Goal: Task Accomplishment & Management: Use online tool/utility

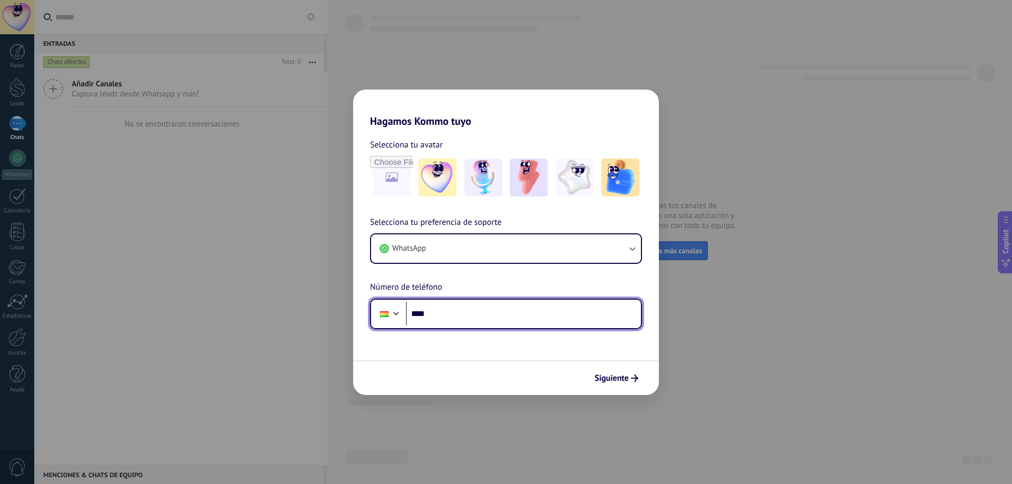
click at [492, 314] on input "****" at bounding box center [523, 314] width 235 height 24
type input "**********"
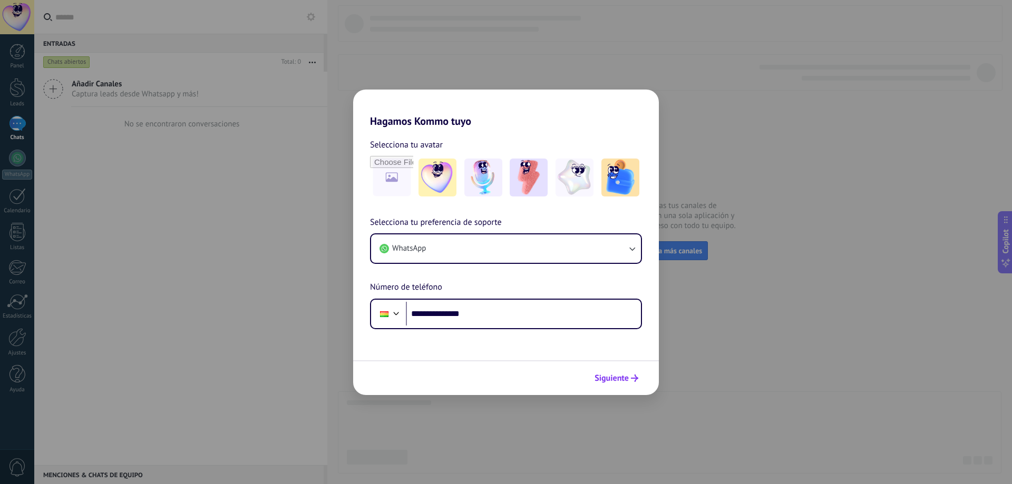
click at [605, 375] on span "Siguiente" at bounding box center [611, 378] width 34 height 7
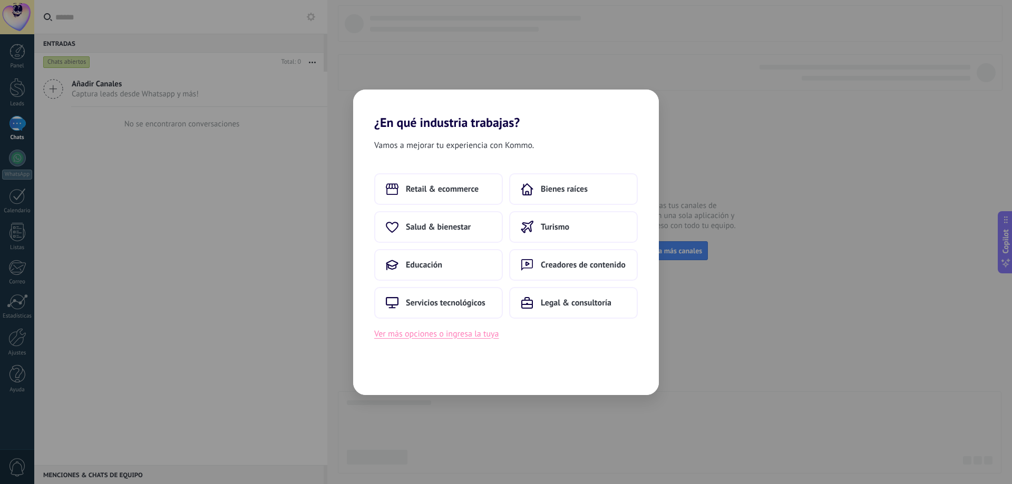
click at [446, 336] on button "Ver más opciones o ingresa la tuya" at bounding box center [436, 334] width 124 height 14
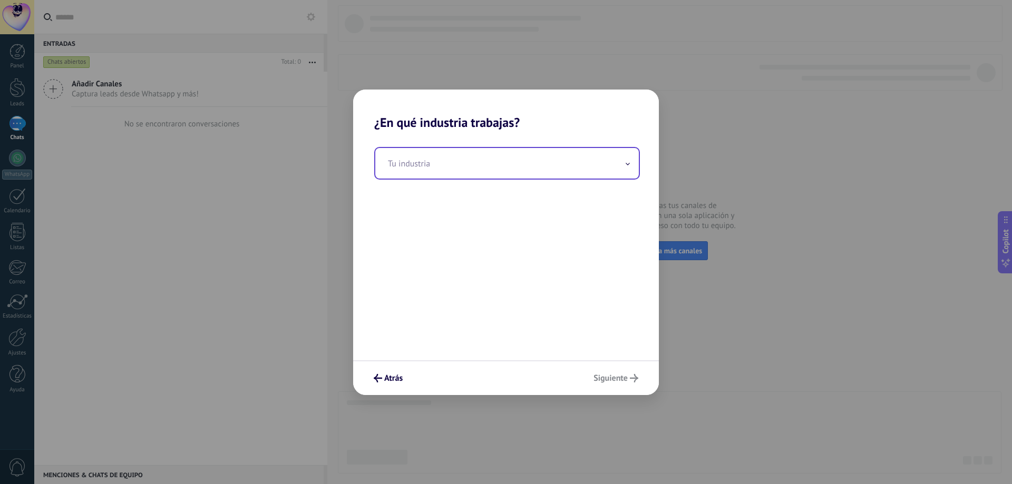
click at [429, 161] on input "text" at bounding box center [506, 163] width 263 height 31
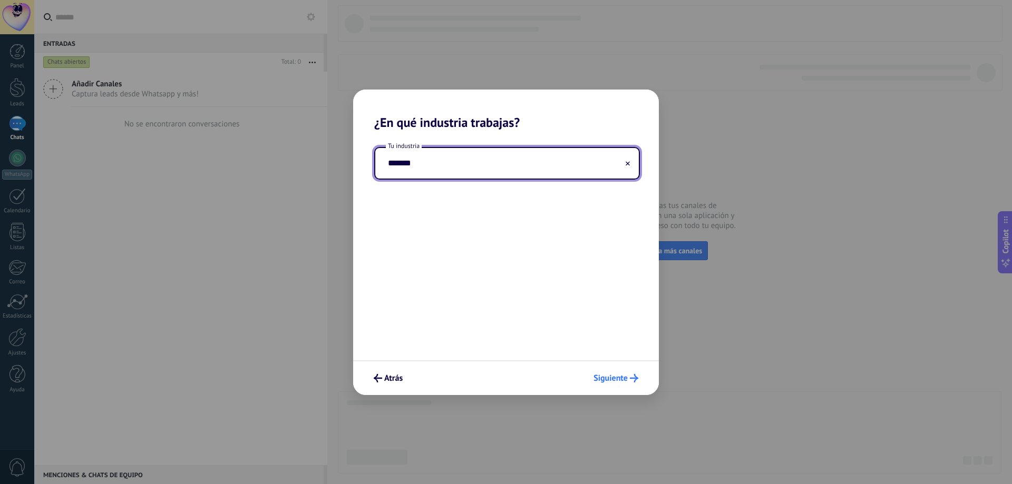
type input "*******"
click at [600, 375] on span "Siguiente" at bounding box center [610, 378] width 34 height 7
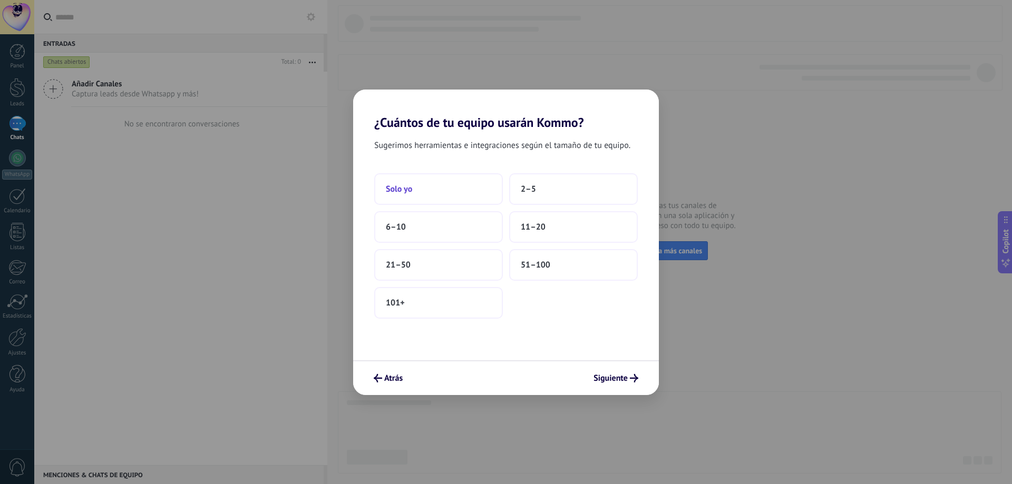
click at [467, 183] on button "Solo yo" at bounding box center [438, 189] width 129 height 32
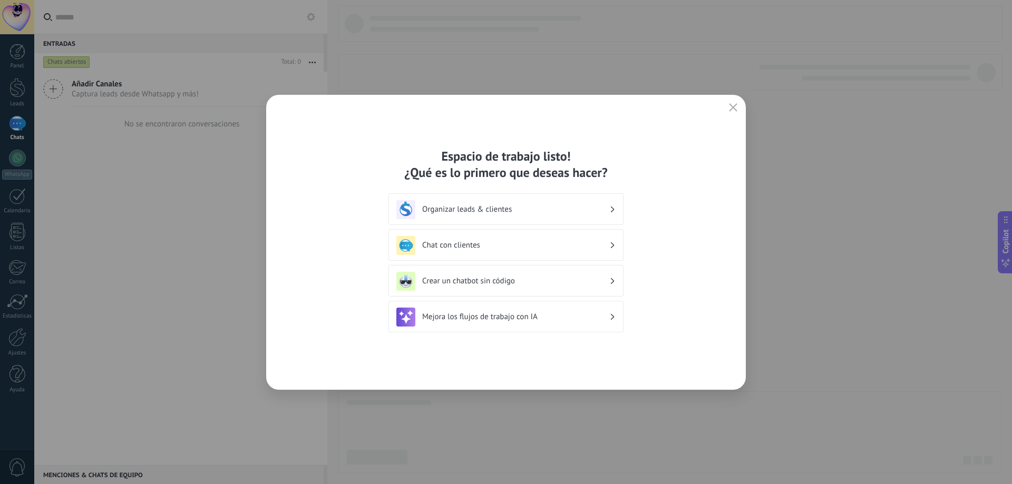
click at [521, 206] on h3 "Organizar leads & clientes" at bounding box center [515, 209] width 187 height 10
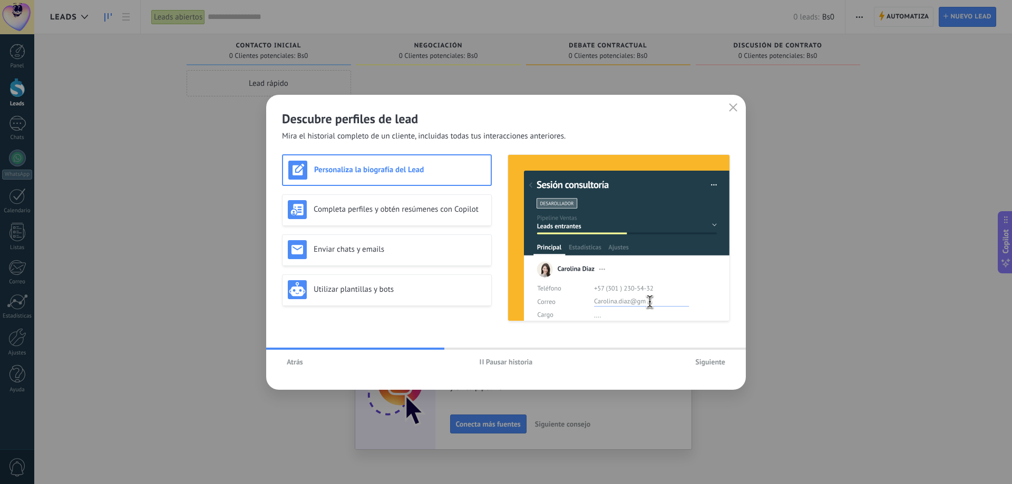
click at [716, 361] on span "Siguiente" at bounding box center [710, 361] width 30 height 7
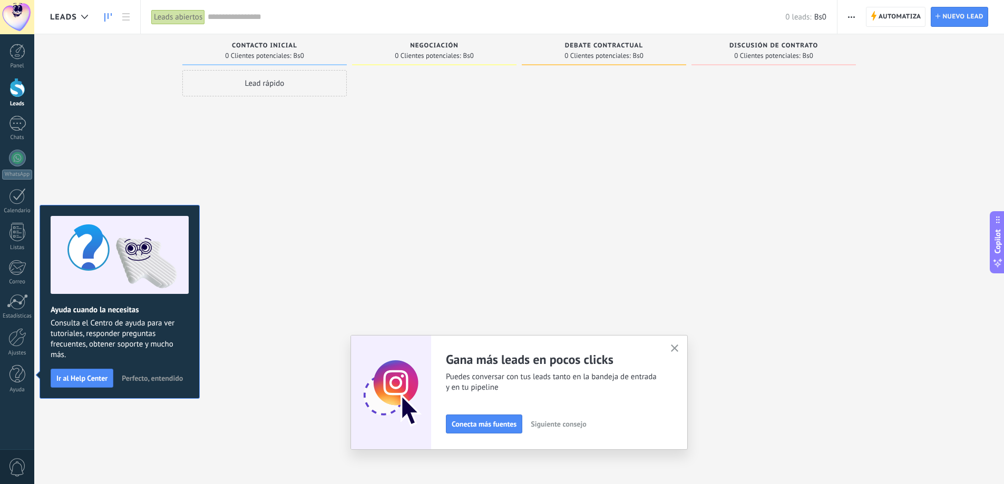
click at [146, 377] on span "Perfecto, entendido" at bounding box center [152, 378] width 61 height 7
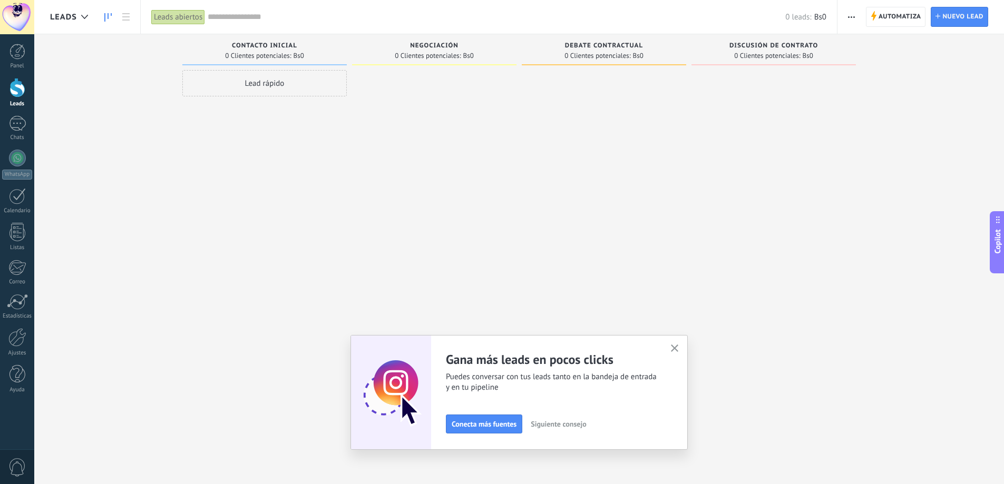
click at [434, 50] on div "Negociación" at bounding box center [434, 46] width 154 height 9
click at [625, 53] on span "0 Clientes potenciales:" at bounding box center [597, 56] width 66 height 6
click at [795, 53] on span "0 Clientes potenciales:" at bounding box center [767, 56] width 66 height 6
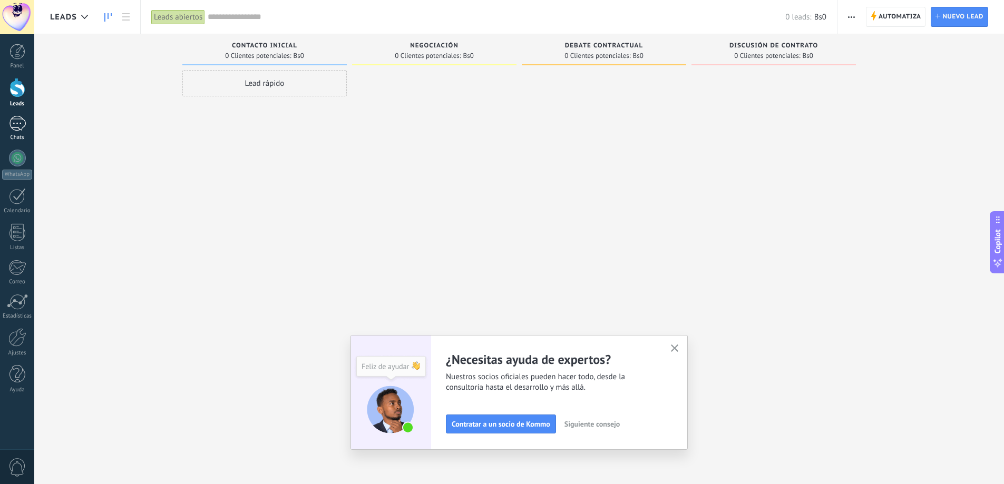
click at [21, 129] on div at bounding box center [17, 123] width 17 height 15
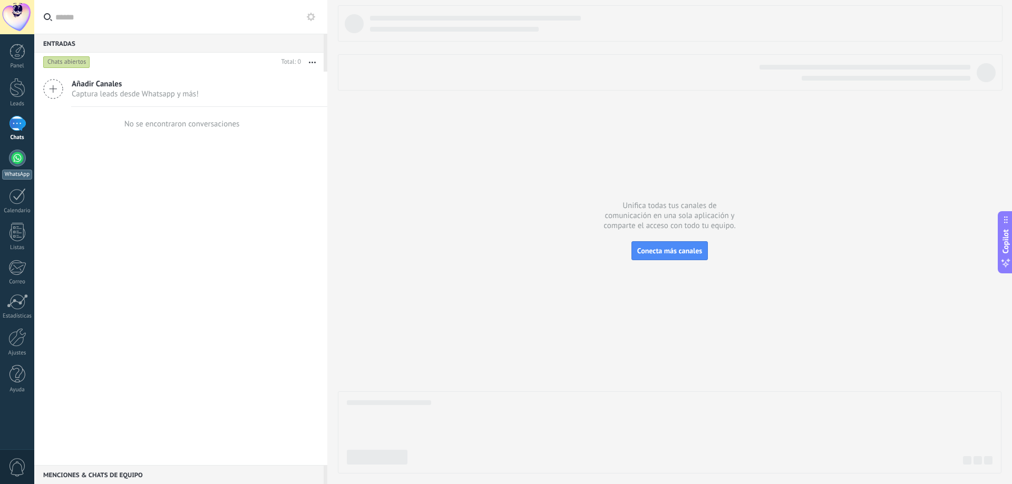
click at [8, 167] on link "WhatsApp" at bounding box center [17, 165] width 34 height 30
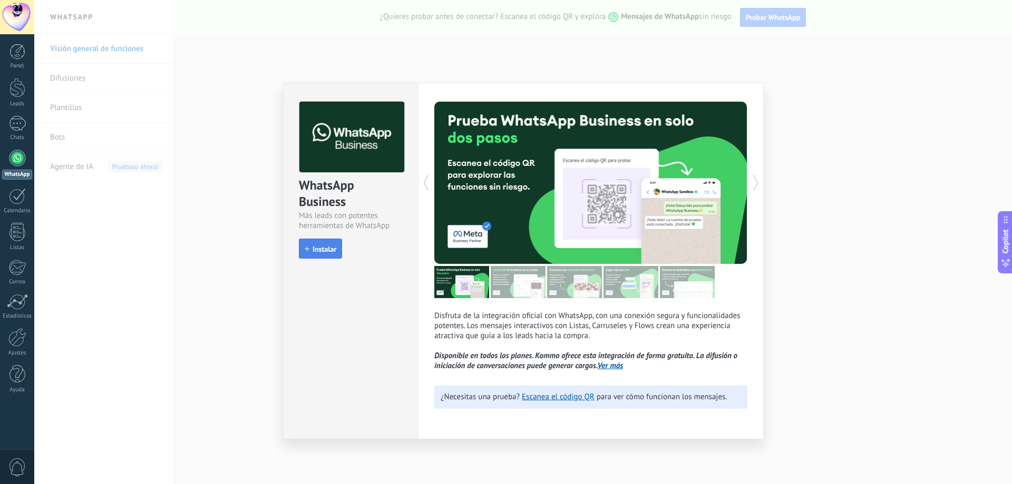
click at [334, 251] on span "Instalar" at bounding box center [324, 249] width 24 height 7
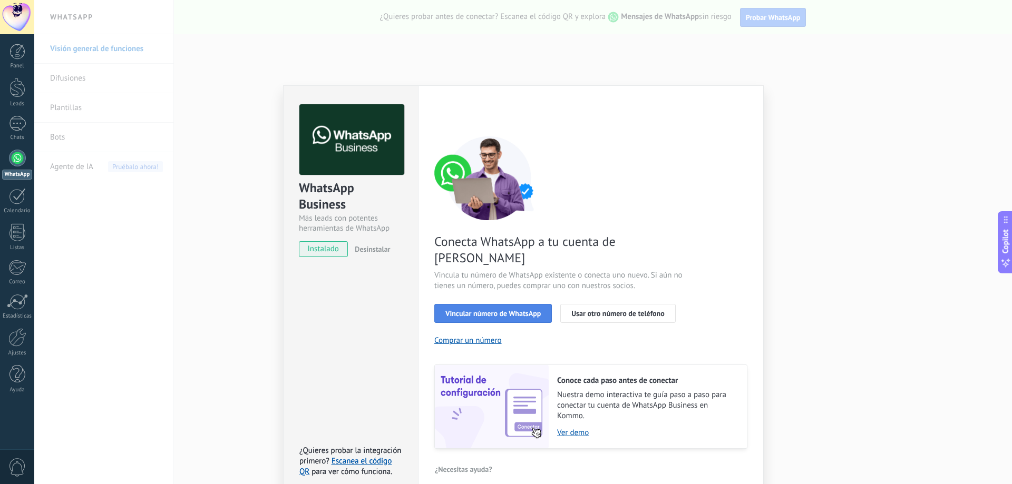
click at [522, 304] on button "Vincular número de WhatsApp" at bounding box center [493, 313] width 118 height 19
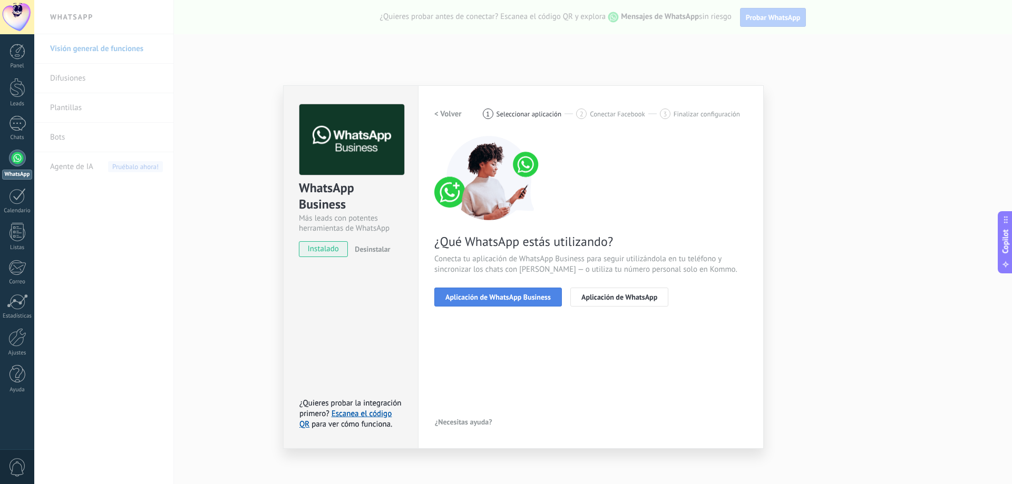
click at [532, 302] on button "Aplicación de WhatsApp Business" at bounding box center [498, 297] width 128 height 19
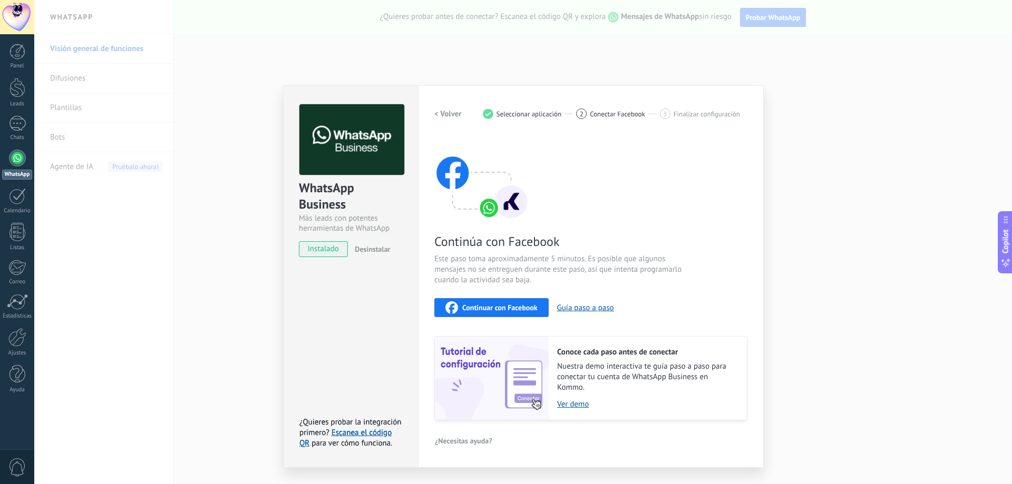
click at [532, 302] on div "Continuar con Facebook" at bounding box center [491, 307] width 92 height 13
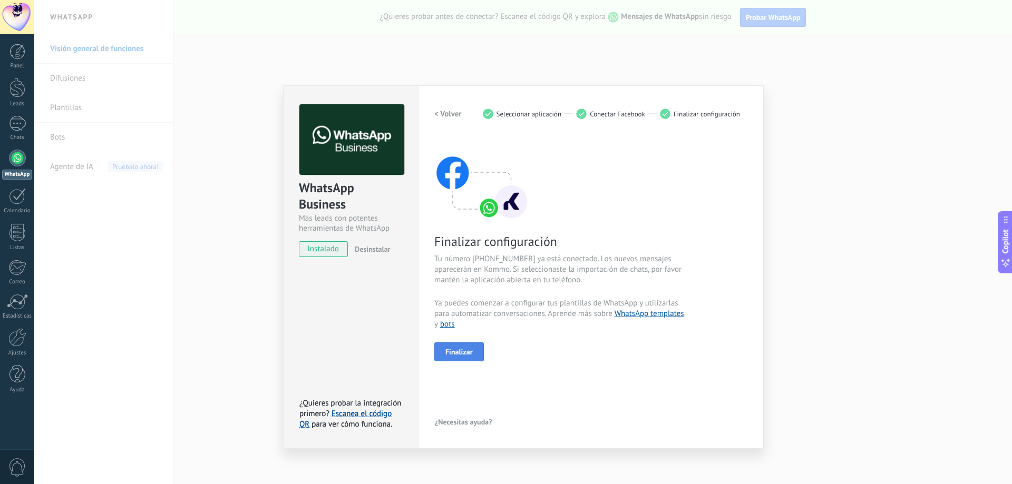
click at [470, 348] on span "Finalizar" at bounding box center [458, 351] width 27 height 7
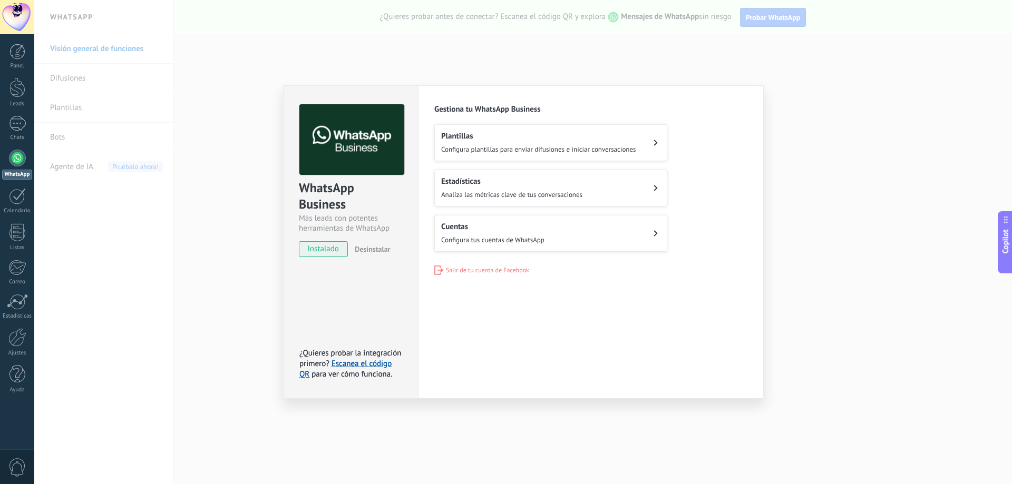
click at [552, 148] on span "Configura plantillas para enviar difusiones e iniciar conversaciones" at bounding box center [538, 149] width 195 height 9
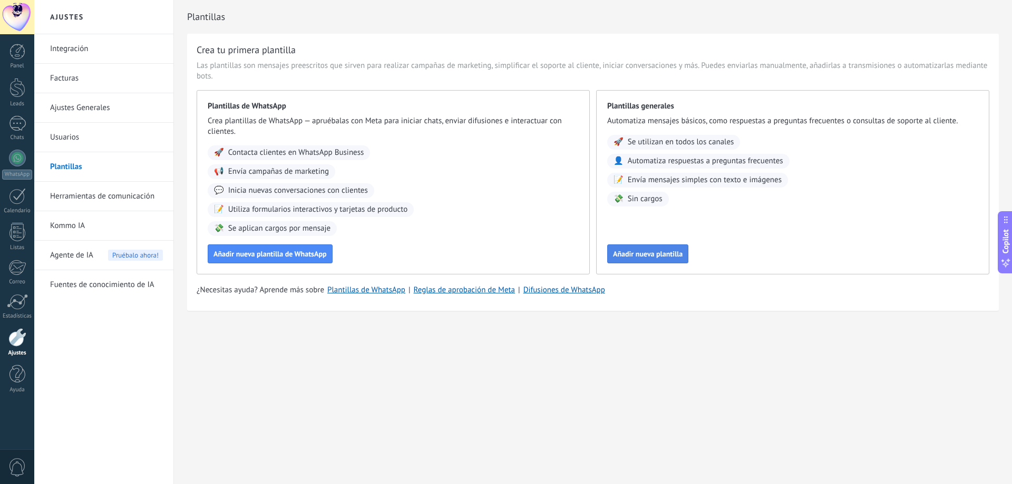
click at [637, 259] on button "Añadir nueva plantilla" at bounding box center [647, 254] width 81 height 19
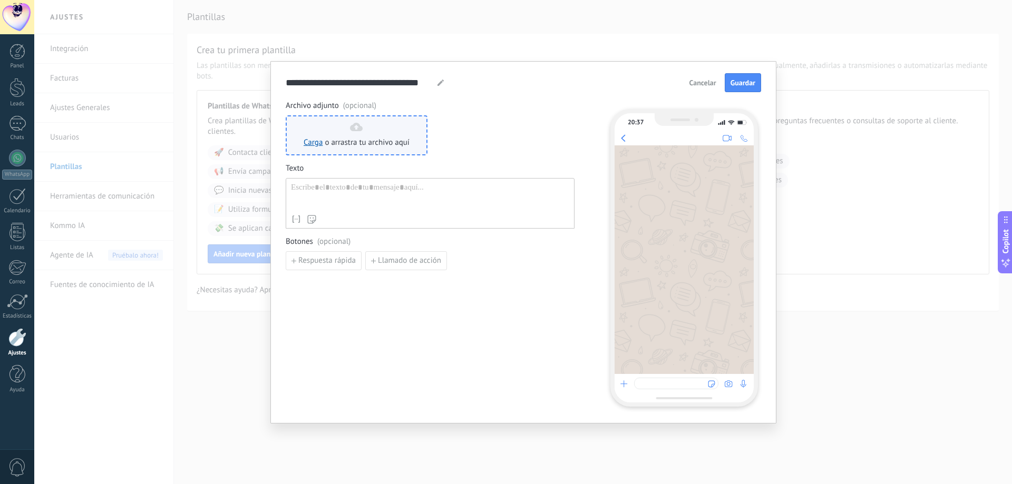
click at [362, 137] on div "Carga o arrastra tu archivo aquí Arrastra aquí" at bounding box center [357, 135] width 106 height 25
click at [691, 82] on span "Cancelar" at bounding box center [702, 82] width 27 height 7
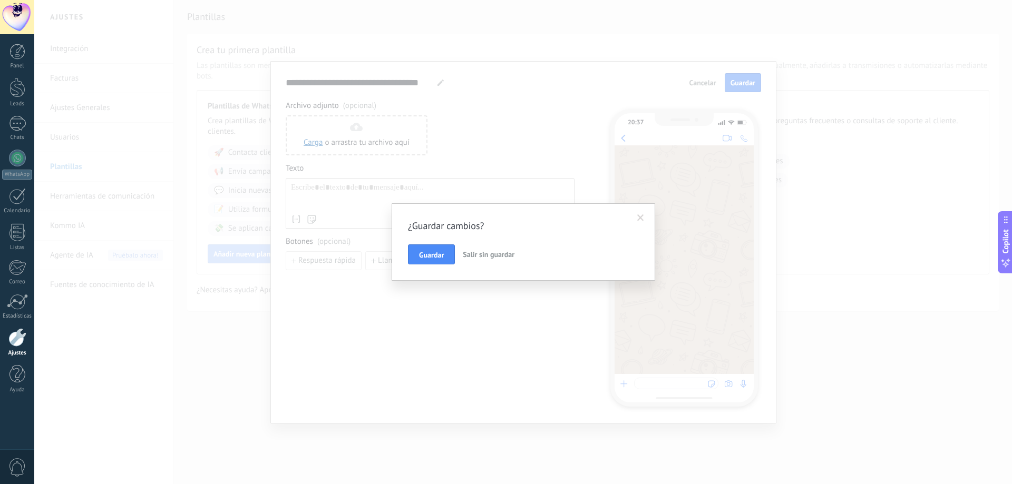
drag, startPoint x: 441, startPoint y: 256, endPoint x: 487, endPoint y: 255, distance: 46.4
click at [487, 255] on div "Guardar Salir sin guardar" at bounding box center [523, 255] width 231 height 20
click at [487, 255] on span "Salir sin guardar" at bounding box center [489, 254] width 52 height 9
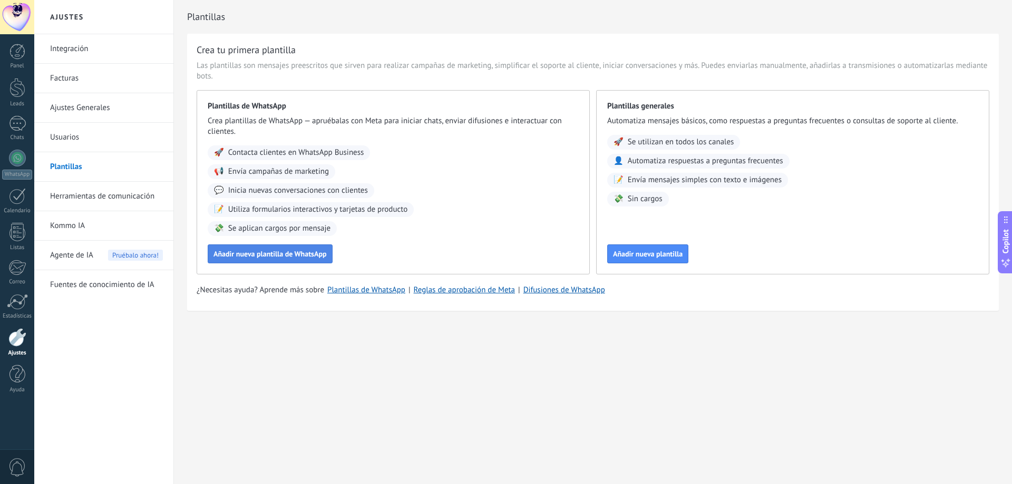
click at [273, 254] on span "Añadir nueva plantilla de WhatsApp" at bounding box center [269, 253] width 113 height 7
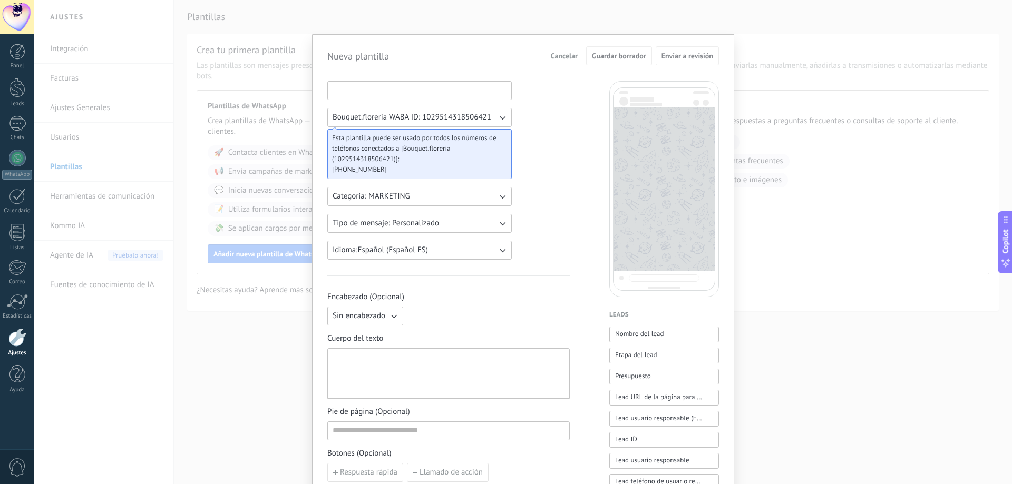
click at [363, 88] on input at bounding box center [419, 90] width 183 height 17
click at [372, 118] on span "Bouquet.floreria WABA ID: 1029514318506421" at bounding box center [412, 117] width 159 height 11
click at [442, 192] on button "Categoria: MARKETING" at bounding box center [419, 196] width 184 height 19
click at [454, 169] on span "[PHONE_NUMBER]" at bounding box center [415, 169] width 167 height 11
click at [430, 227] on span "Tipo de mensaje: Personalizado" at bounding box center [386, 223] width 106 height 11
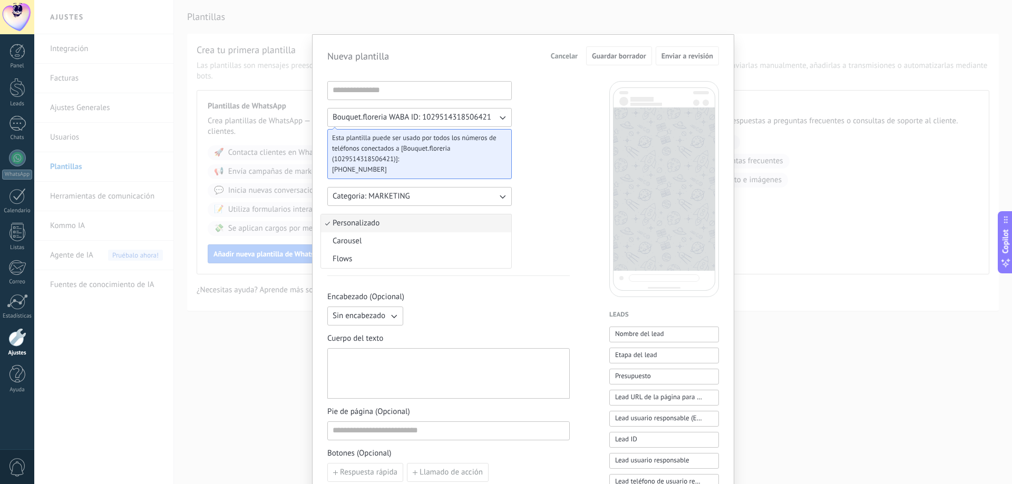
click at [434, 220] on li "Personalizado" at bounding box center [416, 223] width 190 height 18
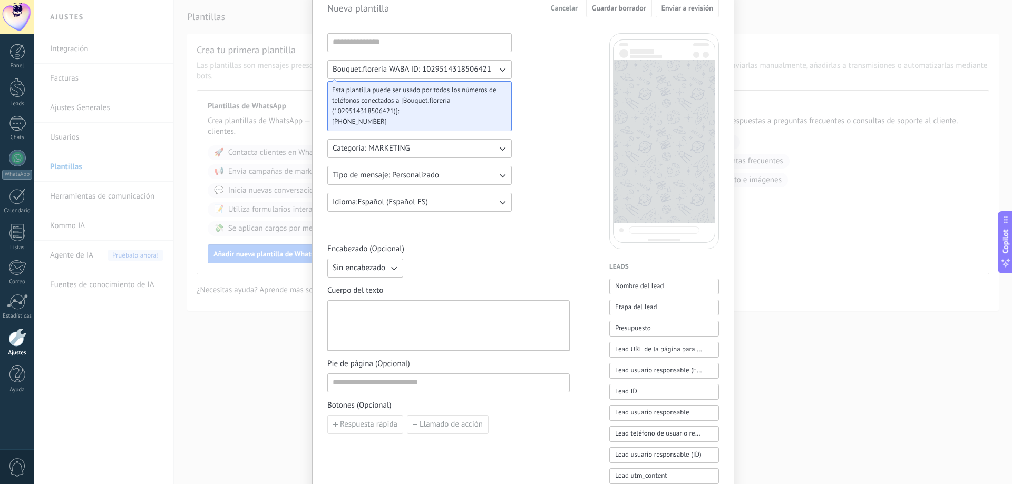
scroll to position [105, 0]
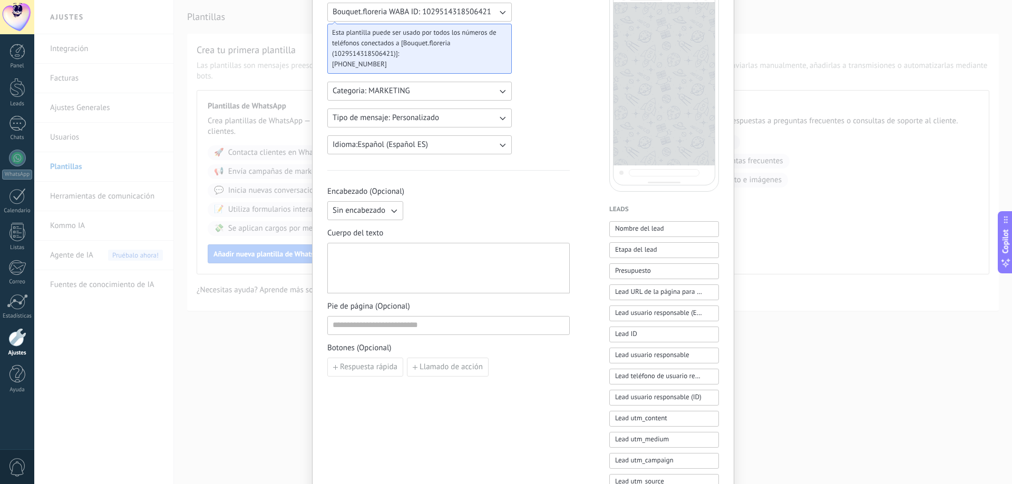
click at [386, 215] on button "Sin encabezado" at bounding box center [365, 210] width 76 height 19
click at [470, 229] on span "Cuerpo del texto" at bounding box center [448, 233] width 242 height 11
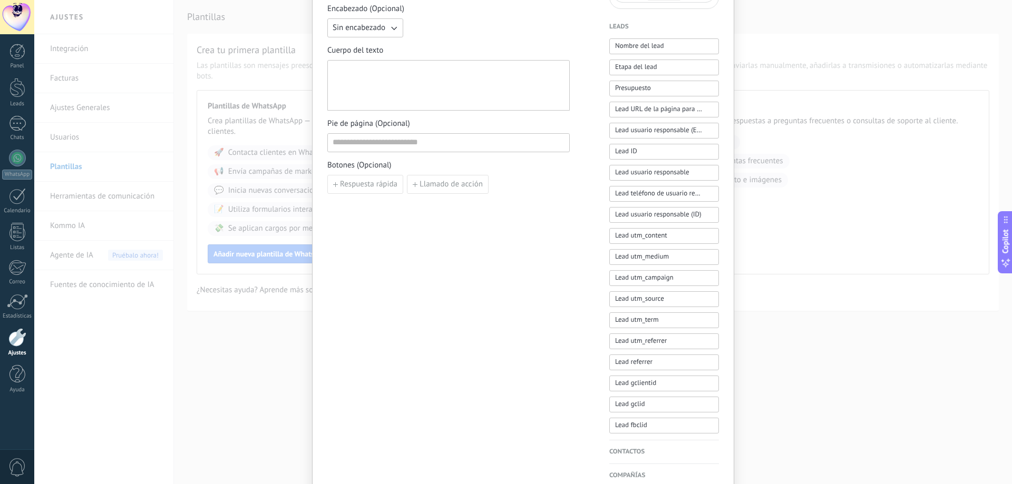
scroll to position [263, 0]
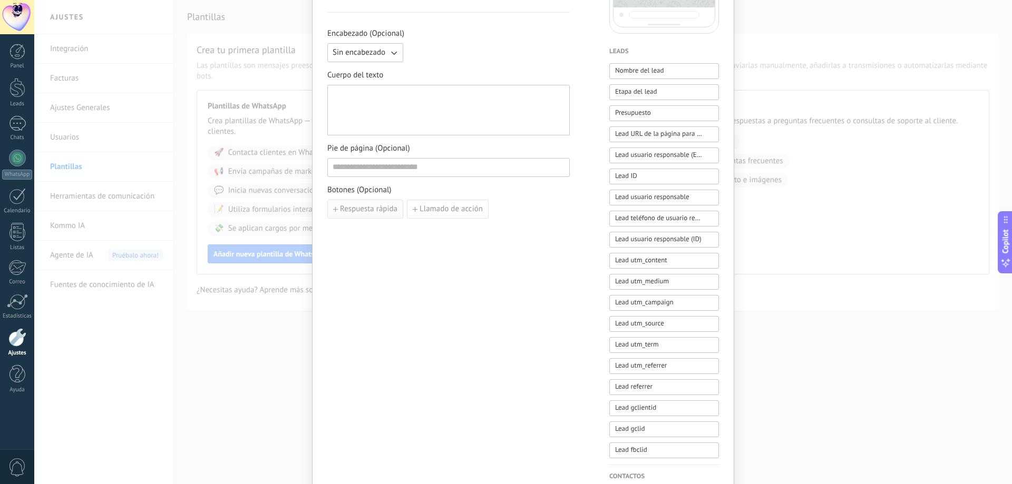
click at [376, 212] on span "Respuesta rápida" at bounding box center [368, 209] width 57 height 7
click at [388, 210] on input at bounding box center [387, 208] width 118 height 17
type input "*"
type input "********"
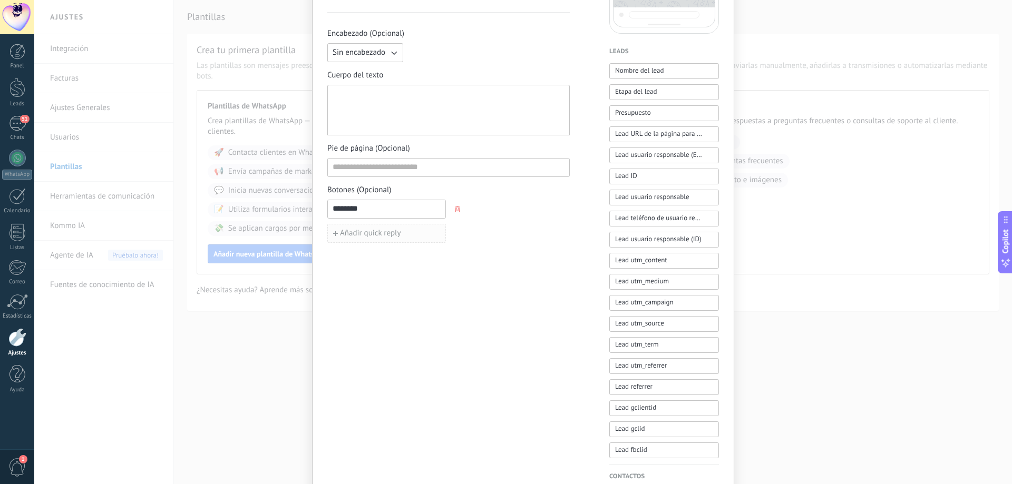
click at [362, 236] on span "Añadir quick reply" at bounding box center [370, 233] width 61 height 7
click at [402, 170] on input at bounding box center [448, 167] width 241 height 17
click at [401, 106] on div at bounding box center [449, 111] width 232 height 42
click at [385, 92] on div at bounding box center [449, 111] width 232 height 42
paste div
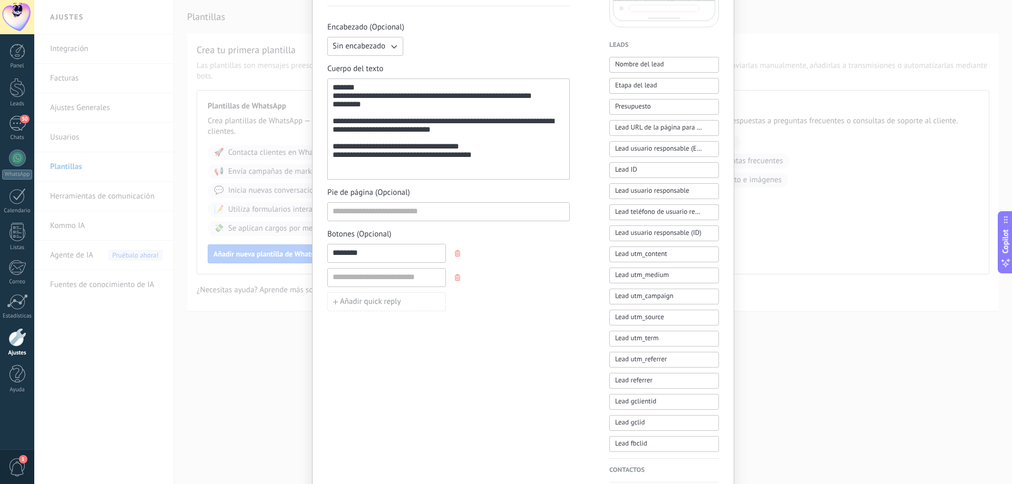
scroll to position [259, 0]
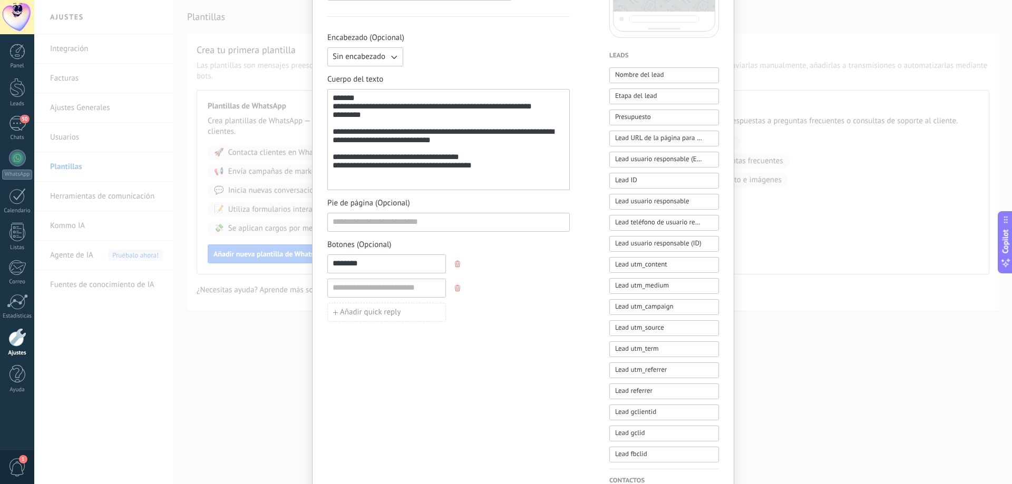
click at [454, 151] on div "**********" at bounding box center [449, 140] width 232 height 92
click at [502, 179] on div "**********" at bounding box center [449, 140] width 232 height 92
click at [331, 265] on input "********" at bounding box center [387, 263] width 118 height 17
drag, startPoint x: 408, startPoint y: 268, endPoint x: 375, endPoint y: 270, distance: 33.8
click at [375, 270] on input "**********" at bounding box center [387, 263] width 118 height 17
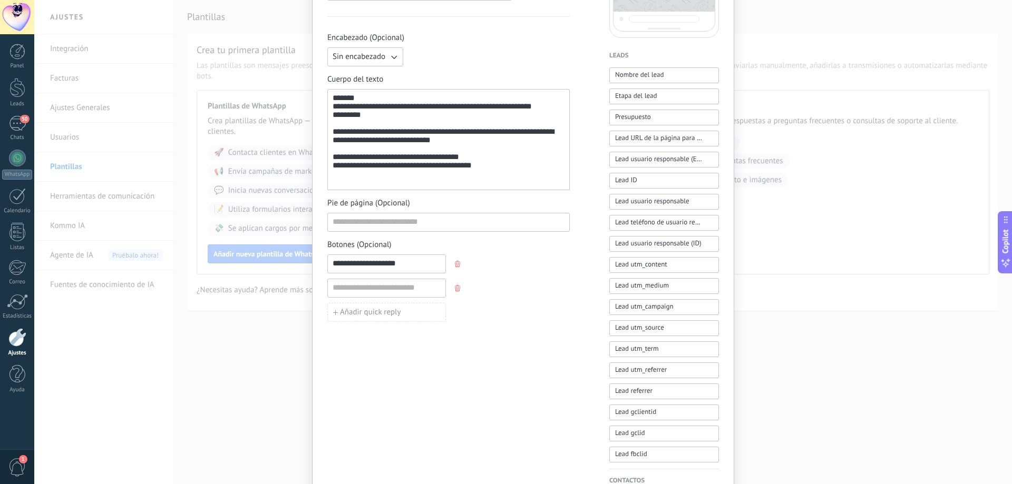
paste input
type input "**********"
click at [419, 289] on input at bounding box center [387, 287] width 118 height 17
type input "**********"
click at [430, 227] on input at bounding box center [448, 221] width 241 height 17
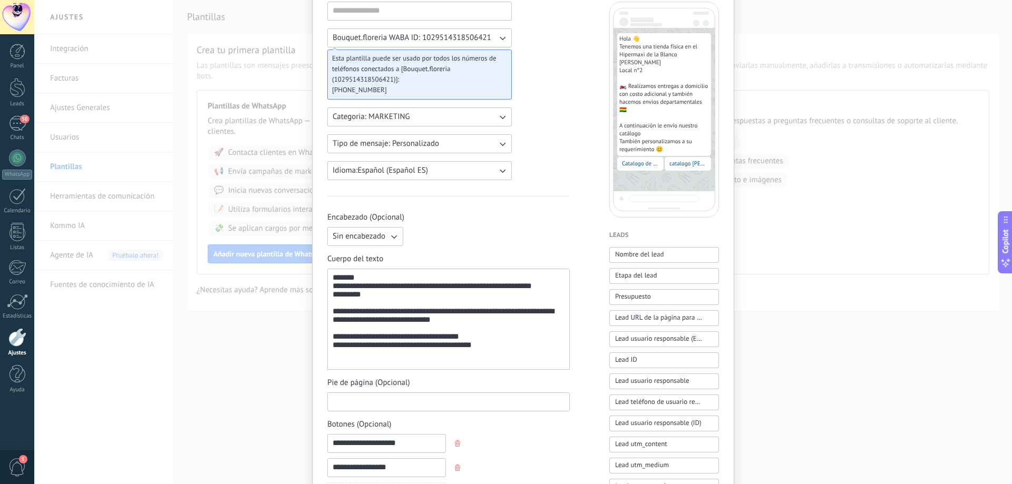
scroll to position [105, 0]
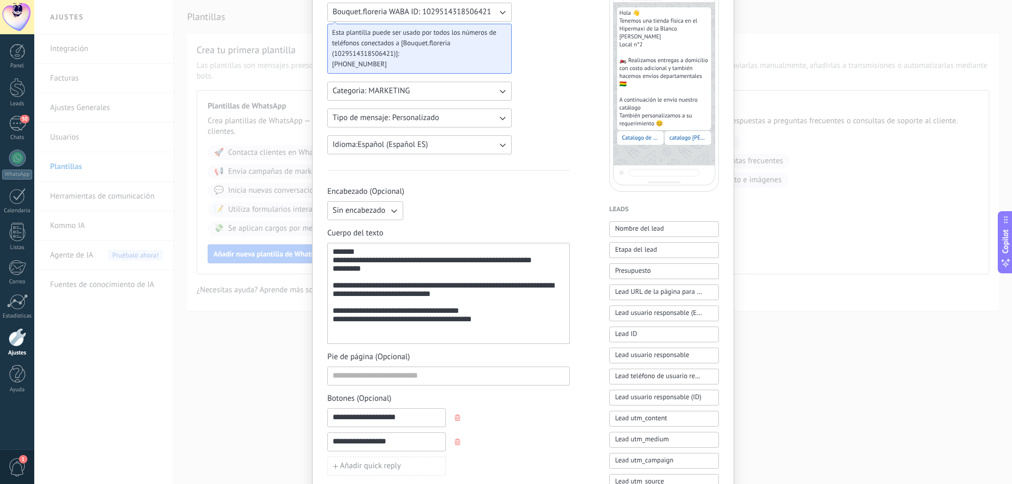
drag, startPoint x: 374, startPoint y: 417, endPoint x: 290, endPoint y: 418, distance: 84.3
click at [290, 418] on div "**********" at bounding box center [522, 242] width 977 height 484
click at [501, 331] on div "**********" at bounding box center [449, 294] width 232 height 92
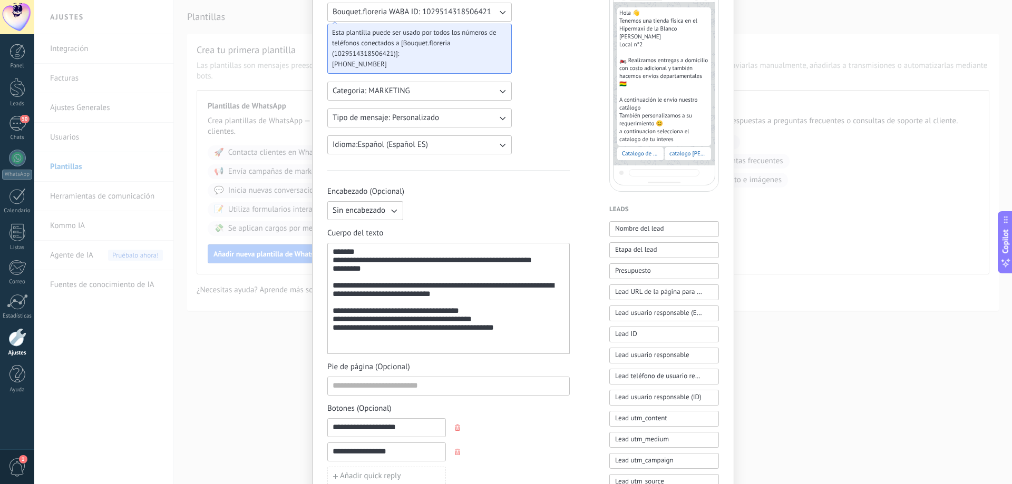
drag, startPoint x: 371, startPoint y: 430, endPoint x: 255, endPoint y: 432, distance: 116.5
click at [255, 432] on div "**********" at bounding box center [522, 242] width 977 height 484
click at [376, 428] on input "********" at bounding box center [387, 427] width 118 height 17
type input "**********"
drag, startPoint x: 372, startPoint y: 453, endPoint x: 226, endPoint y: 461, distance: 146.2
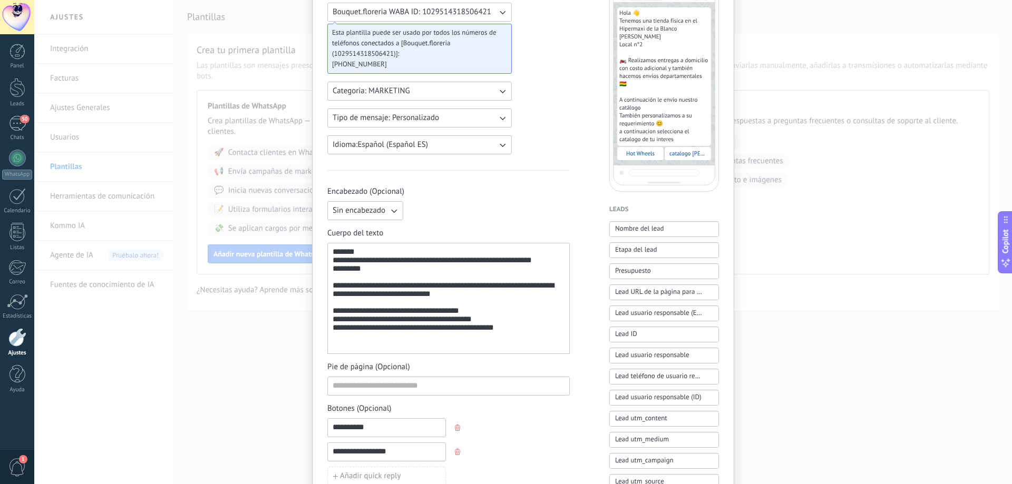
click at [226, 461] on div "**********" at bounding box center [522, 242] width 977 height 484
click at [357, 443] on input "*****" at bounding box center [387, 451] width 118 height 17
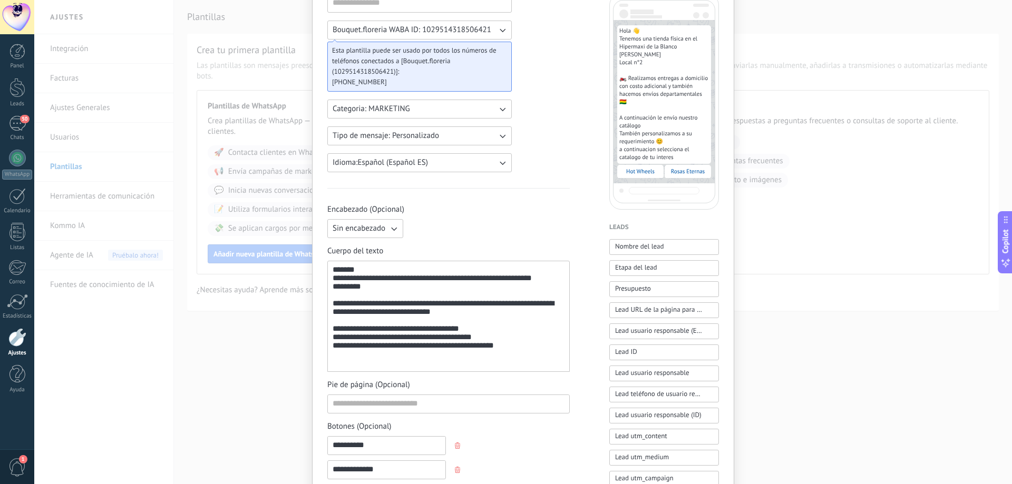
scroll to position [154, 0]
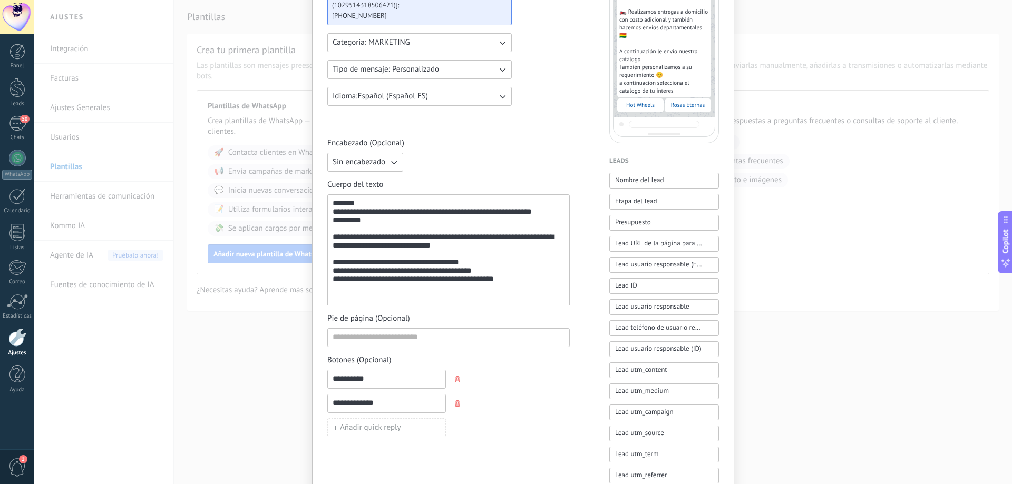
type input "**********"
click at [438, 348] on div "**********" at bounding box center [448, 287] width 242 height 299
click at [439, 343] on input at bounding box center [448, 337] width 241 height 17
type input "*"
click at [333, 245] on div "**********" at bounding box center [449, 250] width 232 height 102
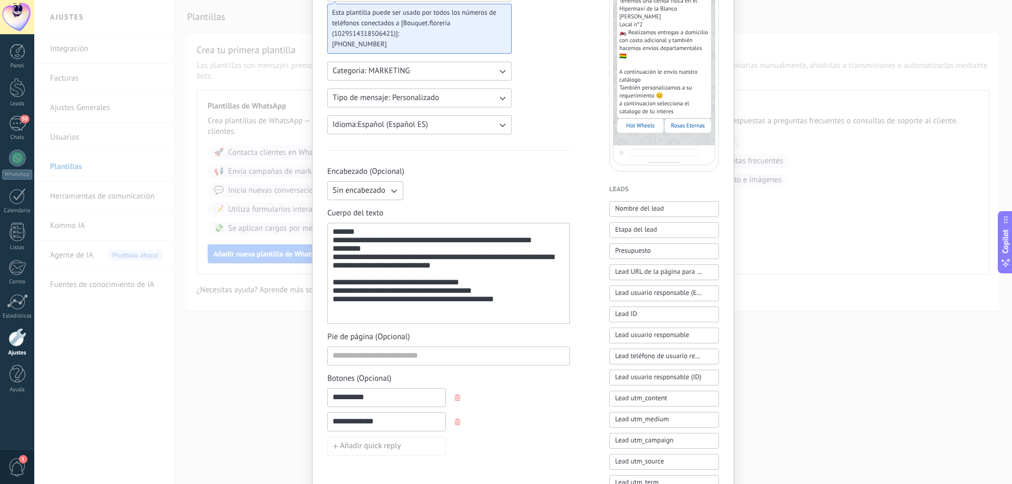
scroll to position [101, 0]
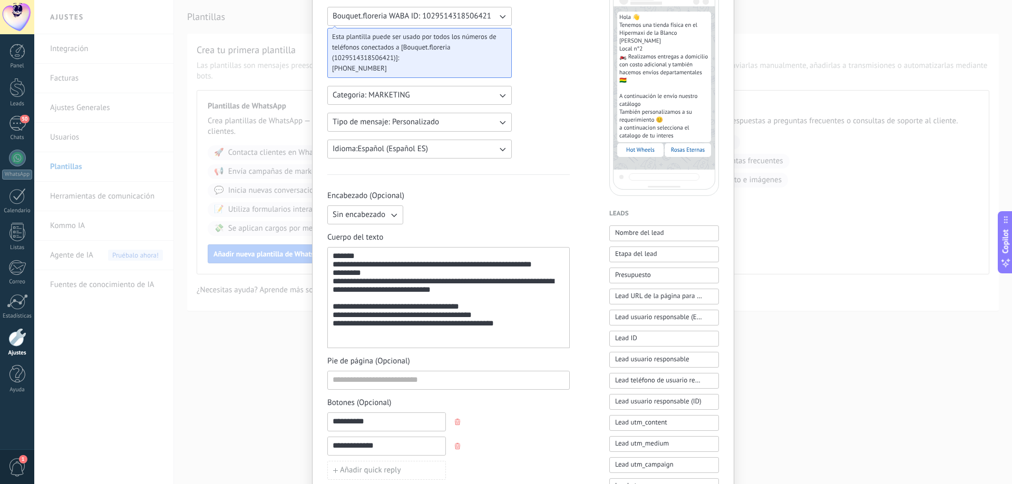
click at [390, 279] on div "**********" at bounding box center [449, 298] width 232 height 92
click at [421, 269] on div "**********" at bounding box center [449, 298] width 232 height 92
click at [376, 277] on div "**********" at bounding box center [449, 298] width 232 height 92
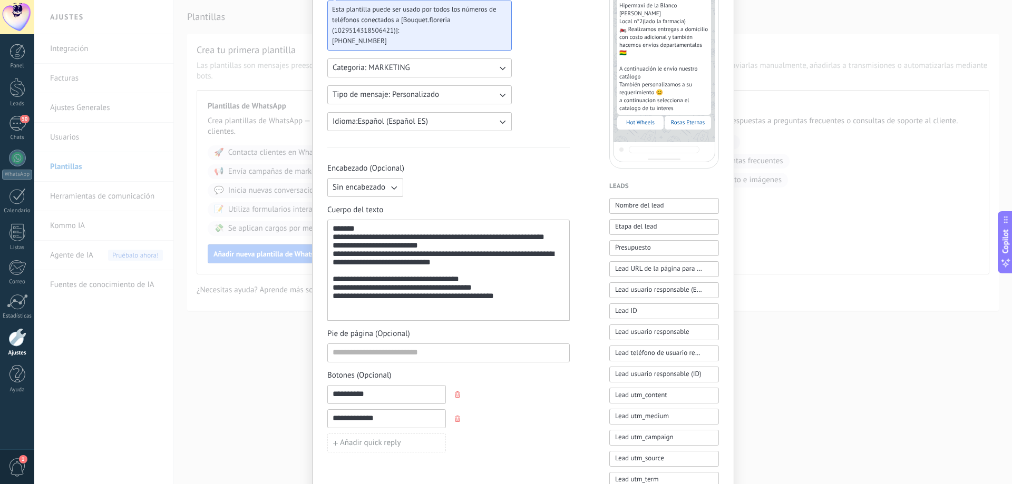
scroll to position [154, 0]
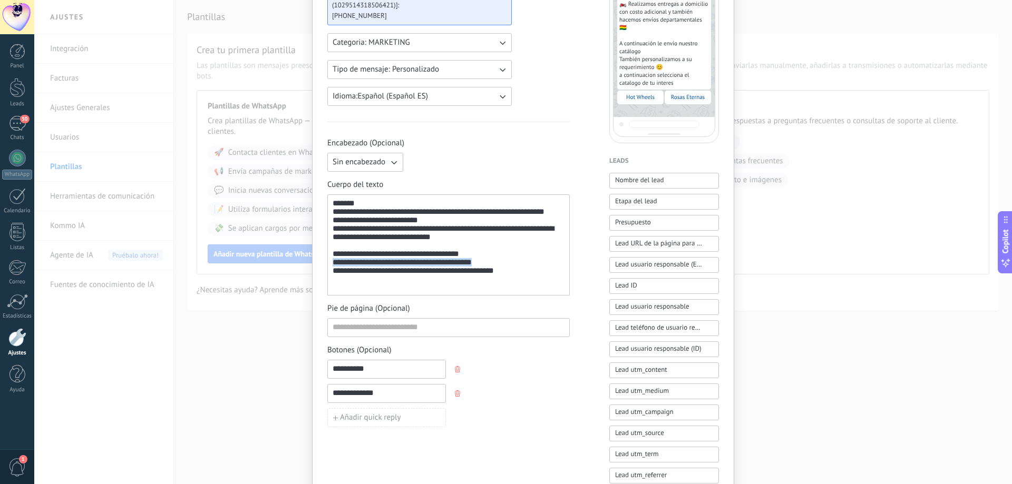
drag, startPoint x: 498, startPoint y: 276, endPoint x: 330, endPoint y: 273, distance: 168.7
click at [330, 273] on div "**********" at bounding box center [448, 244] width 242 height 101
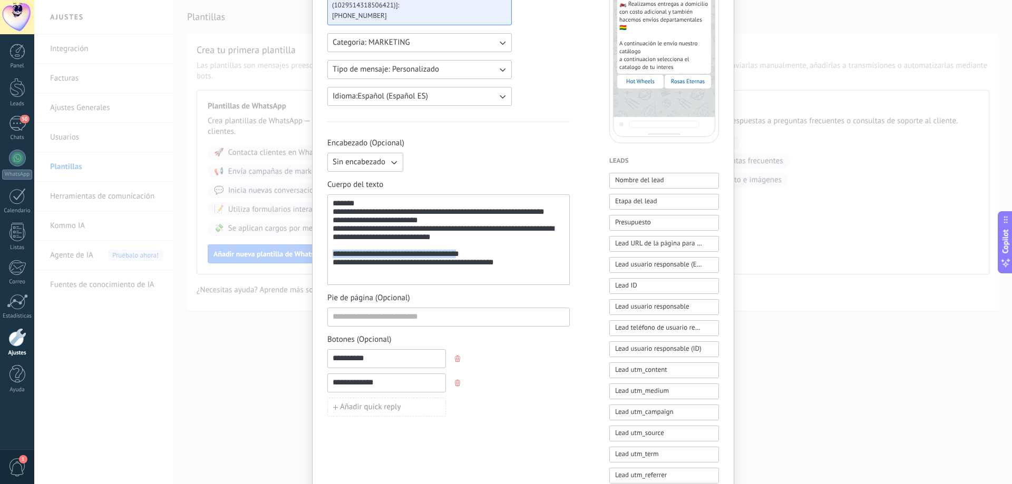
drag, startPoint x: 465, startPoint y: 267, endPoint x: 327, endPoint y: 266, distance: 138.1
click at [327, 266] on div "**********" at bounding box center [448, 239] width 242 height 91
drag, startPoint x: 335, startPoint y: 262, endPoint x: 324, endPoint y: 261, distance: 11.1
click at [324, 261] on div "**********" at bounding box center [523, 270] width 422 height 780
drag, startPoint x: 334, startPoint y: 276, endPoint x: 320, endPoint y: 276, distance: 13.7
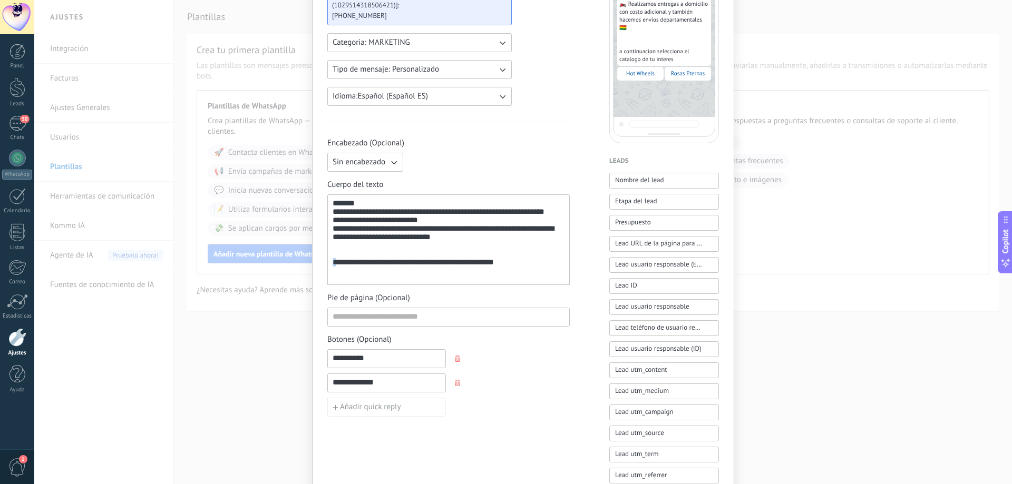
click at [320, 276] on div "**********" at bounding box center [523, 270] width 422 height 780
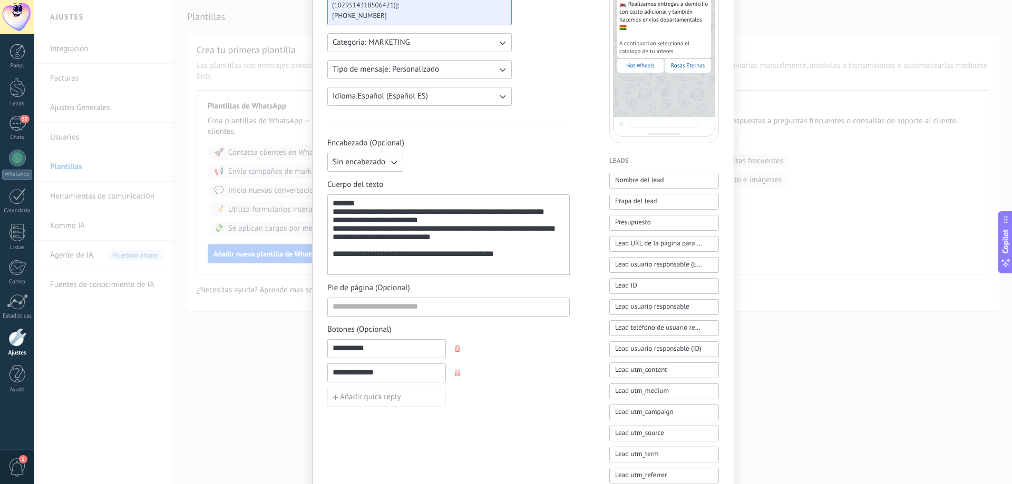
click at [383, 206] on div "**********" at bounding box center [449, 235] width 232 height 72
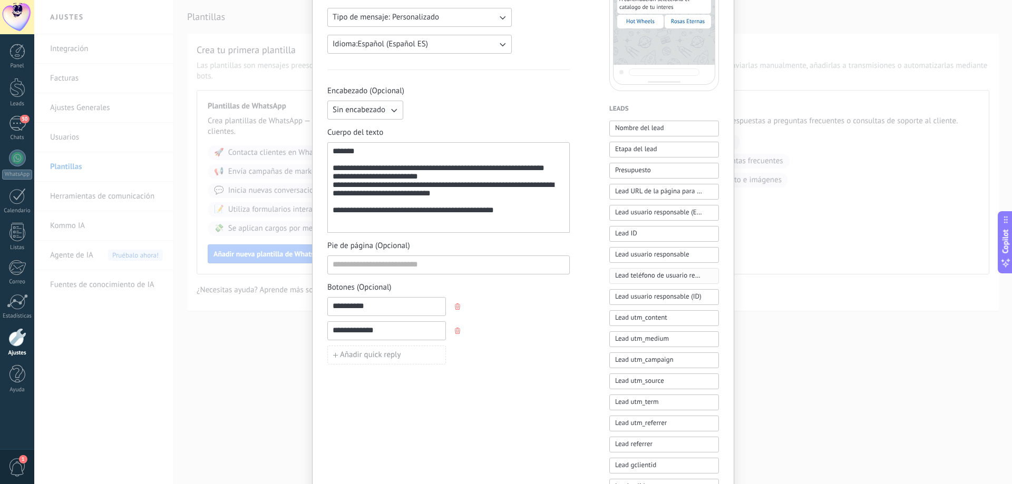
scroll to position [211, 0]
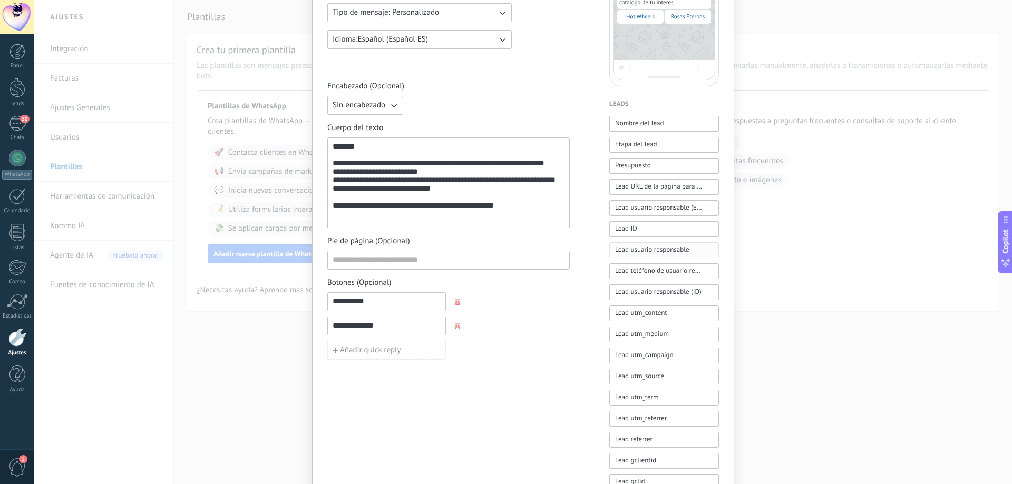
click at [652, 253] on span "Lead usuario responsable" at bounding box center [652, 250] width 74 height 11
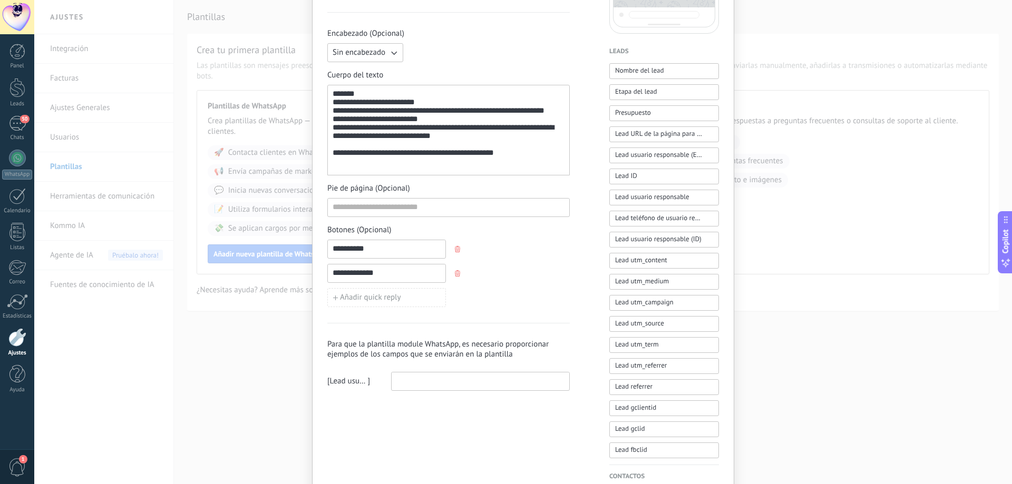
scroll to position [316, 0]
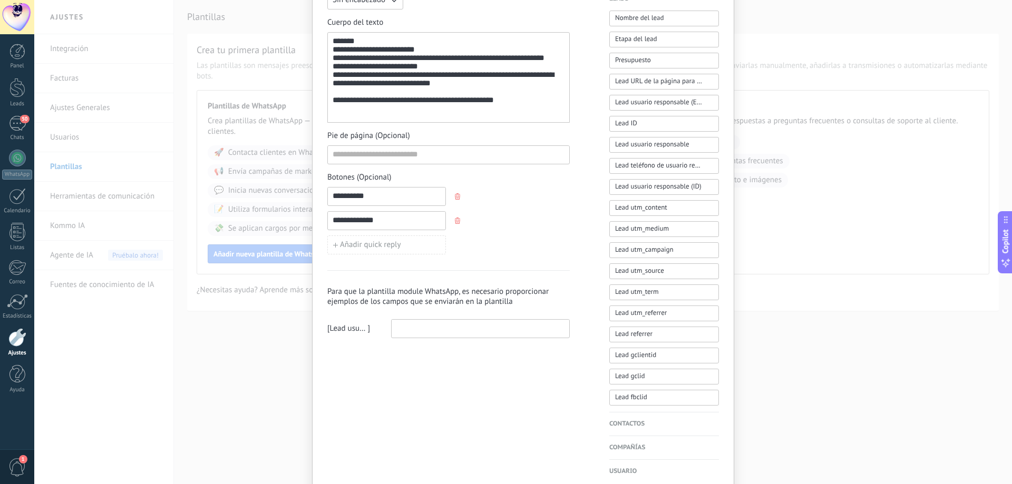
click at [418, 326] on input at bounding box center [481, 328] width 178 height 17
drag, startPoint x: 370, startPoint y: 199, endPoint x: 258, endPoint y: 194, distance: 112.3
click at [258, 194] on div "**********" at bounding box center [522, 242] width 977 height 484
drag, startPoint x: 408, startPoint y: 320, endPoint x: 418, endPoint y: 327, distance: 11.8
click at [409, 321] on input at bounding box center [481, 328] width 178 height 17
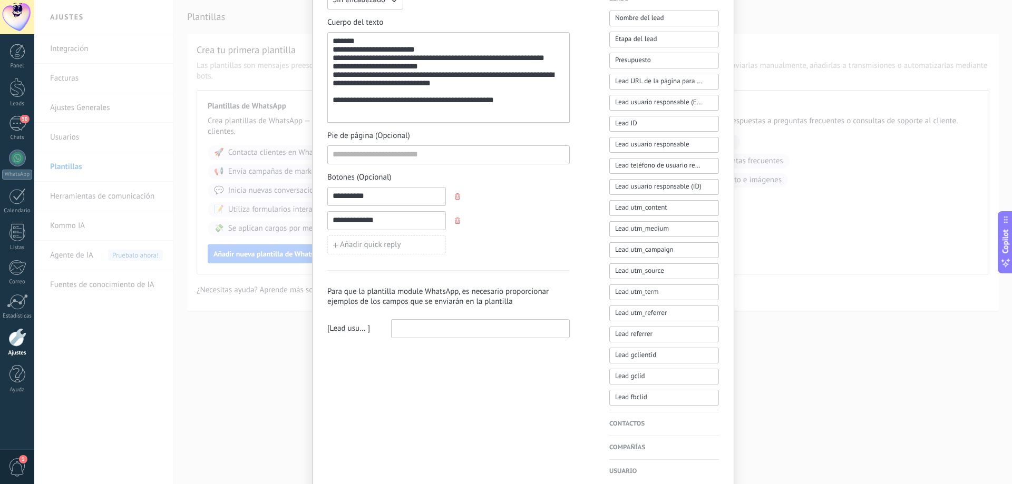
paste input "**********"
type input "**********"
click at [452, 365] on div "**********" at bounding box center [448, 121] width 242 height 712
click at [651, 58] on button "Presupuesto" at bounding box center [664, 61] width 110 height 16
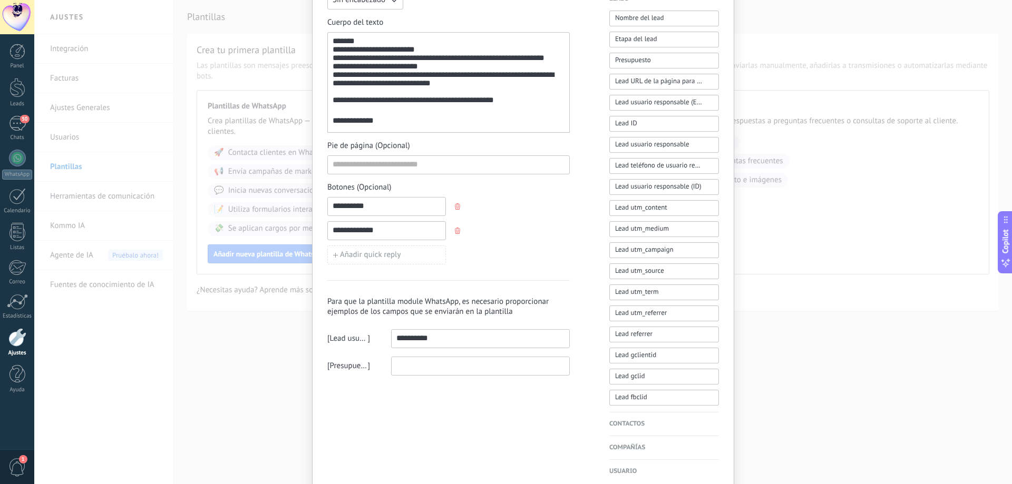
click at [345, 371] on span "Presupuesto" at bounding box center [349, 366] width 38 height 11
click at [347, 367] on span "Presupuesto" at bounding box center [349, 366] width 38 height 11
click at [349, 367] on span "Presupuesto" at bounding box center [349, 366] width 38 height 11
click at [386, 394] on div "**********" at bounding box center [448, 121] width 242 height 712
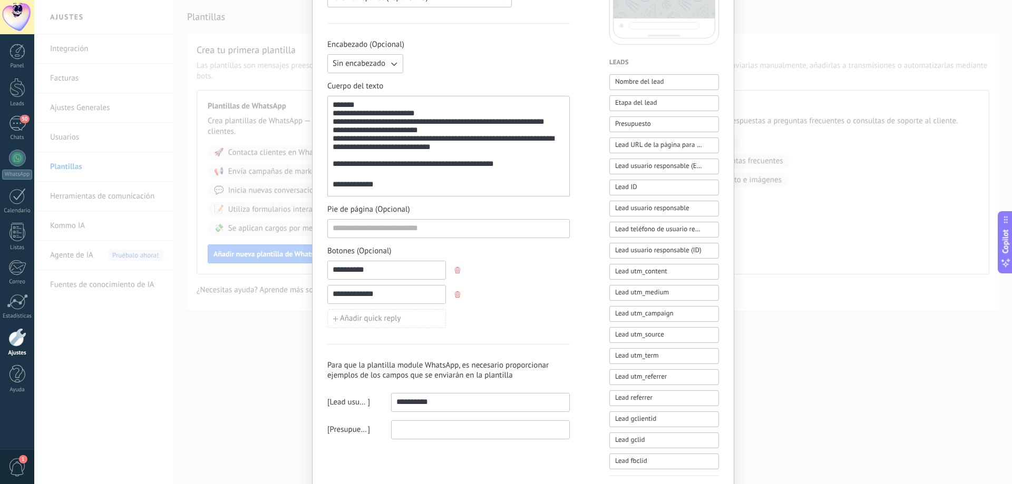
scroll to position [263, 0]
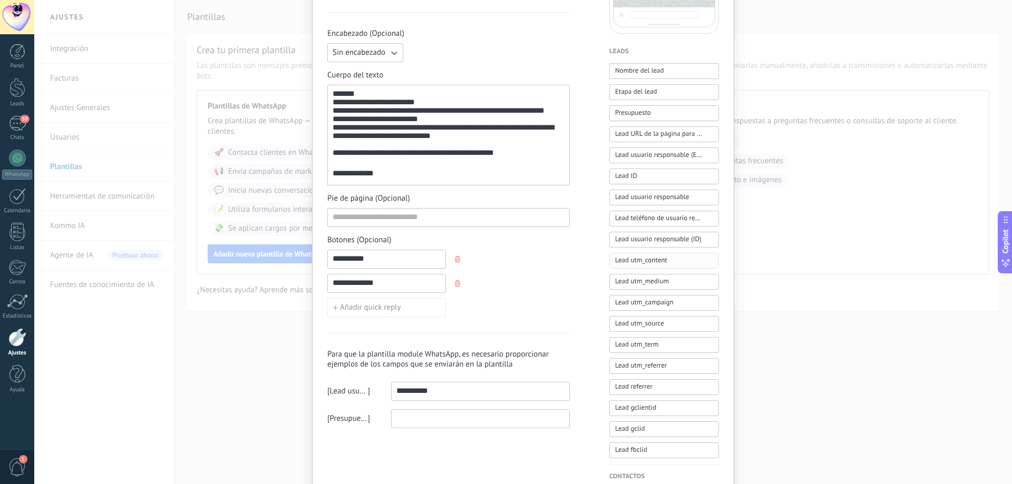
click at [676, 257] on button "Lead utm_content" at bounding box center [664, 261] width 110 height 16
click at [416, 447] on input at bounding box center [481, 445] width 178 height 17
drag, startPoint x: 364, startPoint y: 390, endPoint x: 388, endPoint y: 388, distance: 23.8
click at [367, 390] on div "[ Lead usuario responsable ]" at bounding box center [348, 391] width 43 height 11
click at [365, 393] on span "Lead usuario responsable" at bounding box center [349, 391] width 38 height 11
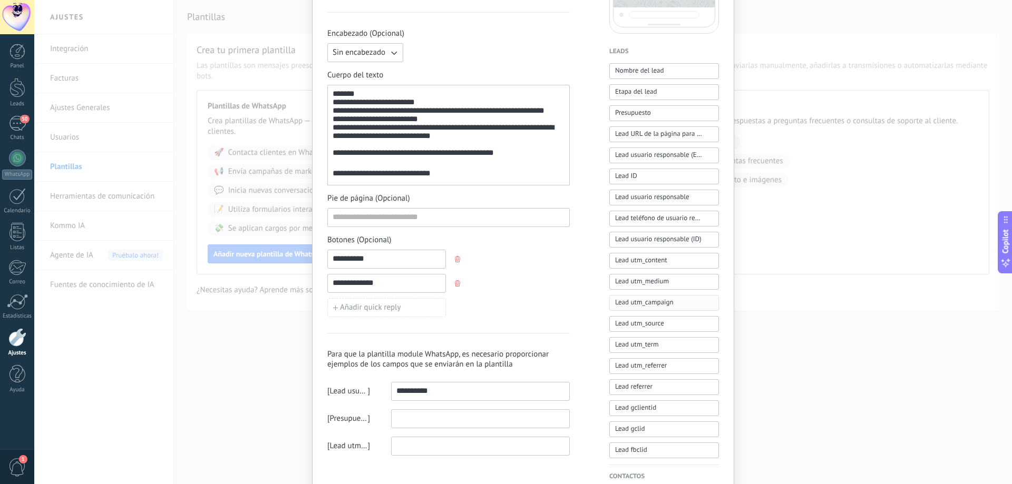
click at [673, 304] on button "Lead utm_campaign" at bounding box center [664, 303] width 110 height 16
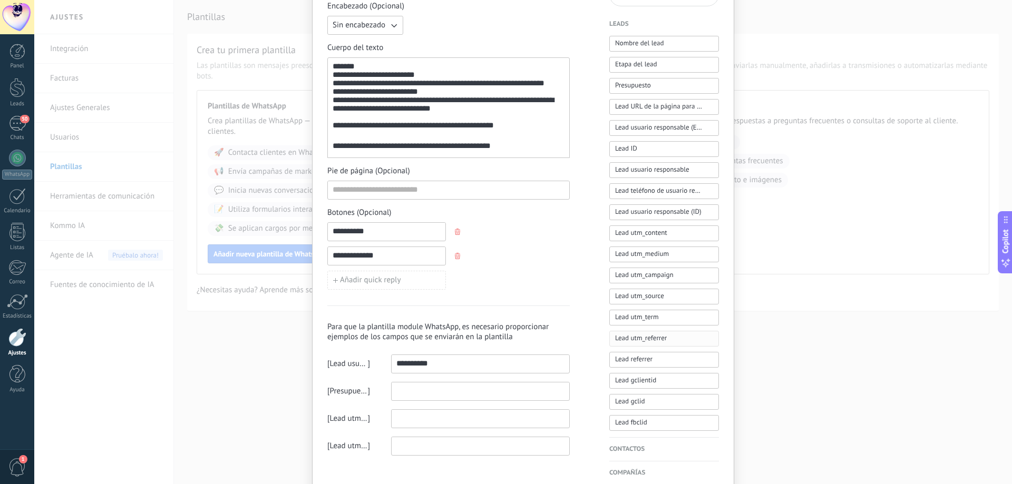
scroll to position [316, 0]
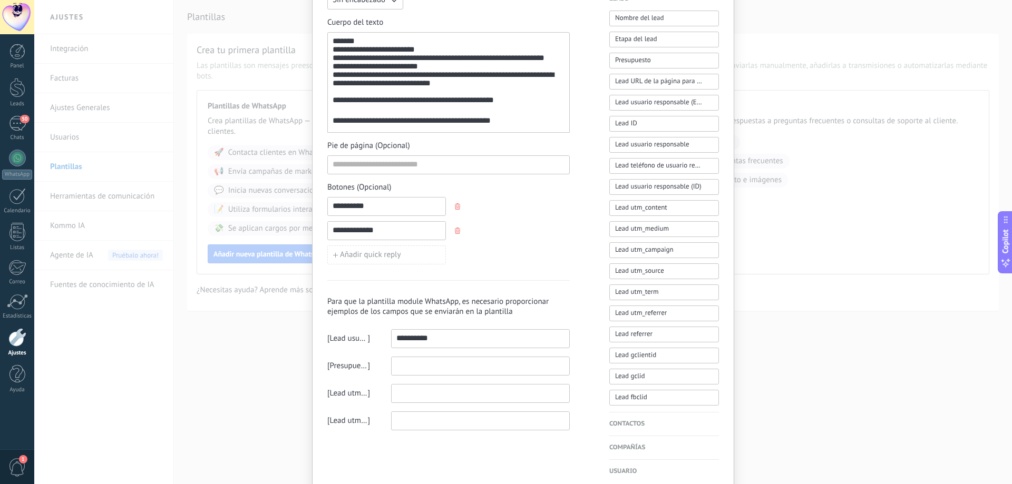
drag, startPoint x: 456, startPoint y: 333, endPoint x: 323, endPoint y: 332, distance: 133.3
click at [323, 332] on div "**********" at bounding box center [523, 108] width 422 height 780
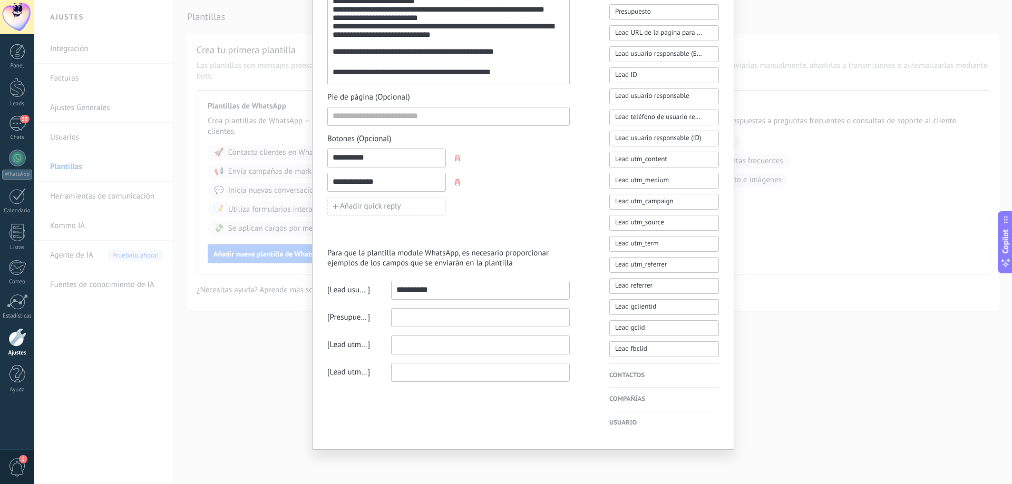
click at [629, 371] on h4 "Contactos" at bounding box center [664, 375] width 110 height 11
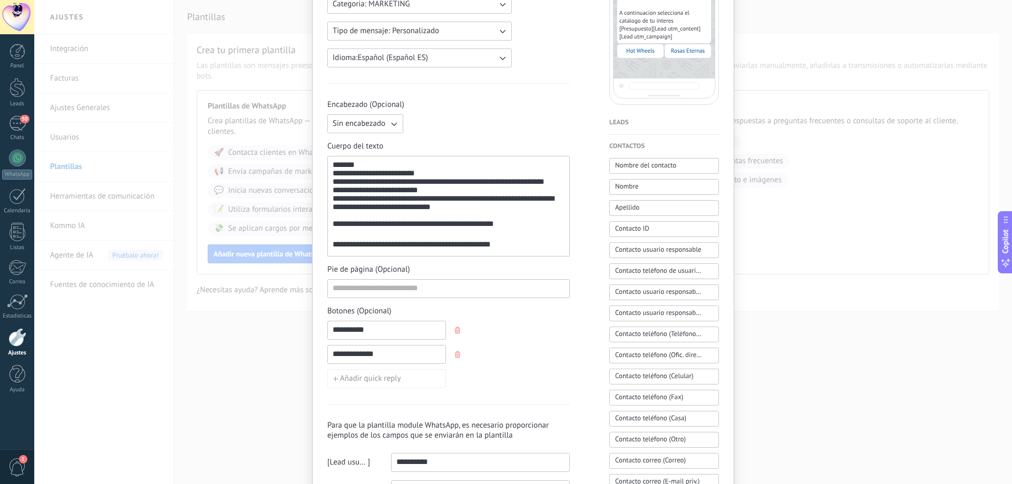
scroll to position [211, 0]
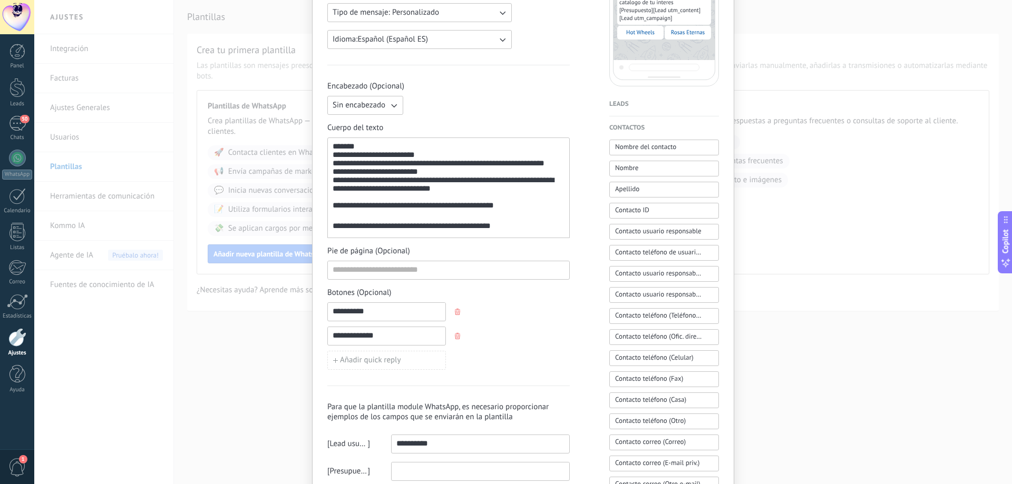
click at [395, 310] on input "**********" at bounding box center [387, 311] width 118 height 17
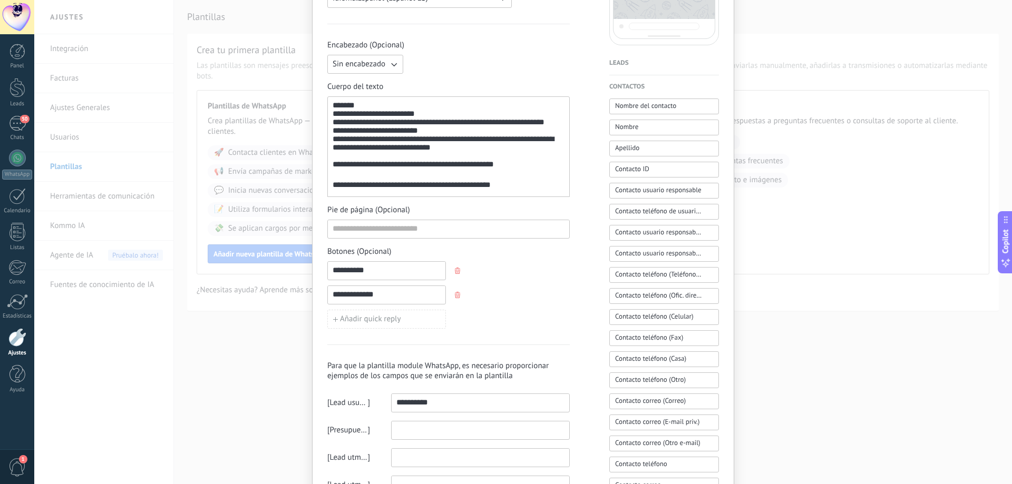
scroll to position [316, 0]
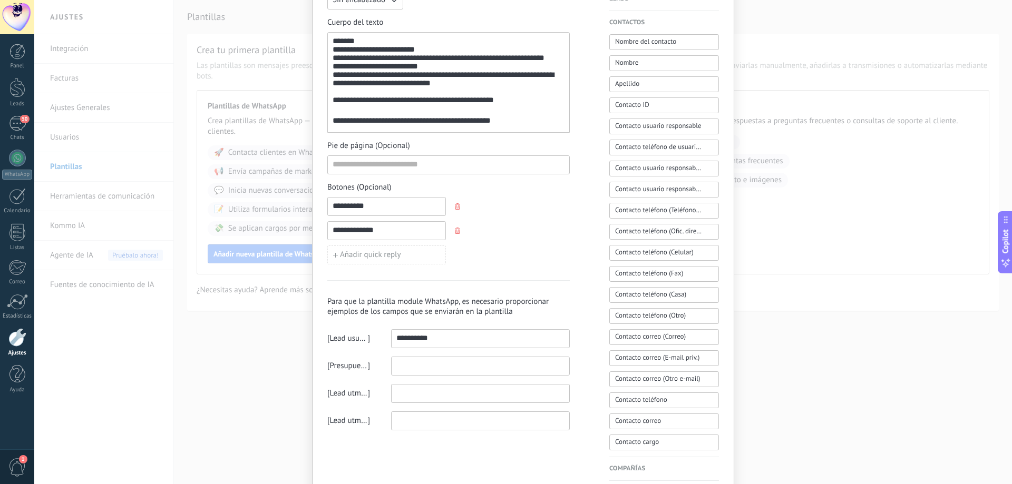
click at [578, 348] on div "**********" at bounding box center [523, 131] width 392 height 733
drag, startPoint x: 360, startPoint y: 305, endPoint x: 455, endPoint y: 301, distance: 94.9
click at [455, 301] on h3 "Para que la plantilla module WhatsApp, es necesario proporcionar ejemplos de lo…" at bounding box center [448, 307] width 242 height 20
drag, startPoint x: 452, startPoint y: 343, endPoint x: 382, endPoint y: 346, distance: 69.6
click at [382, 346] on div "**********" at bounding box center [448, 338] width 242 height 19
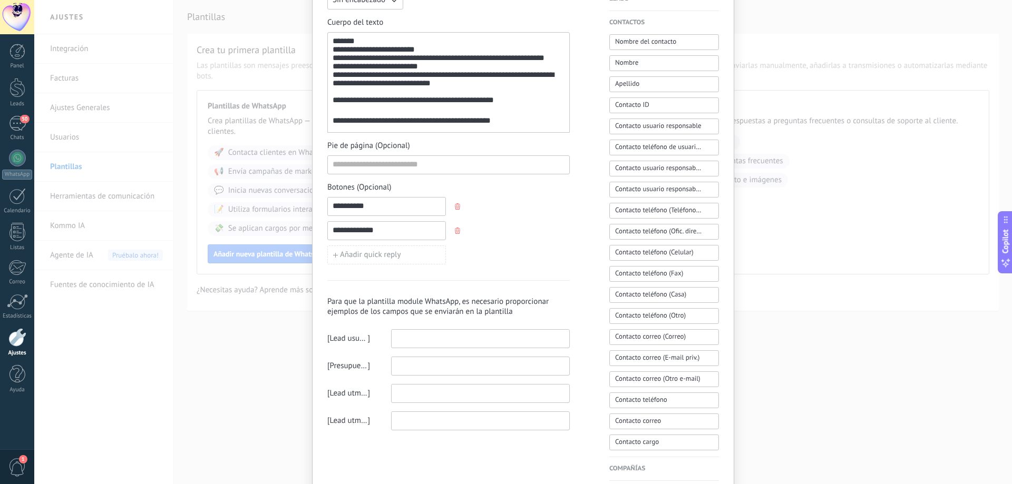
click at [574, 306] on div "**********" at bounding box center [523, 131] width 392 height 733
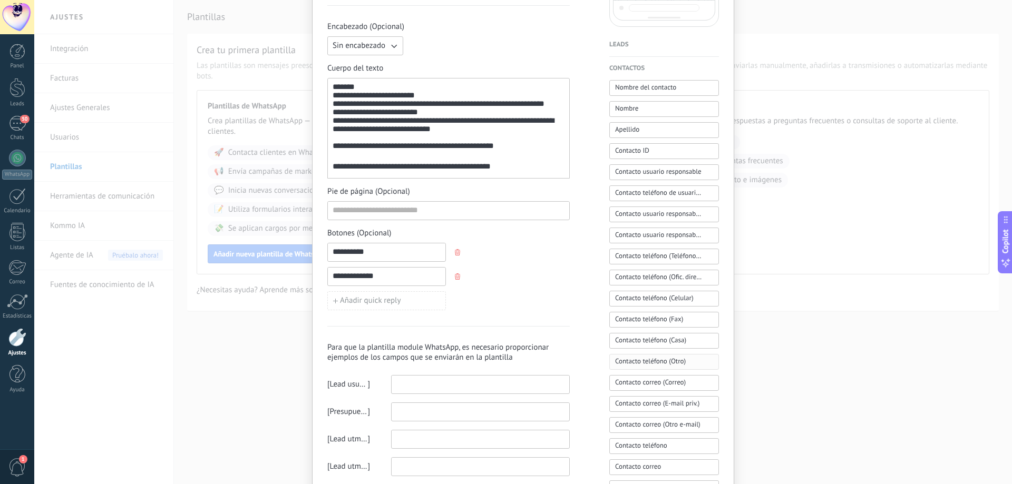
scroll to position [386, 0]
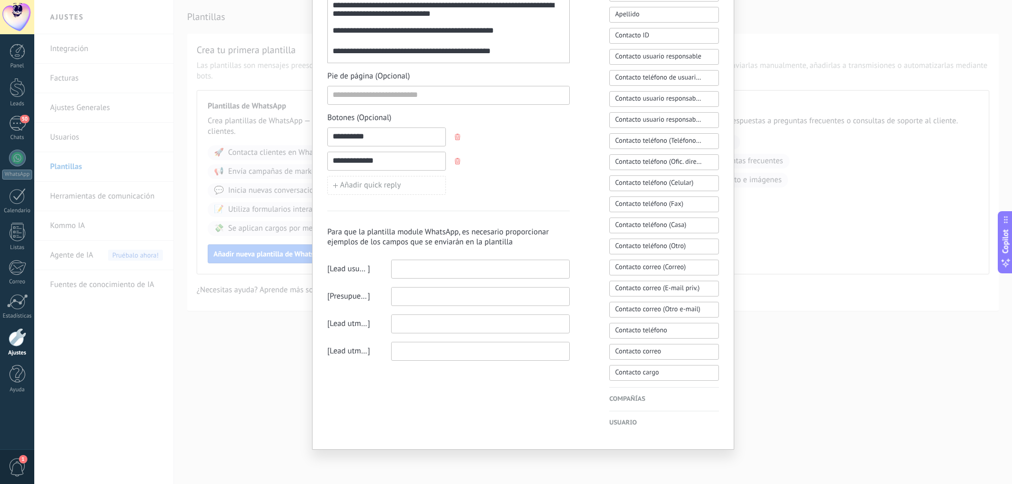
click at [624, 400] on h4 "Compañías" at bounding box center [664, 399] width 110 height 11
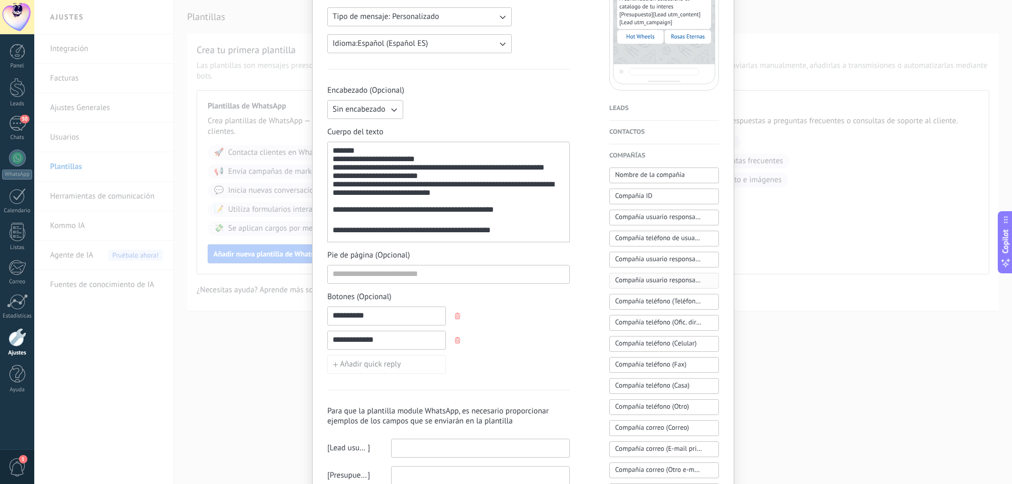
scroll to position [365, 0]
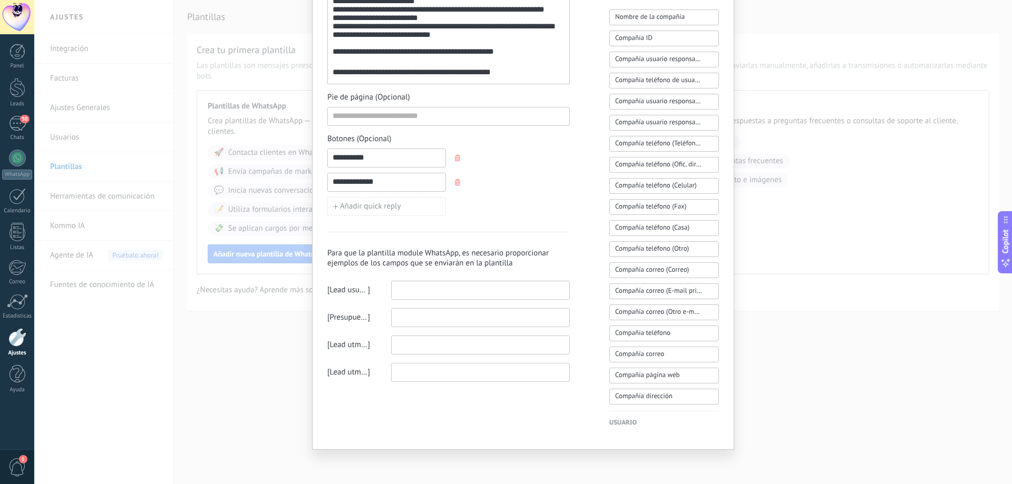
click at [617, 419] on h4 "Usuario" at bounding box center [664, 423] width 110 height 11
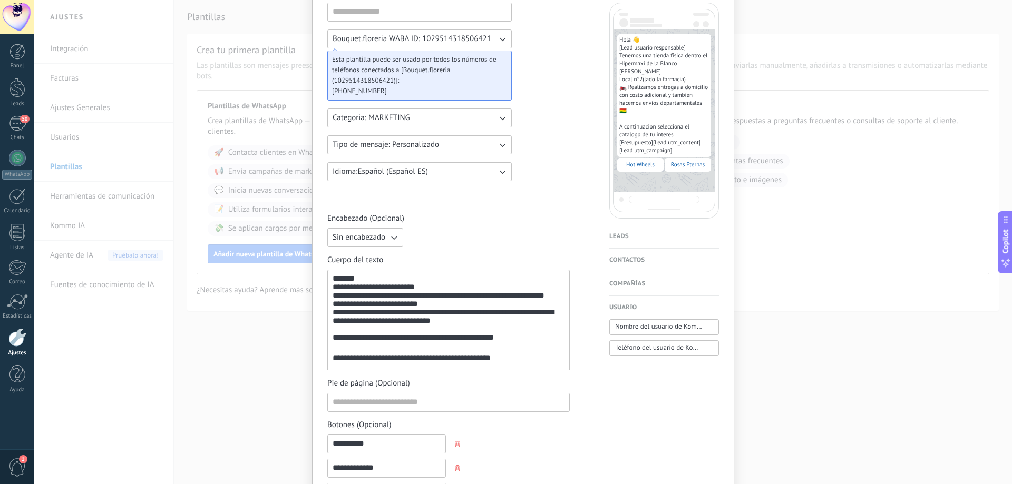
scroll to position [55, 0]
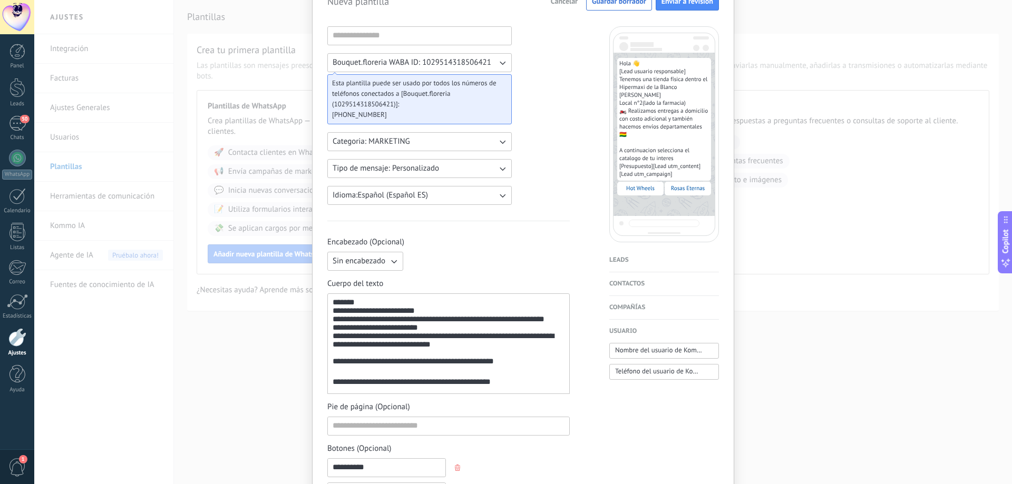
click at [639, 184] on div "Hot Wheels" at bounding box center [640, 189] width 46 height 14
click at [623, 258] on h4 "Leads" at bounding box center [664, 260] width 110 height 11
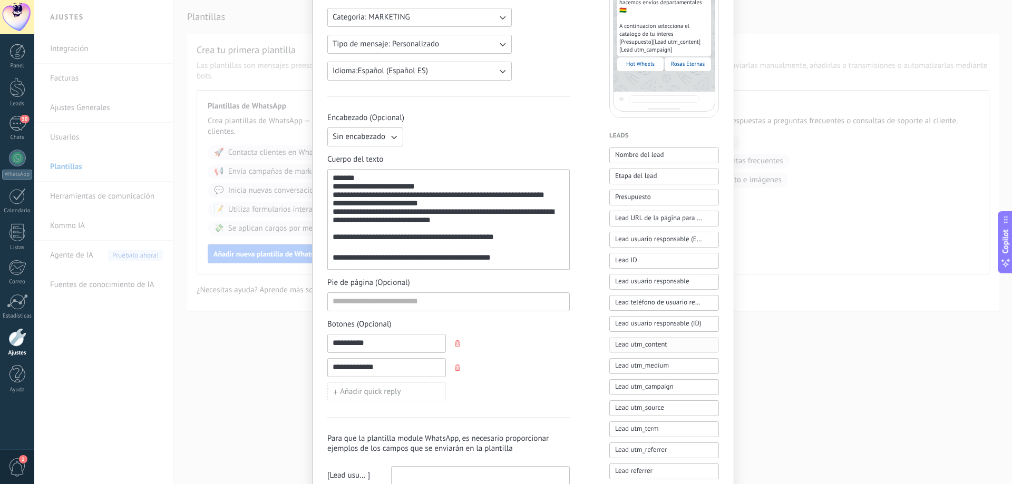
scroll to position [213, 0]
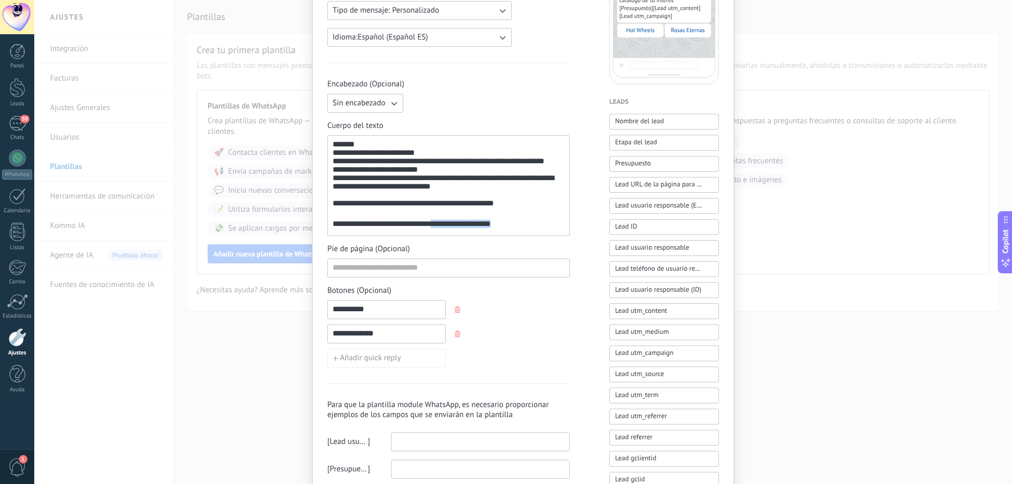
drag, startPoint x: 518, startPoint y: 227, endPoint x: 329, endPoint y: 228, distance: 188.7
click at [329, 228] on div "**********" at bounding box center [448, 185] width 242 height 101
click at [517, 226] on div "**********" at bounding box center [449, 186] width 232 height 92
drag, startPoint x: 517, startPoint y: 226, endPoint x: 424, endPoint y: 227, distance: 92.7
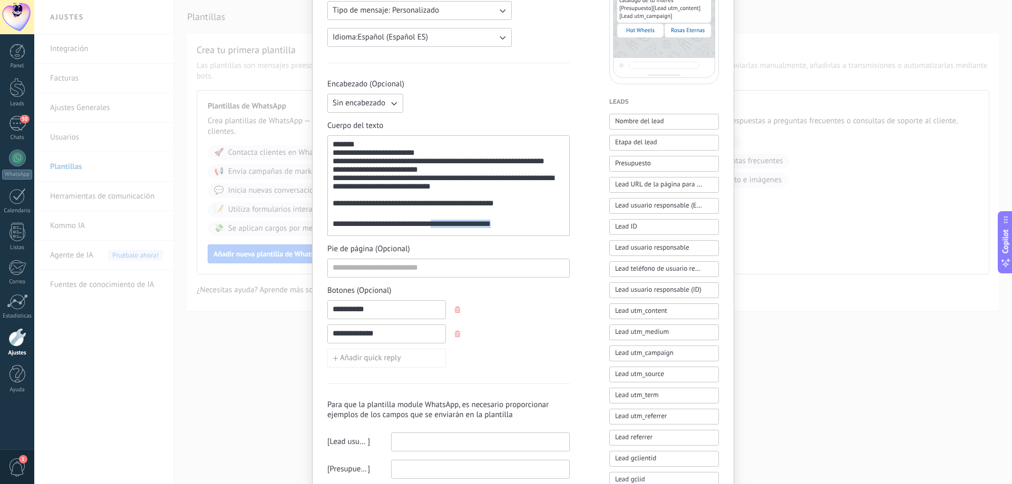
click at [424, 227] on div "**********" at bounding box center [449, 186] width 232 height 92
click at [399, 197] on div "**********" at bounding box center [449, 184] width 232 height 71
click at [418, 228] on span "**********" at bounding box center [402, 224] width 57 height 8
click at [418, 228] on span "**********" at bounding box center [407, 224] width 60 height 8
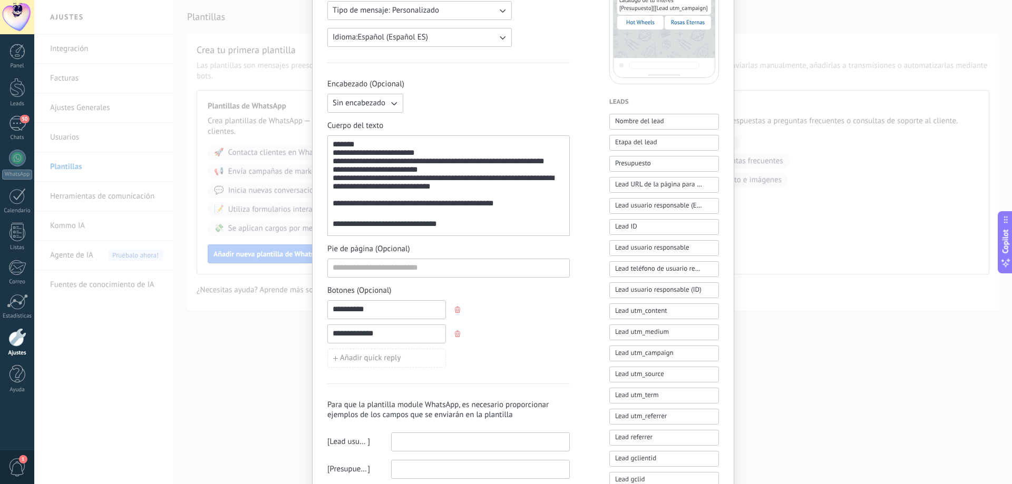
click at [461, 229] on div "**********" at bounding box center [449, 186] width 232 height 92
drag, startPoint x: 456, startPoint y: 229, endPoint x: 319, endPoint y: 229, distance: 137.5
click at [319, 229] on div "**********" at bounding box center [523, 211] width 422 height 780
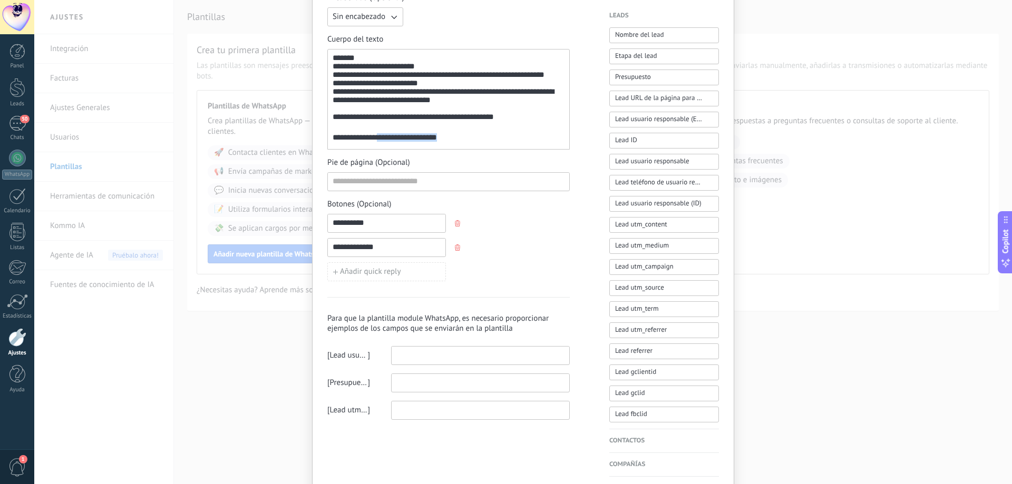
scroll to position [318, 0]
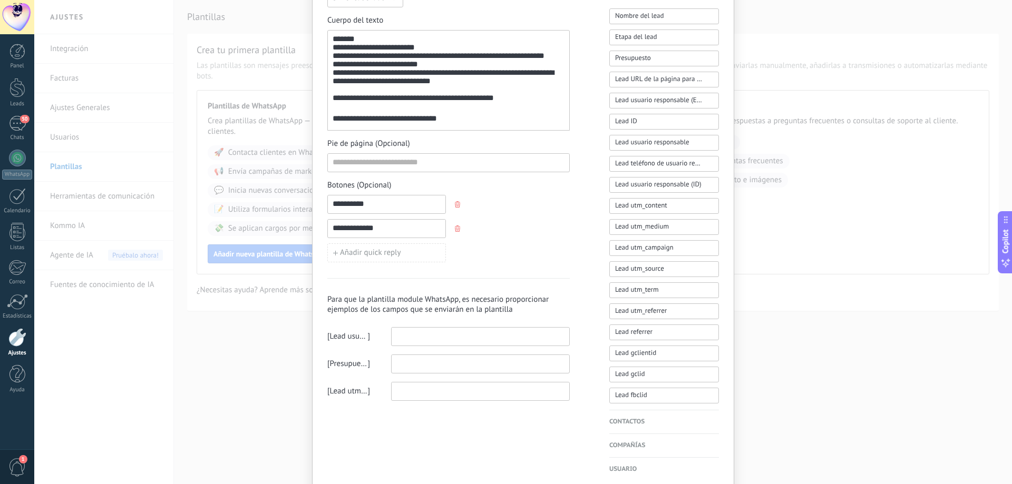
click at [477, 121] on div "**********" at bounding box center [449, 81] width 232 height 92
drag, startPoint x: 460, startPoint y: 121, endPoint x: 422, endPoint y: 122, distance: 37.4
click at [422, 122] on div "**********" at bounding box center [449, 81] width 232 height 92
click at [422, 122] on span "**********" at bounding box center [407, 118] width 60 height 8
click at [422, 122] on div "**********" at bounding box center [449, 81] width 232 height 92
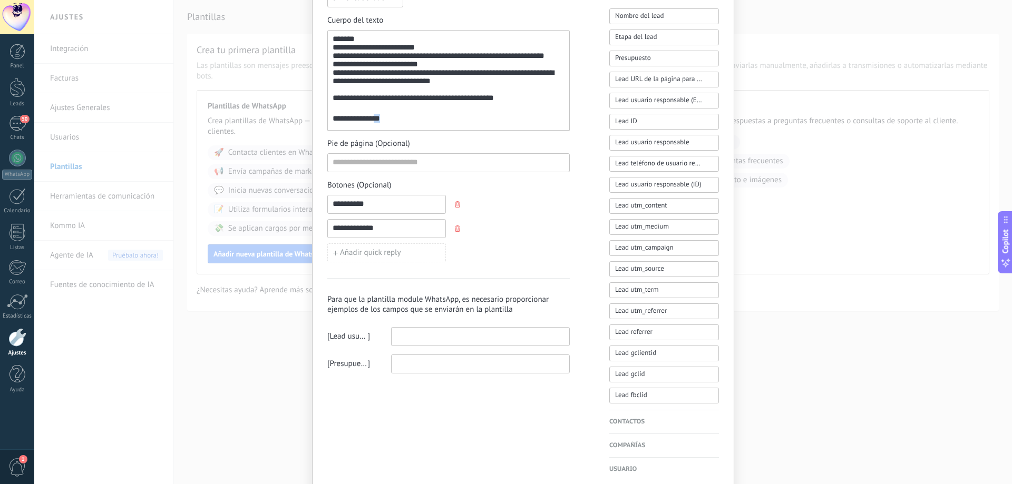
click at [422, 122] on div "**********" at bounding box center [449, 81] width 232 height 92
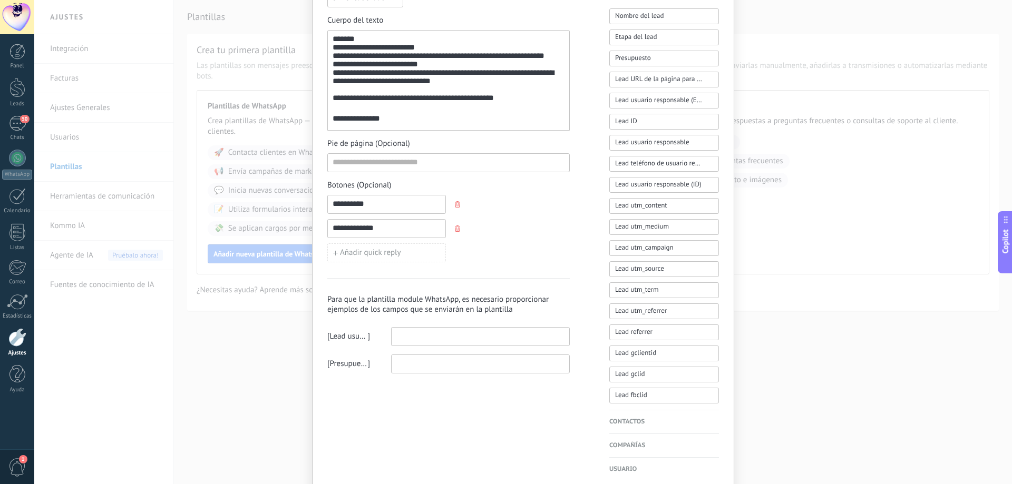
click at [422, 122] on div "**********" at bounding box center [449, 81] width 232 height 92
drag, startPoint x: 378, startPoint y: 124, endPoint x: 343, endPoint y: 122, distance: 35.3
click at [343, 122] on div "**********" at bounding box center [449, 81] width 232 height 92
click at [343, 122] on span "**********" at bounding box center [353, 118] width 41 height 8
click at [343, 122] on div "**********" at bounding box center [449, 81] width 232 height 92
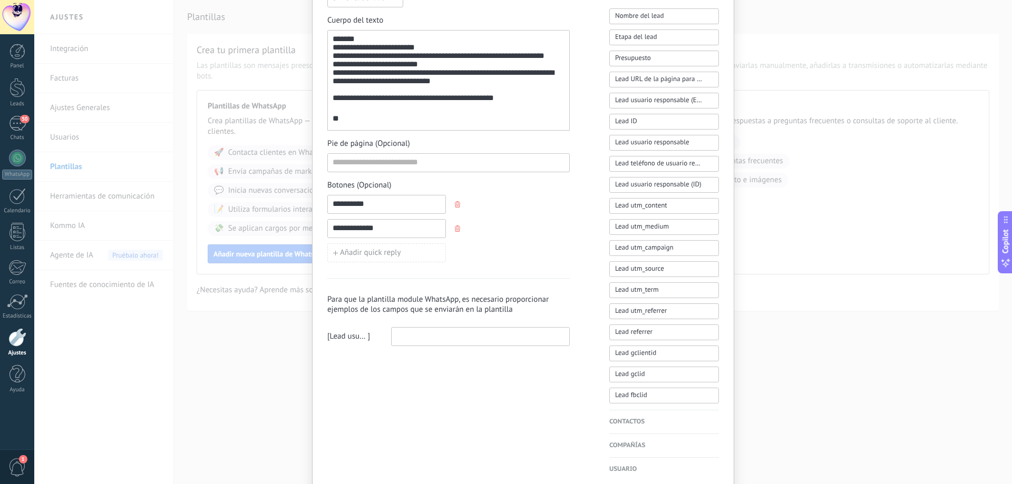
click at [340, 124] on div "**********" at bounding box center [449, 81] width 232 height 92
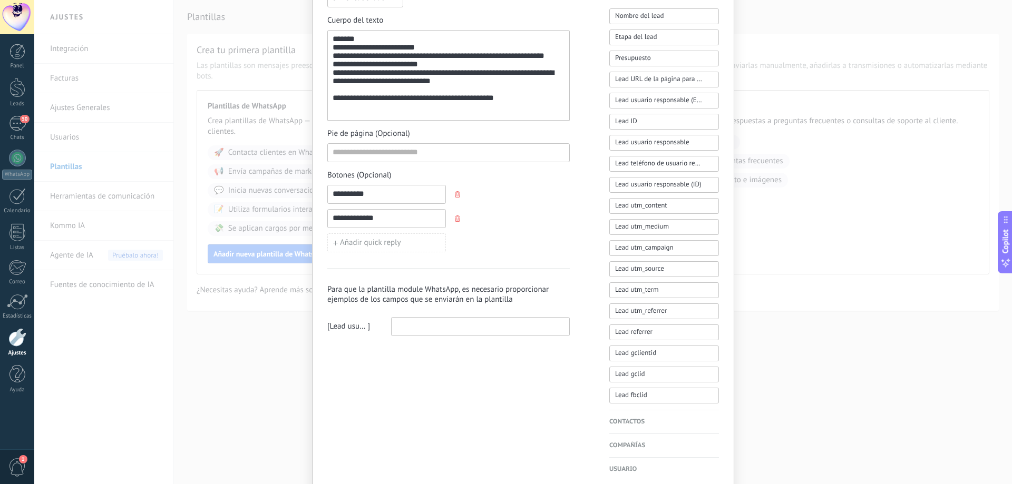
click at [442, 360] on div "**********" at bounding box center [448, 119] width 242 height 712
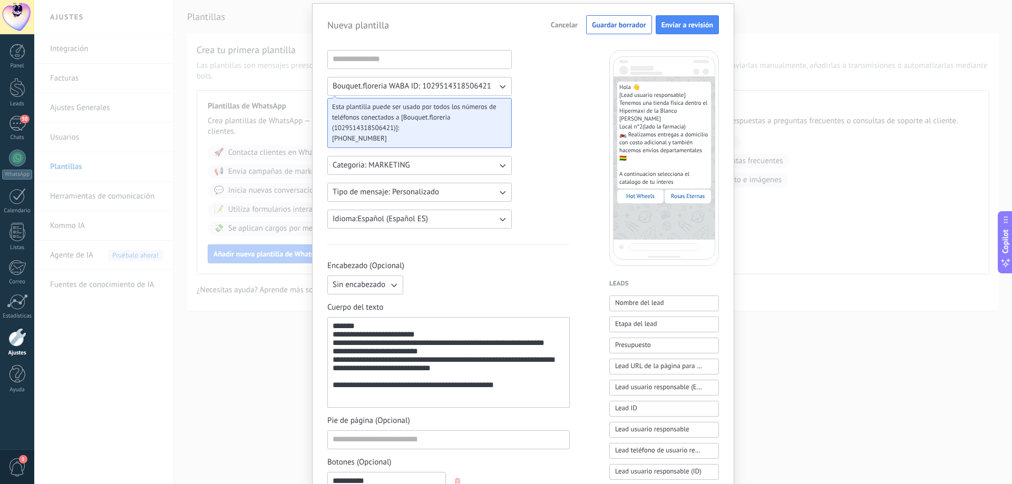
scroll to position [55, 0]
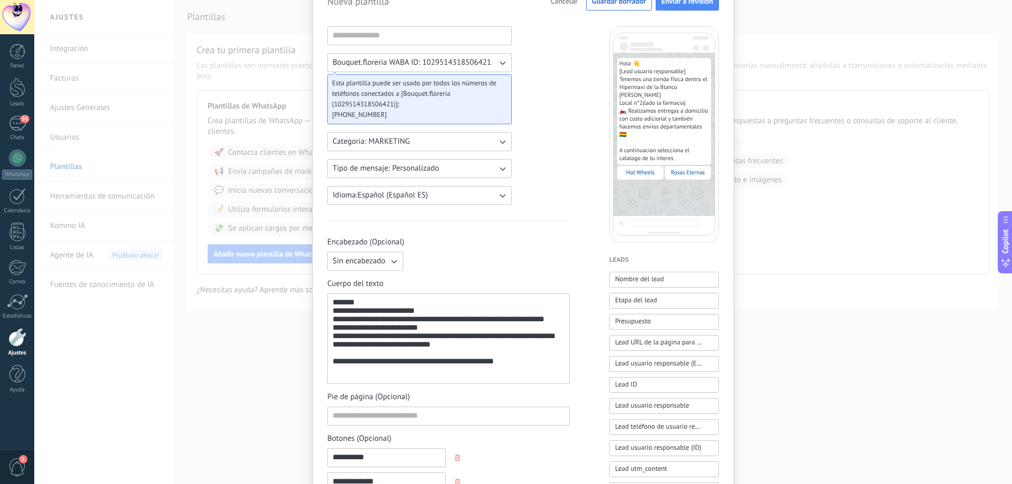
click at [472, 171] on button "Tipo de mensaje: Personalizado" at bounding box center [419, 168] width 184 height 19
click at [473, 168] on li "Personalizado" at bounding box center [416, 169] width 190 height 18
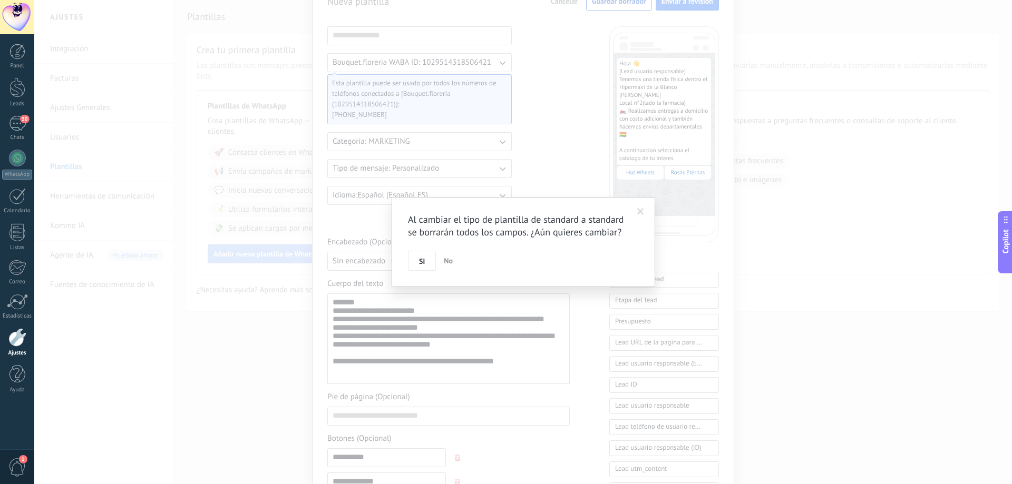
click at [638, 207] on span at bounding box center [640, 212] width 17 height 18
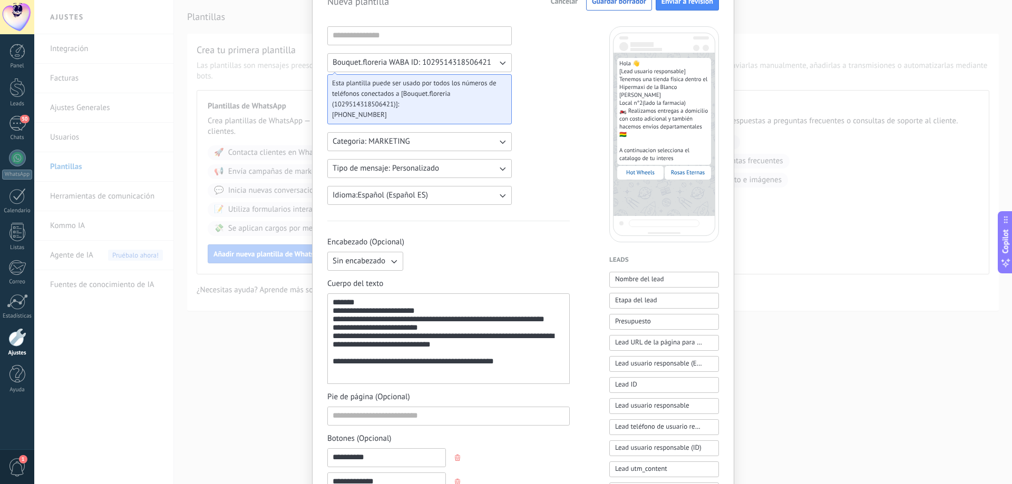
scroll to position [0, 0]
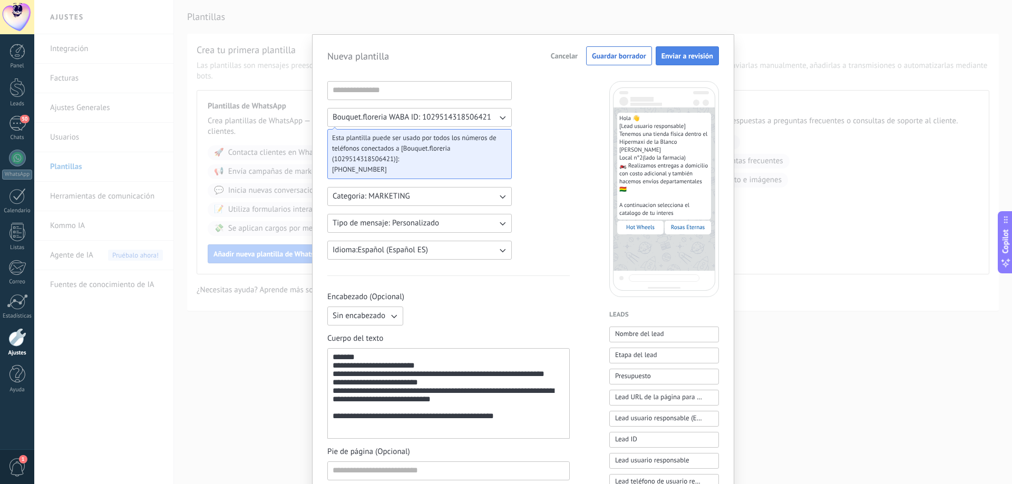
click at [696, 57] on span "Enviar a revisión" at bounding box center [687, 55] width 52 height 7
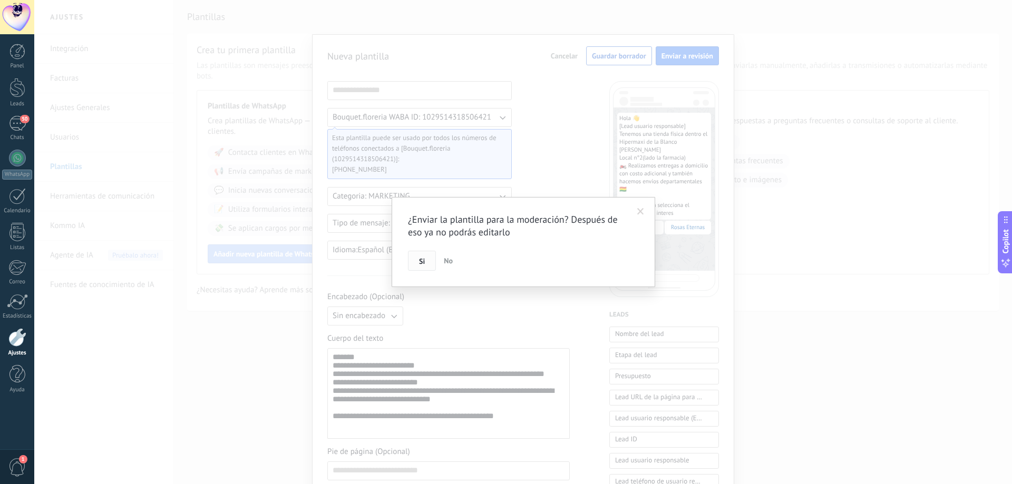
click at [423, 260] on span "Si" at bounding box center [422, 261] width 6 height 7
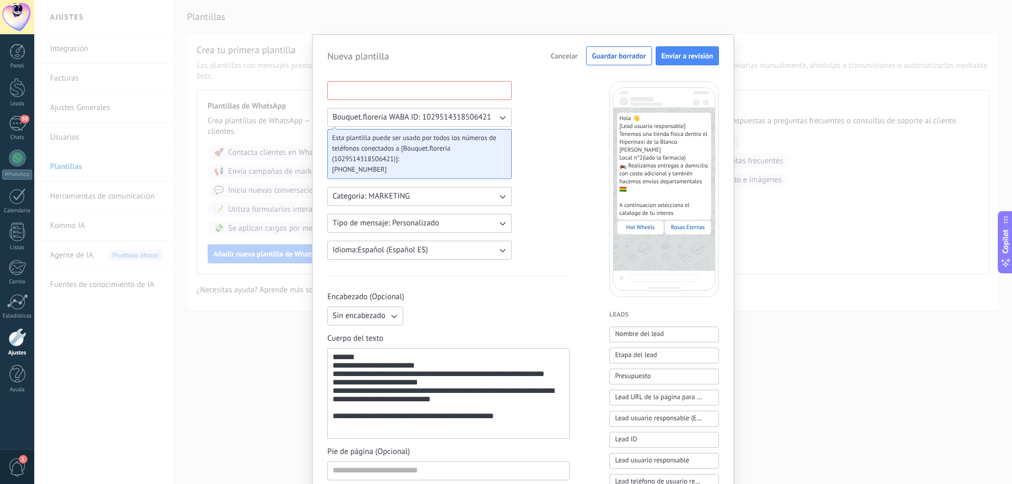
click at [424, 85] on input at bounding box center [419, 90] width 183 height 17
type input "**********"
click at [677, 58] on span "Enviar a revisión" at bounding box center [687, 55] width 52 height 7
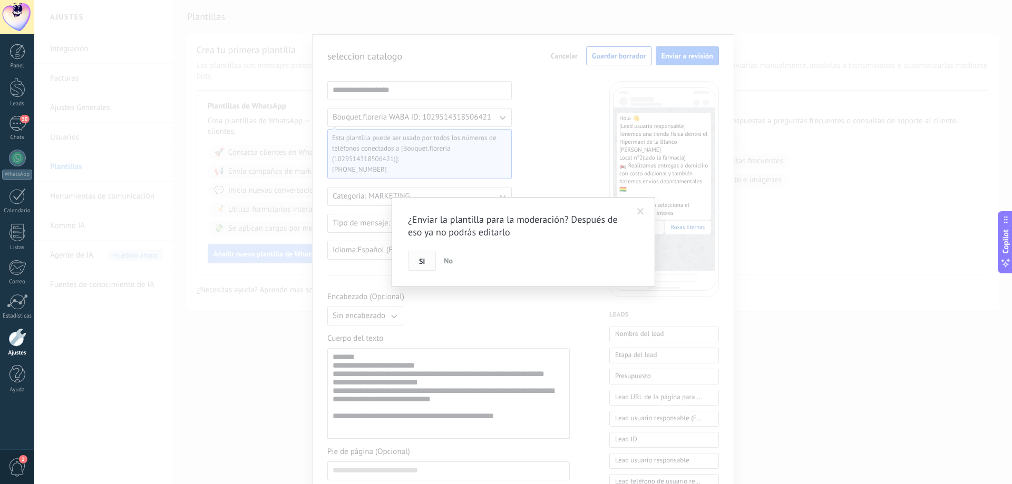
click at [427, 261] on button "Si" at bounding box center [422, 261] width 28 height 20
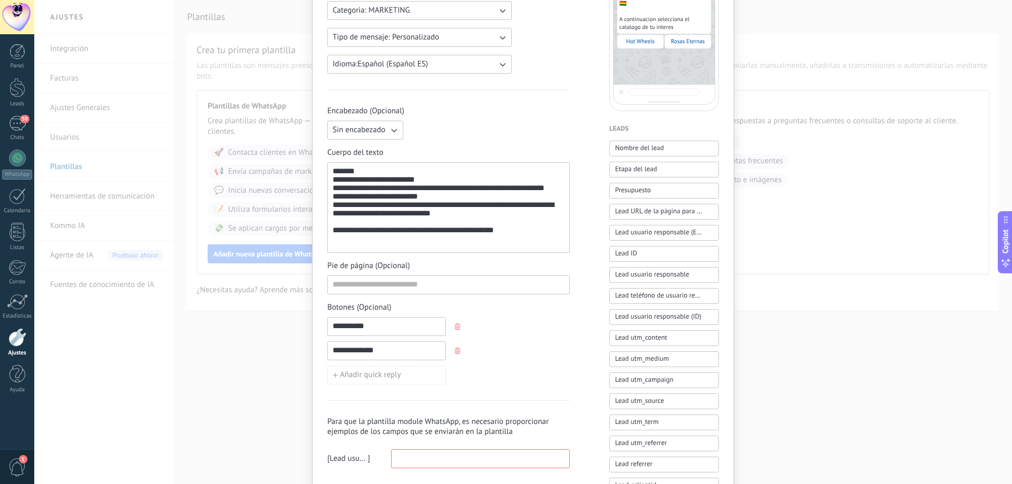
scroll to position [365, 0]
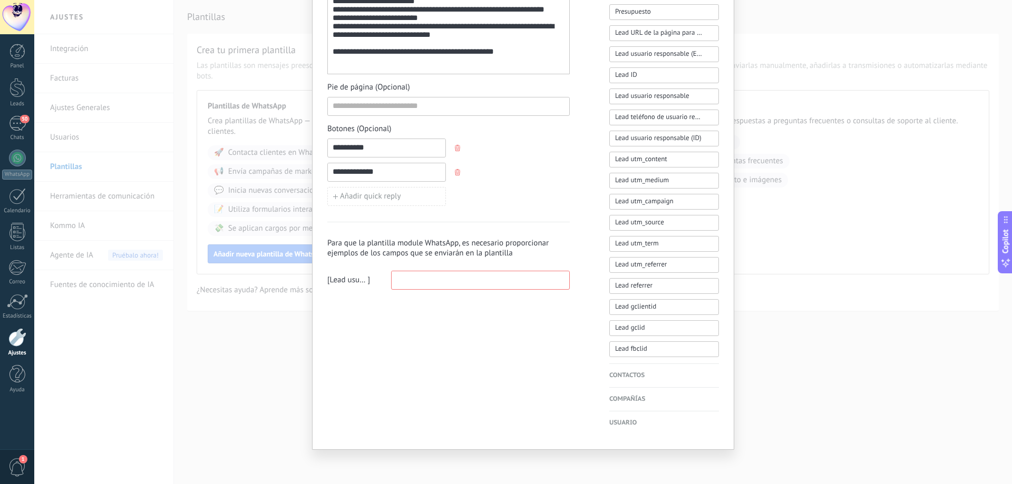
click at [590, 245] on div "**********" at bounding box center [523, 72] width 392 height 712
click at [412, 276] on input at bounding box center [481, 279] width 178 height 17
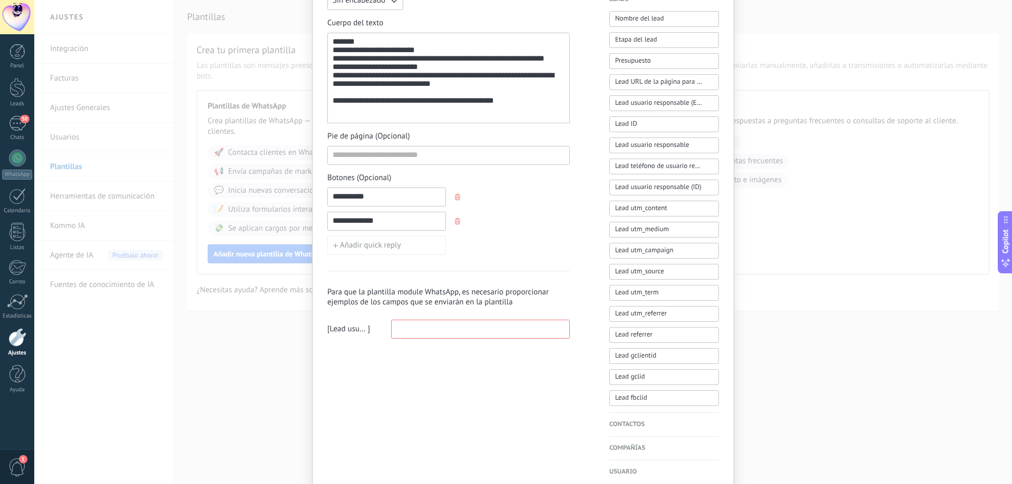
scroll to position [316, 0]
click at [361, 332] on span "Lead usuario responsable" at bounding box center [349, 329] width 38 height 11
click at [369, 331] on div "[ Lead usuario responsable ]" at bounding box center [448, 328] width 242 height 19
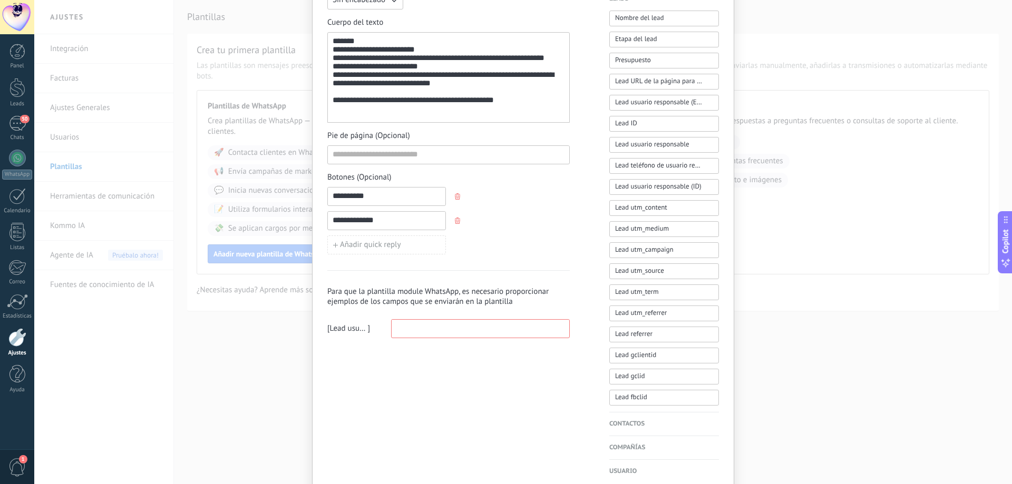
click at [523, 106] on div "**********" at bounding box center [449, 101] width 232 height 10
click at [441, 326] on input at bounding box center [481, 328] width 178 height 17
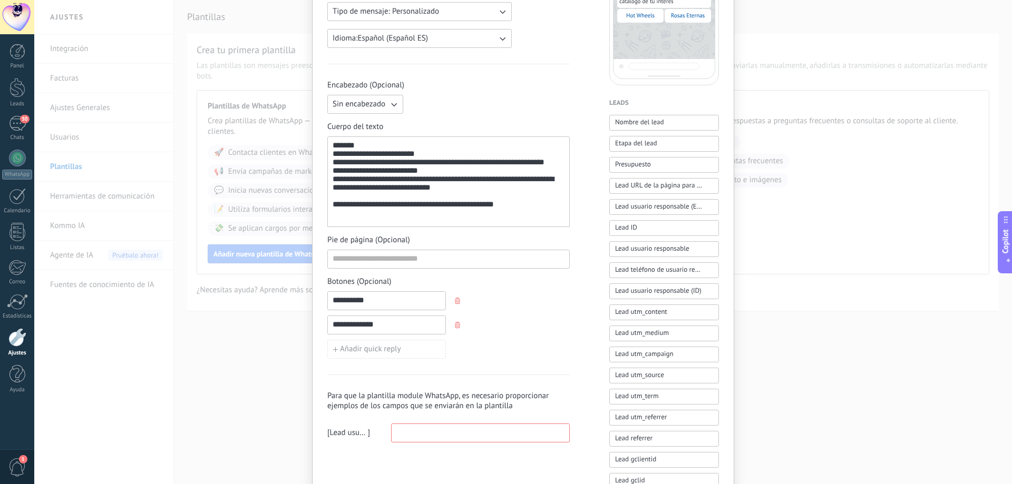
scroll to position [211, 0]
click at [418, 437] on input at bounding box center [481, 433] width 178 height 17
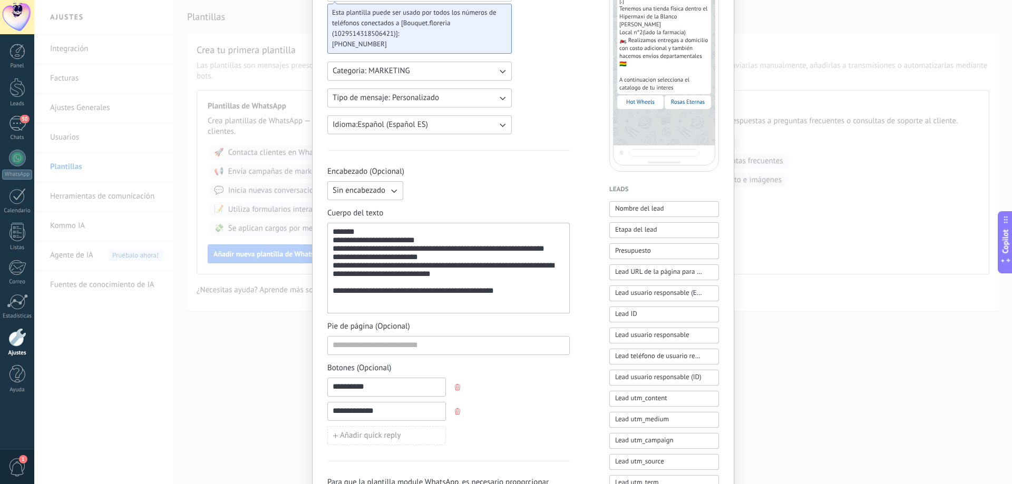
scroll to position [0, 0]
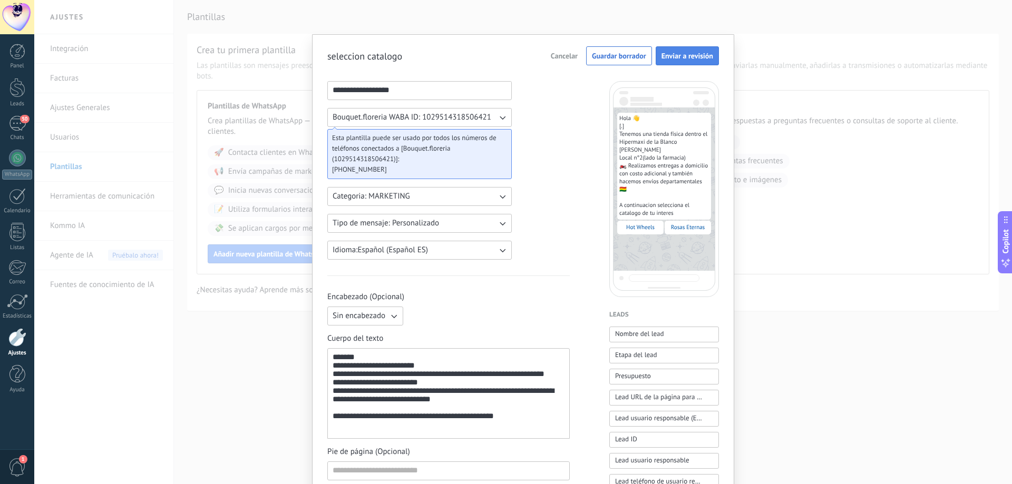
type input "*"
click at [679, 52] on span "Enviar a revisión" at bounding box center [687, 55] width 52 height 7
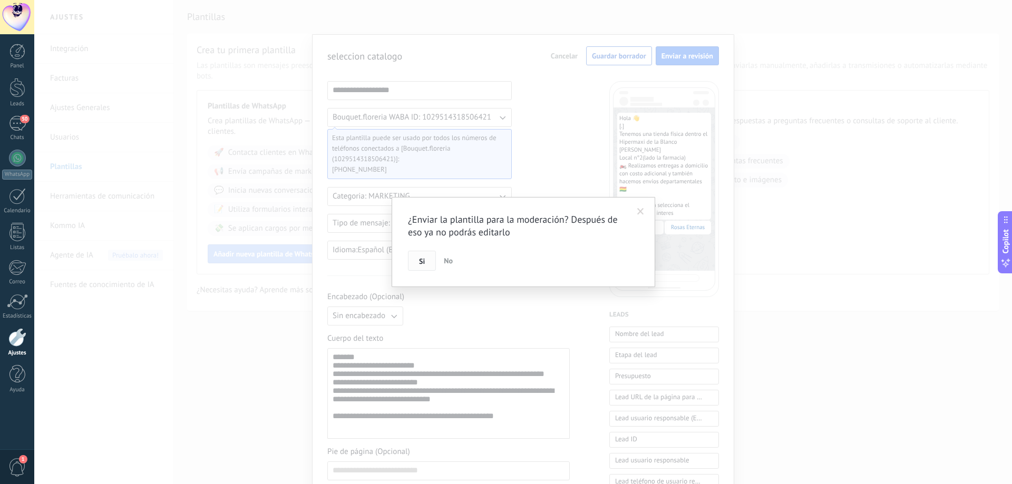
click at [430, 260] on button "Si" at bounding box center [422, 261] width 28 height 20
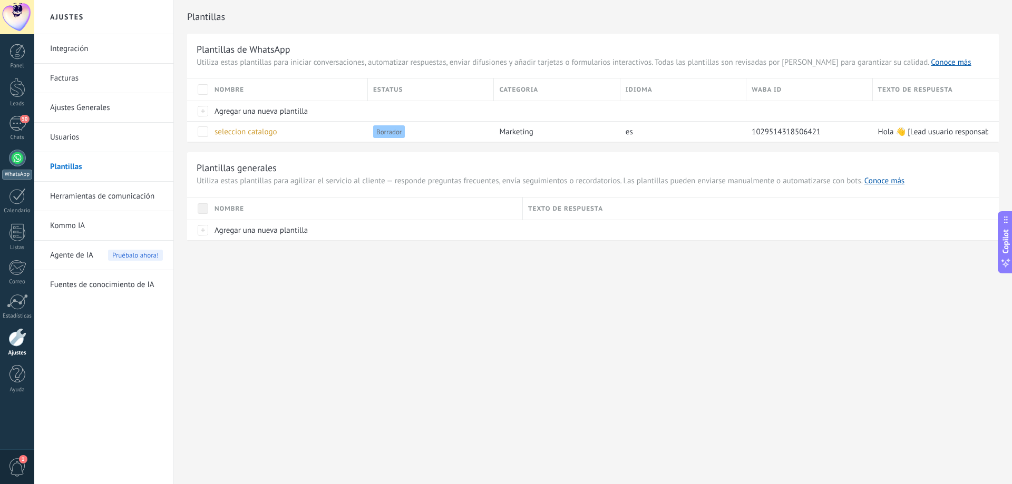
click at [17, 160] on div at bounding box center [17, 158] width 17 height 17
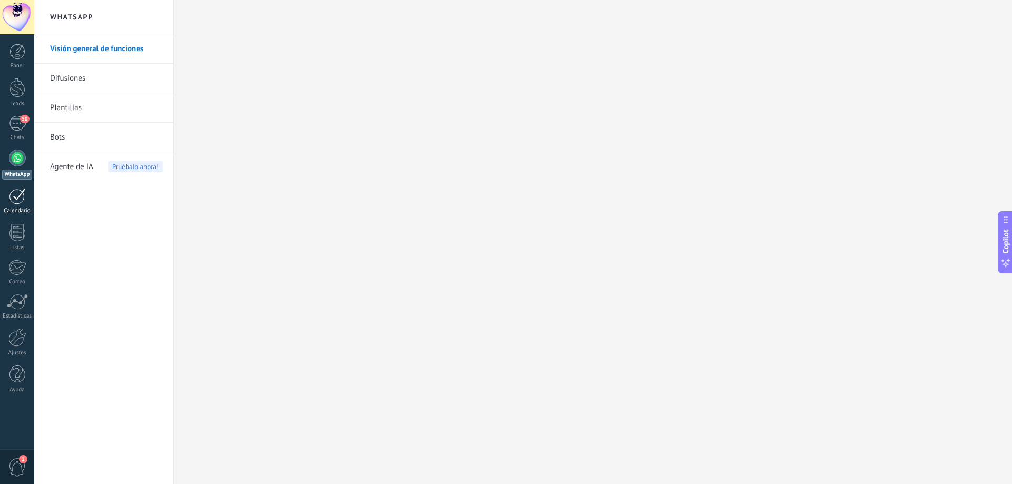
click at [23, 203] on div at bounding box center [17, 196] width 17 height 16
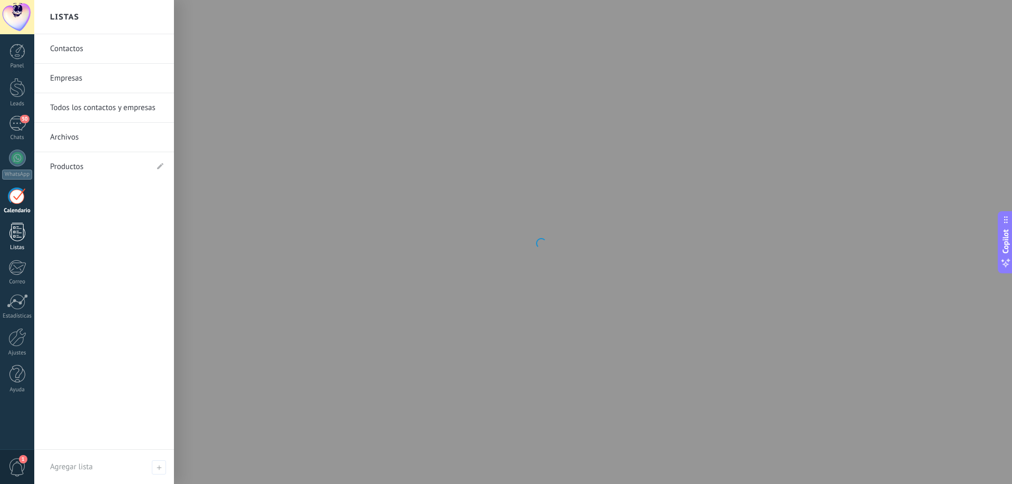
click at [22, 233] on div at bounding box center [17, 232] width 16 height 18
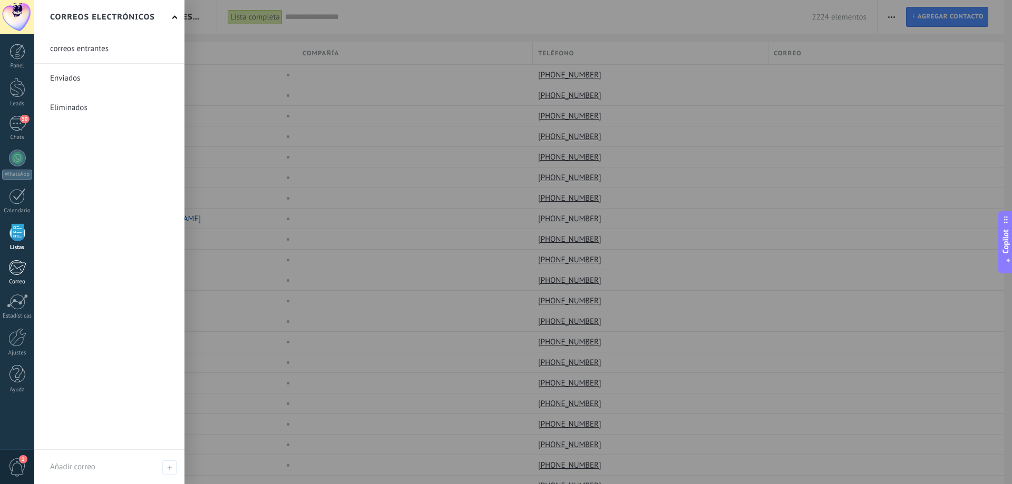
click at [22, 265] on div at bounding box center [16, 268] width 17 height 16
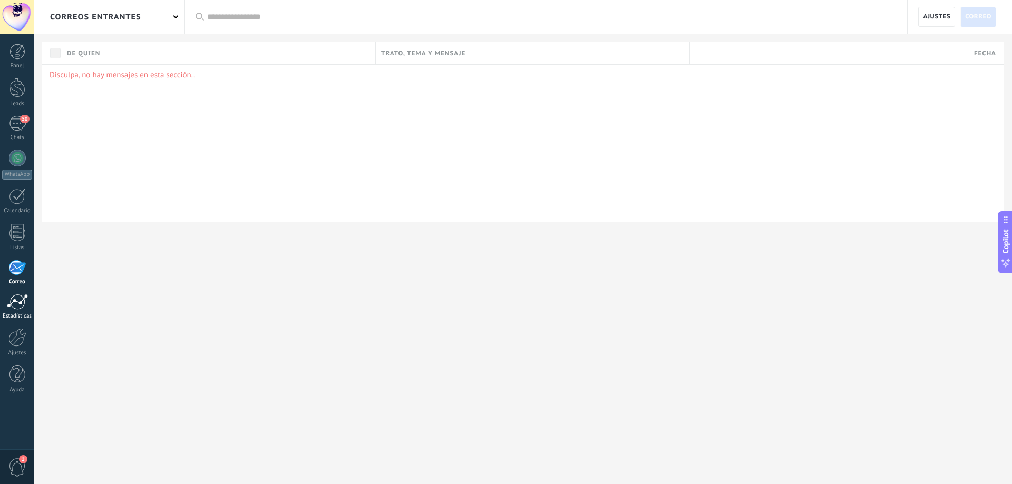
click at [19, 301] on div at bounding box center [17, 302] width 21 height 16
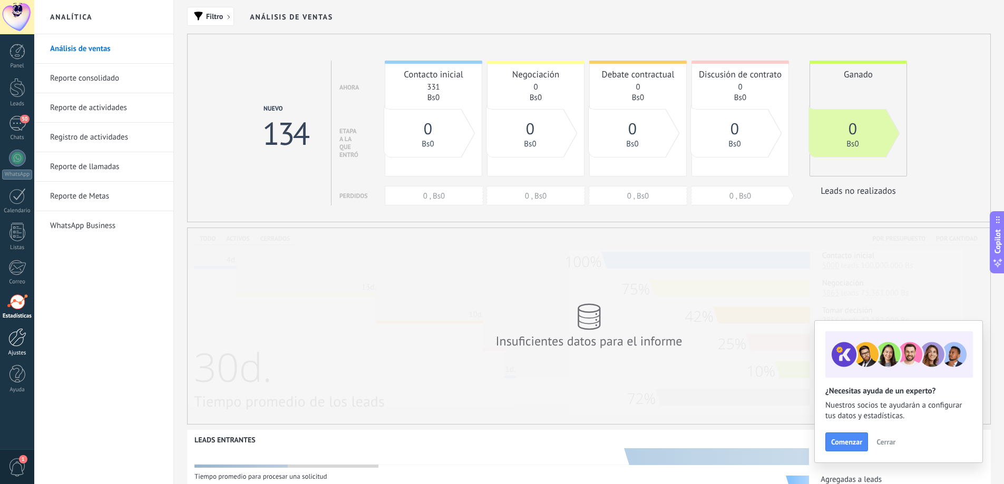
click at [20, 338] on div at bounding box center [17, 337] width 18 height 18
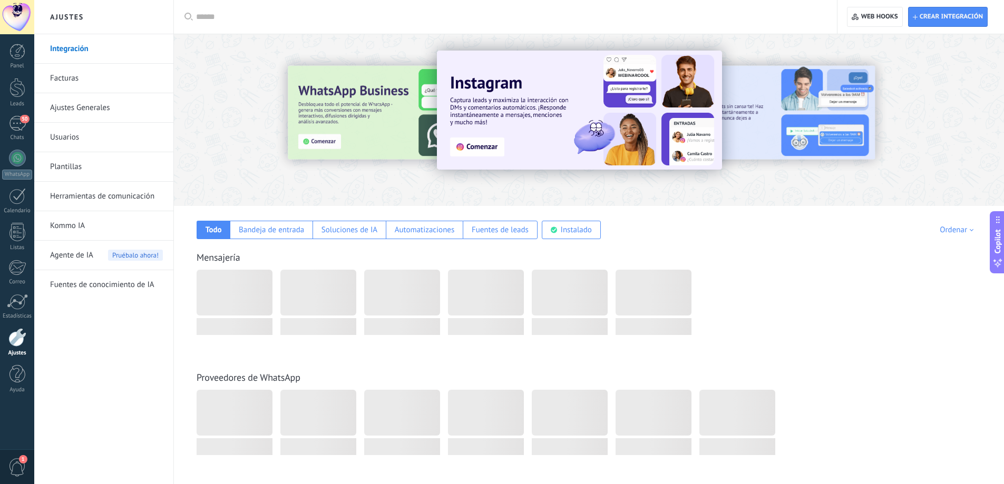
click at [85, 253] on span "Agente de IA" at bounding box center [71, 256] width 43 height 30
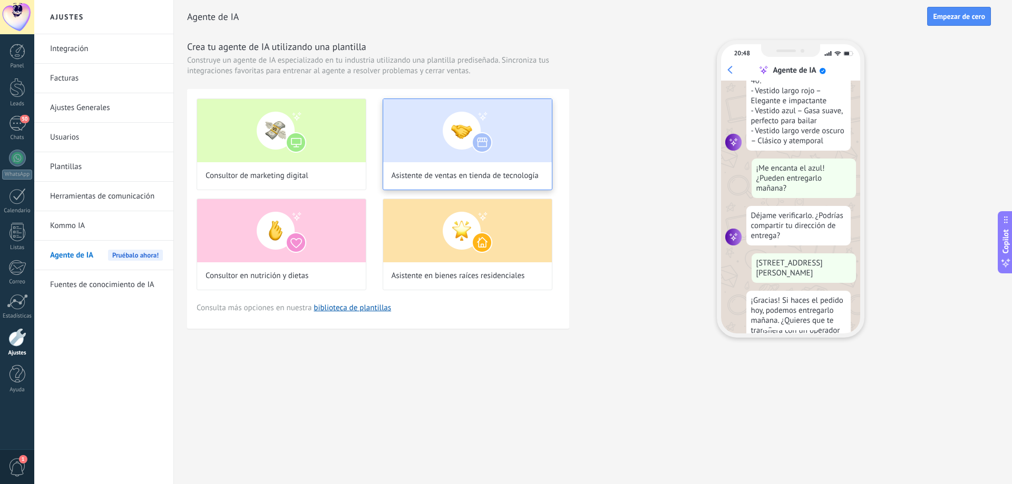
scroll to position [242, 0]
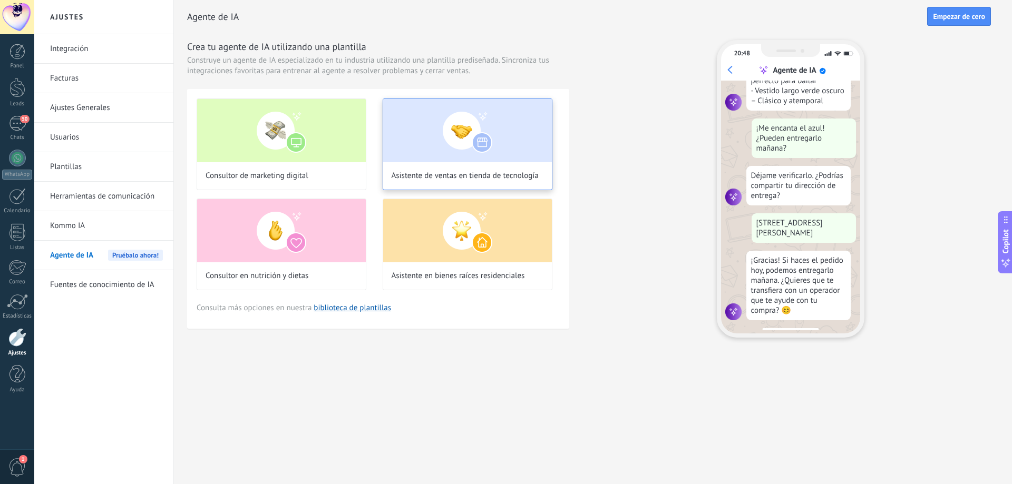
click at [433, 150] on img at bounding box center [467, 130] width 169 height 63
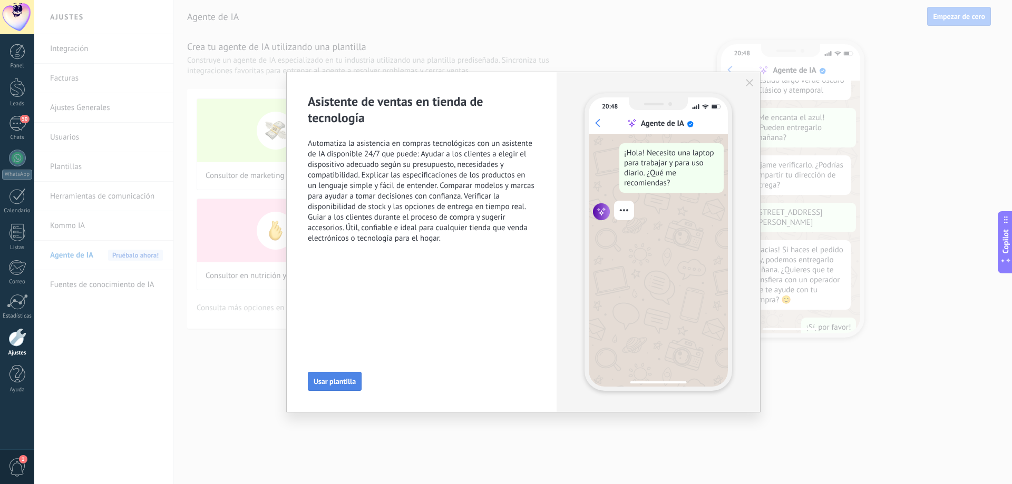
scroll to position [269, 0]
click at [325, 379] on span "Usar plantilla" at bounding box center [335, 381] width 42 height 7
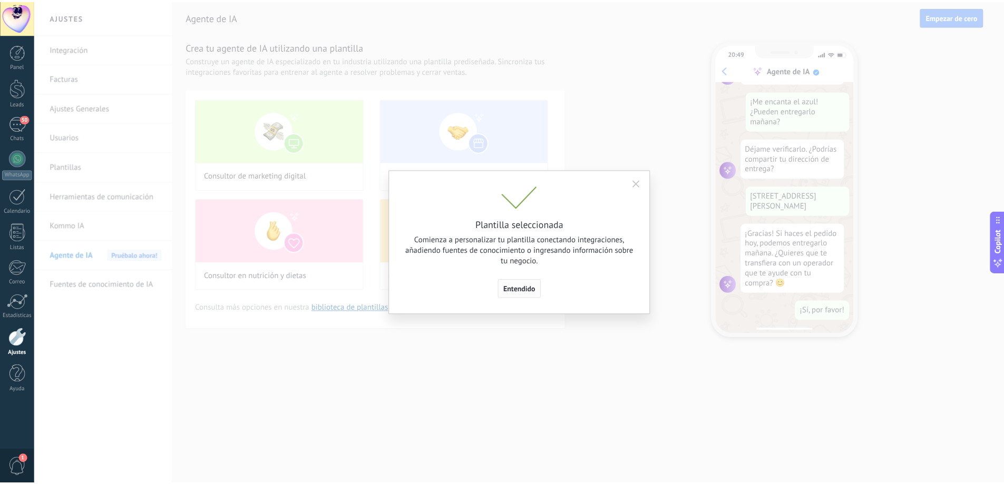
scroll to position [0, 0]
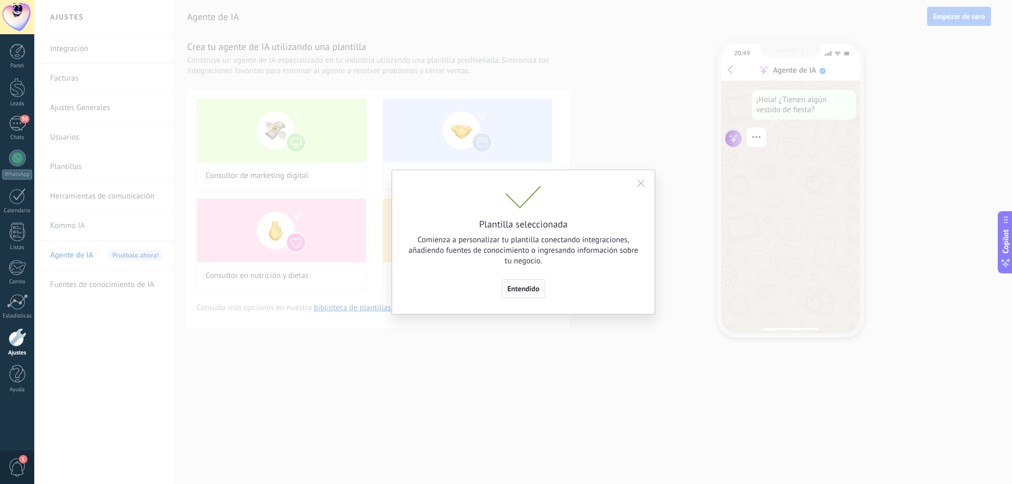
click at [533, 292] on span "Entendido" at bounding box center [523, 288] width 32 height 7
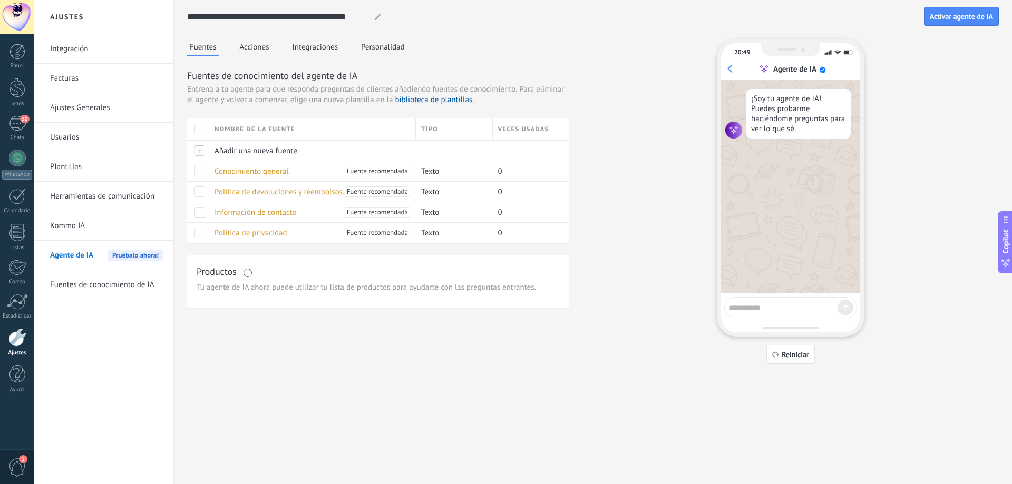
click at [793, 125] on div "¡Soy tu agente de IA! Puedes probarme haciéndome preguntas para ver lo que sé." at bounding box center [798, 114] width 104 height 50
click at [211, 174] on div "Conocimiento general [PERSON_NAME] recomendada" at bounding box center [309, 171] width 201 height 20
click at [198, 174] on span at bounding box center [199, 171] width 11 height 11
click at [195, 172] on span at bounding box center [199, 171] width 11 height 11
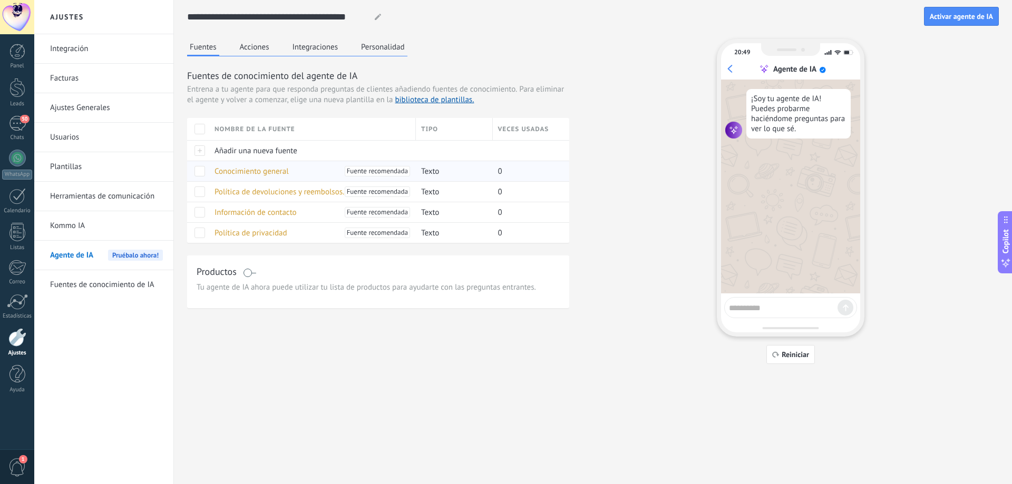
click at [396, 173] on span "Fuente recomendada" at bounding box center [377, 171] width 61 height 11
click at [441, 172] on div "Texto" at bounding box center [452, 171] width 72 height 20
click at [437, 173] on span "Texto" at bounding box center [430, 172] width 18 height 10
click at [517, 165] on div "0" at bounding box center [527, 171] width 69 height 20
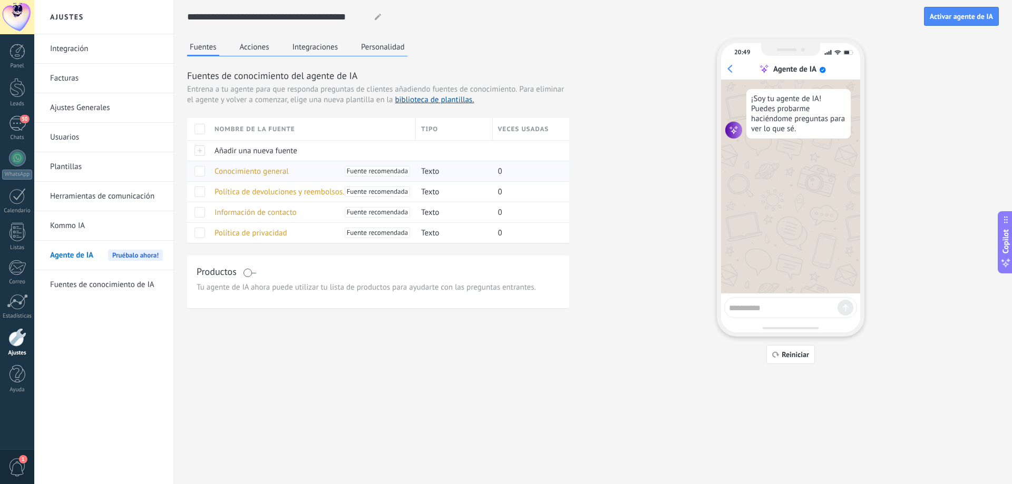
click at [199, 174] on span at bounding box center [199, 171] width 11 height 11
click at [200, 215] on span at bounding box center [199, 212] width 11 height 11
click at [794, 134] on div "¡Soy tu agente de IA! Puedes probarme haciéndome preguntas para ver lo que sé." at bounding box center [798, 114] width 104 height 50
click at [782, 312] on textarea at bounding box center [783, 306] width 109 height 13
click at [242, 47] on button "Acciones" at bounding box center [254, 47] width 35 height 16
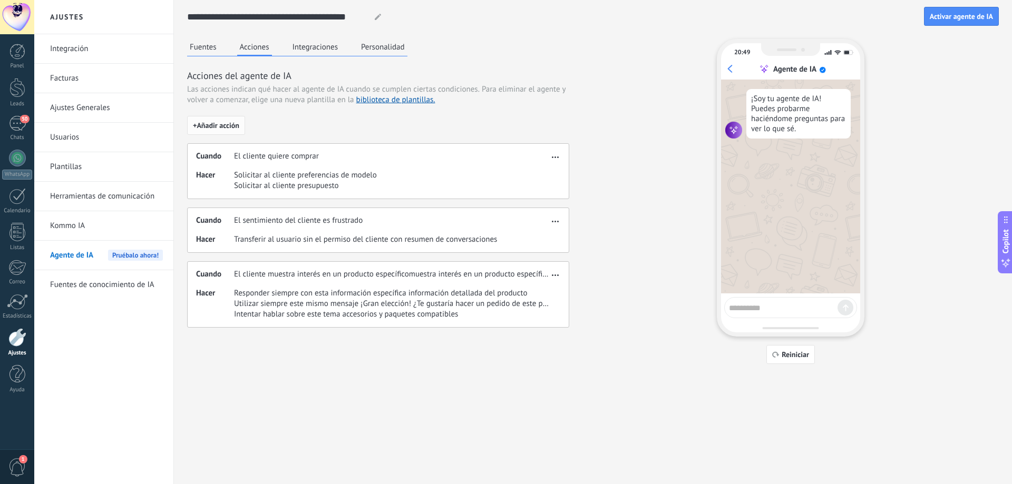
click at [211, 118] on button "+ Añadir acción" at bounding box center [216, 125] width 58 height 19
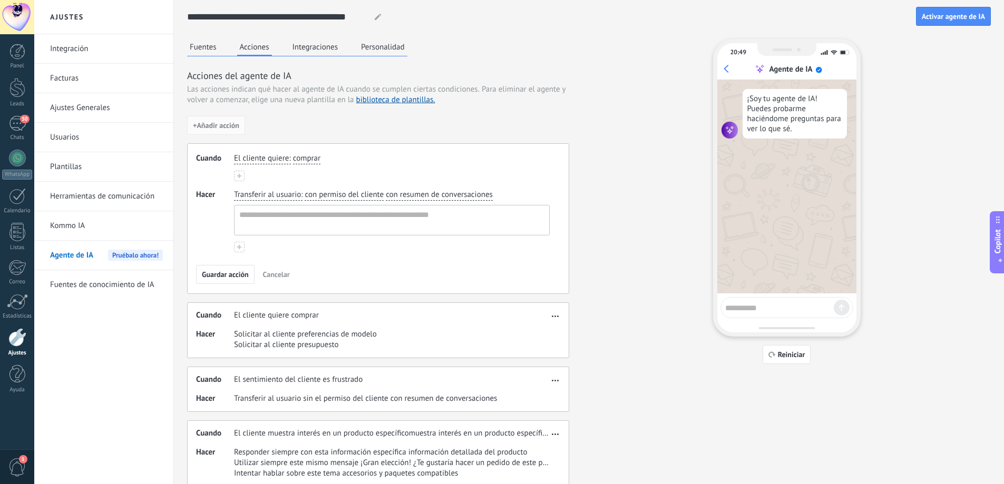
click at [275, 159] on span "El cliente quiere" at bounding box center [261, 158] width 55 height 11
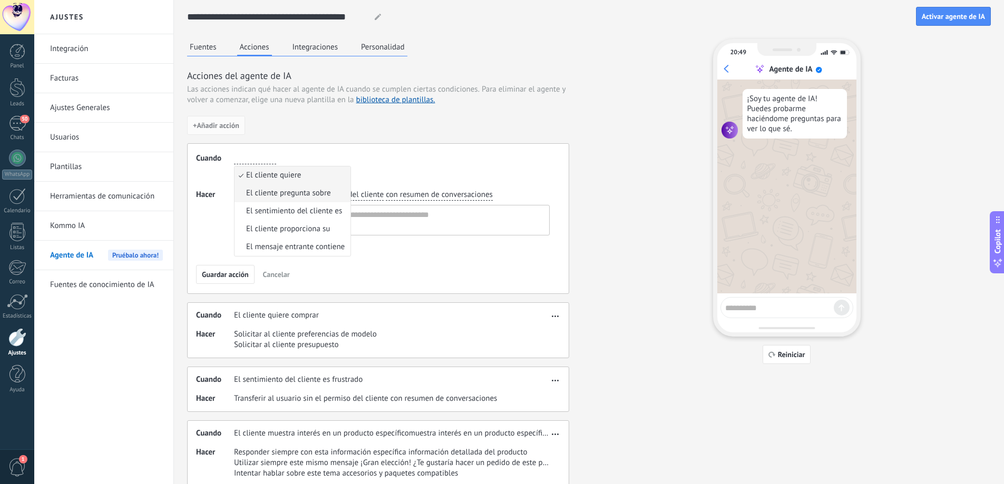
click at [266, 195] on span "El cliente pregunta sobre" at bounding box center [288, 193] width 85 height 11
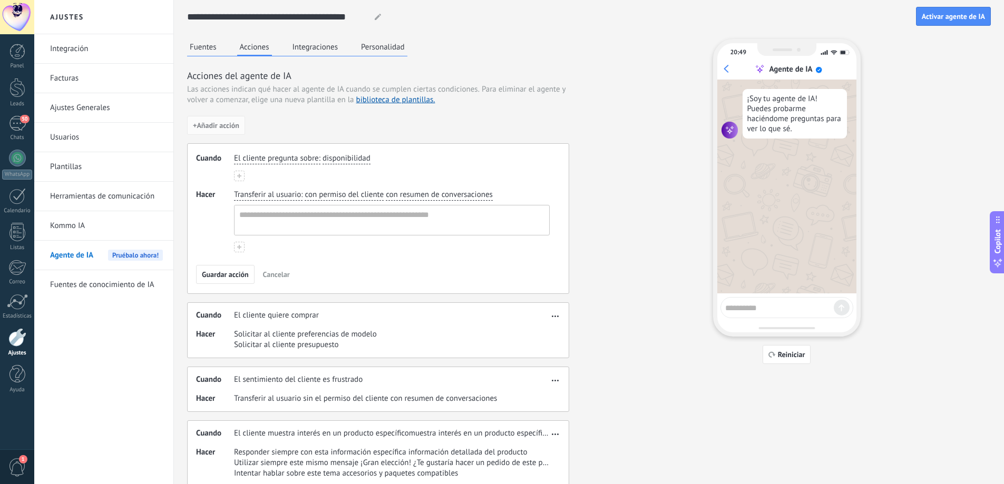
click at [349, 159] on span "disponibilidad" at bounding box center [346, 158] width 48 height 11
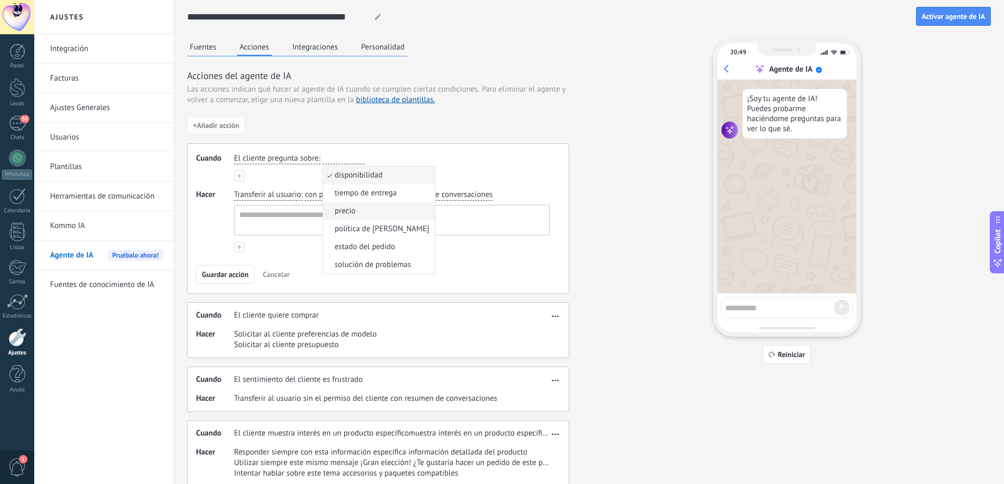
click at [333, 216] on li "precio" at bounding box center [379, 211] width 112 height 18
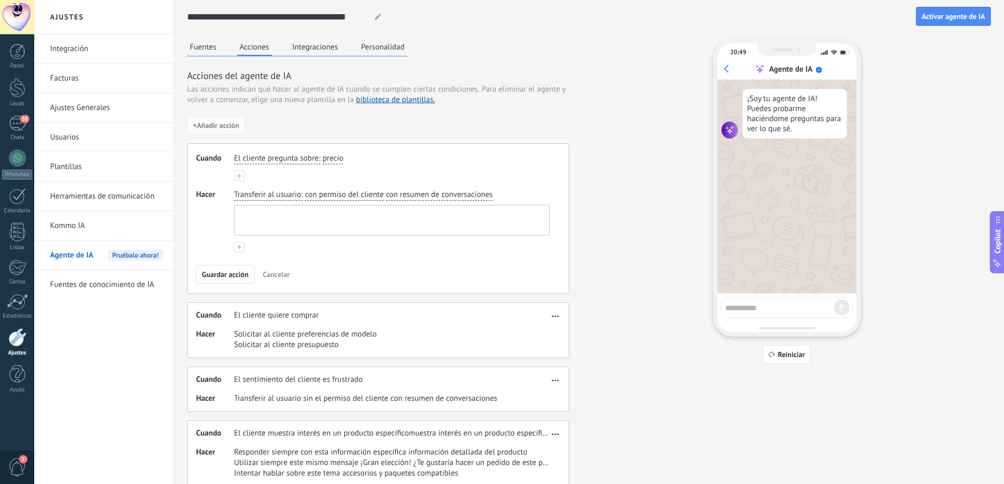
click at [330, 210] on textarea at bounding box center [390, 221] width 312 height 30
drag, startPoint x: 505, startPoint y: 191, endPoint x: 449, endPoint y: 197, distance: 55.6
click at [452, 195] on div "Transferir al usuario : con permiso del cliente con resumen de conversaciones" at bounding box center [392, 213] width 320 height 50
drag, startPoint x: 416, startPoint y: 196, endPoint x: 384, endPoint y: 196, distance: 32.1
click at [411, 196] on span "con resumen de conversaciones" at bounding box center [439, 195] width 107 height 11
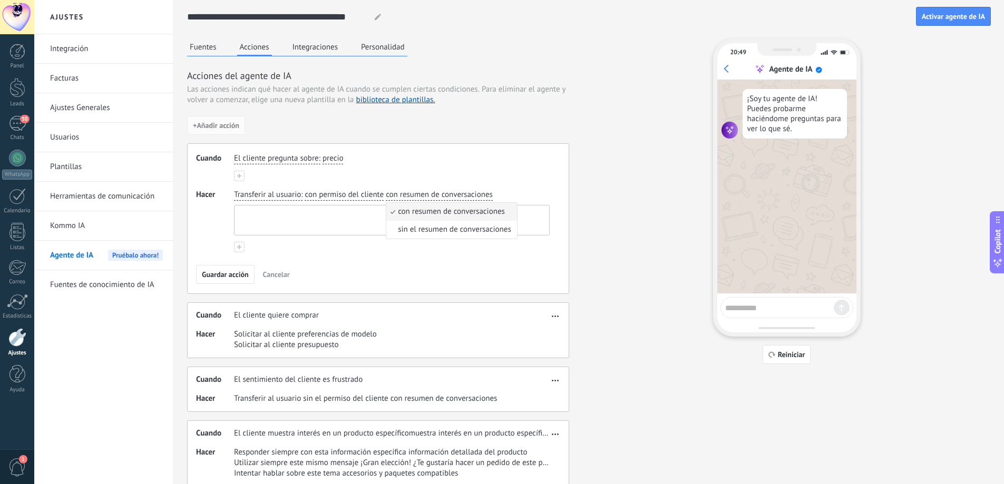
click at [262, 208] on textarea at bounding box center [390, 221] width 312 height 30
click at [243, 249] on button at bounding box center [239, 247] width 11 height 11
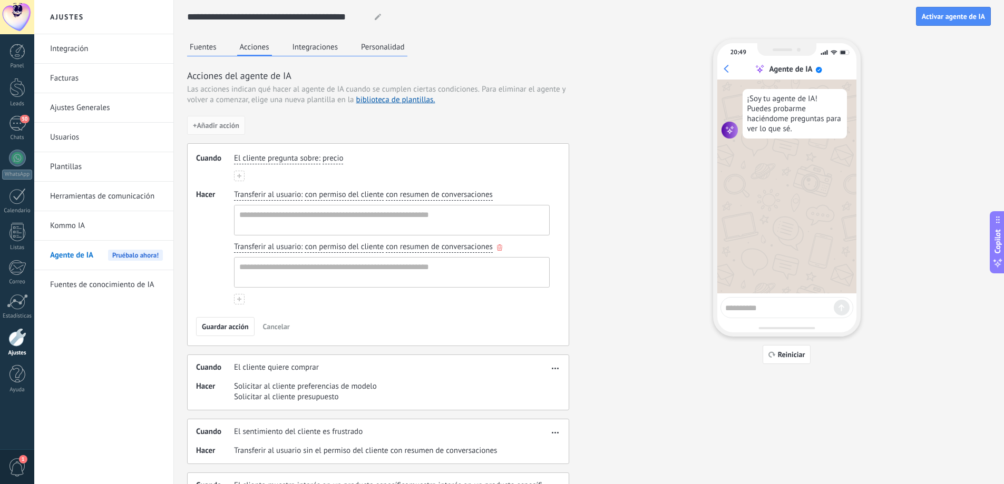
click at [497, 245] on button "button" at bounding box center [499, 247] width 5 height 9
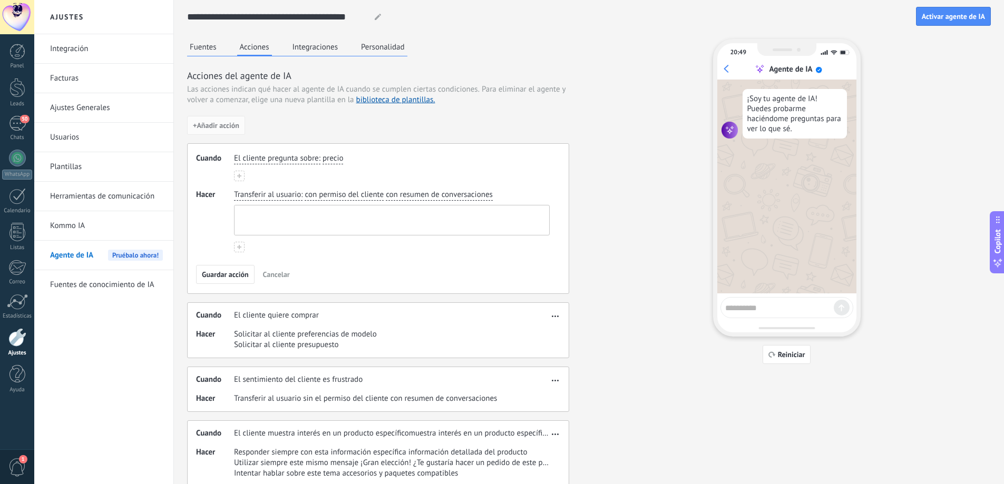
click at [252, 224] on textarea at bounding box center [390, 221] width 312 height 30
click at [276, 215] on textarea "**********" at bounding box center [390, 221] width 312 height 30
type textarea "**********"
click at [327, 275] on div "Guardar acción Cancelar" at bounding box center [378, 274] width 364 height 19
click at [347, 154] on div "El cliente pregunta sobre : precio" at bounding box center [392, 158] width 320 height 15
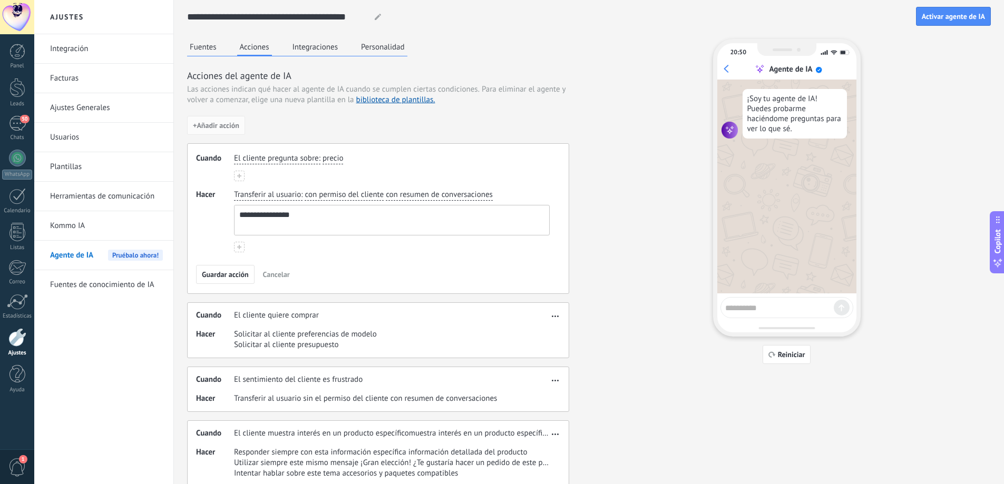
click at [344, 161] on div "El cliente pregunta sobre : precio" at bounding box center [392, 158] width 320 height 15
click at [344, 160] on div "El cliente pregunta sobre : precio" at bounding box center [392, 158] width 320 height 15
click at [343, 160] on div "El cliente pregunta sobre : precio" at bounding box center [392, 158] width 320 height 15
click at [341, 159] on span "precio" at bounding box center [332, 158] width 21 height 11
click at [339, 201] on li "tiempo de entrega" at bounding box center [379, 193] width 112 height 18
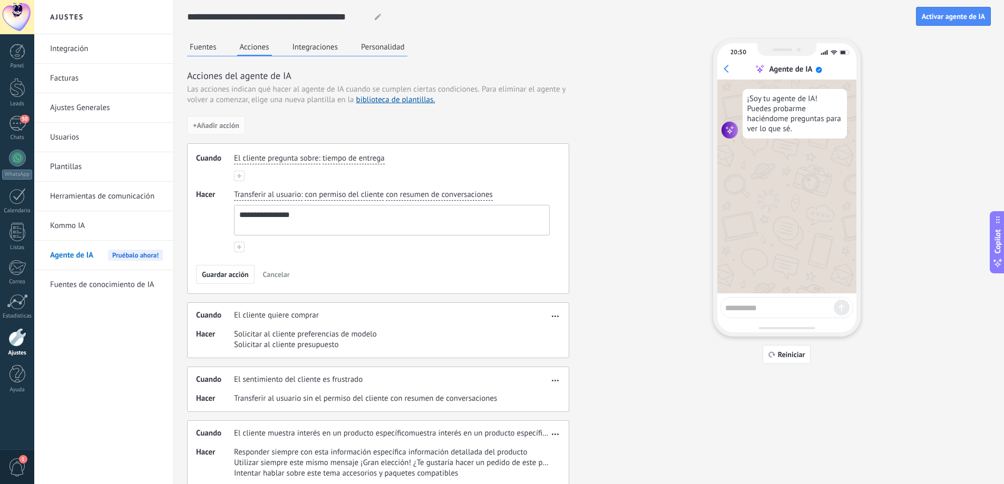
click at [345, 157] on span "tiempo de entrega" at bounding box center [353, 158] width 62 height 11
click at [345, 157] on input "button" at bounding box center [343, 158] width 42 height 11
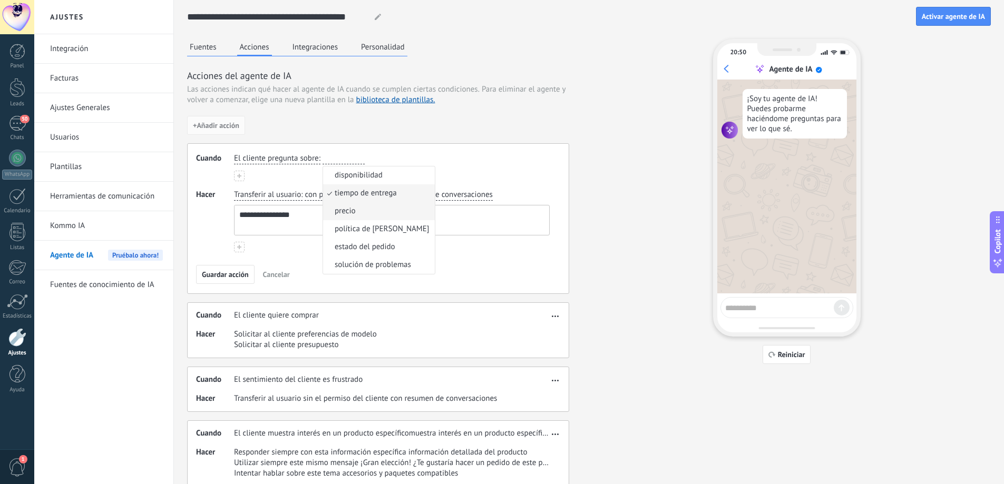
click at [338, 209] on span "precio" at bounding box center [345, 211] width 21 height 11
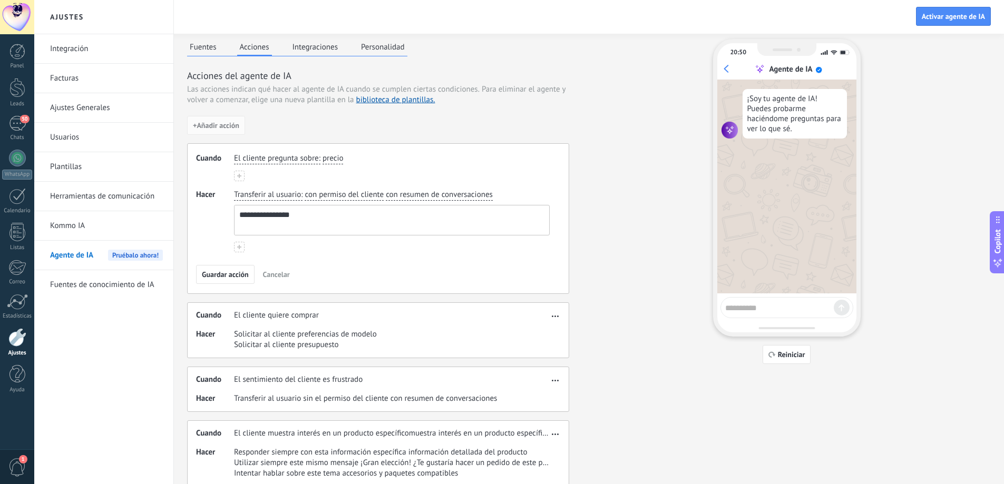
scroll to position [37, 0]
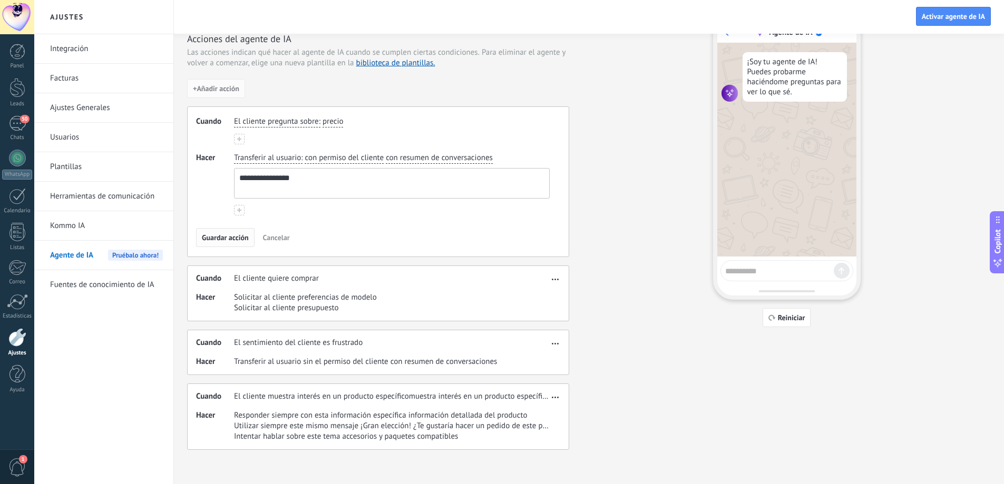
click at [233, 244] on button "Guardar acción" at bounding box center [225, 237] width 58 height 19
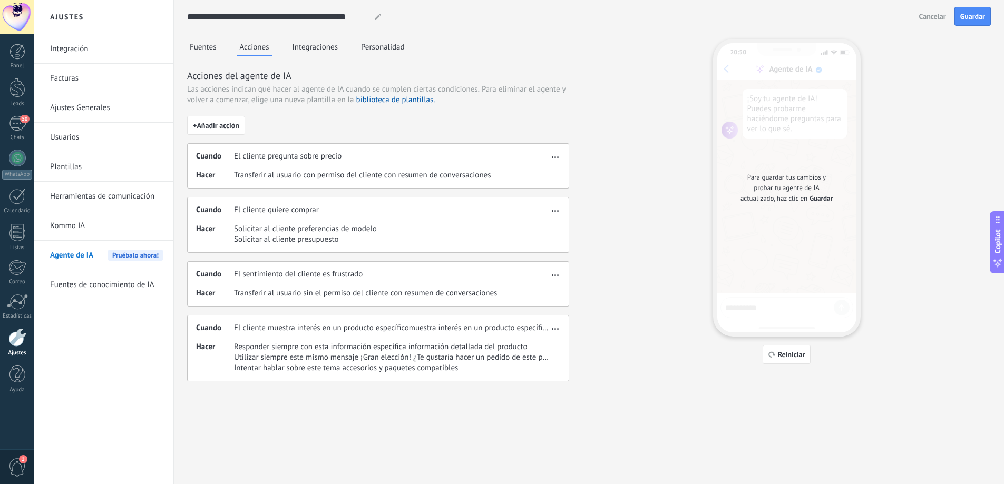
scroll to position [0, 0]
click at [818, 203] on span "Guardar" at bounding box center [825, 198] width 23 height 11
click at [318, 49] on button "Integraciones" at bounding box center [315, 47] width 51 height 16
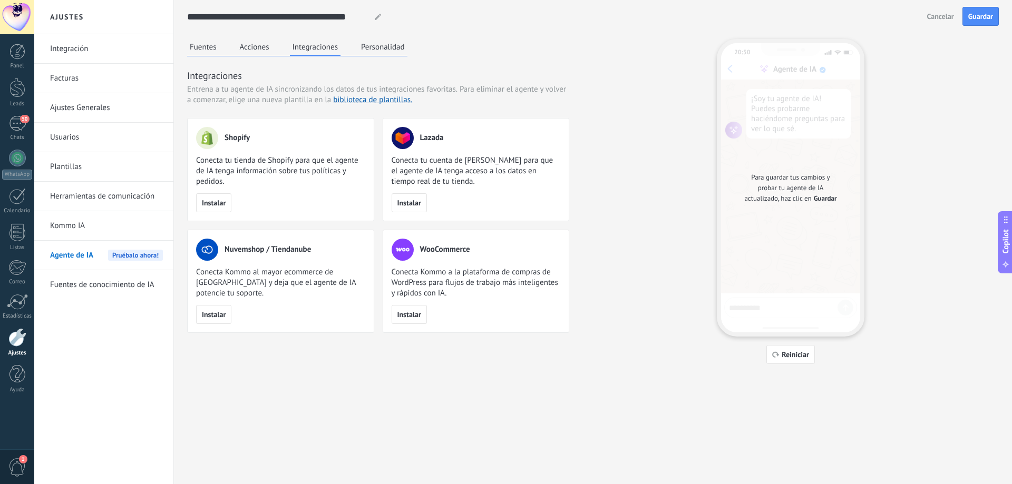
click at [251, 47] on button "Acciones" at bounding box center [254, 47] width 35 height 16
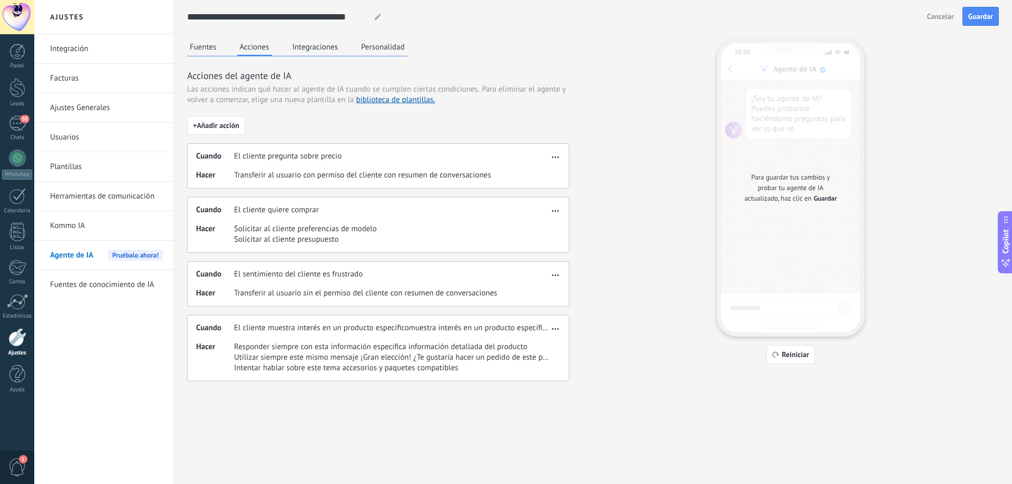
click at [554, 154] on span "button" at bounding box center [555, 155] width 7 height 7
click at [316, 208] on span "El cliente quiere comprar" at bounding box center [276, 210] width 85 height 11
click at [321, 236] on span "Solicitar al cliente presupuesto" at bounding box center [305, 239] width 143 height 11
click at [325, 239] on span "Solicitar al cliente presupuesto" at bounding box center [305, 239] width 143 height 11
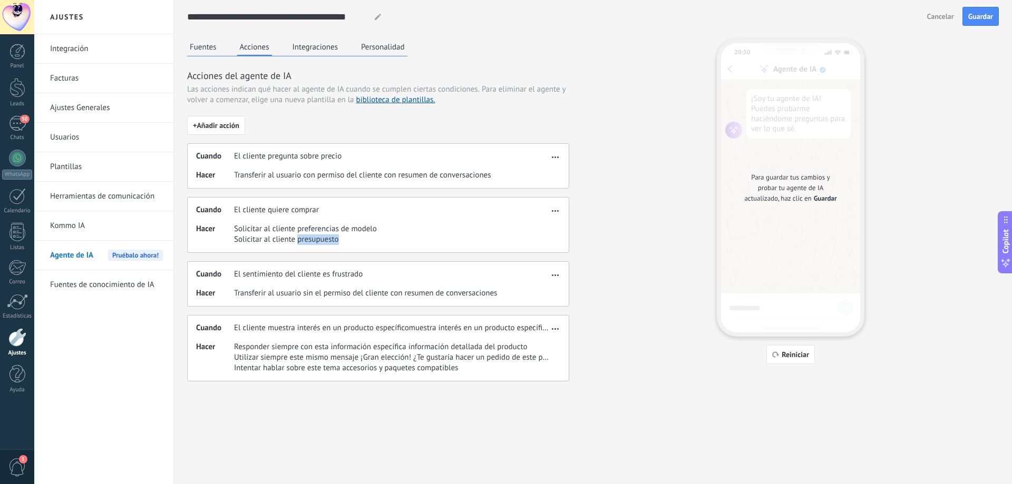
click at [325, 239] on span "Solicitar al cliente presupuesto" at bounding box center [305, 239] width 143 height 11
click at [264, 232] on span "Solicitar al cliente preferencias de modelo" at bounding box center [305, 229] width 143 height 11
click at [338, 241] on span "Solicitar al cliente presupuesto" at bounding box center [305, 239] width 143 height 11
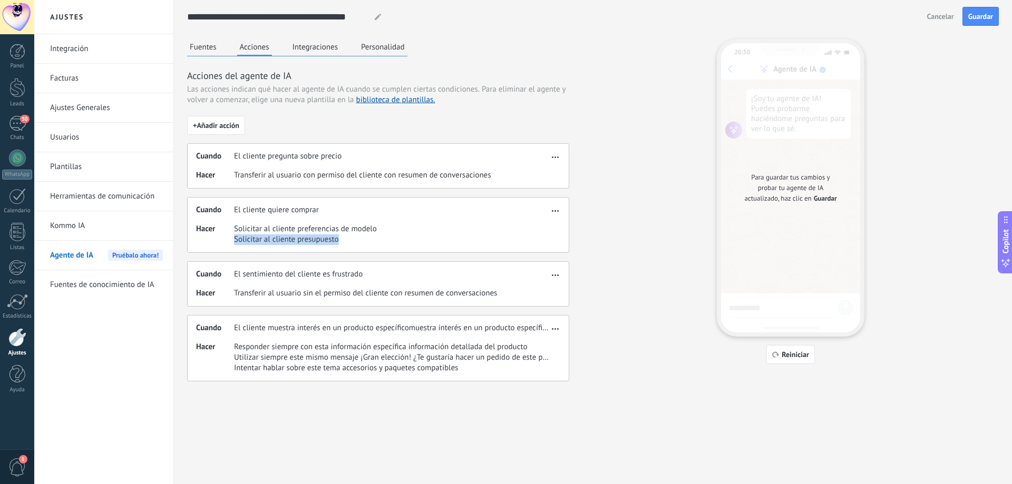
click at [338, 241] on span "Solicitar al cliente presupuesto" at bounding box center [305, 239] width 143 height 11
click at [540, 211] on div "Cuando El cliente quiere comprar" at bounding box center [372, 210] width 353 height 11
click at [554, 210] on span "button" at bounding box center [555, 209] width 7 height 7
click at [543, 228] on span "Editar" at bounding box center [534, 226] width 20 height 11
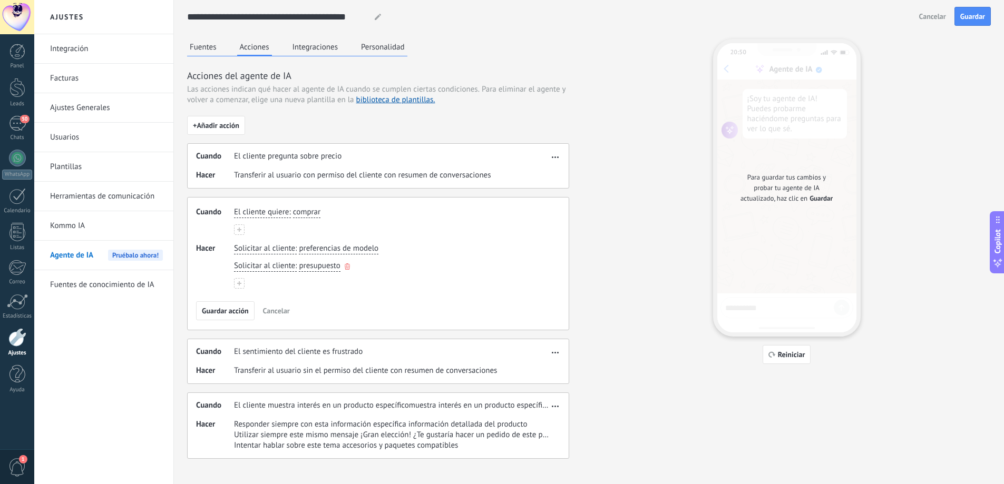
click at [346, 267] on icon "button" at bounding box center [347, 266] width 5 height 6
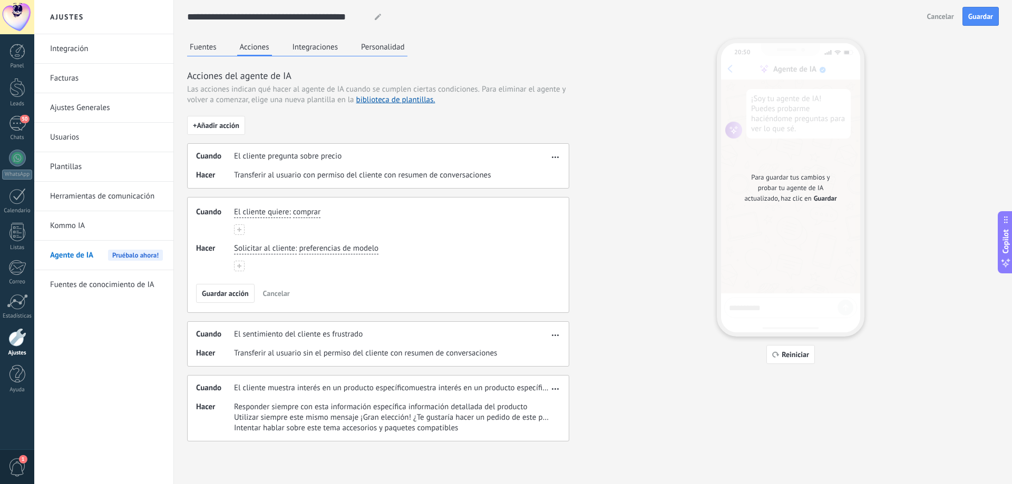
click at [237, 267] on use at bounding box center [239, 266] width 4 height 4
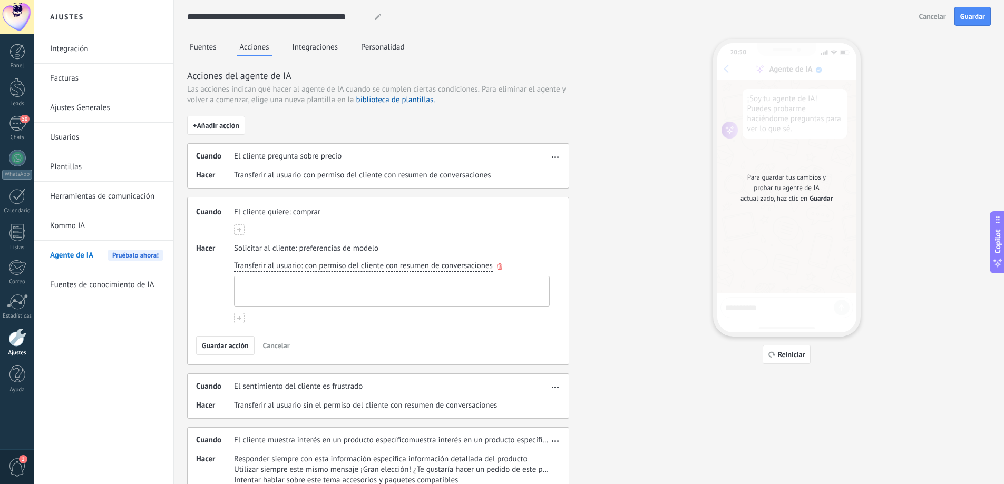
click at [300, 289] on textarea at bounding box center [390, 292] width 312 height 30
type textarea "**********"
click at [224, 347] on span "Guardar acción" at bounding box center [225, 345] width 47 height 7
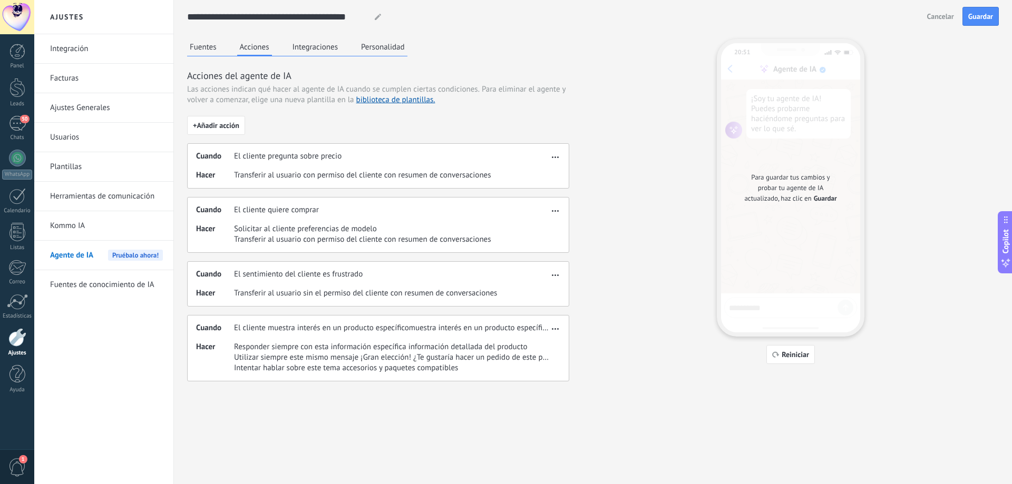
click at [297, 278] on span "El sentimiento del cliente es frustrado" at bounding box center [298, 274] width 129 height 11
click at [345, 277] on span "El sentimiento del cliente es frustrado" at bounding box center [298, 274] width 129 height 11
click at [555, 273] on span "button" at bounding box center [555, 273] width 7 height 7
click at [525, 295] on span "Editar" at bounding box center [534, 291] width 20 height 11
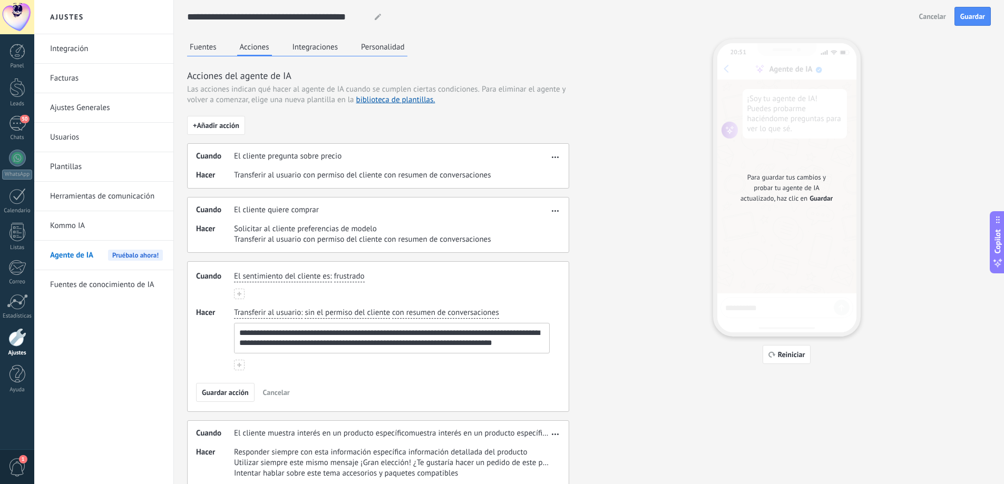
click at [295, 277] on span "El sentimiento del cliente es" at bounding box center [282, 276] width 96 height 11
type input "*"
click at [291, 349] on span "El cliente proporciona su" at bounding box center [288, 347] width 84 height 11
click at [336, 278] on span "correo" at bounding box center [332, 276] width 21 height 11
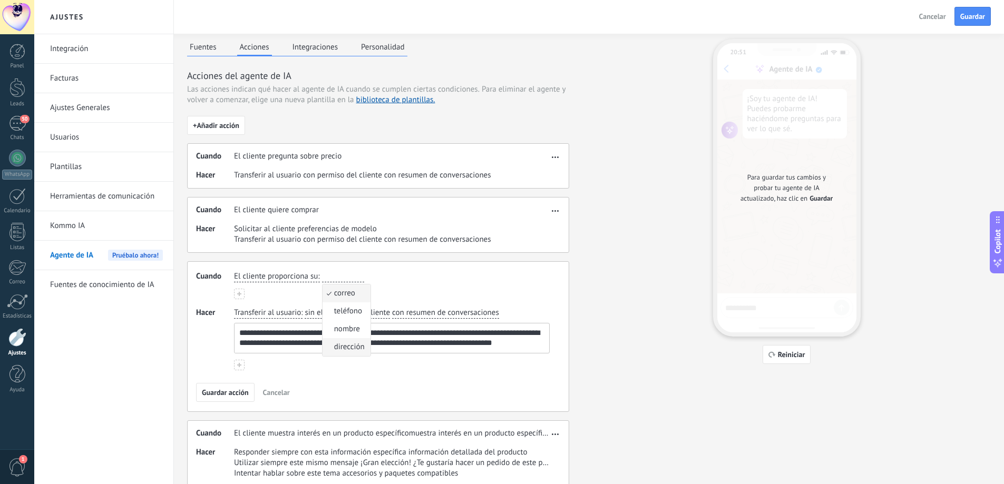
scroll to position [37, 0]
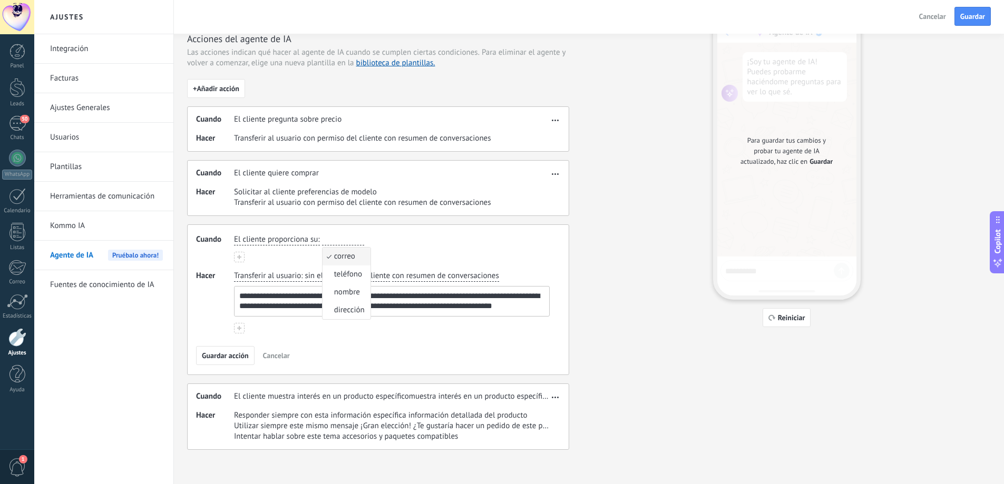
click at [290, 241] on span "El cliente proporciona su" at bounding box center [276, 239] width 84 height 11
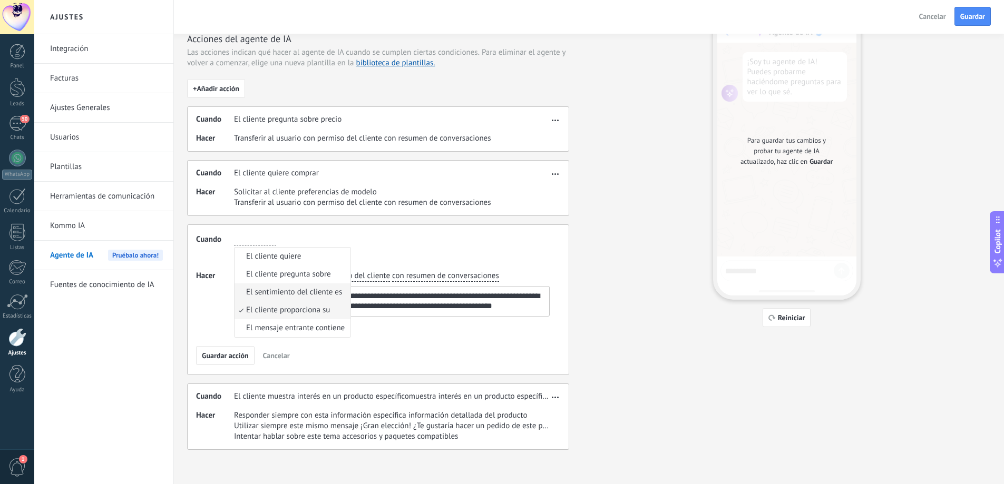
scroll to position [0, 0]
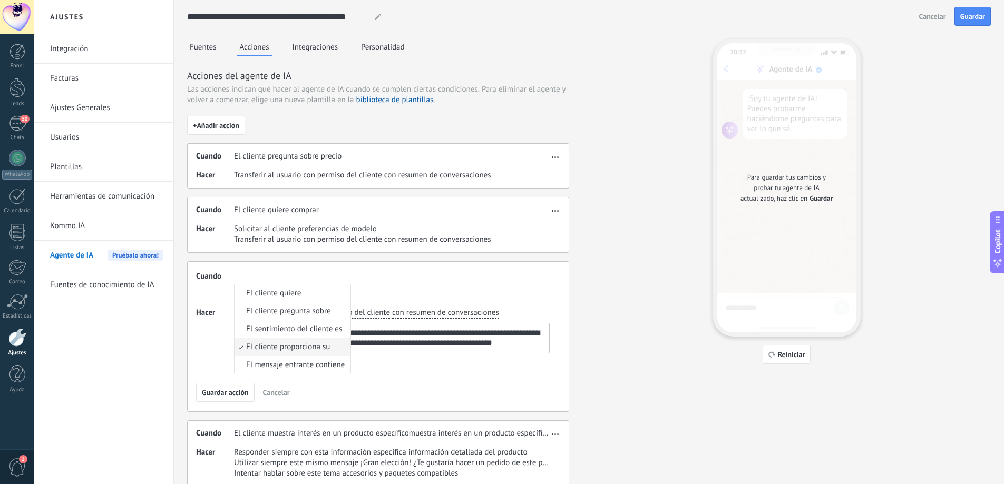
click at [270, 344] on span "El cliente proporciona su" at bounding box center [288, 347] width 84 height 11
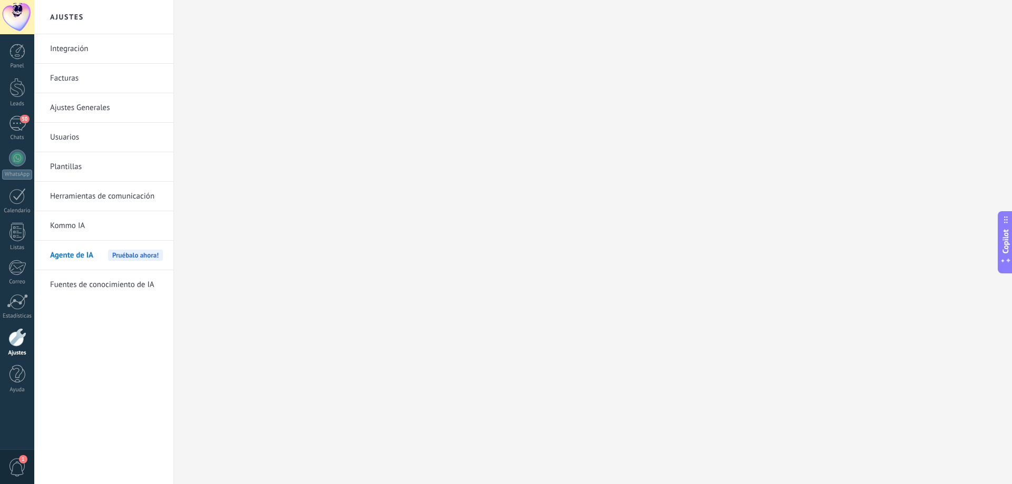
drag, startPoint x: 311, startPoint y: 150, endPoint x: 260, endPoint y: 184, distance: 61.4
click at [309, 153] on div "Ajustes Integración Facturas Ajustes Generales Usuarios Plantillas Herramientas…" at bounding box center [522, 242] width 977 height 484
click at [103, 254] on div "Agente de IA Pruébalo ahora!" at bounding box center [106, 256] width 113 height 30
drag, startPoint x: 256, startPoint y: 175, endPoint x: 192, endPoint y: 221, distance: 79.0
click at [242, 191] on div "Ajustes Integración Facturas Ajustes Generales Usuarios Plantillas Herramientas…" at bounding box center [522, 242] width 977 height 484
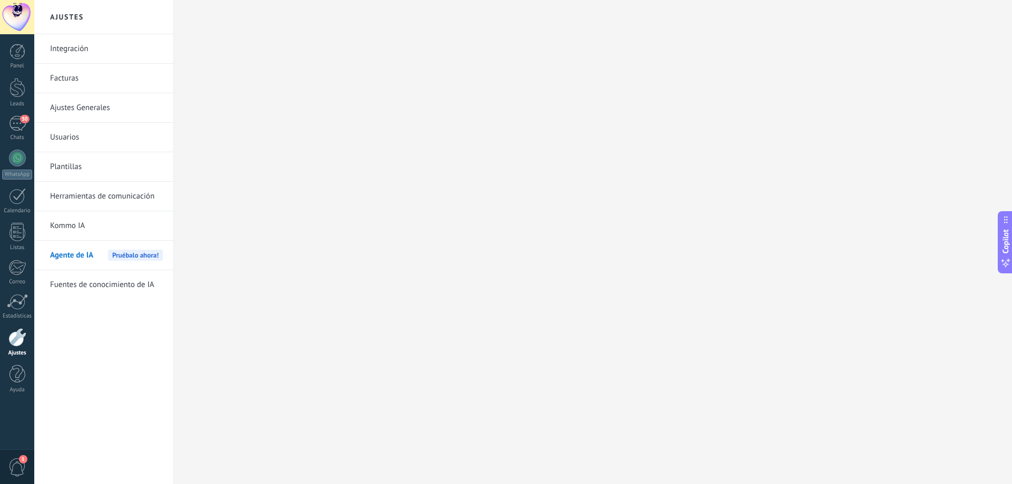
click at [134, 250] on span "Pruébalo ahora!" at bounding box center [135, 255] width 55 height 11
click at [90, 227] on link "Kommo IA" at bounding box center [106, 226] width 113 height 30
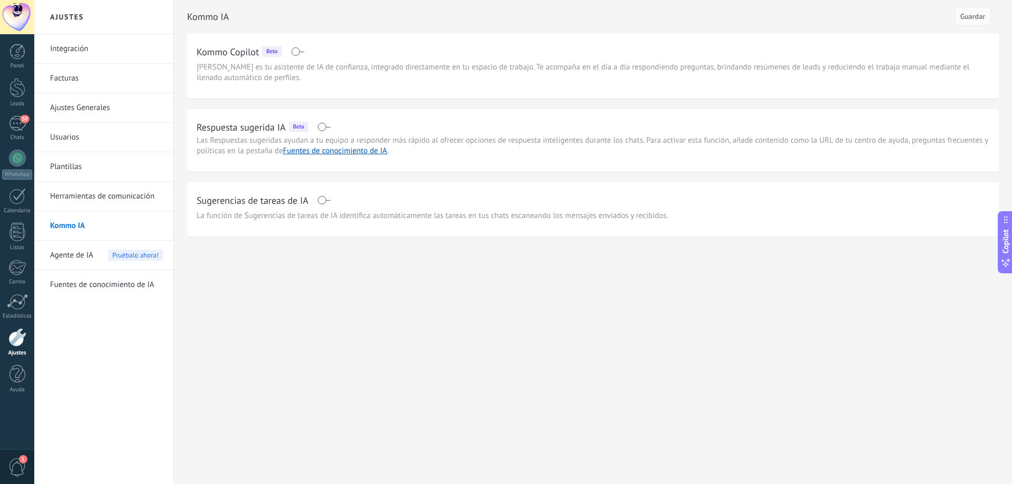
click at [319, 126] on span at bounding box center [323, 127] width 13 height 8
click at [328, 197] on span at bounding box center [323, 200] width 13 height 8
click at [70, 252] on span "Agente de IA" at bounding box center [71, 256] width 43 height 30
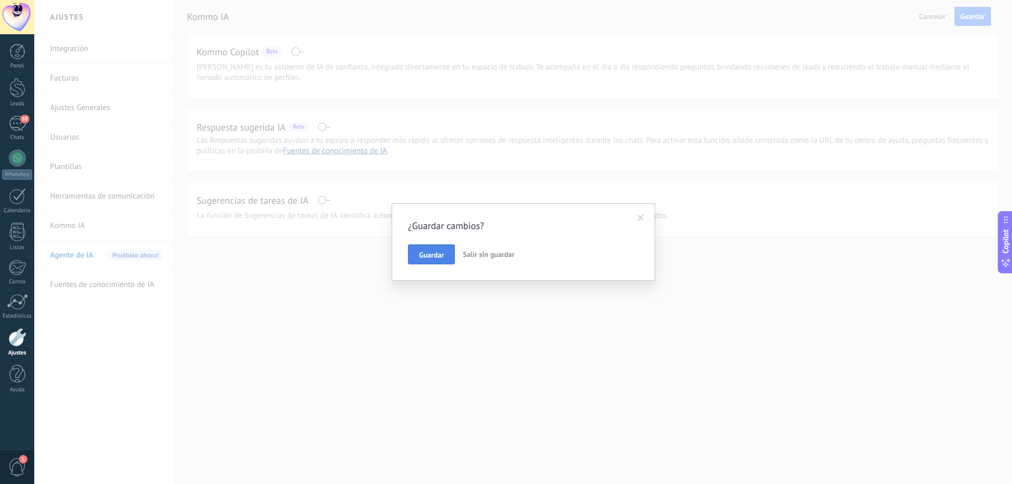
click at [426, 251] on span "Guardar" at bounding box center [431, 254] width 25 height 7
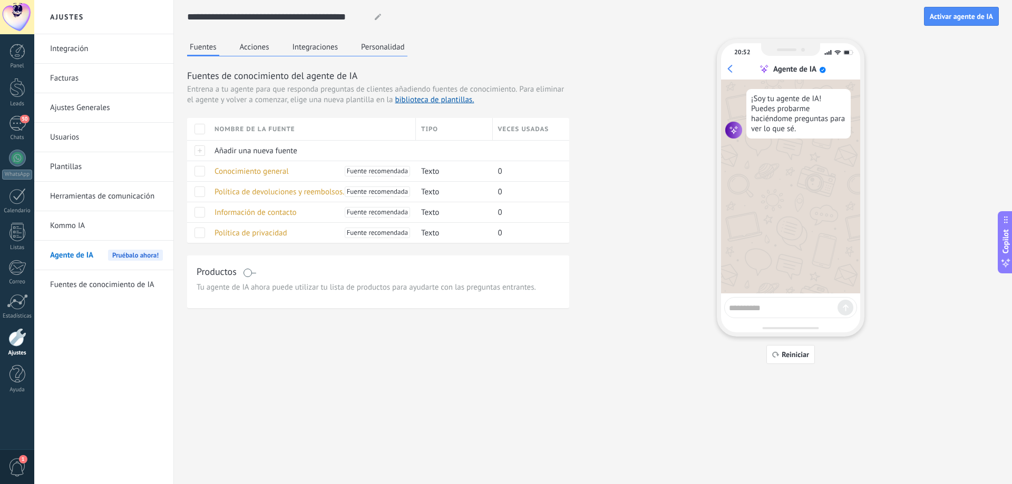
click at [249, 47] on button "Acciones" at bounding box center [254, 47] width 35 height 16
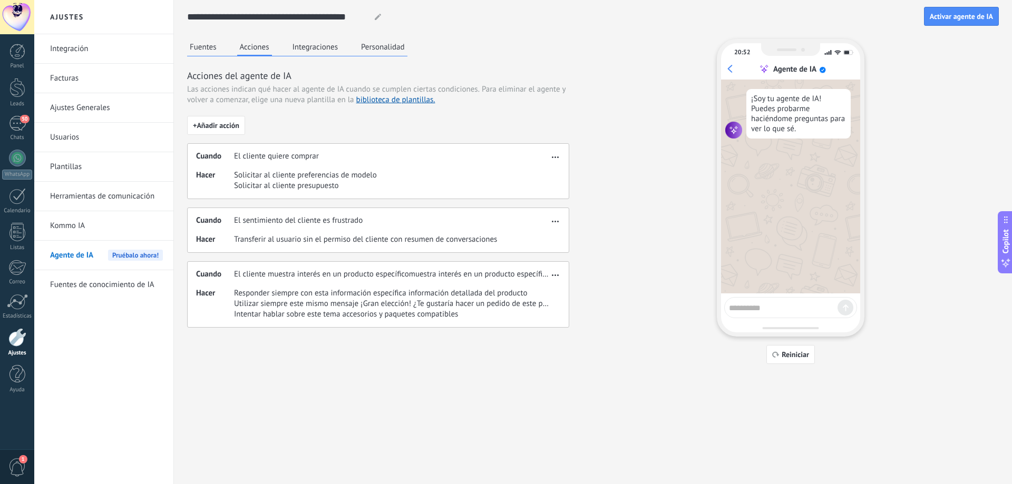
click at [553, 221] on span "button" at bounding box center [555, 219] width 7 height 7
click at [537, 228] on div "Editar" at bounding box center [532, 237] width 55 height 21
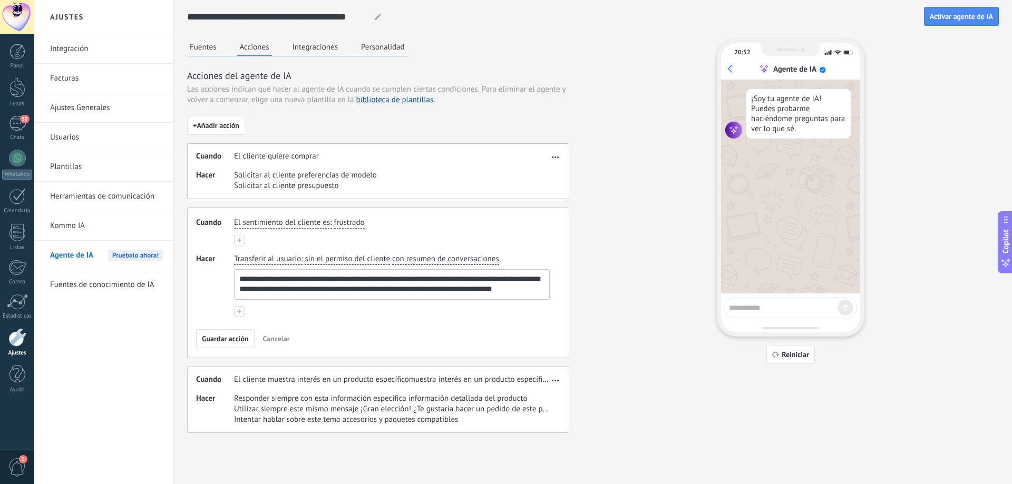
click at [359, 217] on div "El sentimiento del cliente es : frustrado" at bounding box center [392, 223] width 320 height 15
click at [348, 224] on span "frustrado" at bounding box center [349, 223] width 31 height 11
click at [321, 218] on span "El sentimiento del cliente es" at bounding box center [282, 223] width 96 height 11
click at [263, 294] on span "El cliente proporciona su" at bounding box center [288, 293] width 84 height 11
click at [337, 222] on span "correo" at bounding box center [332, 223] width 21 height 11
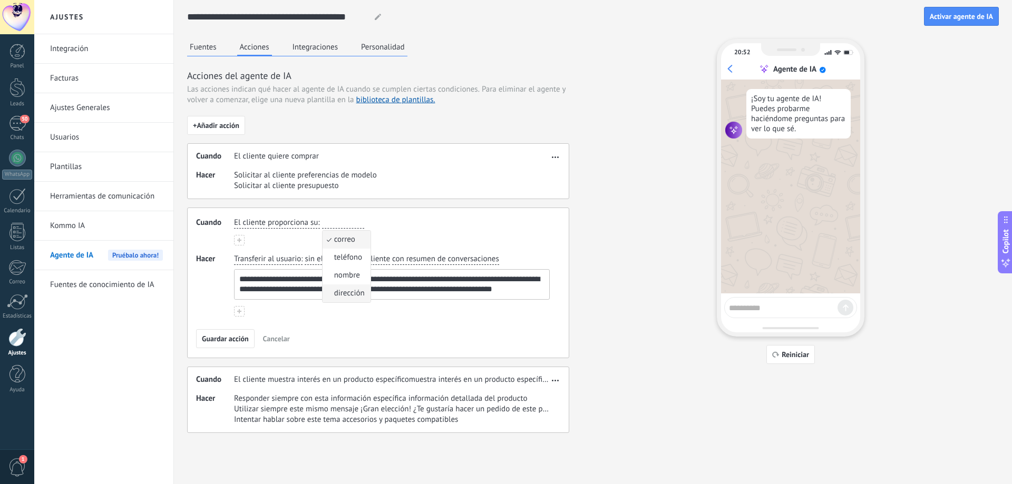
click at [353, 289] on span "dirección" at bounding box center [349, 293] width 31 height 11
click at [328, 220] on span "dirección" at bounding box center [337, 223] width 31 height 11
click at [354, 273] on span "nombre" at bounding box center [347, 275] width 26 height 11
click at [288, 260] on span "Transferir al usuario" at bounding box center [267, 259] width 67 height 11
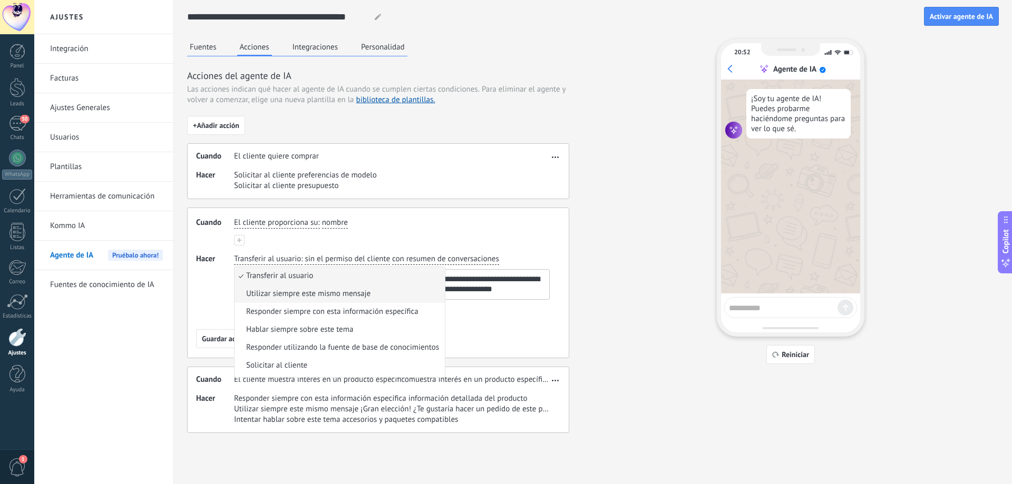
click at [354, 292] on span "Utilizar siempre este mismo mensaje" at bounding box center [308, 294] width 124 height 11
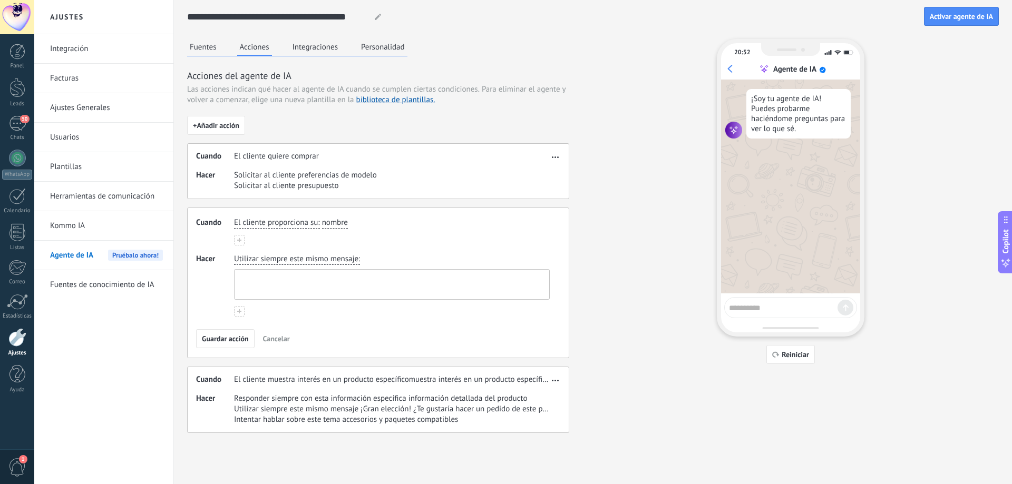
click at [351, 285] on textarea at bounding box center [390, 285] width 312 height 30
type textarea "**********"
click at [330, 322] on div "**********" at bounding box center [378, 283] width 382 height 151
click at [234, 341] on span "Guardar acción" at bounding box center [225, 338] width 47 height 7
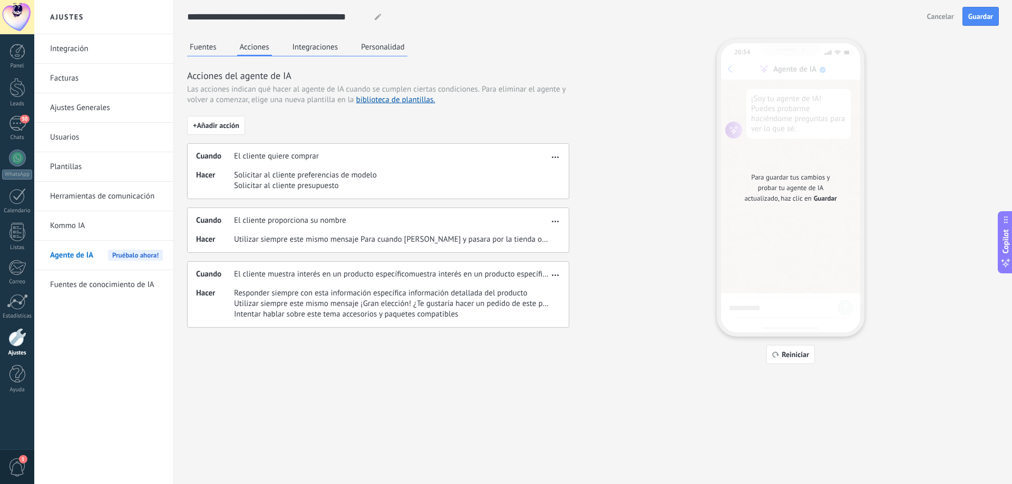
click at [558, 271] on span "button" at bounding box center [555, 273] width 7 height 7
click at [537, 308] on span "Eliminar" at bounding box center [538, 312] width 28 height 11
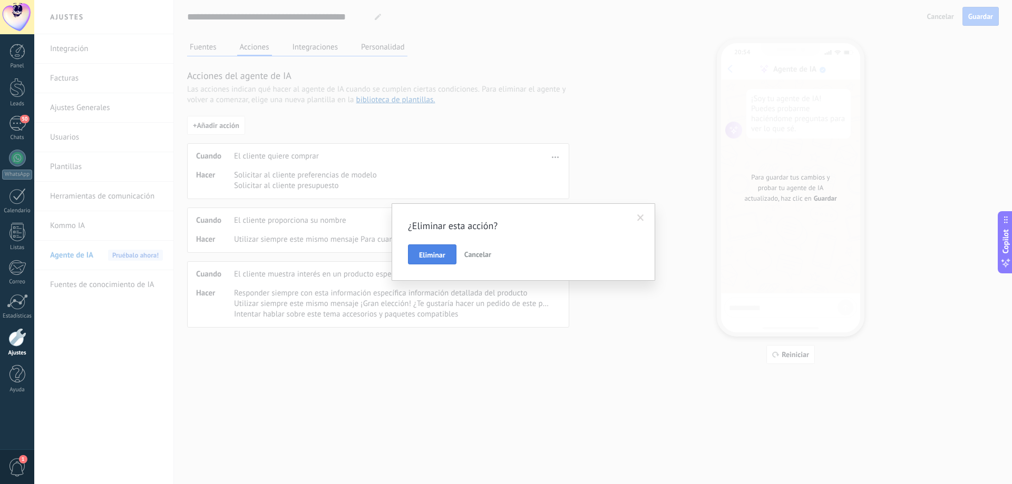
click at [442, 255] on span "Eliminar" at bounding box center [432, 254] width 26 height 7
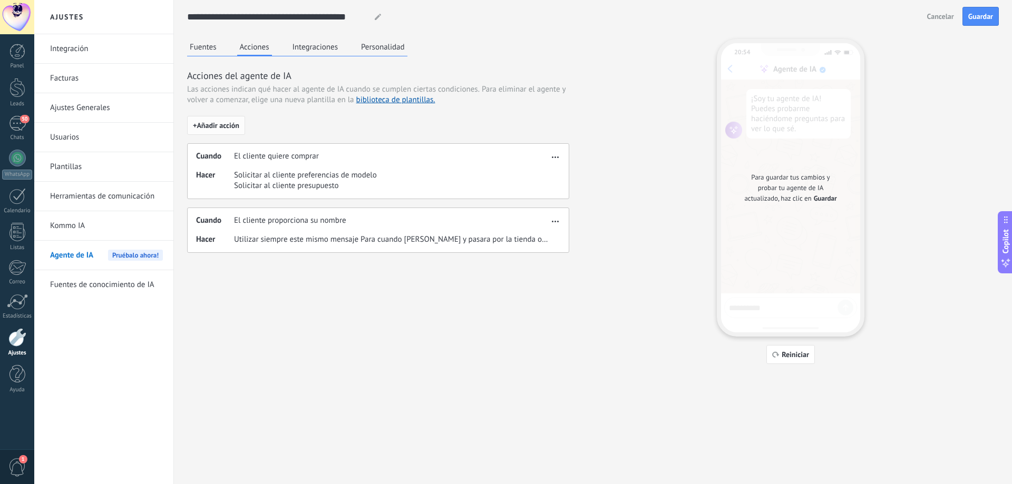
click at [220, 123] on span "+ Añadir acción" at bounding box center [216, 125] width 46 height 7
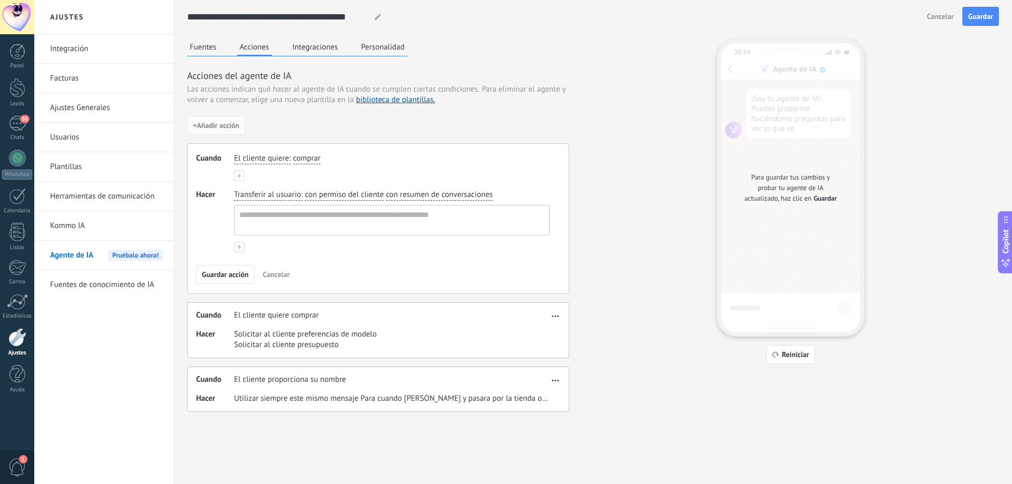
click at [269, 155] on span "El cliente quiere" at bounding box center [261, 158] width 55 height 11
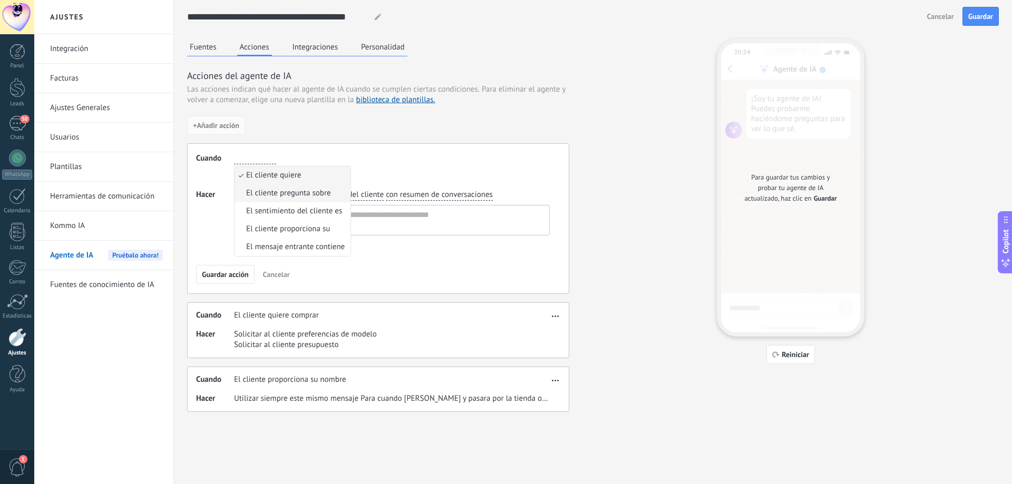
click at [290, 197] on span "El cliente pregunta sobre" at bounding box center [288, 193] width 85 height 11
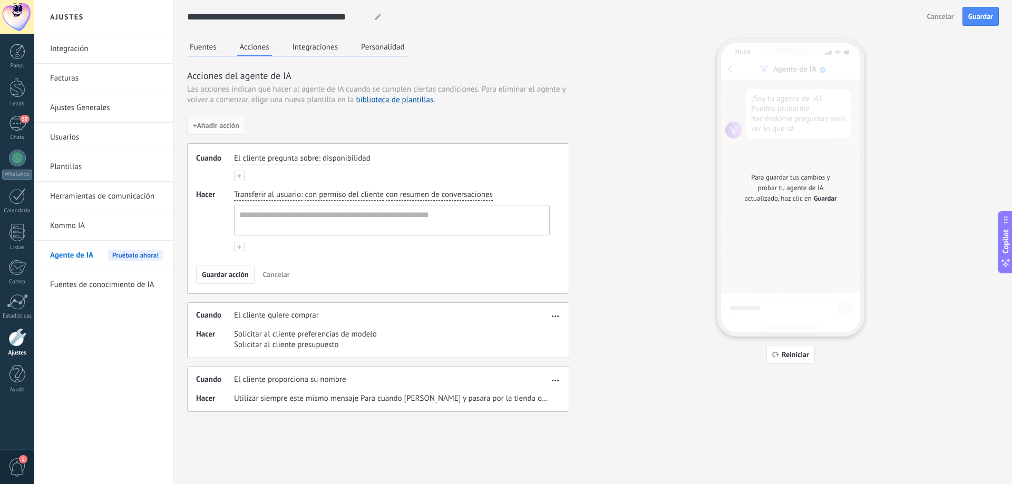
click at [319, 195] on span "con permiso del cliente" at bounding box center [344, 195] width 79 height 11
click at [278, 213] on textarea at bounding box center [390, 221] width 312 height 30
click at [276, 216] on textarea at bounding box center [390, 221] width 312 height 30
type textarea "**********"
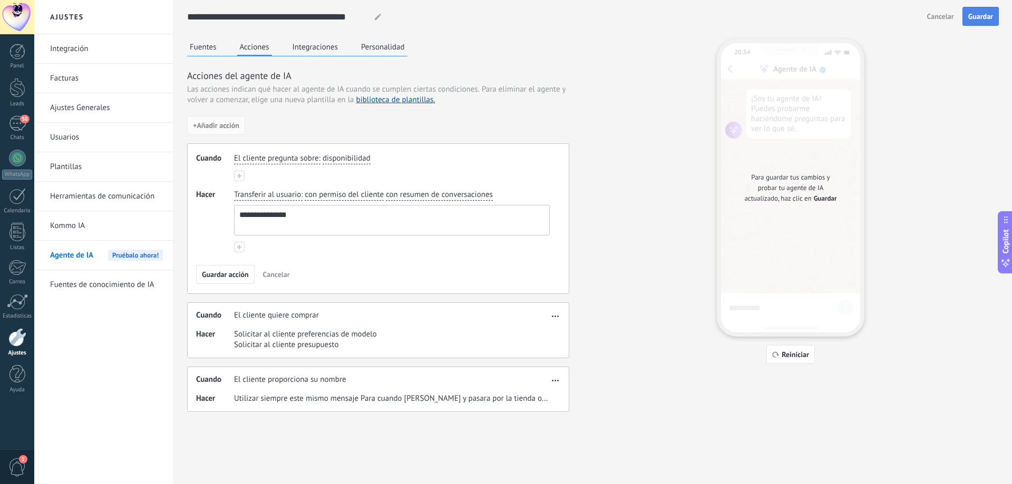
click at [979, 17] on span "Guardar" at bounding box center [980, 16] width 25 height 7
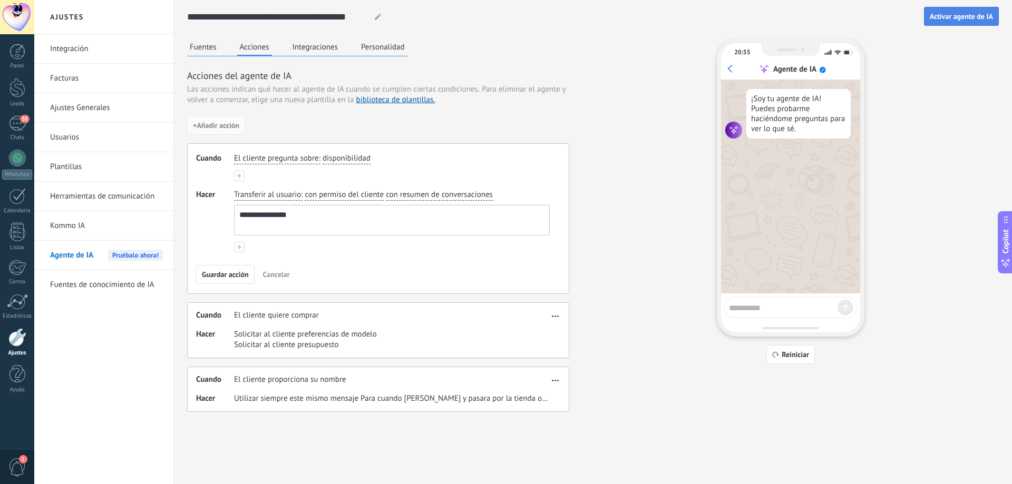
click at [961, 21] on button "Activar agente de IA" at bounding box center [961, 16] width 75 height 19
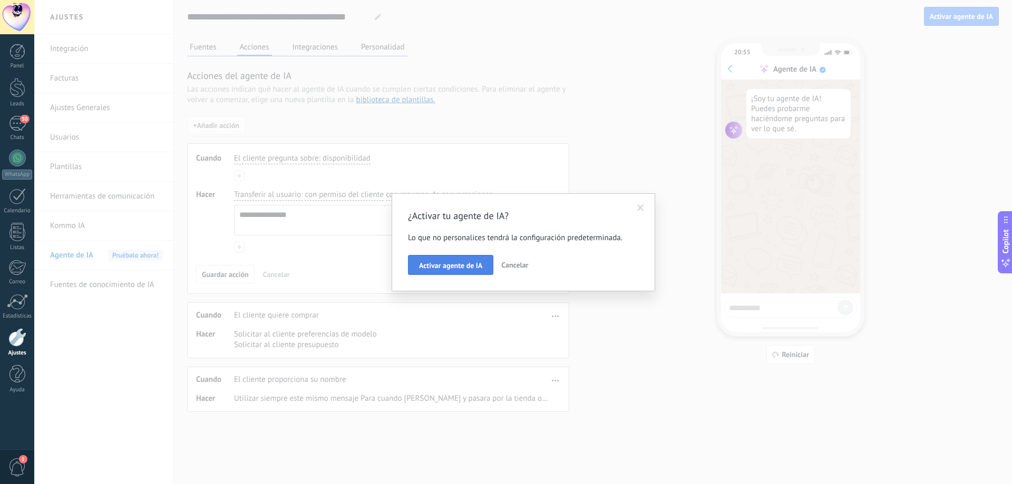
click at [466, 267] on span "Activar agente de IA" at bounding box center [450, 265] width 63 height 7
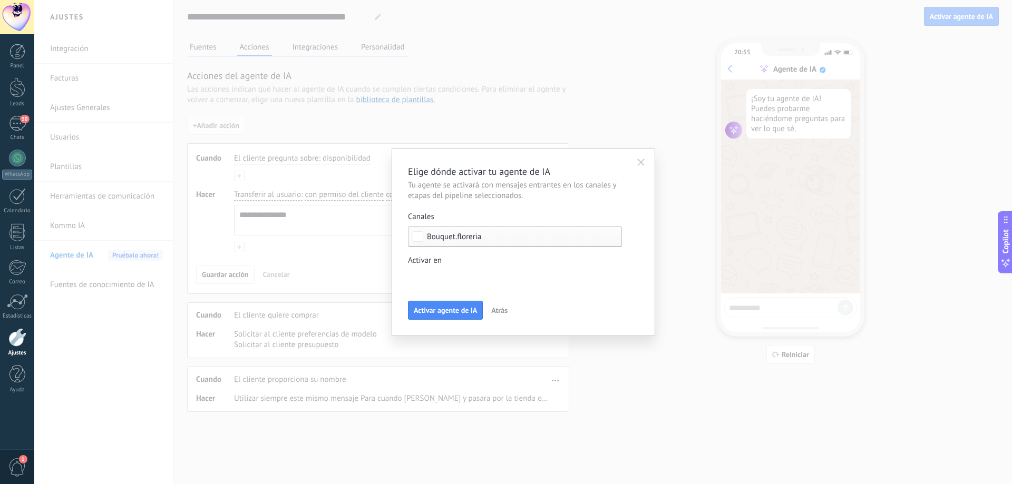
click at [0, 0] on div "Incoming leads Contacto inicial Negociación Debate contractual Discusión de con…" at bounding box center [0, 0] width 0 height 0
click at [632, 263] on div at bounding box center [522, 242] width 977 height 484
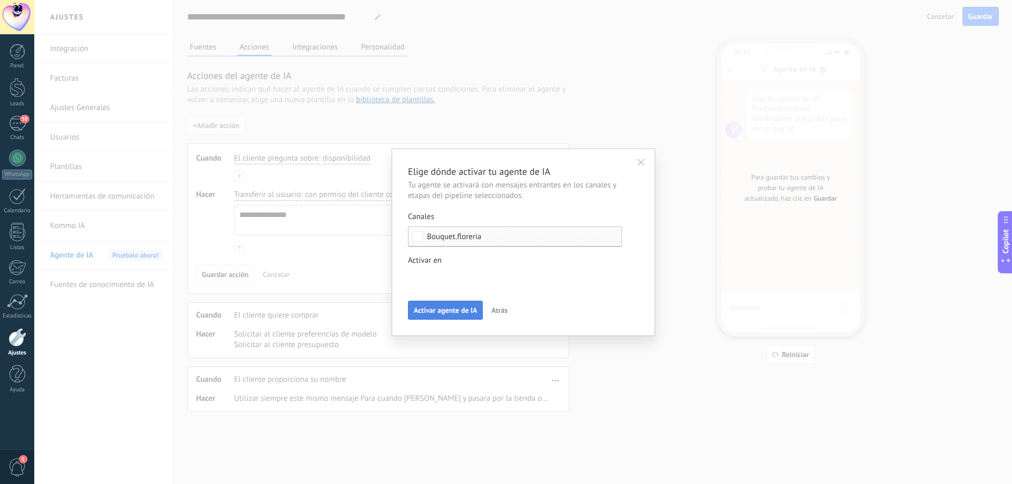
click at [442, 310] on span "Activar agente de IA" at bounding box center [445, 310] width 63 height 7
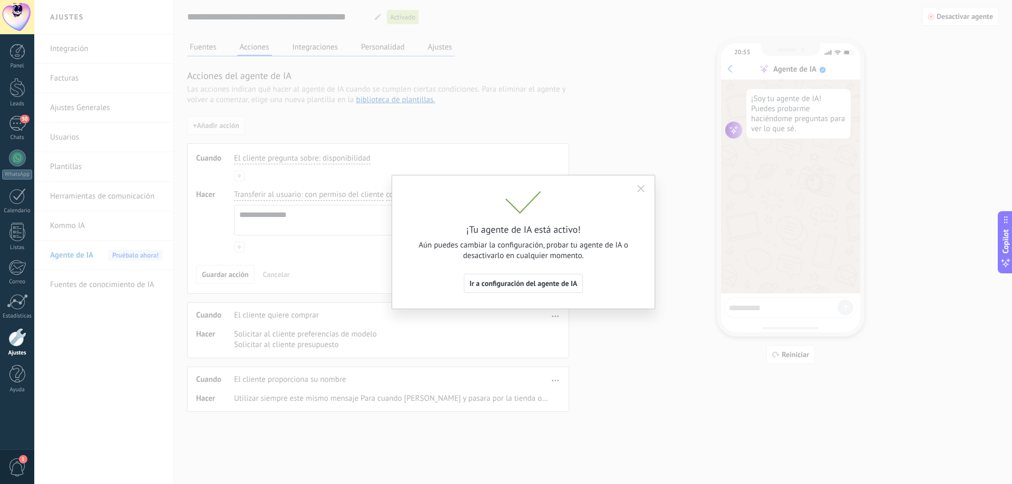
click at [641, 184] on button "button" at bounding box center [640, 189] width 17 height 16
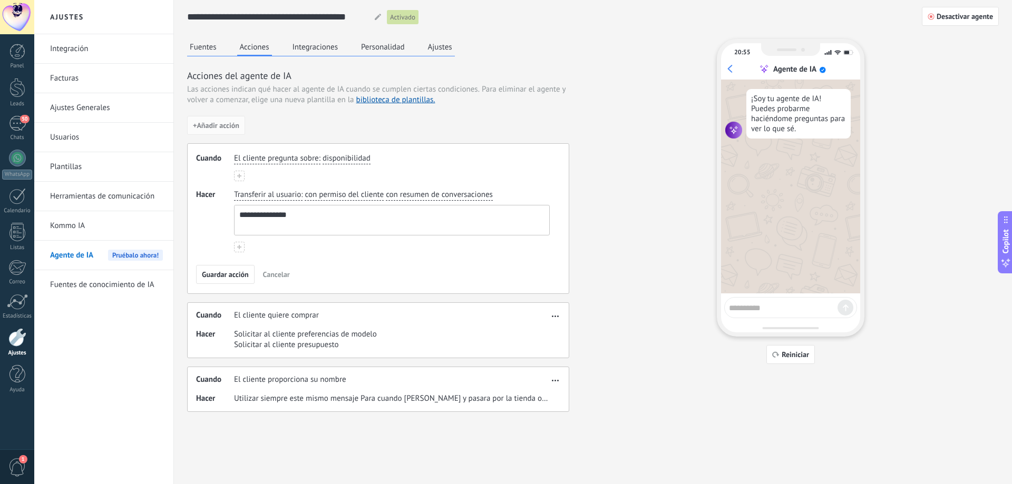
click at [214, 48] on button "Fuentes" at bounding box center [203, 47] width 32 height 16
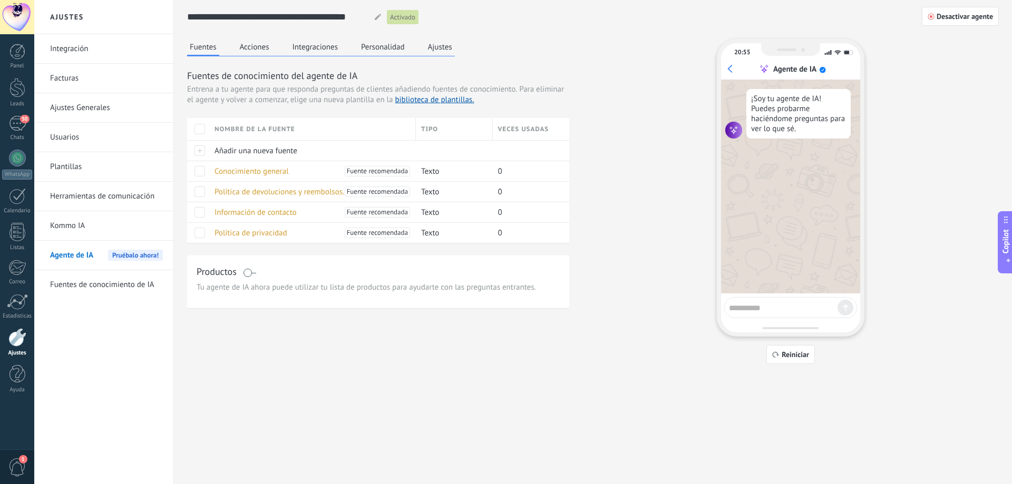
click at [318, 52] on button "Integraciones" at bounding box center [315, 47] width 51 height 16
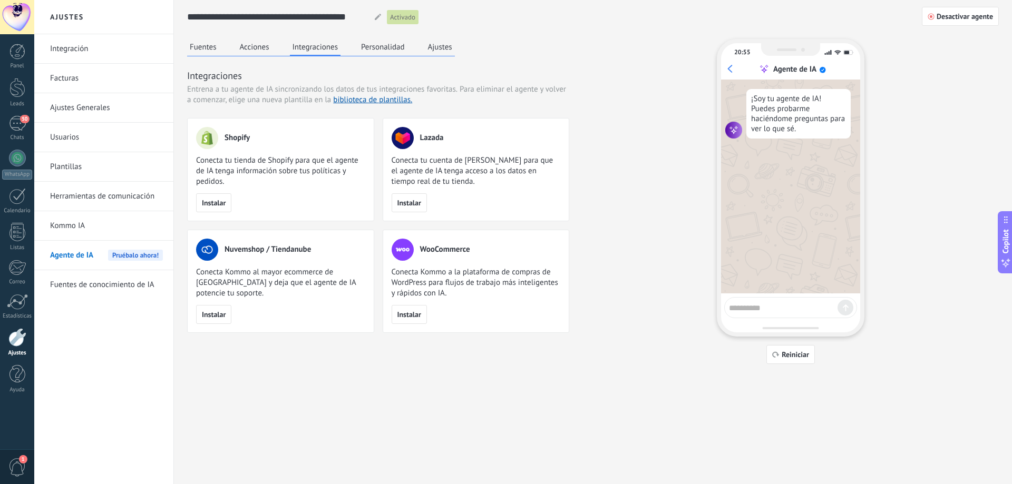
click at [386, 52] on button "Personalidad" at bounding box center [382, 47] width 49 height 16
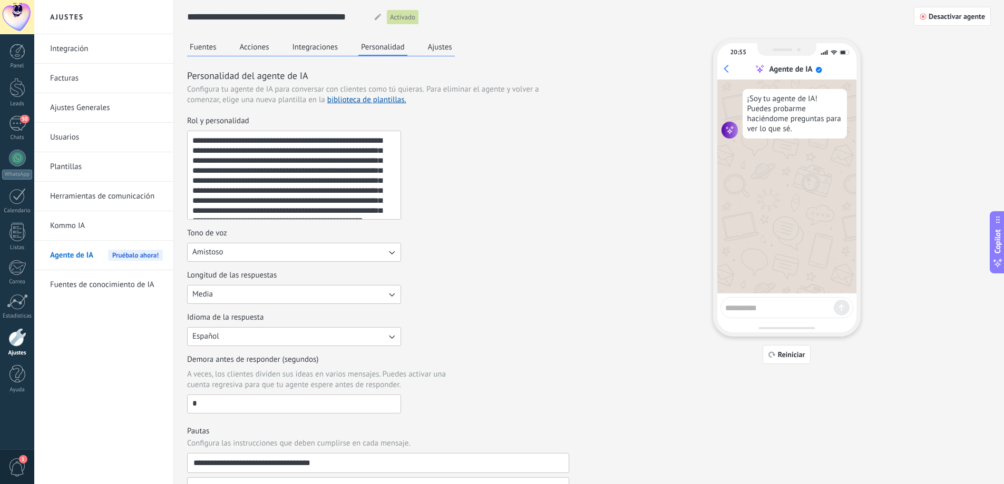
click at [428, 53] on button "Ajustes" at bounding box center [440, 47] width 30 height 16
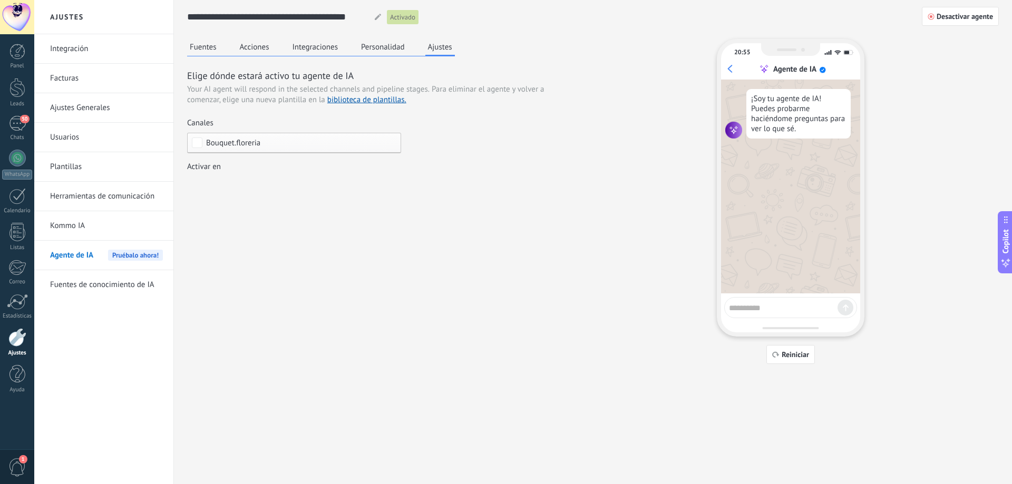
click at [376, 53] on button "Personalidad" at bounding box center [382, 47] width 49 height 16
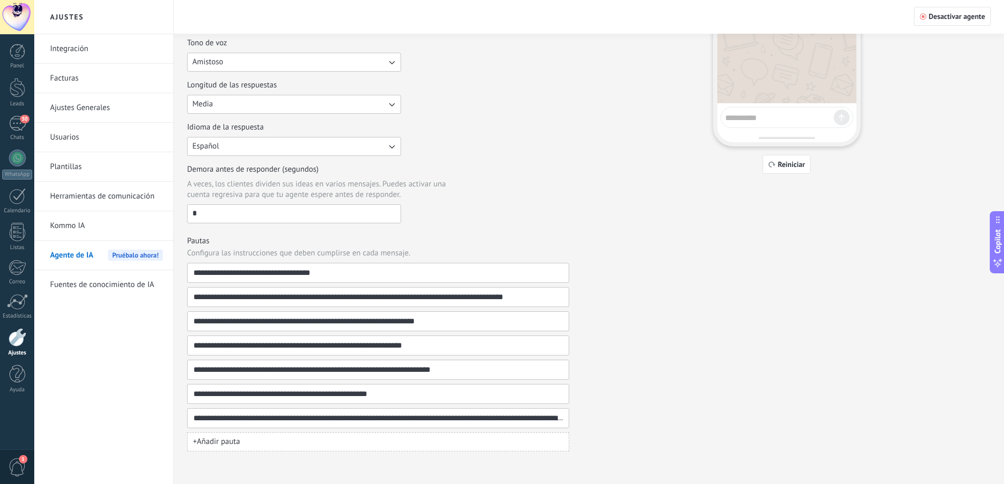
scroll to position [192, 0]
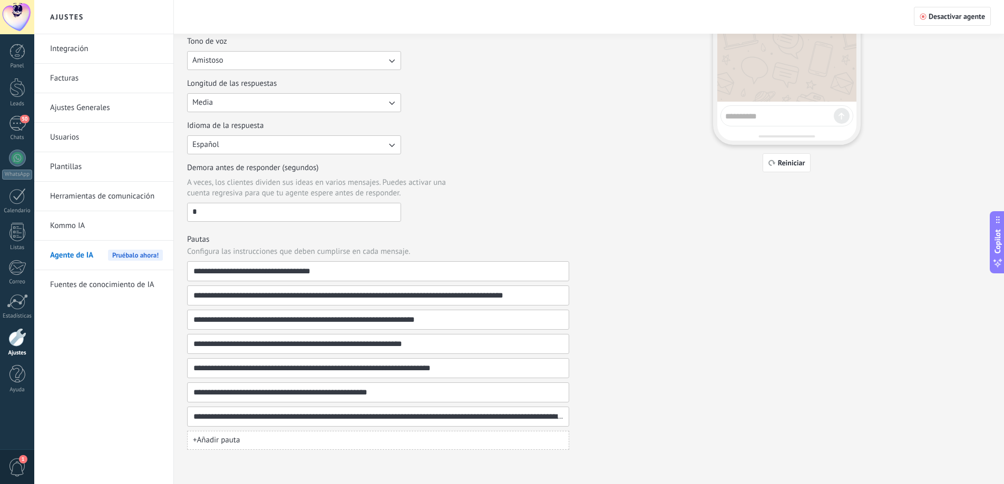
click at [71, 213] on link "Kommo IA" at bounding box center [106, 226] width 113 height 30
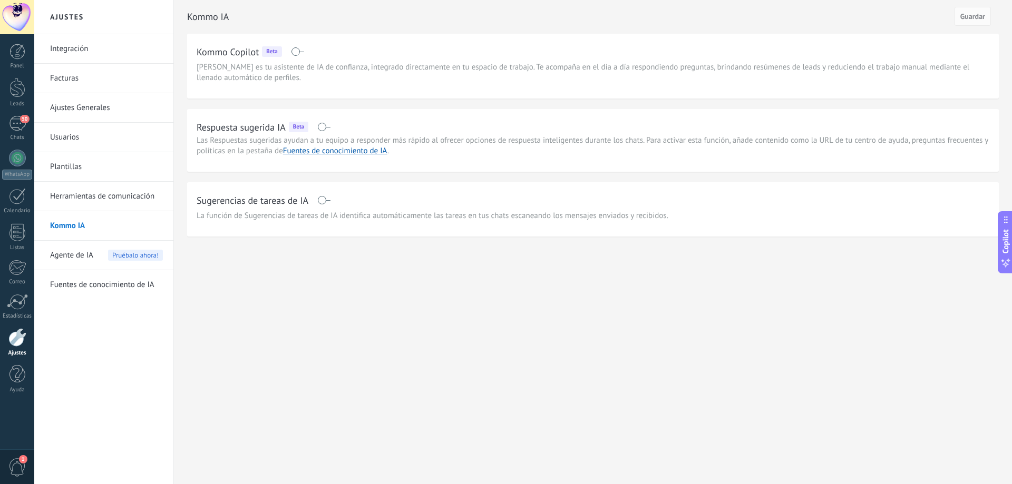
click at [91, 102] on link "Ajustes Generales" at bounding box center [106, 108] width 113 height 30
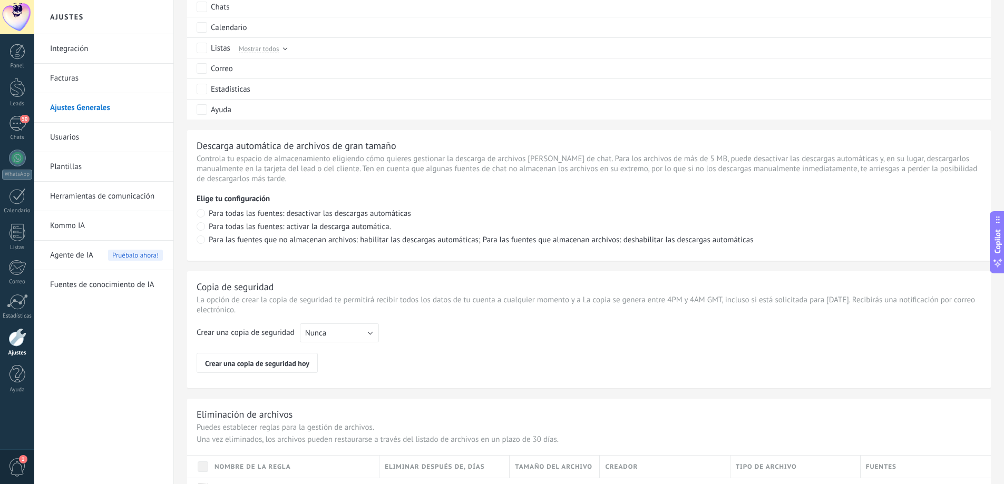
scroll to position [667, 0]
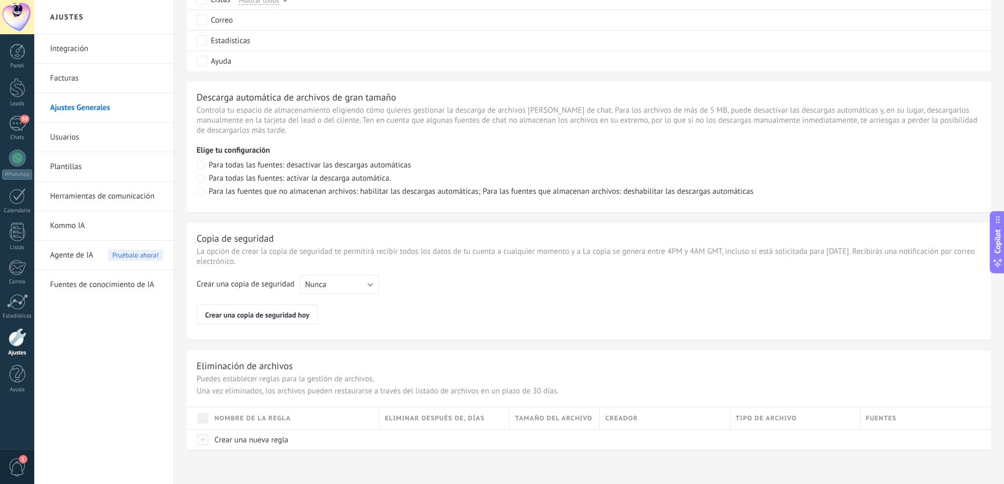
click at [72, 48] on link "Integración" at bounding box center [106, 49] width 113 height 30
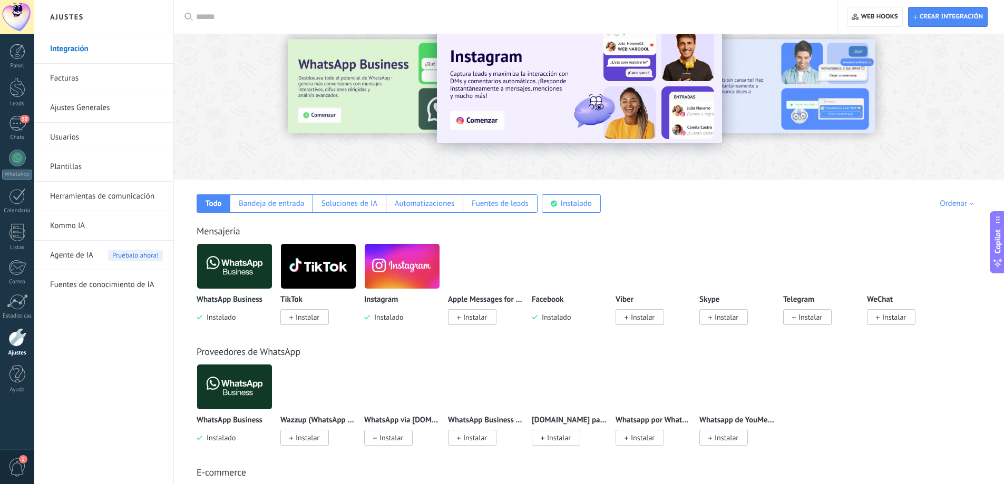
scroll to position [53, 0]
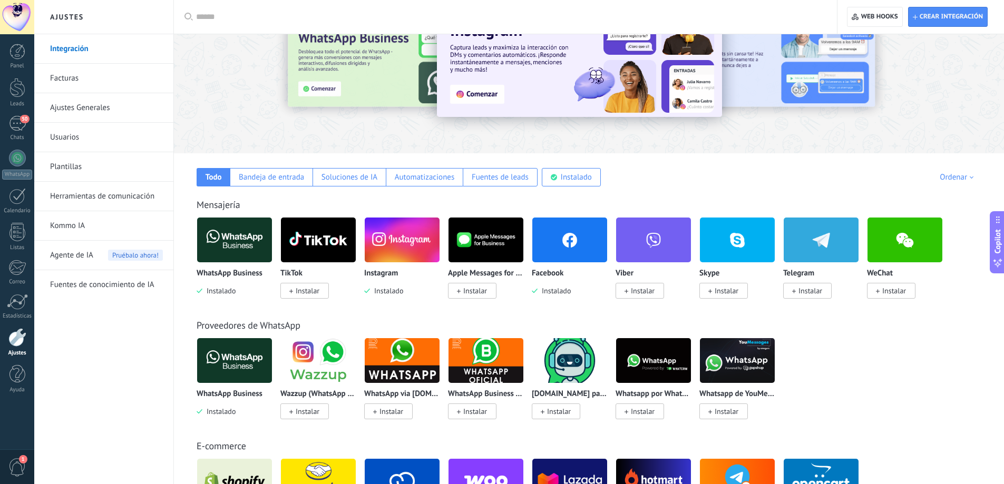
click at [89, 279] on link "Fuentes de conocimiento de IA" at bounding box center [106, 285] width 113 height 30
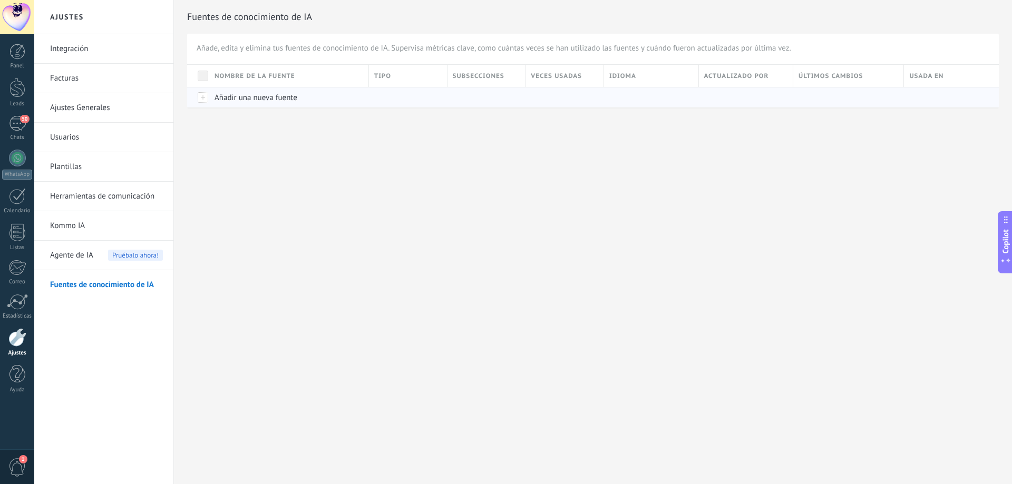
click at [200, 97] on div at bounding box center [198, 97] width 22 height 21
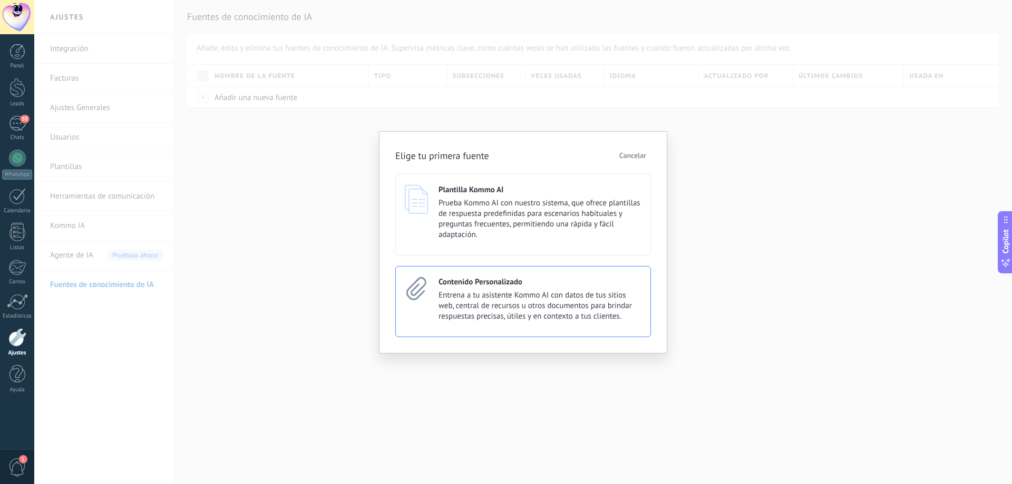
click at [502, 304] on span "Entrena a tu asistente Kommo AI con datos de tus sitios web, central de recurso…" at bounding box center [539, 306] width 203 height 32
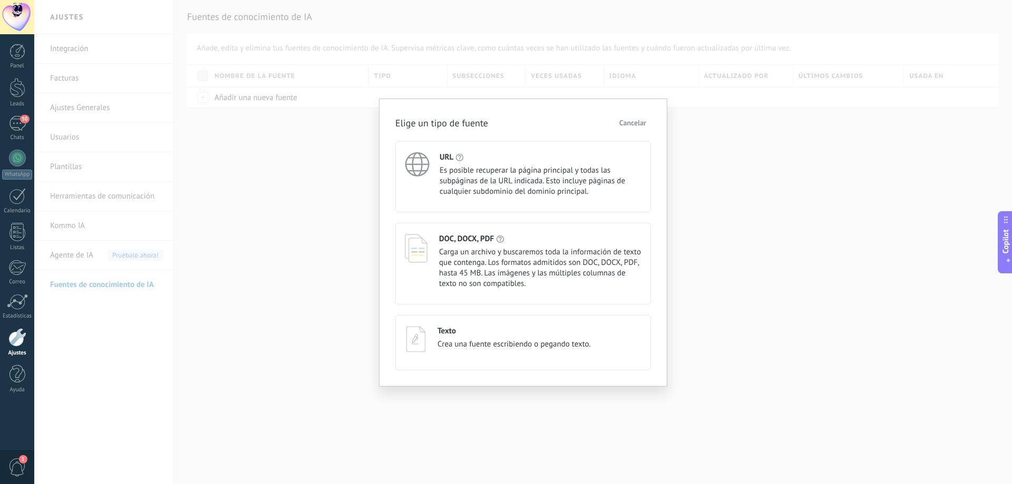
click at [495, 182] on span "Es posible recuperar la página principal y todas las subpáginas de la URL indic…" at bounding box center [540, 181] width 202 height 32
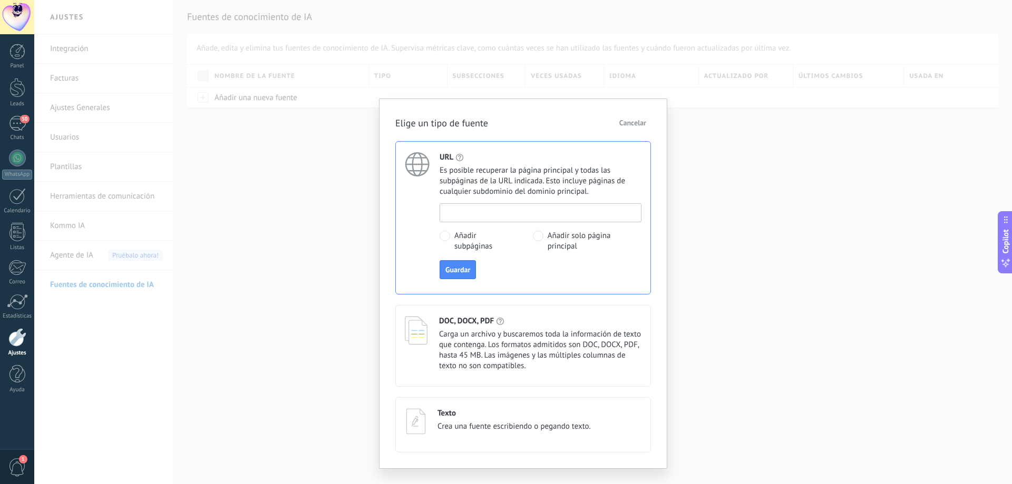
click at [477, 220] on input at bounding box center [540, 212] width 201 height 17
paste input "**********"
type input "**********"
click at [540, 234] on span at bounding box center [538, 236] width 11 height 11
click at [444, 237] on span at bounding box center [444, 236] width 11 height 11
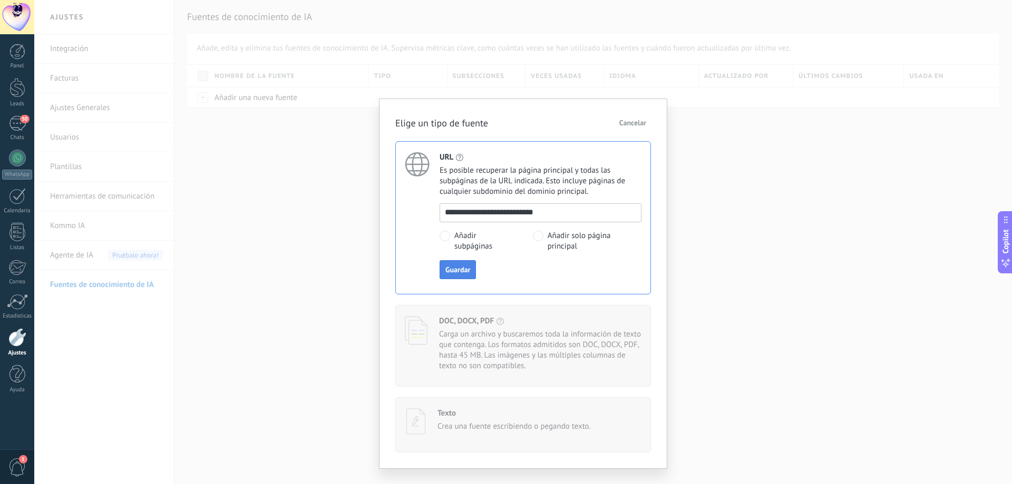
click at [458, 270] on span "Guardar" at bounding box center [457, 269] width 25 height 7
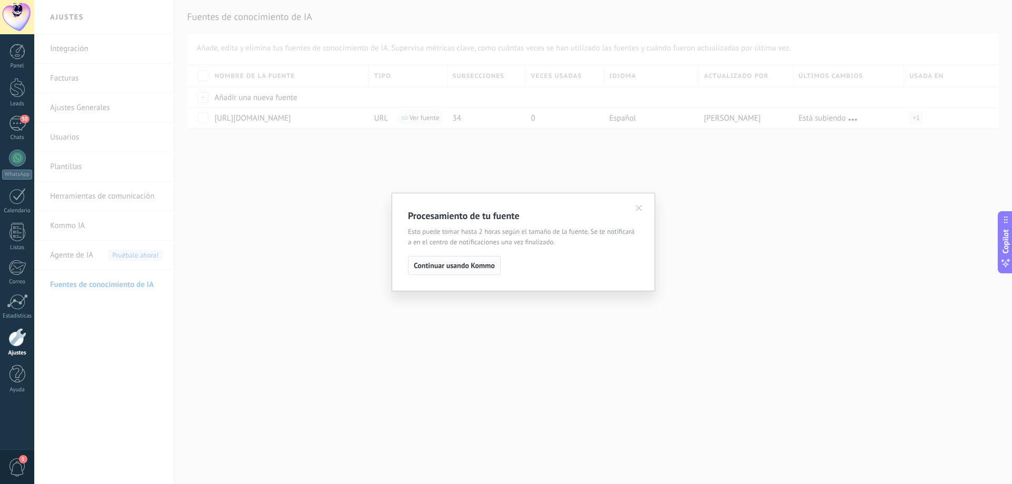
click at [472, 268] on span "Continuar usando Kommo" at bounding box center [454, 265] width 81 height 7
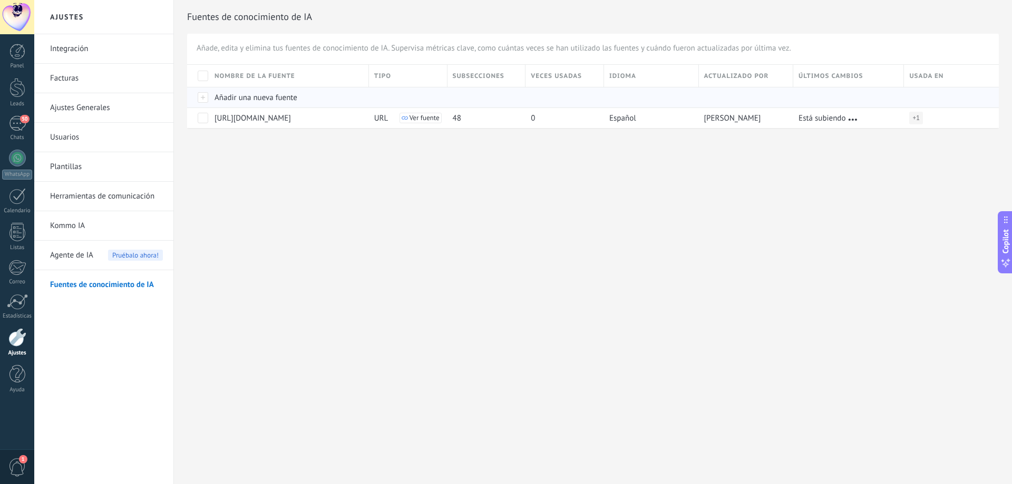
click at [210, 94] on div "Añadir una nueva fuente" at bounding box center [286, 97] width 154 height 20
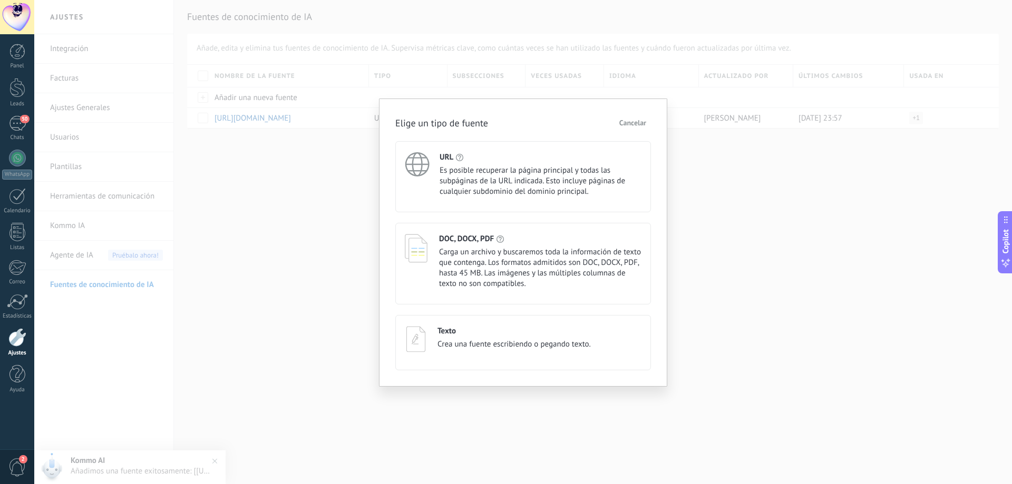
click at [478, 325] on div "Texto Crea una fuente escribiendo o pegando texto." at bounding box center [523, 342] width 256 height 55
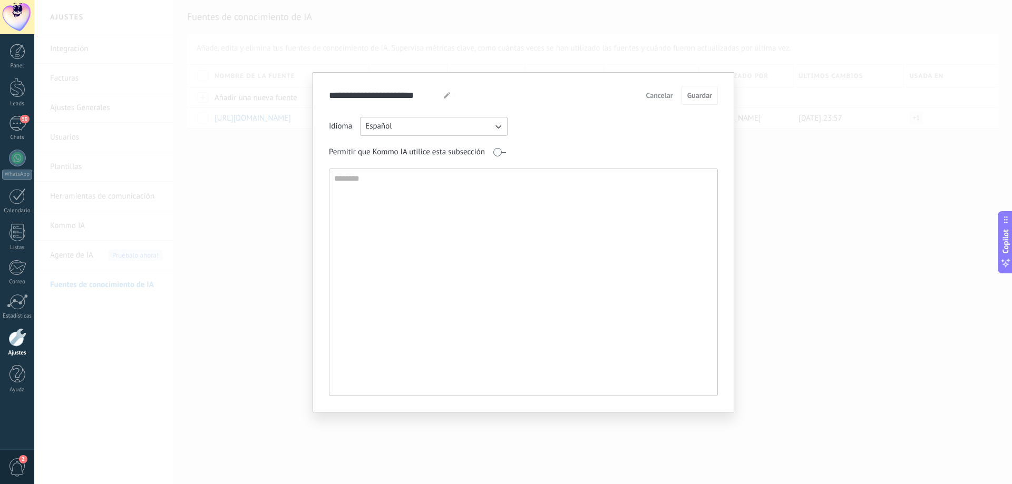
click at [399, 180] on textarea at bounding box center [522, 282] width 386 height 227
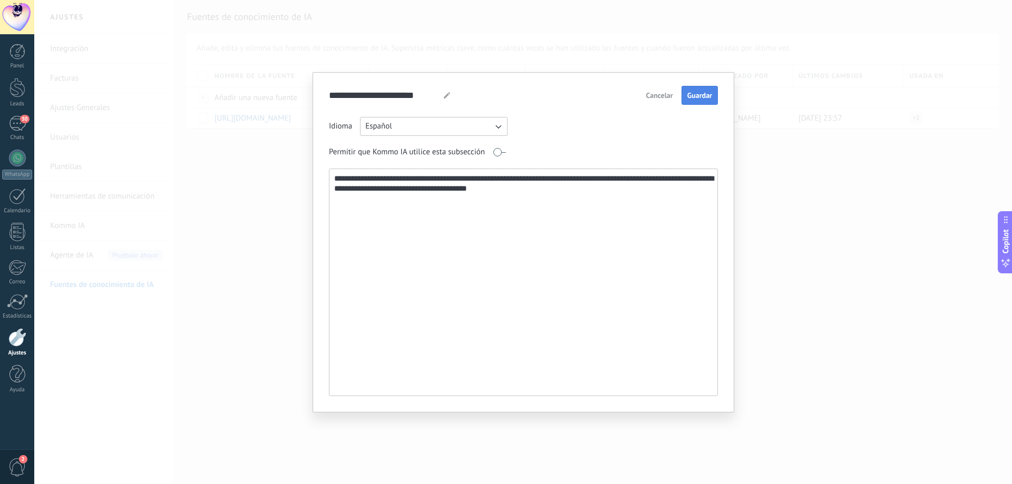
type textarea "**********"
click at [709, 98] on span "Guardar" at bounding box center [699, 95] width 25 height 7
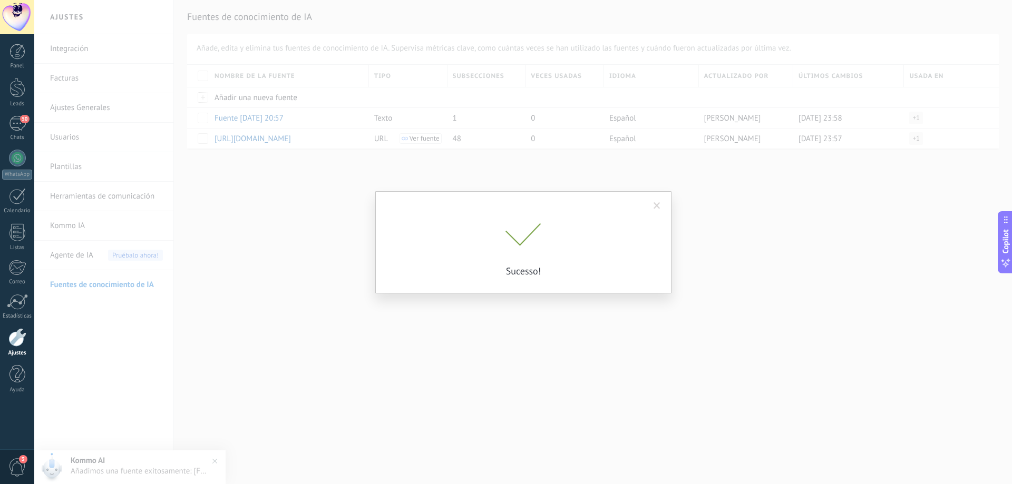
click at [517, 272] on p "Sucesso!" at bounding box center [523, 271] width 263 height 12
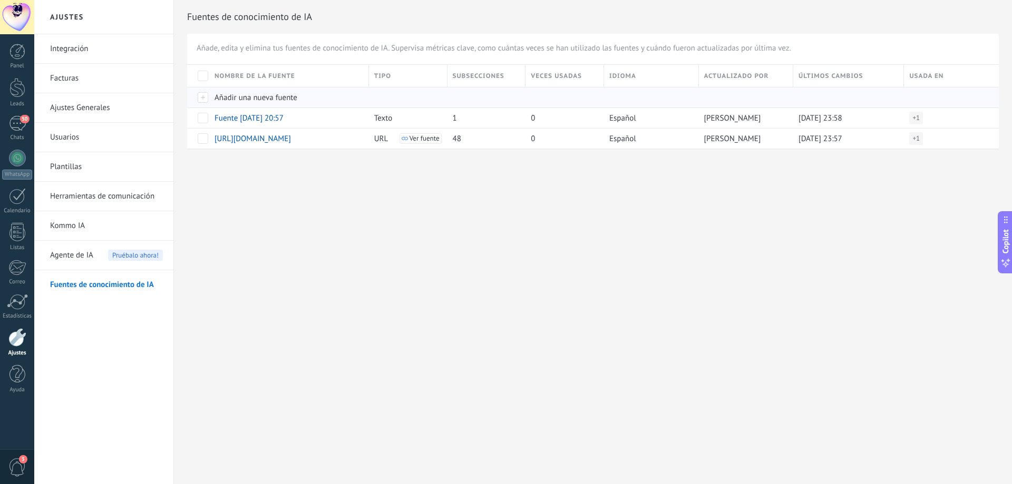
click at [201, 94] on div at bounding box center [198, 97] width 22 height 21
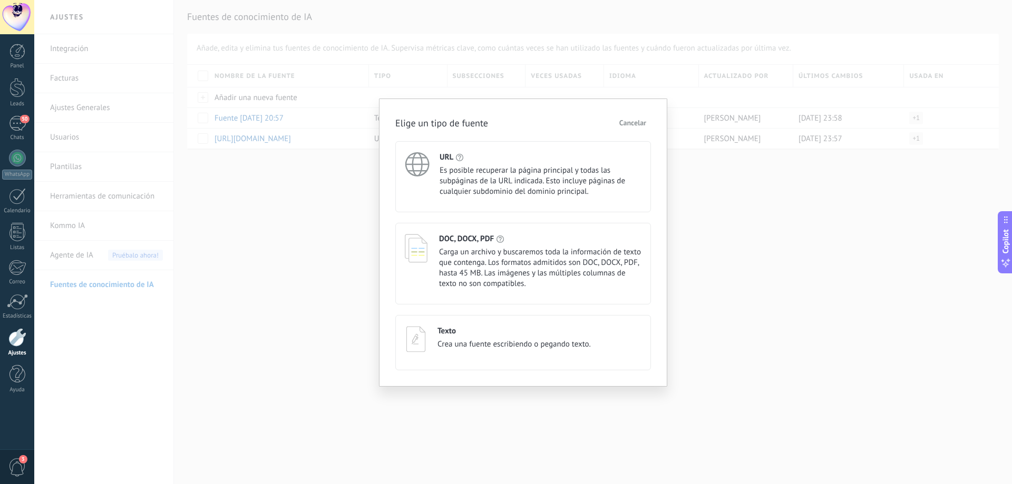
click at [512, 270] on span "Carga un archivo y buscaremos toda la información de texto que contenga. Los fo…" at bounding box center [540, 268] width 202 height 42
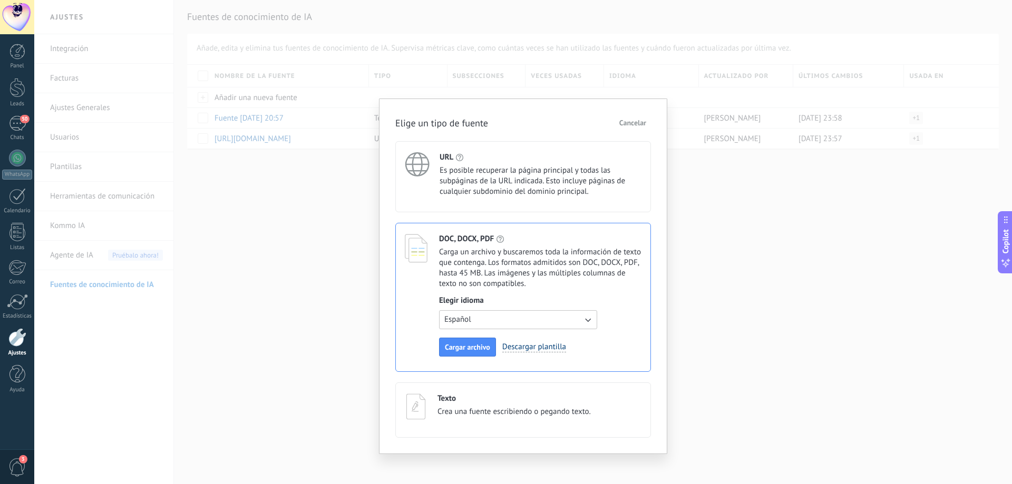
click at [516, 350] on link "Descargar plantilla" at bounding box center [534, 347] width 64 height 11
click at [637, 128] on button "Cancelar" at bounding box center [632, 123] width 36 height 16
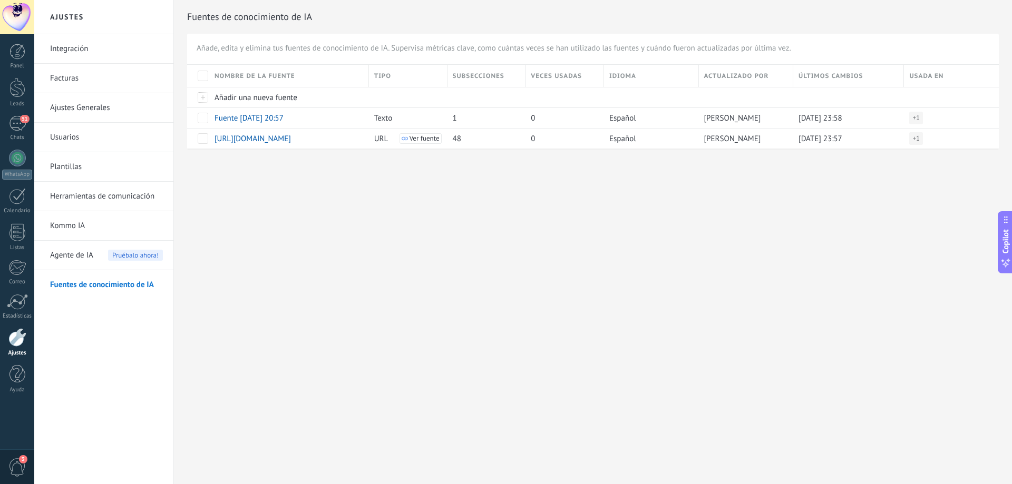
click at [63, 167] on link "Plantillas" at bounding box center [106, 167] width 113 height 30
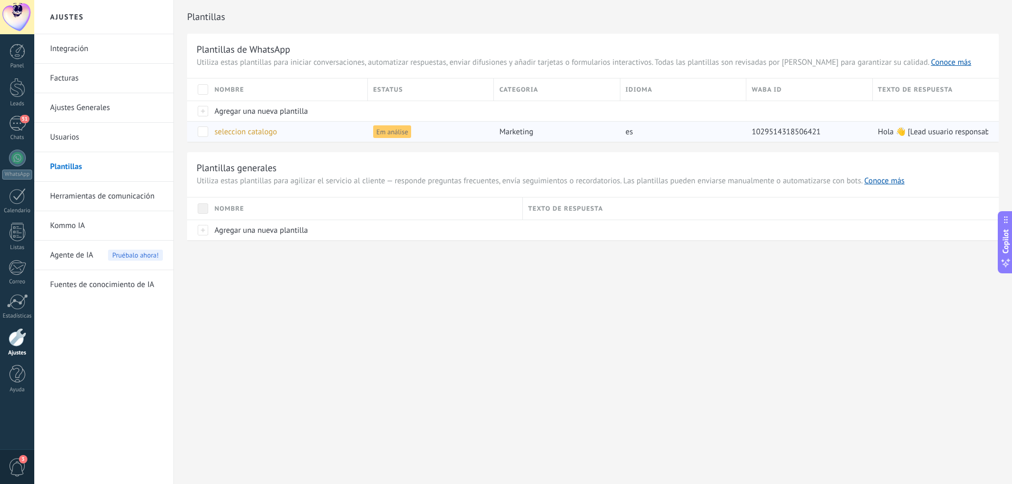
click at [202, 132] on span at bounding box center [203, 131] width 11 height 11
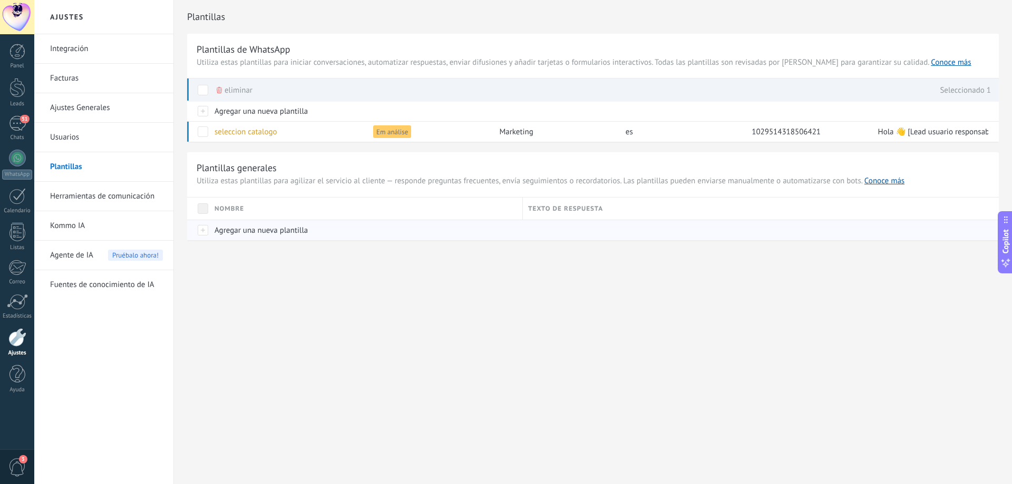
click at [220, 232] on span "Agregar una nueva plantilla" at bounding box center [260, 231] width 93 height 10
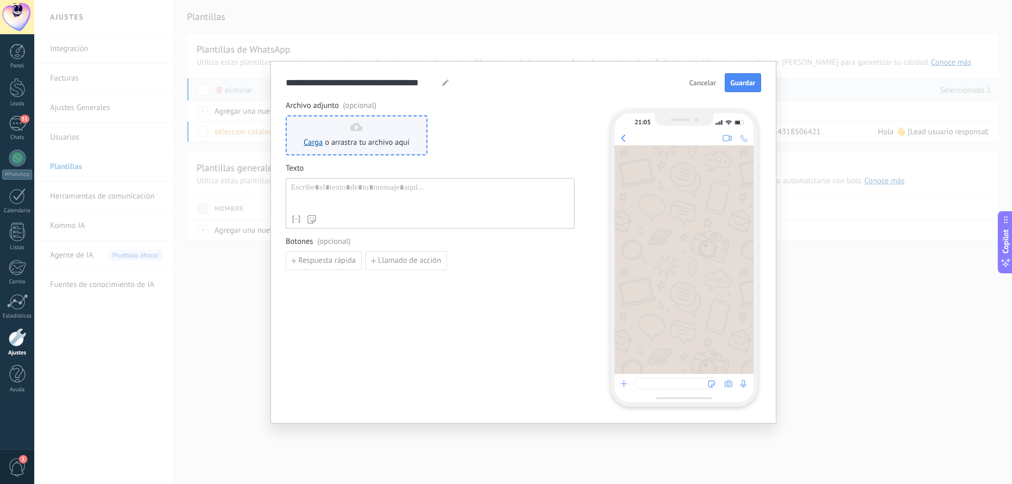
click at [394, 141] on span "o arrastra tu archivo aquí" at bounding box center [367, 143] width 85 height 11
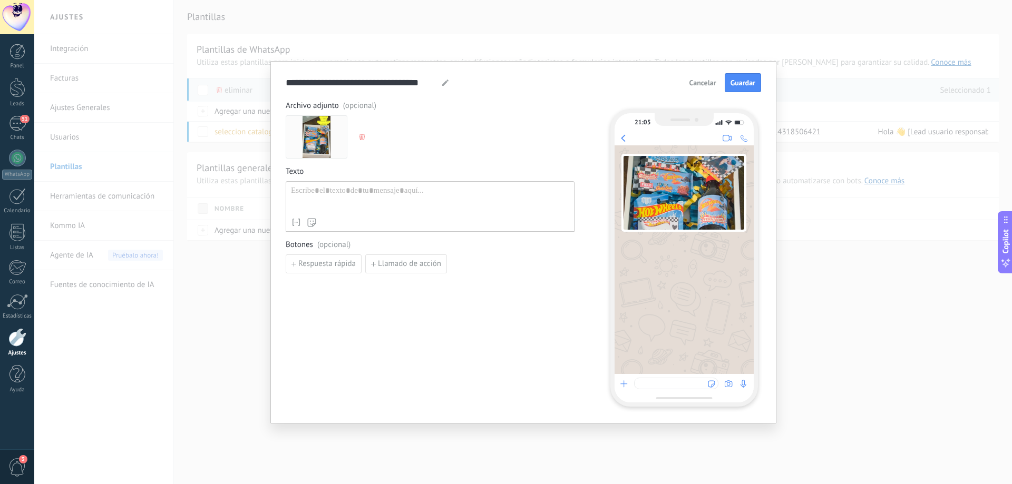
click at [376, 196] on div at bounding box center [430, 199] width 278 height 27
click at [335, 263] on span "Respuesta rápida" at bounding box center [326, 263] width 57 height 7
click at [343, 263] on input at bounding box center [342, 263] width 112 height 17
click at [339, 201] on div at bounding box center [430, 199] width 278 height 27
paste div
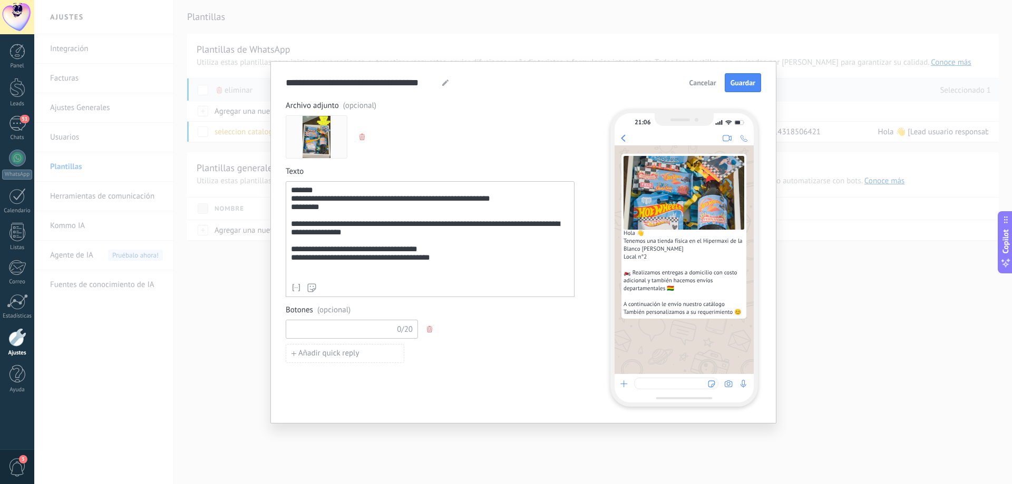
click at [346, 331] on input at bounding box center [342, 328] width 112 height 17
type input "*"
type input "**********"
click at [454, 378] on div "**********" at bounding box center [430, 254] width 289 height 306
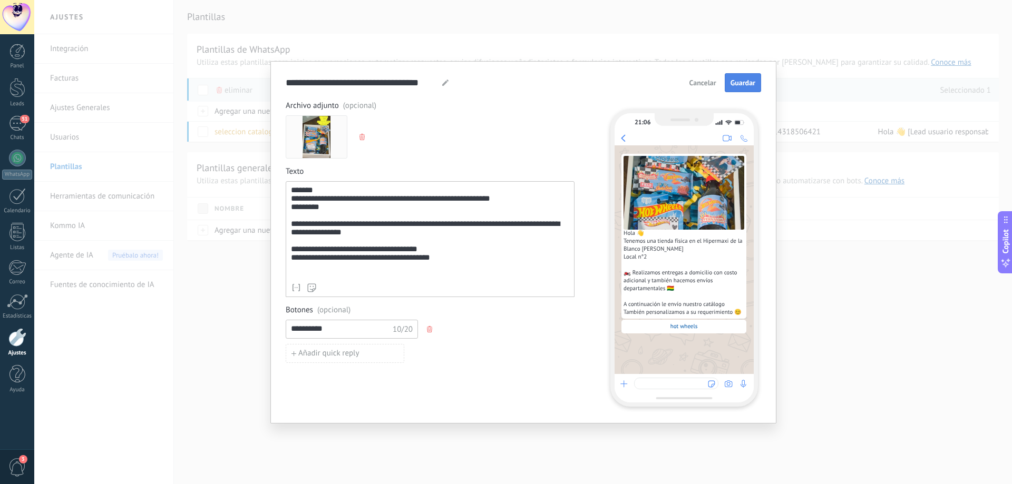
click at [744, 85] on span "Guardar" at bounding box center [742, 82] width 25 height 7
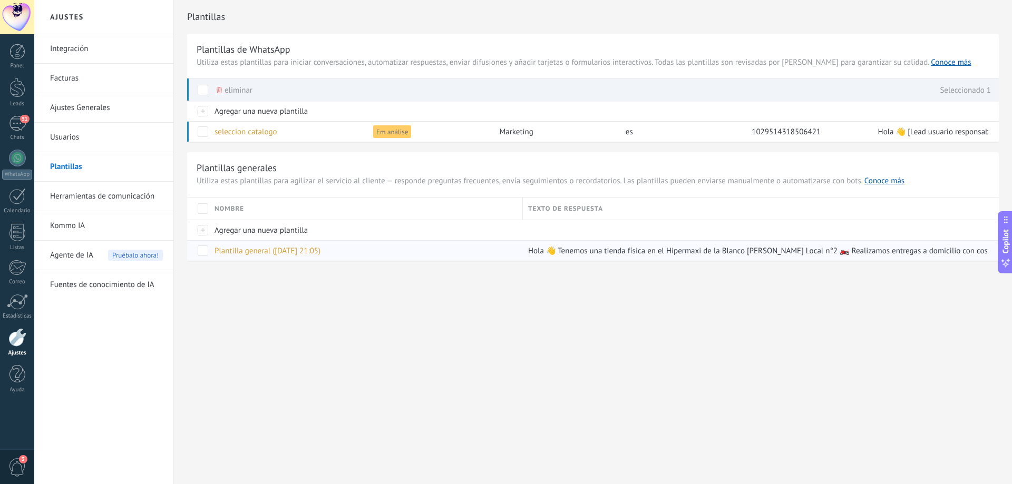
click at [208, 251] on span at bounding box center [203, 251] width 11 height 11
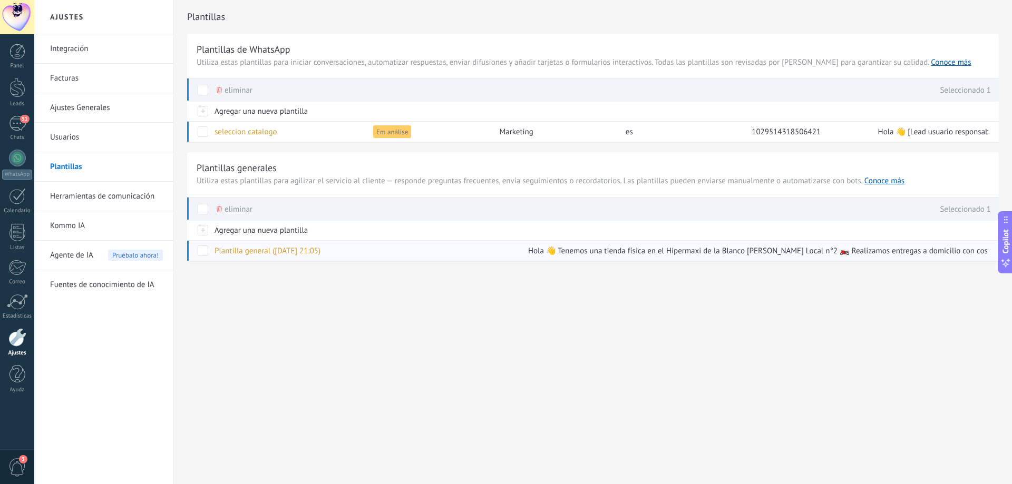
click at [205, 253] on span at bounding box center [203, 251] width 11 height 11
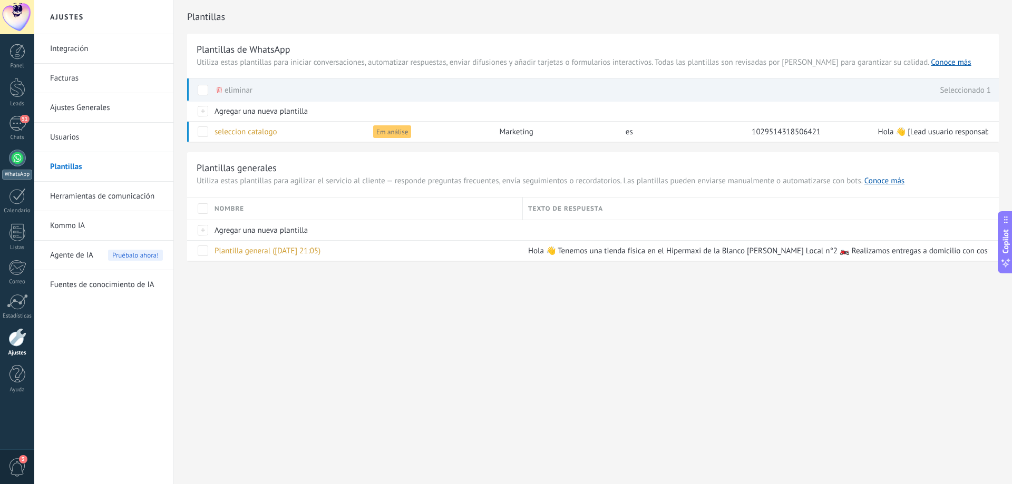
click at [18, 155] on div at bounding box center [17, 158] width 17 height 17
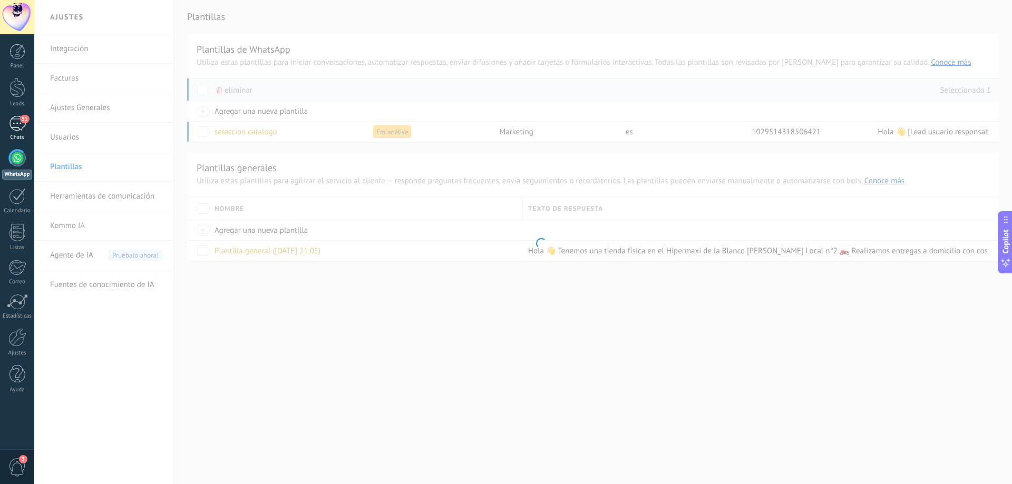
click at [15, 122] on div "51" at bounding box center [17, 123] width 17 height 15
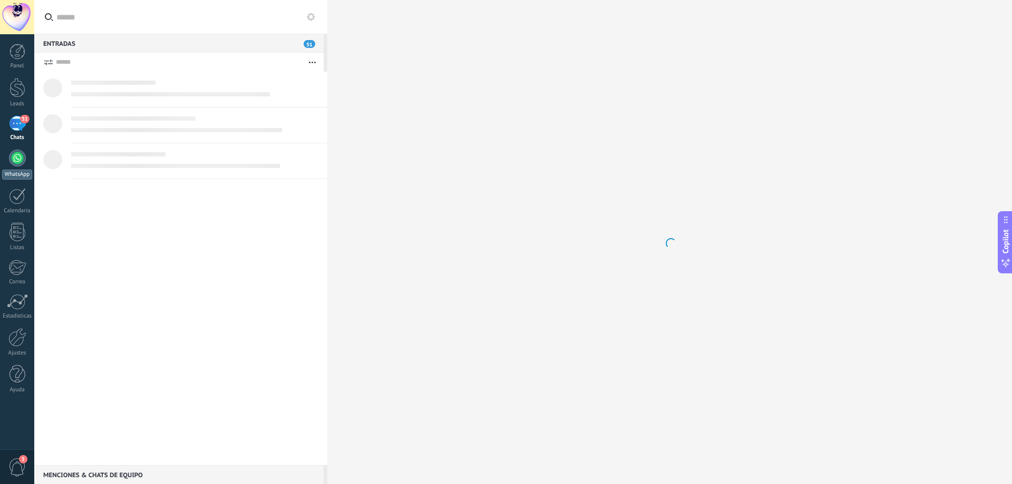
click at [24, 167] on link "WhatsApp" at bounding box center [17, 165] width 34 height 30
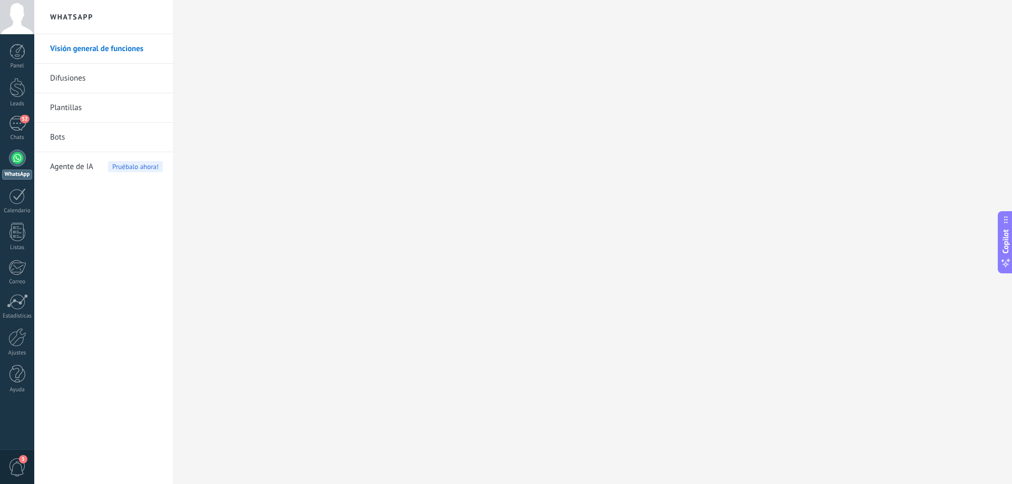
click at [58, 136] on link "Bots" at bounding box center [106, 138] width 113 height 30
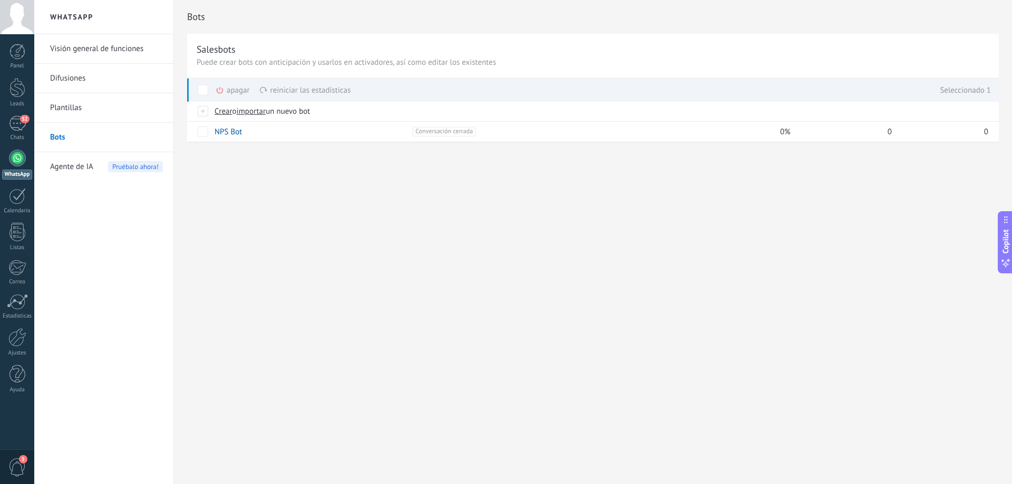
click at [53, 170] on span "Agente de IA" at bounding box center [71, 167] width 43 height 30
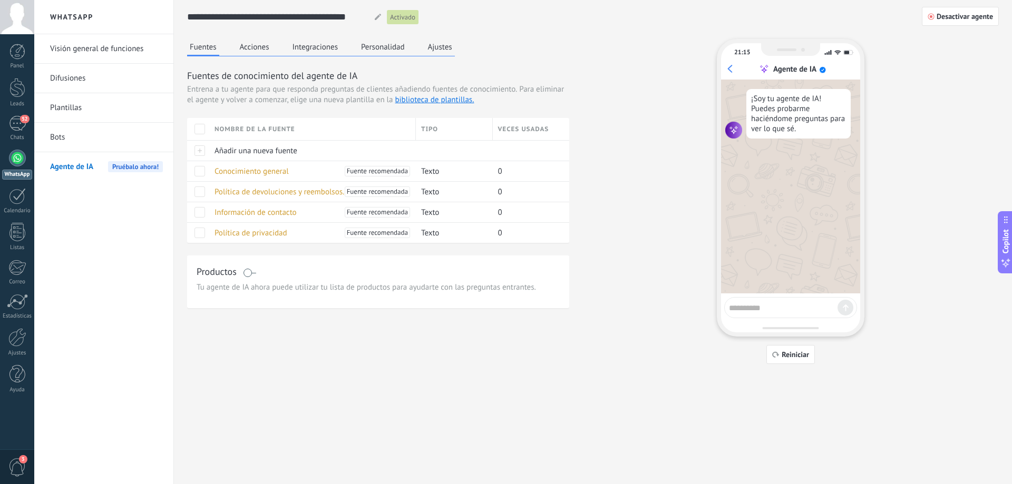
click at [254, 275] on span at bounding box center [249, 273] width 13 height 8
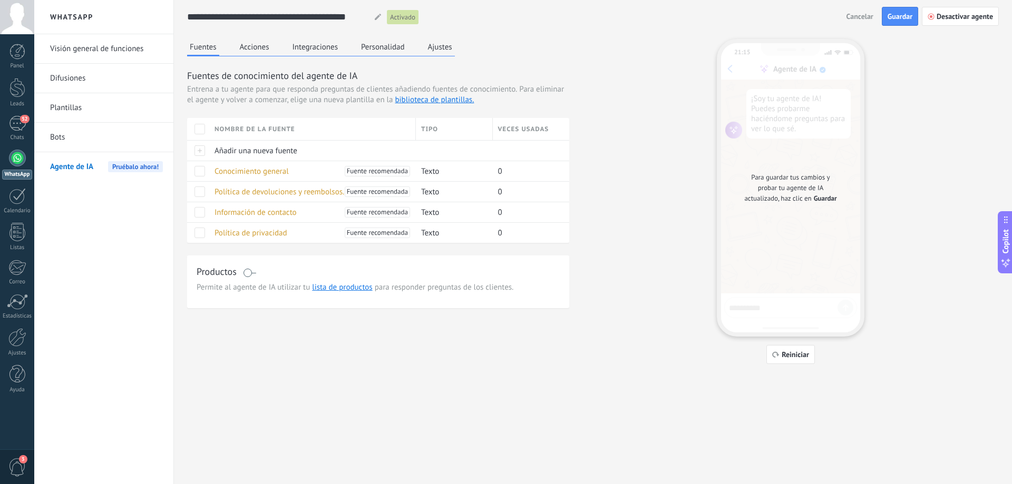
click at [62, 139] on link "Bots" at bounding box center [106, 138] width 113 height 30
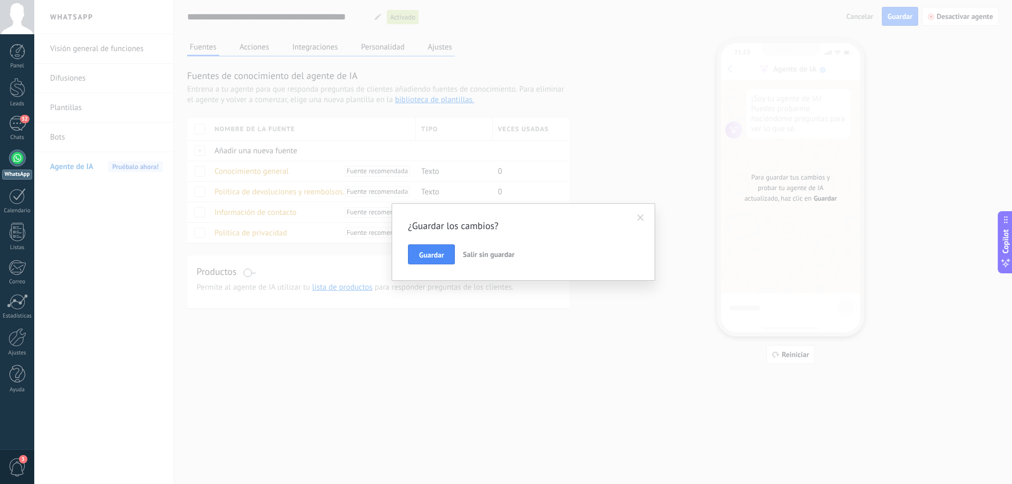
click at [640, 218] on span at bounding box center [640, 217] width 7 height 7
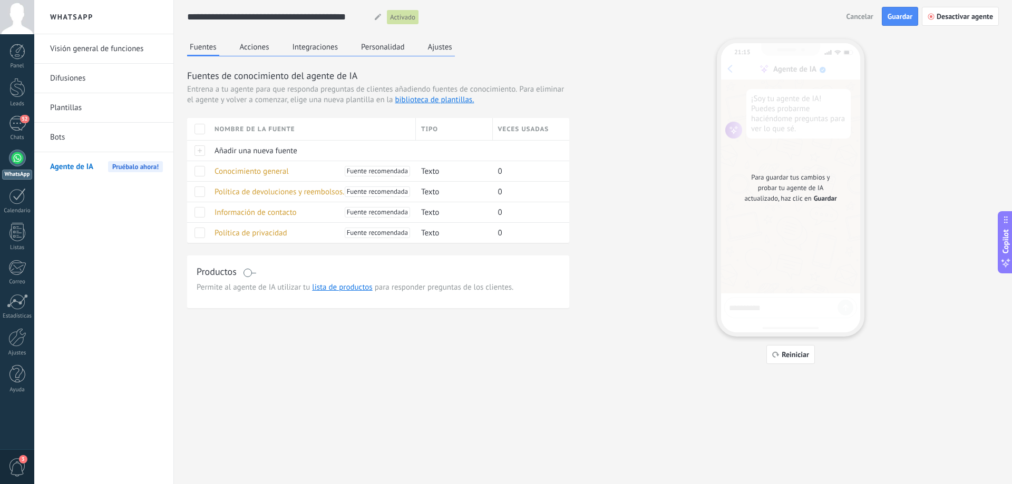
click at [248, 48] on button "Acciones" at bounding box center [254, 47] width 35 height 16
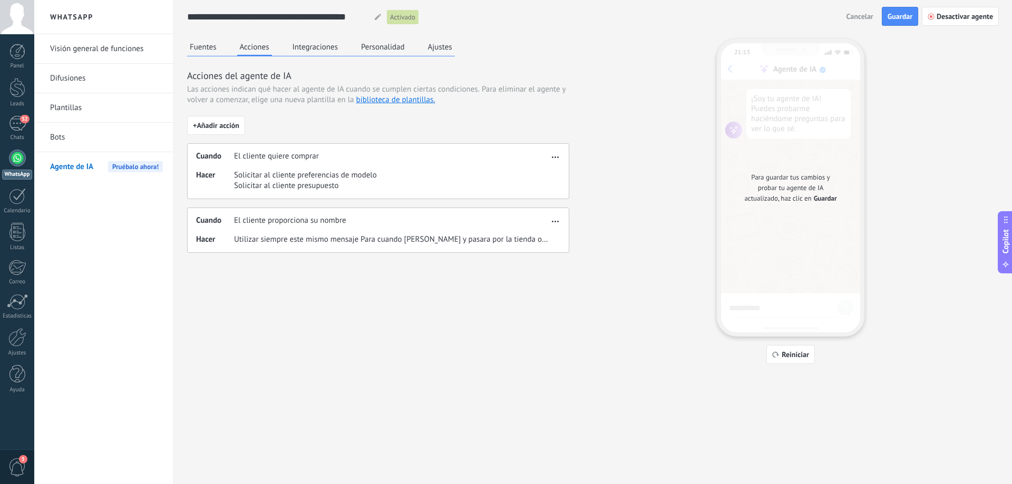
click at [556, 162] on div "Cuando El cliente quiere comprar Hacer Solicitar al cliente preferencias de mod…" at bounding box center [378, 171] width 382 height 56
click at [556, 160] on button "button" at bounding box center [555, 155] width 12 height 13
click at [542, 199] on span "Eliminar" at bounding box center [538, 194] width 28 height 11
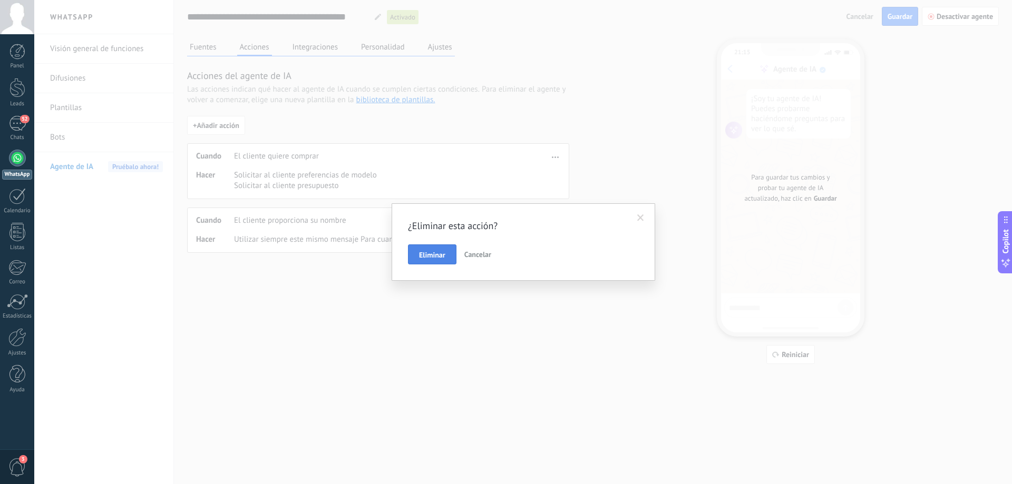
click at [438, 249] on button "Eliminar" at bounding box center [432, 255] width 48 height 20
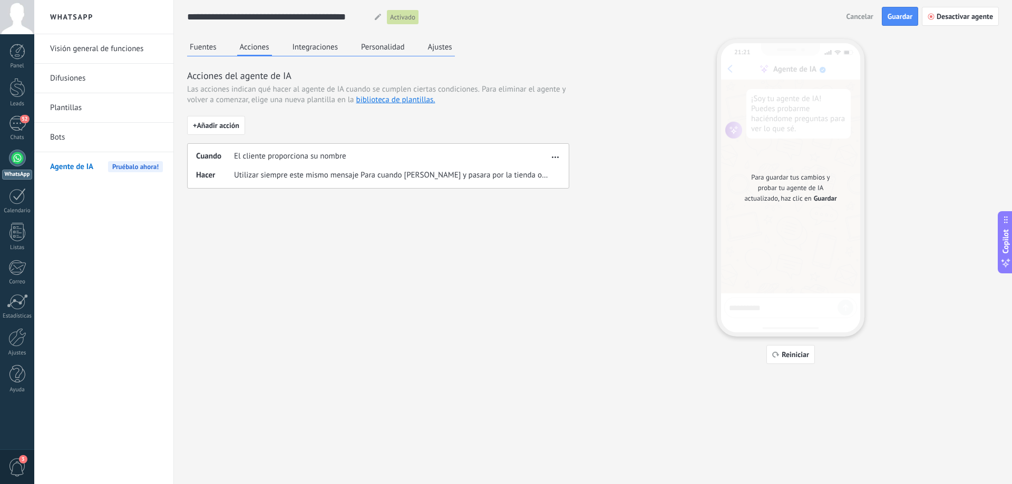
click at [560, 159] on button "button" at bounding box center [555, 155] width 12 height 13
click at [535, 190] on span "Eliminar" at bounding box center [538, 194] width 28 height 11
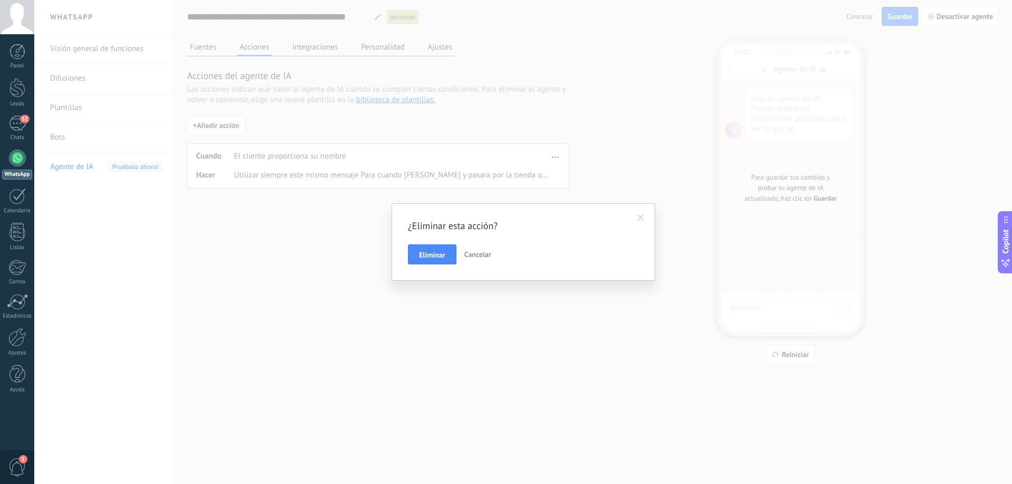
click at [333, 216] on div "¿Eliminar esta acción? Eliminar Cancelar" at bounding box center [522, 242] width 977 height 484
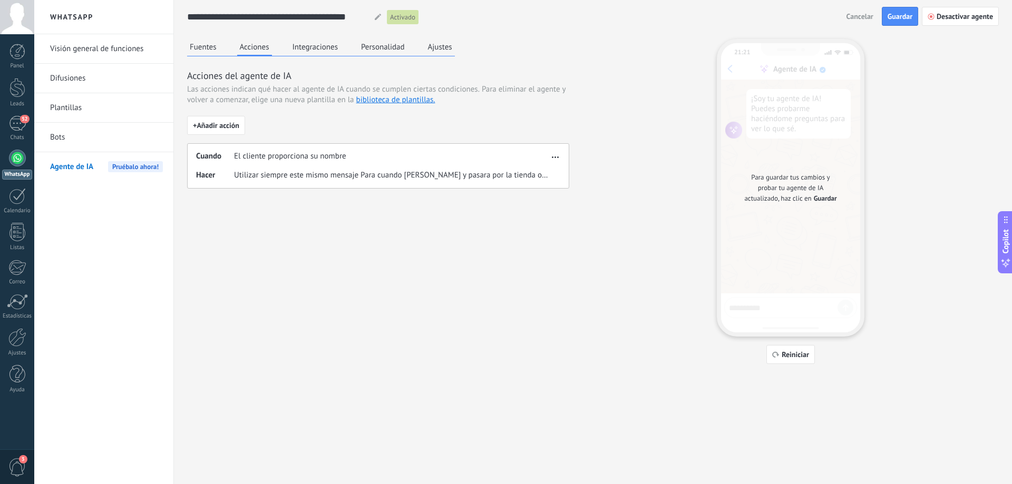
click at [533, 175] on span "Utilizar siempre este mismo mensaje Para cuando [PERSON_NAME] y pasara por la t…" at bounding box center [391, 175] width 315 height 11
click at [519, 234] on div "Fuentes Acciones Integraciones Personalidad Ajustes Acciones del agente de IA L…" at bounding box center [593, 201] width 812 height 325
click at [560, 161] on button "button" at bounding box center [555, 155] width 12 height 13
click at [543, 190] on span "Eliminar" at bounding box center [538, 194] width 28 height 11
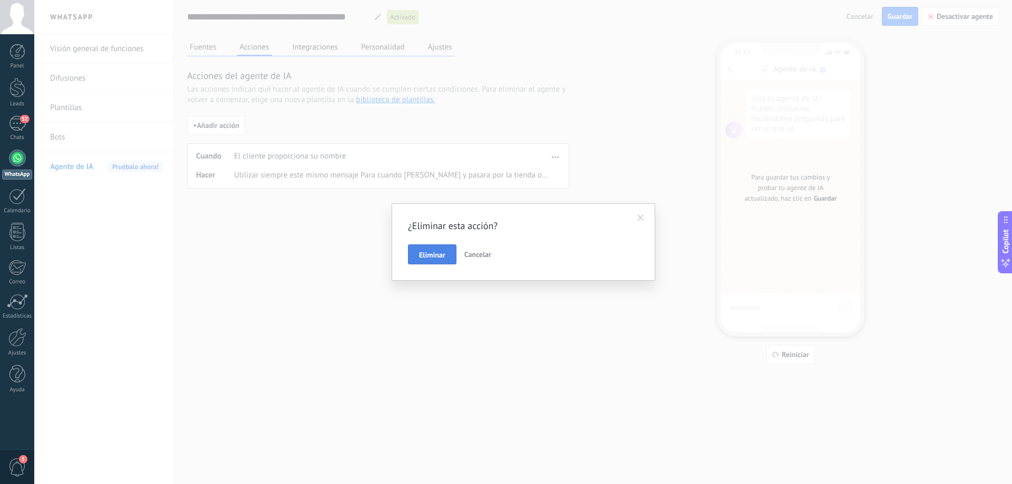
click at [438, 250] on button "Eliminar" at bounding box center [432, 255] width 48 height 20
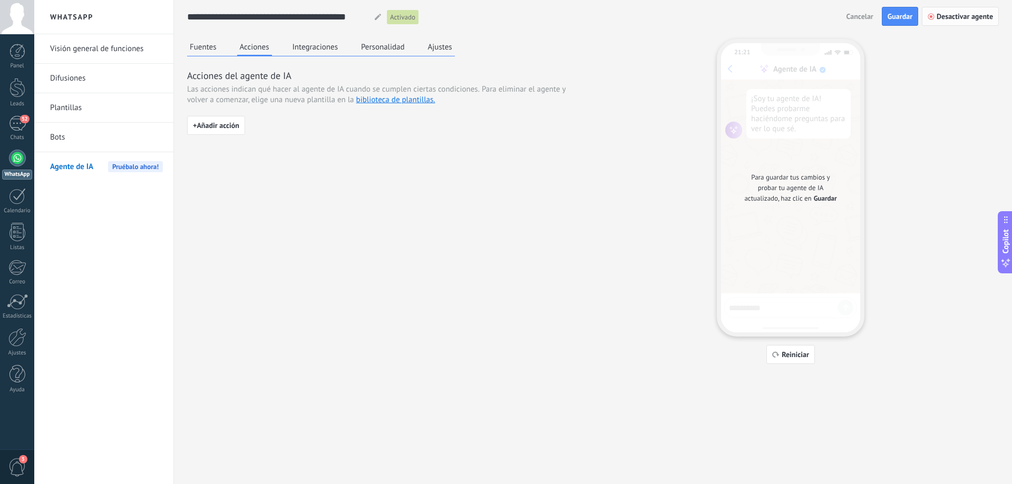
click at [937, 14] on span "Desactivar agente" at bounding box center [964, 16] width 56 height 7
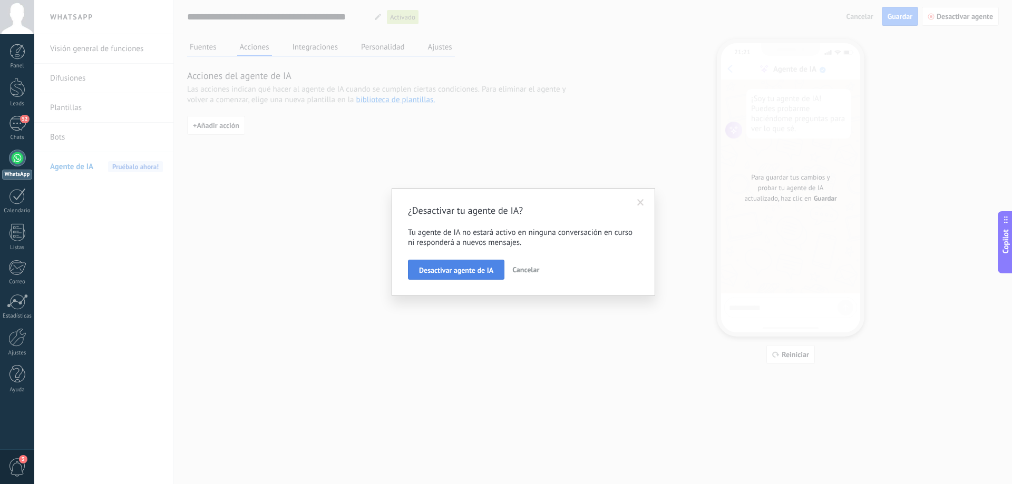
click at [468, 273] on span "Desactivar agente de IA" at bounding box center [456, 270] width 74 height 7
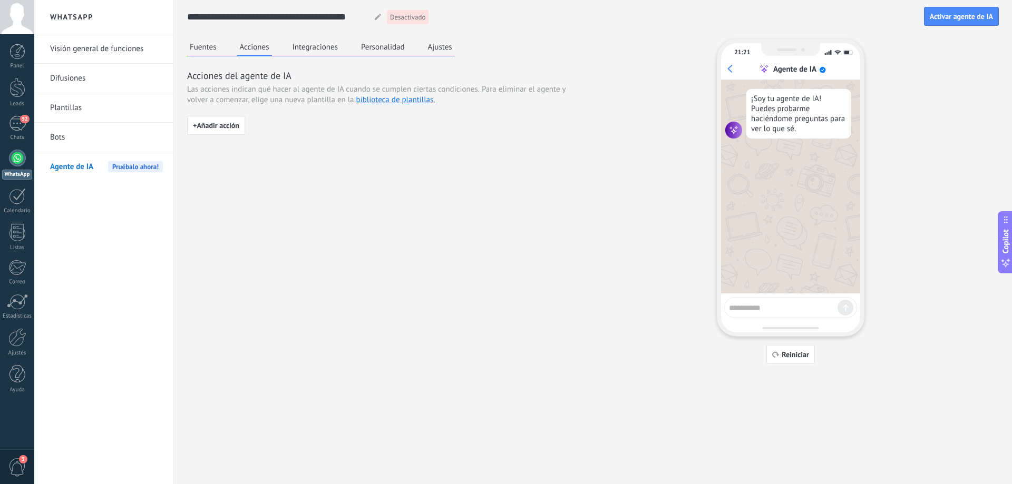
click at [52, 136] on link "Bots" at bounding box center [106, 138] width 113 height 30
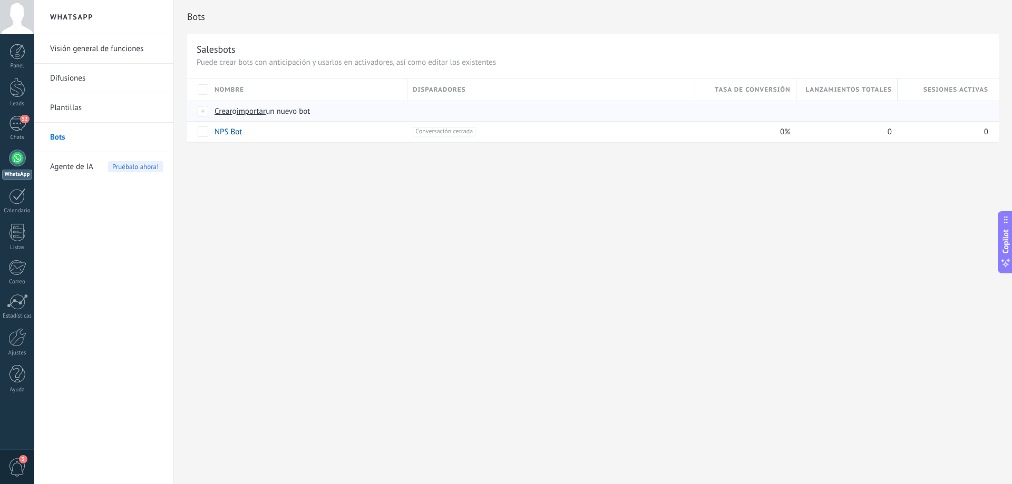
click at [215, 108] on span "Crear" at bounding box center [223, 111] width 18 height 10
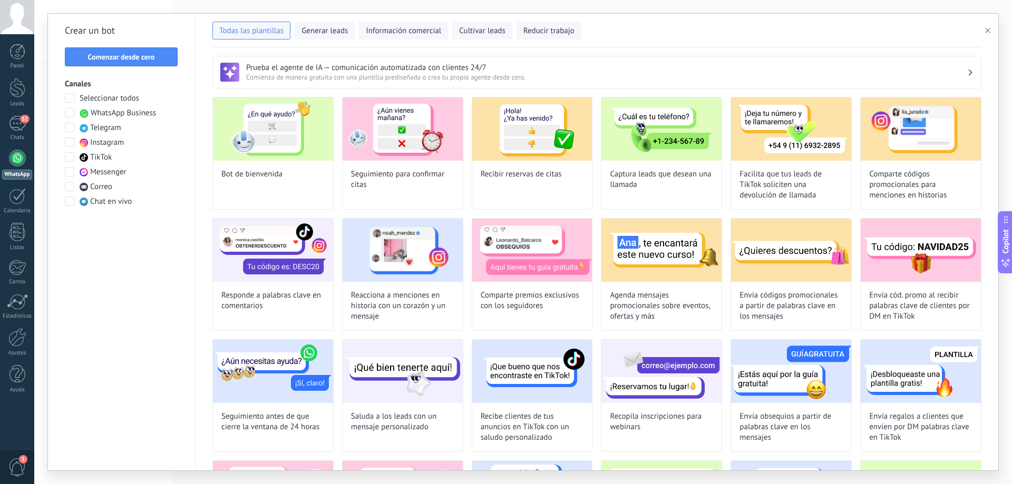
click at [73, 111] on span at bounding box center [69, 112] width 9 height 9
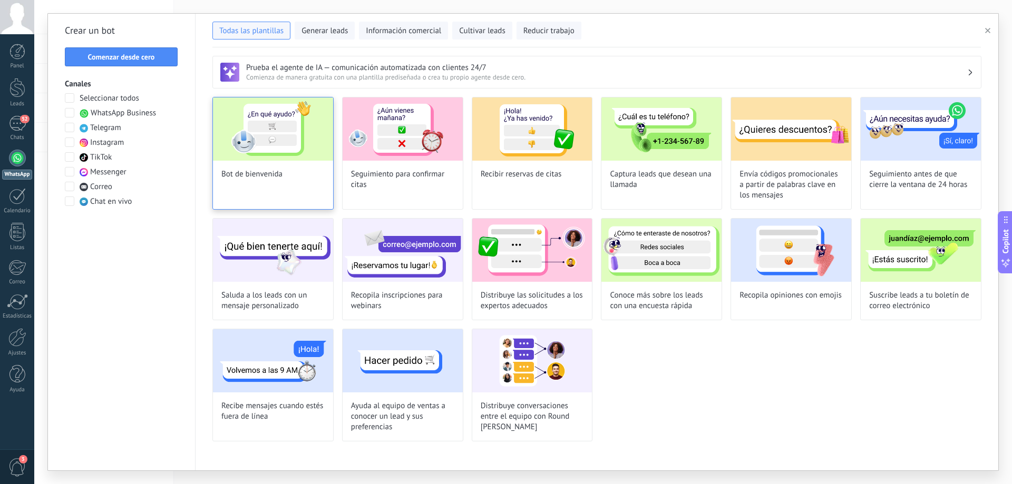
click at [289, 148] on img at bounding box center [273, 128] width 120 height 63
type input "**********"
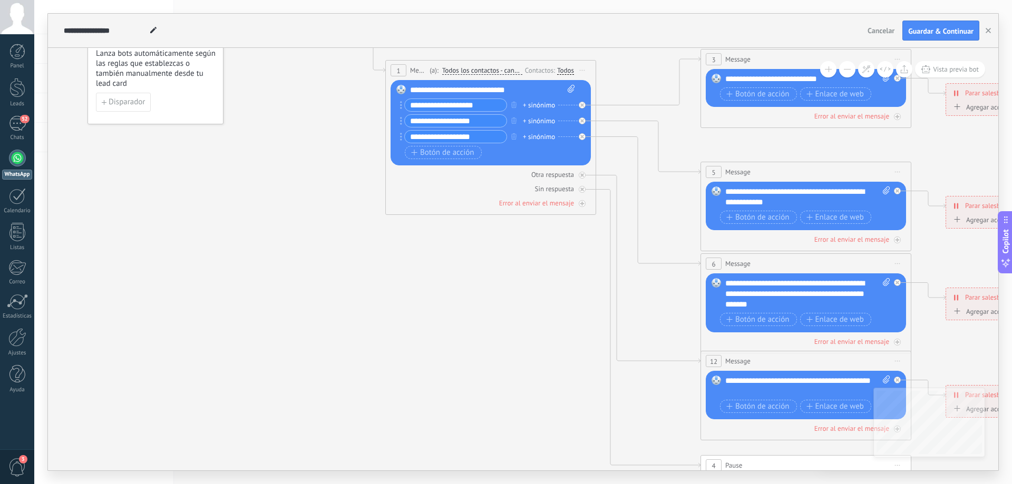
click at [483, 102] on input "**********" at bounding box center [456, 105] width 102 height 12
drag, startPoint x: 484, startPoint y: 103, endPoint x: 396, endPoint y: 111, distance: 87.8
click at [396, 111] on div "Reemplazar Quitar Convertir a mensaje de voz Arrastre la imagen aquí para adjun…" at bounding box center [490, 122] width 200 height 85
drag, startPoint x: 524, startPoint y: 89, endPoint x: 411, endPoint y: 91, distance: 113.3
click at [411, 91] on div "**********" at bounding box center [492, 90] width 165 height 11
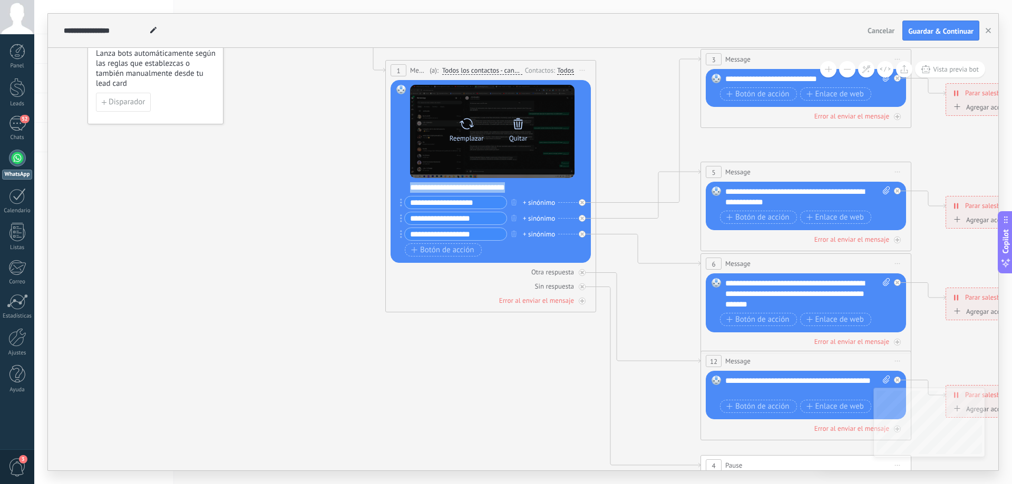
click at [521, 128] on icon at bounding box center [517, 123] width 9 height 11
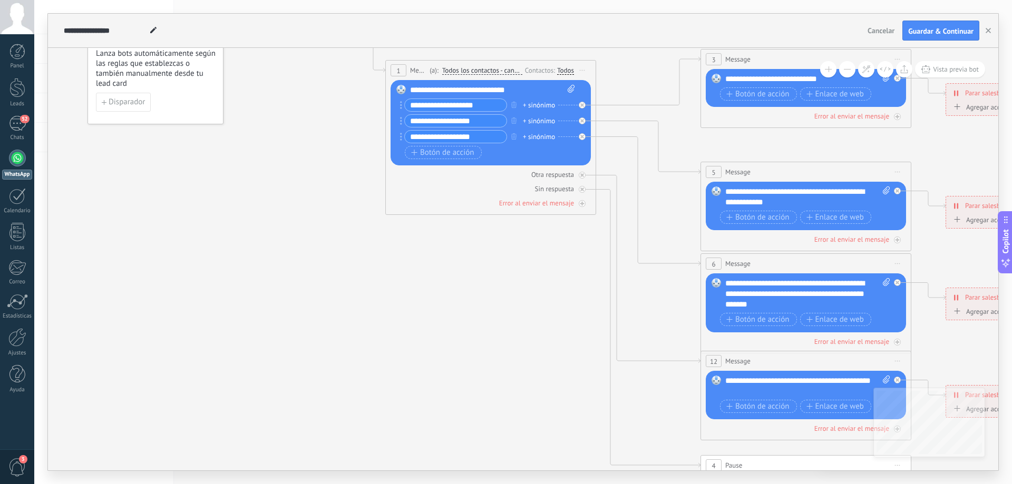
click at [461, 105] on input "**********" at bounding box center [456, 105] width 102 height 12
click at [468, 93] on div "**********" at bounding box center [492, 90] width 165 height 11
drag, startPoint x: 526, startPoint y: 90, endPoint x: 394, endPoint y: 81, distance: 133.1
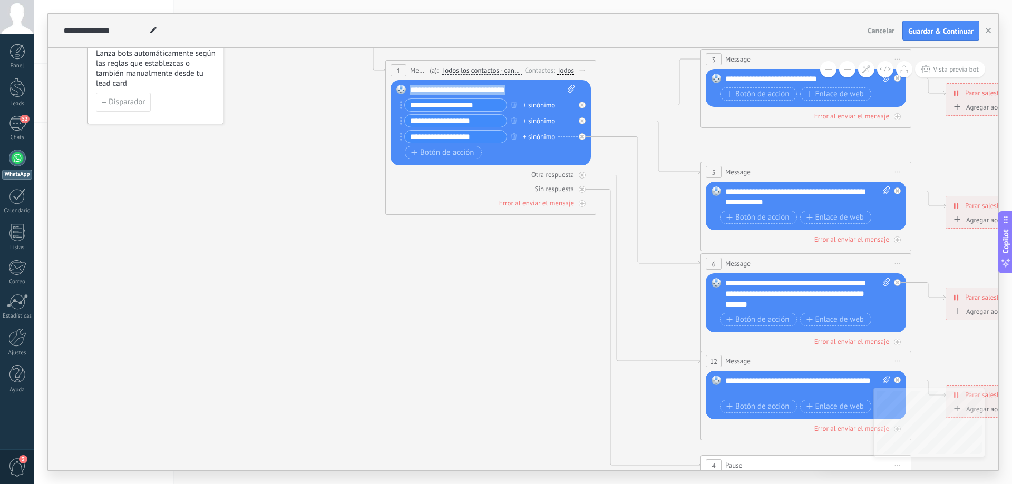
click at [394, 81] on div "Reemplazar Quitar Convertir a mensaje de voz Arrastre la imagen aquí para adjun…" at bounding box center [490, 122] width 200 height 85
paste div
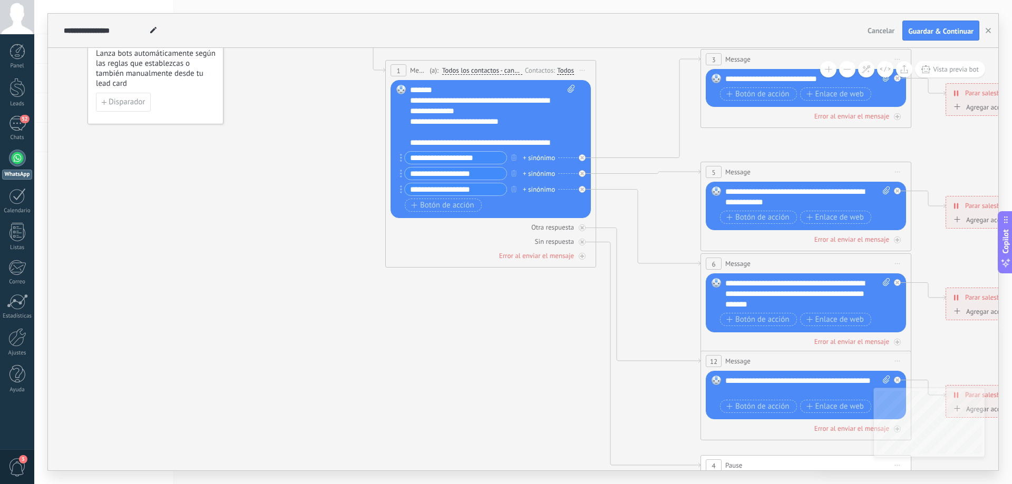
click at [481, 158] on input "**********" at bounding box center [456, 158] width 102 height 12
drag, startPoint x: 484, startPoint y: 158, endPoint x: 400, endPoint y: 160, distance: 83.3
click at [400, 160] on div "**********" at bounding box center [453, 157] width 107 height 13
type input "**********"
click at [468, 172] on input "**********" at bounding box center [456, 174] width 102 height 12
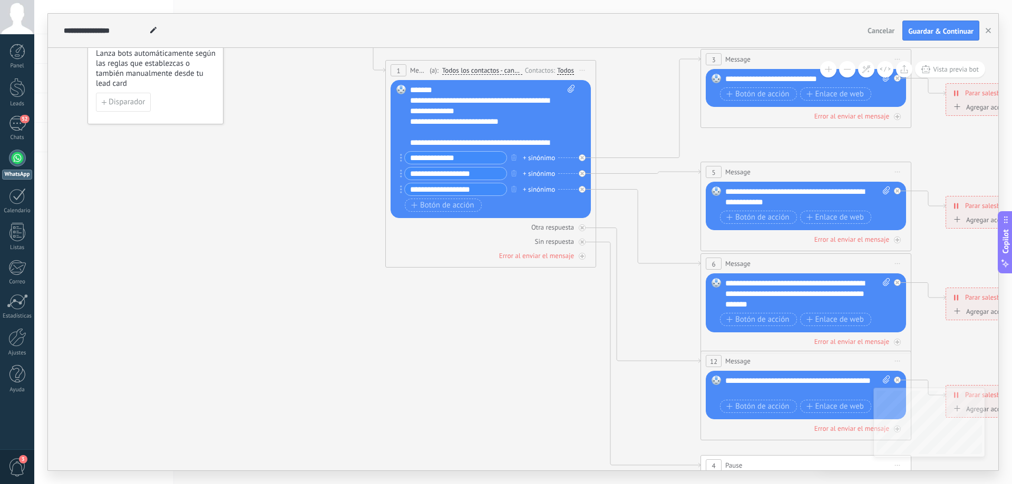
click at [468, 172] on input "**********" at bounding box center [456, 174] width 102 height 12
type input "**********"
click at [481, 192] on input "**********" at bounding box center [456, 189] width 102 height 12
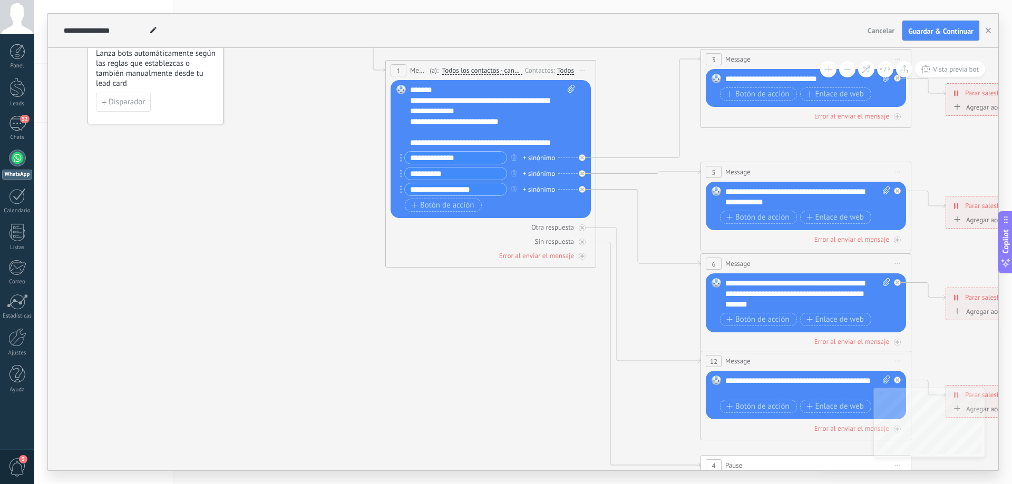
click at [481, 192] on input "**********" at bounding box center [456, 189] width 102 height 12
type input "*"
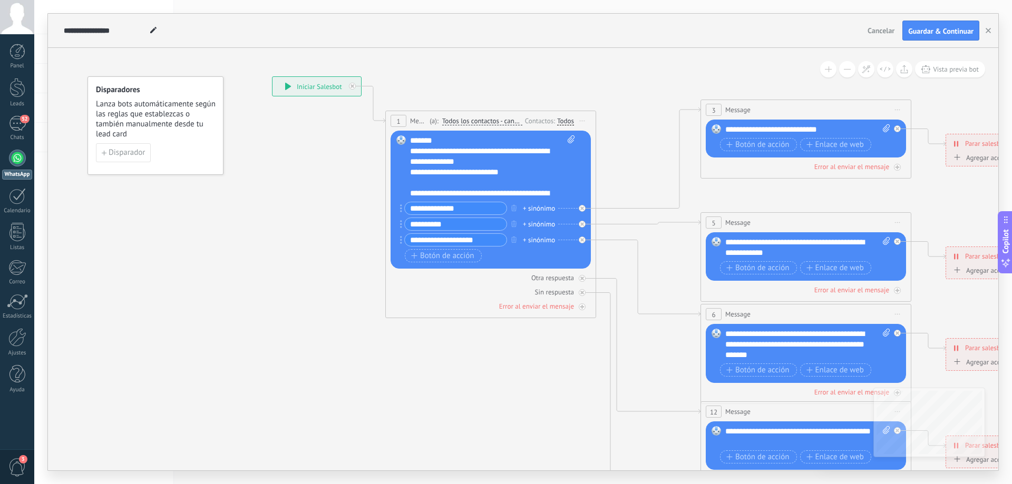
type input "**********"
drag, startPoint x: 827, startPoint y: 130, endPoint x: 723, endPoint y: 130, distance: 104.3
click at [723, 130] on div "Reemplazar Quitar Convertir a mensaje de voz Arrastre la imagen aquí para adjun…" at bounding box center [806, 139] width 200 height 38
click at [753, 159] on div "Otra respuesta Sin respuesta Error al enviar el mensaje" at bounding box center [806, 165] width 200 height 14
click at [441, 206] on input "**********" at bounding box center [456, 208] width 102 height 12
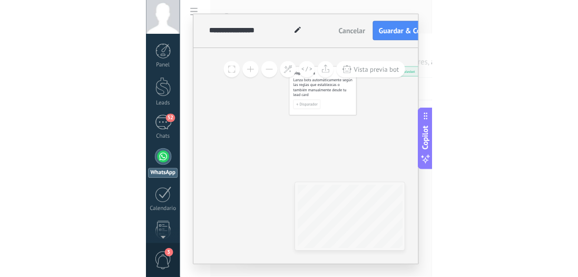
scroll to position [30, 0]
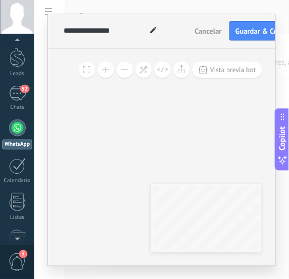
drag, startPoint x: 228, startPoint y: 138, endPoint x: 132, endPoint y: 136, distance: 95.9
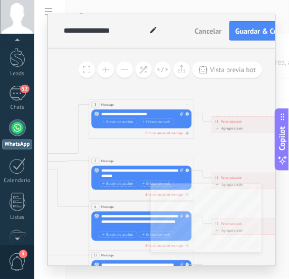
click at [188, 133] on div at bounding box center [187, 134] width 4 height 4
click at [180, 112] on icon at bounding box center [182, 114] width 4 height 4
click input "Subir" at bounding box center [0, 0] width 0 height 0
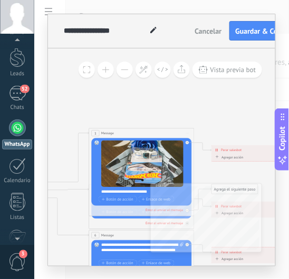
click at [188, 132] on span "Iniciar vista previa aquí Cambiar nombre Duplicar Borrar" at bounding box center [187, 134] width 8 height 8
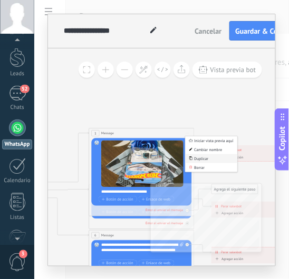
click at [194, 155] on div "Duplicar" at bounding box center [211, 158] width 52 height 9
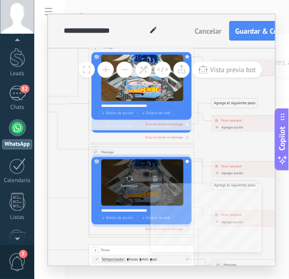
click at [136, 173] on div "Reemplazar" at bounding box center [130, 180] width 22 height 15
click input "Subir" at bounding box center [0, 0] width 0 height 0
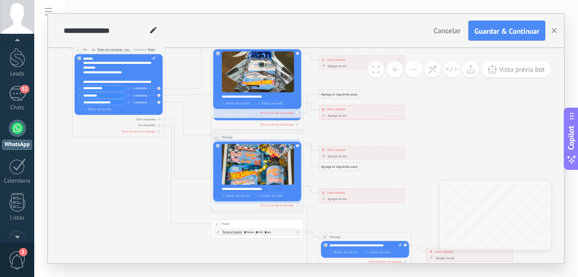
click at [135, 87] on div "+ sinónimo" at bounding box center [140, 88] width 14 height 5
click at [142, 89] on input "text" at bounding box center [145, 88] width 23 height 3
click at [183, 67] on icon at bounding box center [268, 138] width 722 height 448
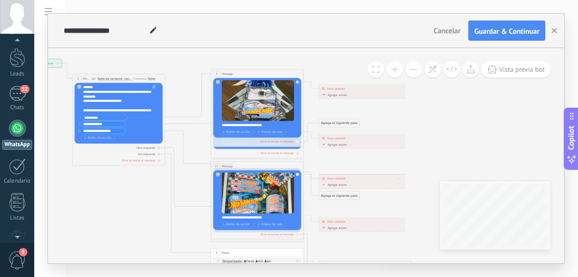
drag, startPoint x: 78, startPoint y: 123, endPoint x: 81, endPoint y: 109, distance: 15.0
click at [133, 115] on div "+ sinónimo" at bounding box center [140, 117] width 14 height 5
click at [181, 97] on icon at bounding box center [268, 167] width 722 height 448
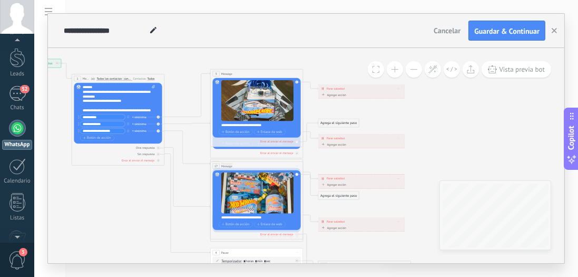
drag, startPoint x: 107, startPoint y: 115, endPoint x: 79, endPoint y: 117, distance: 28.5
click at [79, 117] on div "**********" at bounding box center [101, 117] width 47 height 6
type input "**********"
drag, startPoint x: 105, startPoint y: 123, endPoint x: 65, endPoint y: 126, distance: 40.1
click at [22, 59] on div "**********" at bounding box center [22, 59] width 0 height 0
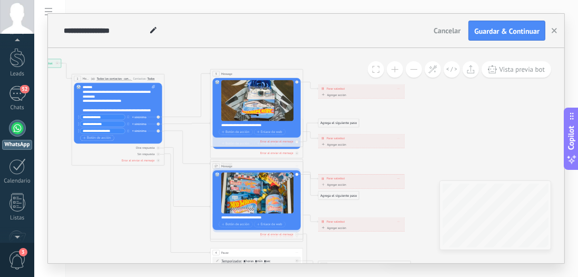
type input "**********"
click at [86, 139] on span "Botón de acción" at bounding box center [97, 138] width 28 height 4
click at [112, 130] on input "**********" at bounding box center [102, 130] width 45 height 5
drag, startPoint x: 113, startPoint y: 130, endPoint x: 76, endPoint y: 133, distance: 37.1
click at [76, 133] on div "Reemplazar Quitar Convertir a mensaje de voz Arrastre la imagen aquí para adjun…" at bounding box center [118, 116] width 88 height 67
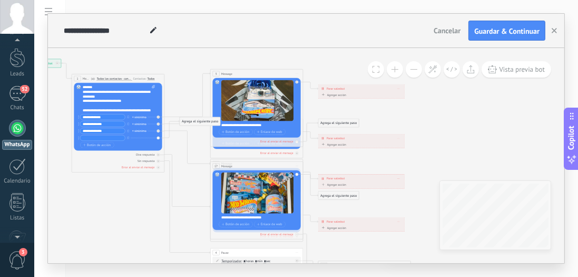
type input "**********"
click at [105, 138] on input "text" at bounding box center [102, 137] width 45 height 5
type input "**********"
click at [94, 144] on span "Botón de acción" at bounding box center [97, 145] width 28 height 4
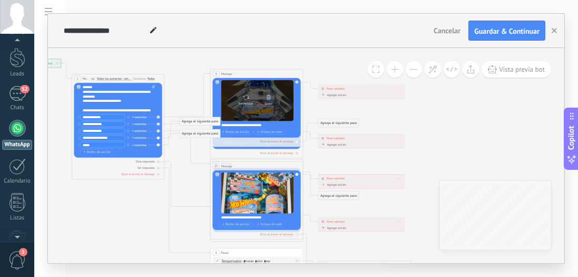
type input "****"
click at [266, 98] on icon at bounding box center [269, 97] width 6 height 6
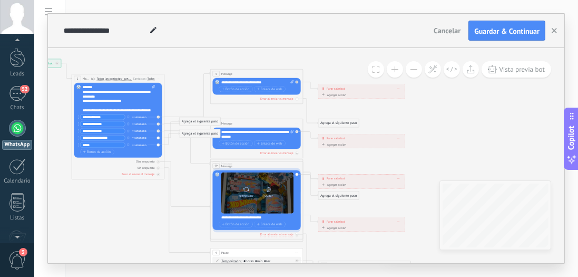
click at [268, 191] on icon at bounding box center [269, 189] width 4 height 5
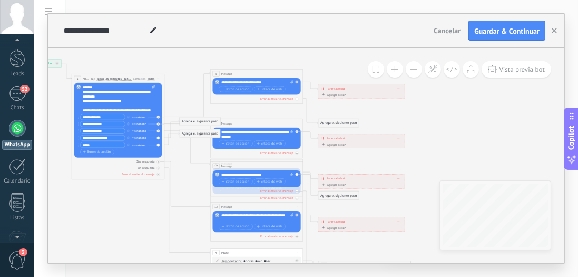
click at [292, 79] on div "Reemplazar Quitar Convertir a mensaje de voz Arrastre la imagen aquí para adjun…" at bounding box center [257, 86] width 88 height 17
click at [292, 81] on icon at bounding box center [291, 82] width 3 height 4
click input "Subir" at bounding box center [0, 0] width 0 height 0
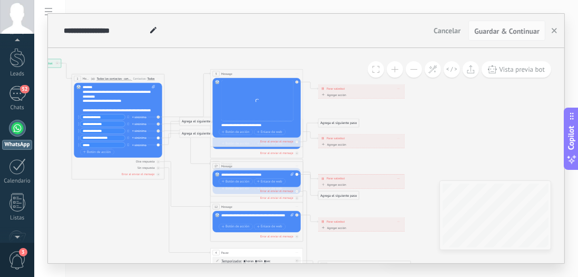
click at [322, 95] on icon at bounding box center [323, 94] width 3 height 3
click at [321, 95] on button "Conversación marcada como cerrada" at bounding box center [347, 95] width 58 height 8
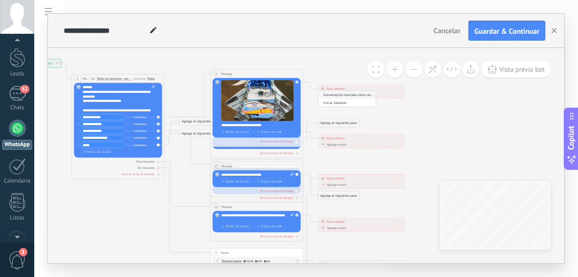
click at [249, 126] on div "**********" at bounding box center [259, 125] width 77 height 5
click at [445, 115] on icon at bounding box center [267, 182] width 722 height 479
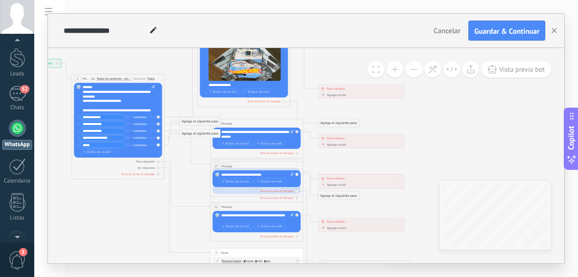
drag, startPoint x: 249, startPoint y: 73, endPoint x: 236, endPoint y: 33, distance: 42.0
click at [236, 33] on div "**********" at bounding box center [306, 138] width 516 height 249
drag, startPoint x: 197, startPoint y: 121, endPoint x: 109, endPoint y: 212, distance: 126.7
click at [109, 212] on div "Agrega el siguiente paso" at bounding box center [112, 212] width 41 height 8
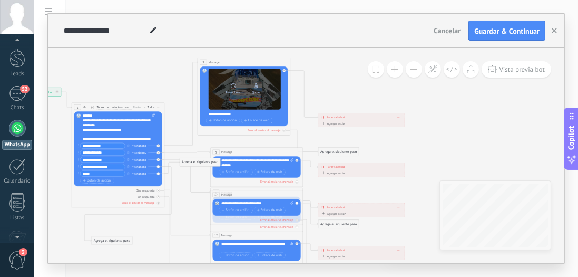
drag, startPoint x: 240, startPoint y: 100, endPoint x: 243, endPoint y: 76, distance: 24.4
click at [243, 76] on div "Reemplazar Quitar Convertir a mensaje de voz" at bounding box center [245, 89] width 72 height 41
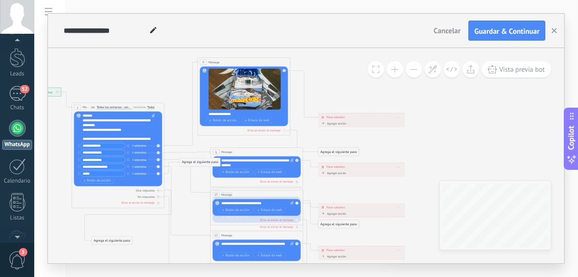
drag, startPoint x: 233, startPoint y: 72, endPoint x: 236, endPoint y: 55, distance: 16.6
click at [22, 87] on div "**********" at bounding box center [22, 87] width 0 height 0
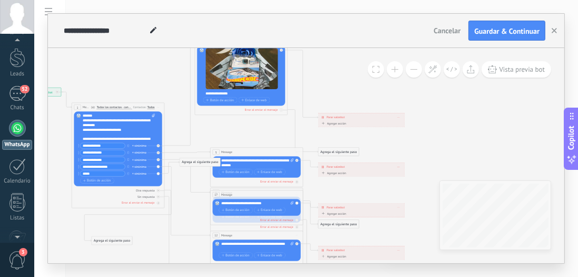
drag, startPoint x: 232, startPoint y: 59, endPoint x: 230, endPoint y: 38, distance: 20.7
click at [230, 38] on div "**********" at bounding box center [306, 138] width 516 height 249
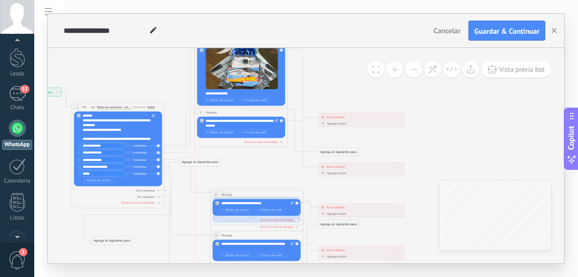
drag, startPoint x: 247, startPoint y: 152, endPoint x: 232, endPoint y: 113, distance: 42.2
click at [232, 113] on div "5 Message ******* (a): Todos los contactos - canales seleccionados Todos los co…" at bounding box center [241, 112] width 92 height 8
click at [277, 121] on icon at bounding box center [276, 121] width 3 height 4
click input "Subir" at bounding box center [0, 0] width 0 height 0
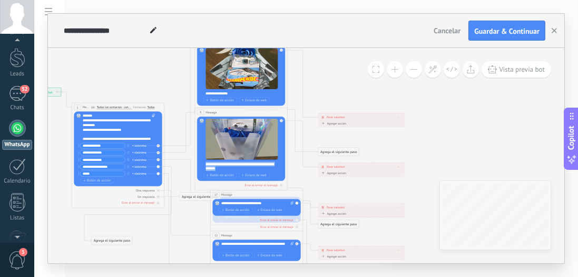
drag, startPoint x: 229, startPoint y: 170, endPoint x: 203, endPoint y: 163, distance: 26.2
click at [203, 163] on div "Reemplazar Quitar Convertir a mensaje de voz Arrastre la imagen aquí para adjun…" at bounding box center [241, 148] width 88 height 64
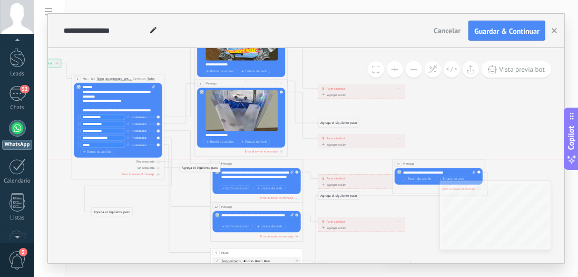
drag, startPoint x: 240, startPoint y: 161, endPoint x: 422, endPoint y: 159, distance: 182.3
click at [422, 159] on div "17 Message ******* (a): Todos los contactos - canales seleccionados Todos los c…" at bounding box center [439, 176] width 93 height 35
drag, startPoint x: 251, startPoint y: 162, endPoint x: 251, endPoint y: 168, distance: 5.8
click at [239, 163] on div "6 Message ******* (a): Todos los contactos - canales seleccionados Todos los co…" at bounding box center [244, 163] width 92 height 8
click at [280, 172] on icon at bounding box center [280, 172] width 3 height 4
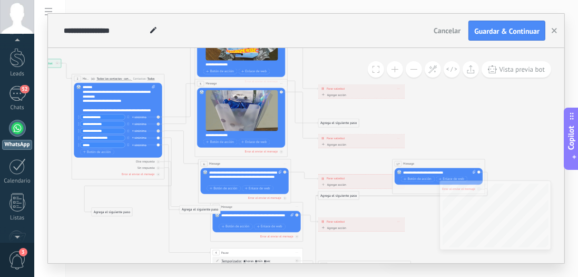
click input "Subir" at bounding box center [0, 0] width 0 height 0
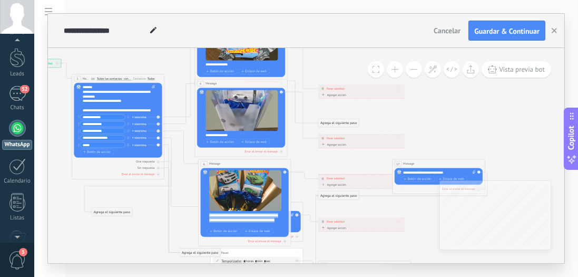
drag, startPoint x: 241, startPoint y: 224, endPoint x: 202, endPoint y: 215, distance: 40.1
click at [202, 215] on div "Reemplazar Quitar Convertir a mensaje de voz Arrastre la imagen aquí para adjun…" at bounding box center [245, 202] width 88 height 69
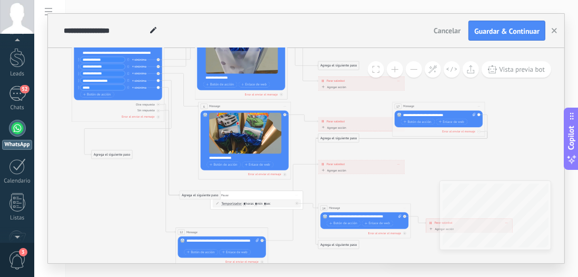
drag, startPoint x: 296, startPoint y: 148, endPoint x: 261, endPoint y: 230, distance: 89.7
click at [261, 230] on span "Iniciar vista previa aquí Cambiar nombre Duplicar Borrar" at bounding box center [262, 232] width 7 height 7
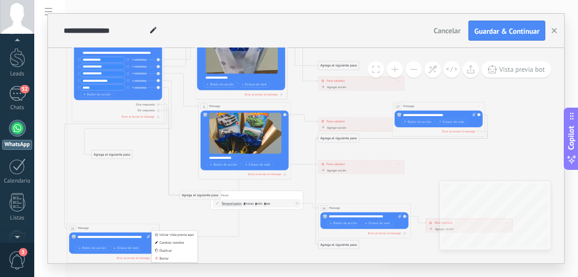
drag, startPoint x: 220, startPoint y: 231, endPoint x: 120, endPoint y: 211, distance: 101.6
click at [111, 227] on div "12 Message ******* (a): Todos los contactos - canales seleccionados Todos los c…" at bounding box center [113, 228] width 92 height 8
drag, startPoint x: 184, startPoint y: 195, endPoint x: 77, endPoint y: 200, distance: 107.1
click at [77, 200] on div "Agrega el siguiente paso" at bounding box center [92, 201] width 41 height 8
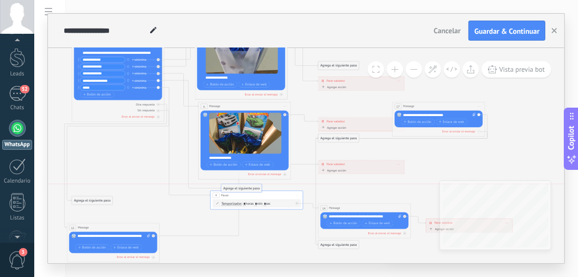
drag, startPoint x: 95, startPoint y: 153, endPoint x: 225, endPoint y: 185, distance: 133.6
drag, startPoint x: 232, startPoint y: 196, endPoint x: 157, endPoint y: 192, distance: 75.4
click at [157, 192] on div "4 Pause ***** Iniciar vista previa aquí Cambiar nombre Duplicar Borrar" at bounding box center [181, 191] width 92 height 8
drag, startPoint x: 153, startPoint y: 191, endPoint x: 143, endPoint y: 201, distance: 13.8
click at [143, 202] on div "4 Pause ***** Iniciar vista previa aquí Cambiar nombre Duplicar Borrar" at bounding box center [171, 203] width 92 height 8
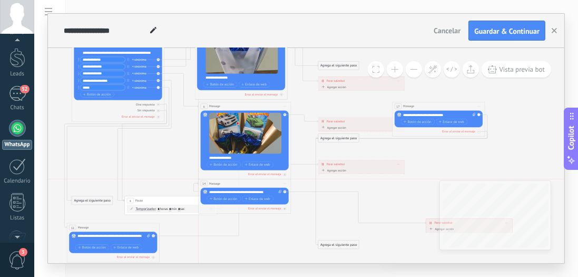
drag, startPoint x: 353, startPoint y: 210, endPoint x: 232, endPoint y: 183, distance: 123.0
click at [232, 183] on div "14 Message ******* (a): Todos los contactos - canales seleccionados Todos los c…" at bounding box center [245, 183] width 92 height 8
click at [279, 191] on icon at bounding box center [280, 192] width 3 height 4
click input "Subir" at bounding box center [0, 0] width 0 height 0
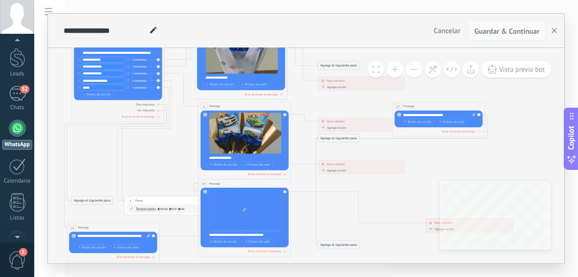
click at [257, 233] on div "**********" at bounding box center [247, 234] width 77 height 5
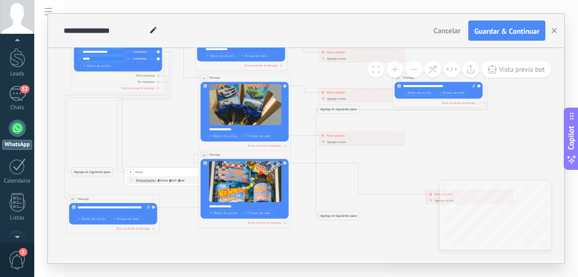
click at [303, 246] on icon at bounding box center [267, 78] width 722 height 542
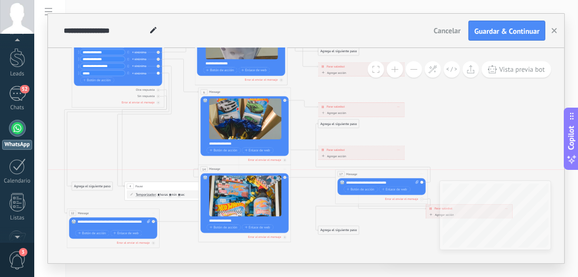
drag, startPoint x: 423, startPoint y: 91, endPoint x: 366, endPoint y: 171, distance: 98.3
click at [366, 171] on div "17 Message ******* (a): Todos los contactos - canales seleccionados Todos los c…" at bounding box center [382, 174] width 92 height 8
drag, startPoint x: 423, startPoint y: 181, endPoint x: 393, endPoint y: 184, distance: 30.2
click at [393, 184] on div "Reemplazar Quitar Convertir a mensaje de voz Arrastre la imagen aquí para adjun…" at bounding box center [382, 186] width 88 height 17
click at [403, 177] on div "17 Message ******* (a): Todos los contactos - canales seleccionados Todos los c…" at bounding box center [381, 186] width 93 height 35
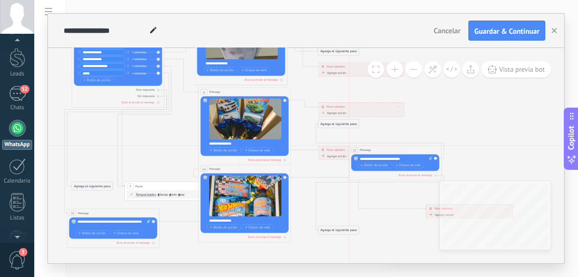
drag, startPoint x: 403, startPoint y: 174, endPoint x: 416, endPoint y: 150, distance: 27.6
click at [416, 150] on div "17 Message ******* (a): Todos los contactos - canales seleccionados Todos los c…" at bounding box center [395, 149] width 92 height 8
click at [437, 150] on span "Iniciar vista previa aquí Cambiar nombre Duplicar Borrar" at bounding box center [435, 149] width 7 height 7
click at [445, 179] on div "Borrar" at bounding box center [457, 180] width 46 height 8
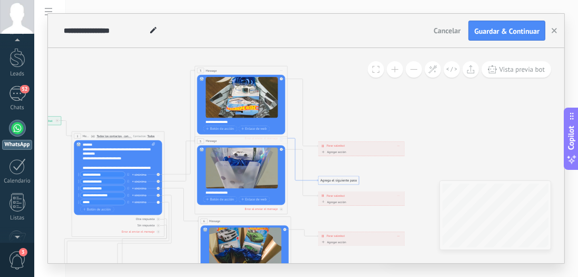
drag, startPoint x: 313, startPoint y: 181, endPoint x: 378, endPoint y: 184, distance: 65.4
click at [378, 184] on icon at bounding box center [267, 221] width 722 height 542
drag, startPoint x: 347, startPoint y: 179, endPoint x: 360, endPoint y: 116, distance: 64.2
click at [360, 116] on div "Agrega el siguiente paso" at bounding box center [352, 118] width 41 height 8
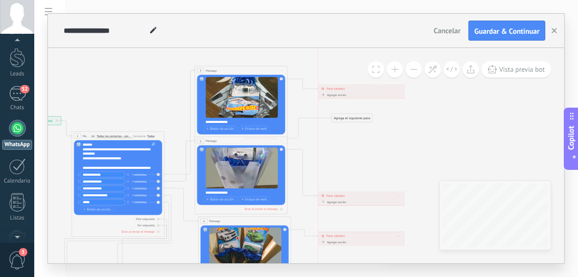
drag, startPoint x: 354, startPoint y: 146, endPoint x: 356, endPoint y: 91, distance: 55.9
click at [356, 91] on div "**********" at bounding box center [361, 88] width 86 height 8
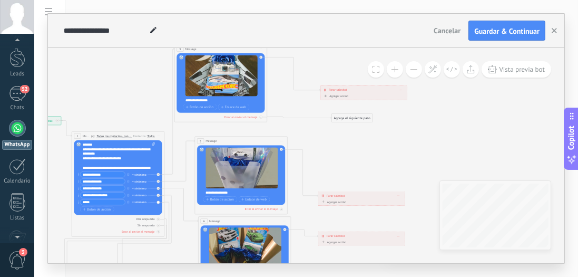
drag, startPoint x: 236, startPoint y: 70, endPoint x: 216, endPoint y: 49, distance: 28.7
click at [216, 49] on div "3 Message ******* (a): Todos los contactos - canales seleccionados Todos los co…" at bounding box center [220, 49] width 92 height 8
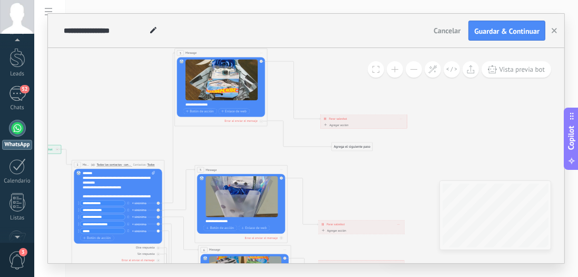
drag, startPoint x: 228, startPoint y: 78, endPoint x: 228, endPoint y: 52, distance: 26.4
click at [228, 52] on div "3 Message ******* (a): Todos los contactos - canales seleccionados Todos los co…" at bounding box center [221, 52] width 92 height 8
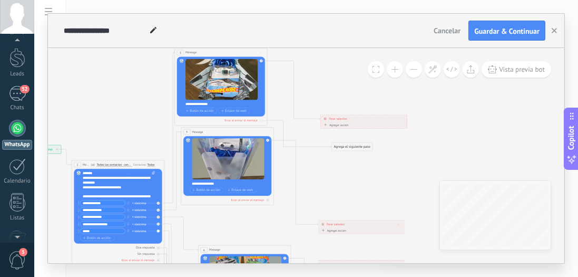
drag, startPoint x: 235, startPoint y: 170, endPoint x: 222, endPoint y: 132, distance: 39.7
click at [222, 132] on div "5 Message ******* (a): Todos los contactos - canales seleccionados Todos los co…" at bounding box center [227, 132] width 92 height 8
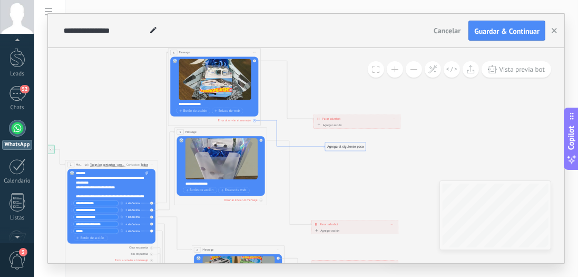
drag, startPoint x: 317, startPoint y: 146, endPoint x: 309, endPoint y: 148, distance: 8.1
click at [309, 148] on icon at bounding box center [293, 133] width 64 height 27
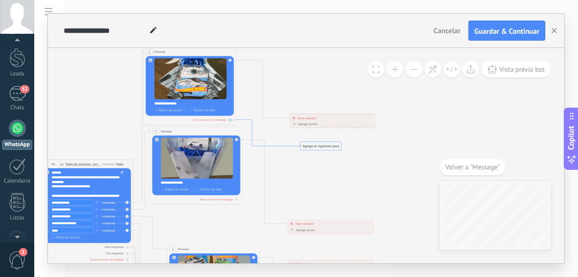
drag, startPoint x: 278, startPoint y: 156, endPoint x: 285, endPoint y: 146, distance: 12.1
click at [285, 146] on icon at bounding box center [268, 133] width 64 height 27
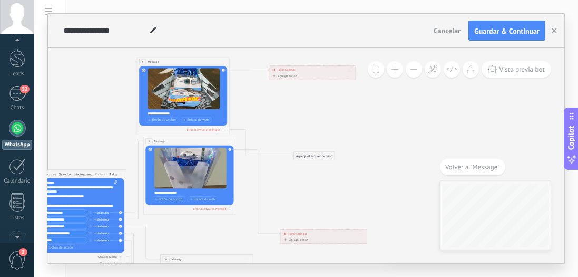
drag, startPoint x: 315, startPoint y: 128, endPoint x: 301, endPoint y: 70, distance: 59.6
click at [301, 70] on div "**********" at bounding box center [312, 70] width 86 height 8
drag, startPoint x: 321, startPoint y: 154, endPoint x: 283, endPoint y: 89, distance: 75.4
click at [283, 89] on div "Agrega el siguiente paso" at bounding box center [276, 89] width 41 height 8
drag, startPoint x: 312, startPoint y: 231, endPoint x: 302, endPoint y: 148, distance: 84.3
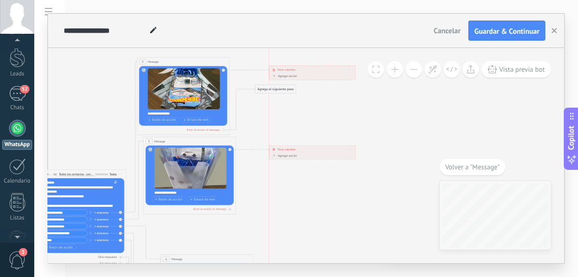
click at [302, 148] on div "**********" at bounding box center [312, 149] width 86 height 8
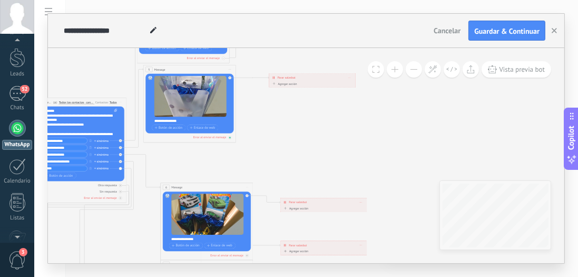
click at [229, 136] on div at bounding box center [230, 137] width 3 height 3
drag, startPoint x: 262, startPoint y: 160, endPoint x: 279, endPoint y: 97, distance: 64.4
click at [279, 97] on div "Agrega el siguiente paso" at bounding box center [289, 100] width 41 height 8
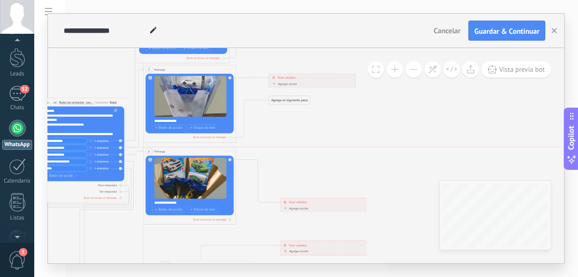
drag, startPoint x: 216, startPoint y: 188, endPoint x: 199, endPoint y: 150, distance: 41.5
click at [199, 150] on div "6 Message ******* (a): Todos los contactos - canales seleccionados Todos los co…" at bounding box center [189, 151] width 92 height 8
drag, startPoint x: 298, startPoint y: 199, endPoint x: 278, endPoint y: 148, distance: 54.7
click at [278, 148] on div "**********" at bounding box center [302, 151] width 86 height 8
click at [231, 219] on div at bounding box center [230, 219] width 3 height 3
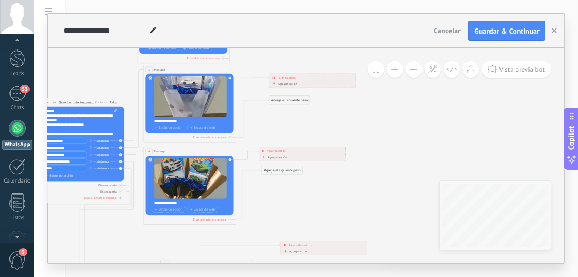
drag, startPoint x: 274, startPoint y: 243, endPoint x: 285, endPoint y: 169, distance: 74.6
click at [285, 169] on div "Agrega el siguiente paso" at bounding box center [282, 171] width 41 height 8
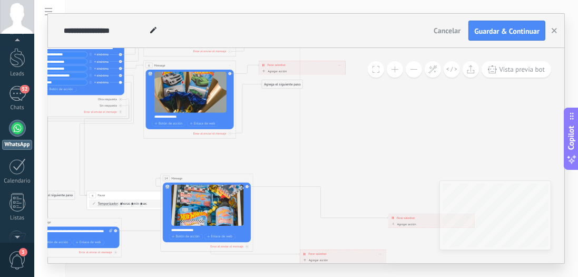
drag, startPoint x: 319, startPoint y: 158, endPoint x: 338, endPoint y: 253, distance: 96.7
click at [338, 253] on div "**********" at bounding box center [343, 254] width 86 height 8
drag, startPoint x: 209, startPoint y: 191, endPoint x: 226, endPoint y: 178, distance: 21.4
click at [226, 178] on div "14 Message ******* (a): Todos los contactos - canales seleccionados Todos los c…" at bounding box center [207, 212] width 93 height 77
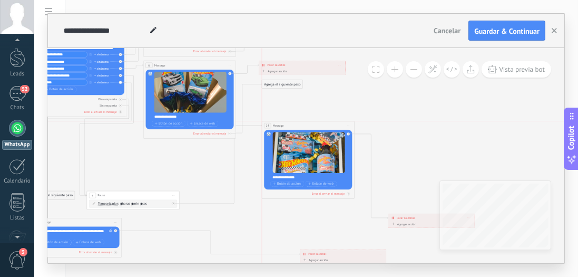
drag, startPoint x: 211, startPoint y: 177, endPoint x: 310, endPoint y: 124, distance: 112.9
click at [310, 124] on div "14 Message ******* (a): Todos los contactos - canales seleccionados Todos los c…" at bounding box center [308, 125] width 92 height 8
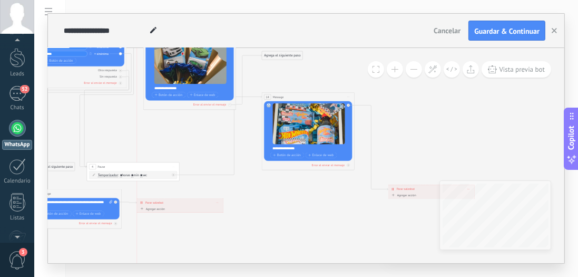
drag, startPoint x: 324, startPoint y: 223, endPoint x: 161, endPoint y: 200, distance: 164.4
click at [161, 200] on span "Parar salesbot" at bounding box center [154, 202] width 18 height 4
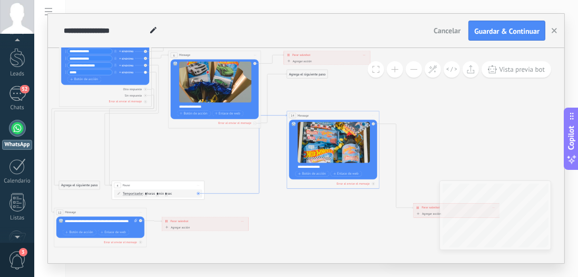
drag, startPoint x: 234, startPoint y: 171, endPoint x: 259, endPoint y: 175, distance: 25.1
click at [199, 192] on icon at bounding box center [199, 193] width 2 height 2
click at [199, 183] on span "Iniciar vista previa aquí Cambiar nombre Duplicar Borrar" at bounding box center [198, 185] width 7 height 7
click at [211, 212] on div "Borrar" at bounding box center [220, 215] width 46 height 8
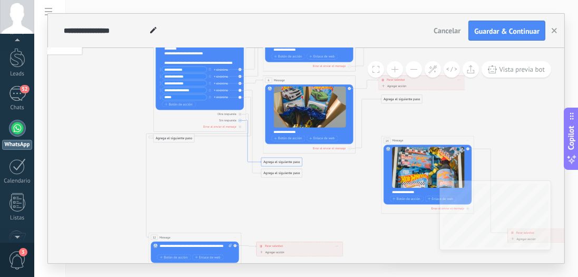
drag, startPoint x: 158, startPoint y: 136, endPoint x: 252, endPoint y: 161, distance: 97.5
drag, startPoint x: 165, startPoint y: 139, endPoint x: 261, endPoint y: 188, distance: 107.7
click at [261, 188] on div "Agrega el siguiente paso" at bounding box center [267, 187] width 41 height 8
drag, startPoint x: 285, startPoint y: 185, endPoint x: 279, endPoint y: 186, distance: 5.8
click at [279, 186] on div "Agrega el siguiente paso" at bounding box center [270, 187] width 41 height 8
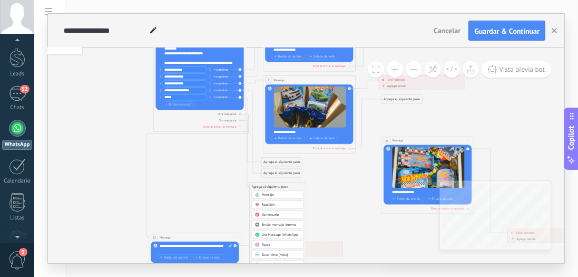
click at [280, 186] on div "Agrega el siguiente paso" at bounding box center [278, 187] width 56 height 8
click at [327, 185] on icon at bounding box center [349, 93] width 722 height 589
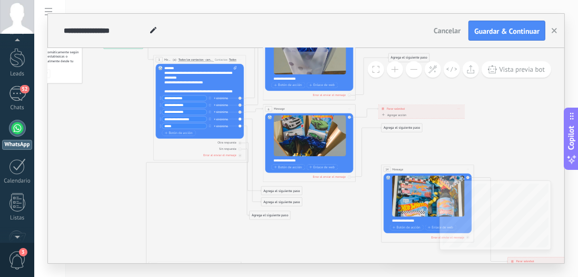
click at [241, 119] on div "Reemplazar Quitar Convertir a mensaje de voz Arrastre la imagen aquí para adjun…" at bounding box center [200, 101] width 88 height 75
click at [239, 119] on div "Reemplazar Quitar Convertir a mensaje de voz Arrastre la imagen aquí para adjun…" at bounding box center [200, 101] width 88 height 75
click at [220, 119] on div "+ sinónimo" at bounding box center [221, 118] width 14 height 5
click at [215, 132] on div "Botón de acción Enlace de web" at bounding box center [199, 133] width 75 height 6
click at [239, 119] on div "Reemplazar Quitar Convertir a mensaje de voz Arrastre la imagen aquí para adjun…" at bounding box center [200, 101] width 88 height 75
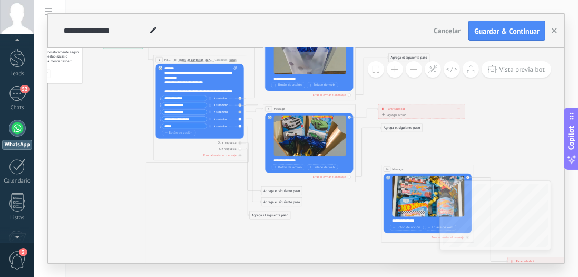
click at [239, 119] on div "Reemplazar Quitar Convertir a mensaje de voz Arrastre la imagen aquí para adjun…" at bounding box center [200, 101] width 88 height 75
drag, startPoint x: 268, startPoint y: 190, endPoint x: 185, endPoint y: 206, distance: 84.3
click at [185, 206] on div "Agrega el siguiente paso" at bounding box center [199, 207] width 41 height 8
drag, startPoint x: 279, startPoint y: 216, endPoint x: 279, endPoint y: 232, distance: 16.3
click at [279, 232] on div "Agrega el siguiente paso" at bounding box center [267, 232] width 41 height 8
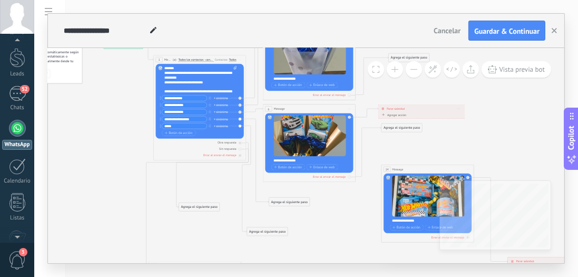
drag, startPoint x: 278, startPoint y: 203, endPoint x: 286, endPoint y: 203, distance: 7.9
click at [286, 203] on div "Agrega el siguiente paso" at bounding box center [289, 202] width 41 height 8
click at [294, 201] on div "Agrega el siguiente paso" at bounding box center [289, 202] width 41 height 8
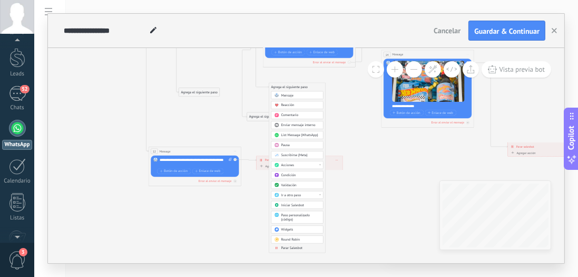
click at [306, 163] on div "Acciones" at bounding box center [300, 165] width 39 height 5
click at [307, 153] on span "Suscribirse (Meta)" at bounding box center [294, 155] width 26 height 4
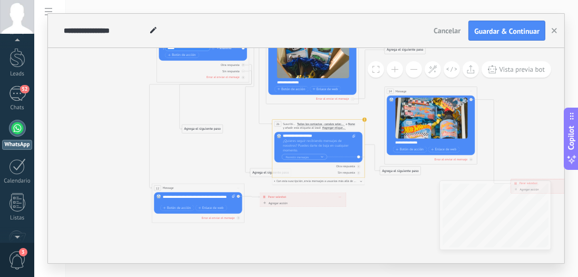
drag, startPoint x: 355, startPoint y: 173, endPoint x: 367, endPoint y: 210, distance: 38.3
click at [367, 210] on icon at bounding box center [352, 43] width 722 height 589
drag, startPoint x: 329, startPoint y: 150, endPoint x: 331, endPoint y: 168, distance: 18.0
click at [331, 168] on div "**********" at bounding box center [318, 148] width 93 height 58
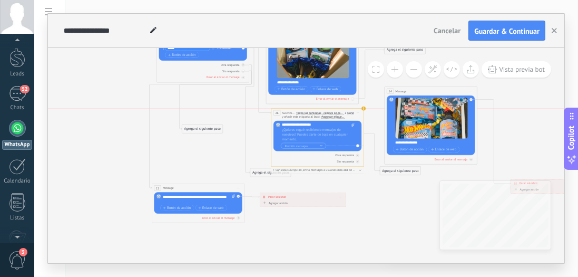
drag, startPoint x: 287, startPoint y: 122, endPoint x: 286, endPoint y: 112, distance: 10.1
click at [286, 112] on span "Suscribirse (Meta)" at bounding box center [288, 113] width 13 height 4
click at [356, 110] on span "Iniciar vista previa aquí Cambiar nombre Duplicar Borrar" at bounding box center [357, 113] width 7 height 7
click at [372, 140] on div "Borrar" at bounding box center [379, 143] width 46 height 8
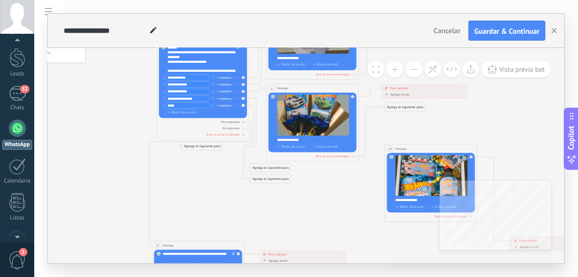
click at [353, 87] on span "Iniciar vista previa aquí Cambiar nombre Duplicar Borrar" at bounding box center [352, 88] width 7 height 7
click at [371, 109] on div "Duplicar" at bounding box center [374, 110] width 46 height 8
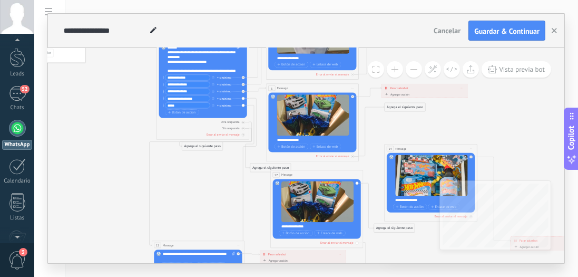
drag, startPoint x: 308, startPoint y: 180, endPoint x: 312, endPoint y: 175, distance: 6.7
click at [312, 175] on div "27 Message ******* (a): Todos los contactos - canales seleccionados Todos los c…" at bounding box center [317, 174] width 92 height 8
click at [256, 131] on icon at bounding box center [249, 184] width 13 height 173
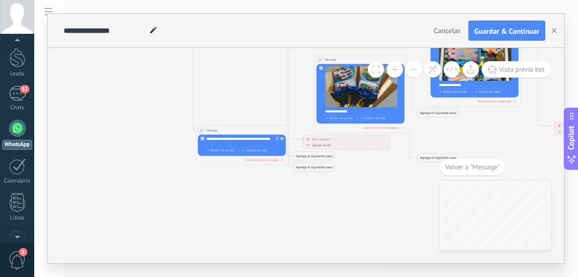
click at [283, 137] on div at bounding box center [282, 138] width 3 height 3
click at [282, 128] on span "Iniciar vista previa aquí Cambiar nombre Duplicar Borrar" at bounding box center [282, 130] width 7 height 7
click at [290, 157] on div "Borrar" at bounding box center [303, 161] width 46 height 8
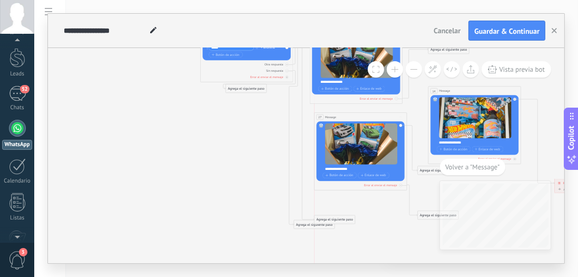
drag, startPoint x: 305, startPoint y: 214, endPoint x: 326, endPoint y: 220, distance: 22.5
click at [326, 220] on div "Agrega el siguiente paso" at bounding box center [335, 220] width 41 height 8
drag, startPoint x: 313, startPoint y: 224, endPoint x: 328, endPoint y: 222, distance: 15.0
click at [328, 222] on div "Agrega el siguiente paso" at bounding box center [328, 222] width 41 height 8
drag, startPoint x: 308, startPoint y: 233, endPoint x: 328, endPoint y: 205, distance: 34.1
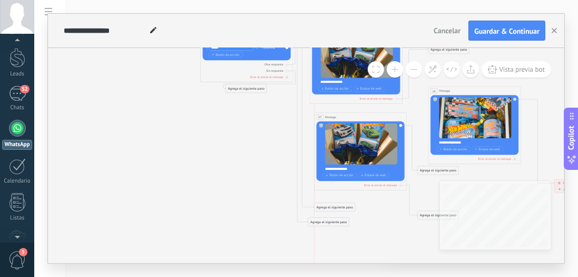
click at [328, 205] on div "Agrega el siguiente paso" at bounding box center [335, 207] width 41 height 8
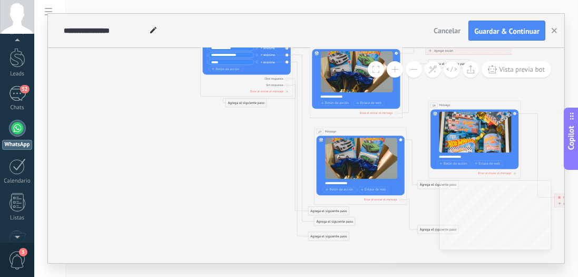
click at [326, 209] on div "Agrega el siguiente paso" at bounding box center [328, 211] width 41 height 8
click at [336, 220] on div "Mensaje" at bounding box center [339, 219] width 39 height 5
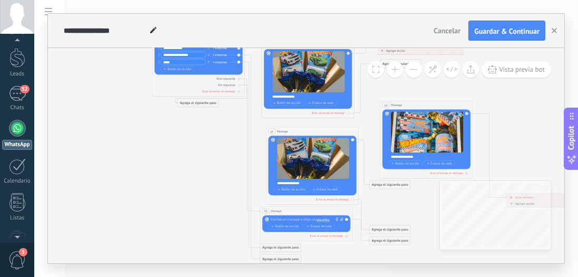
click at [340, 218] on icon at bounding box center [341, 219] width 3 height 4
click input "Subir" at bounding box center [0, 0] width 0 height 0
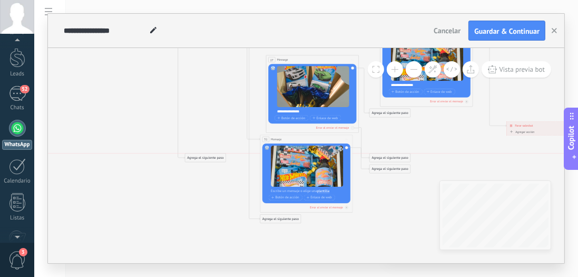
drag, startPoint x: 277, startPoint y: 228, endPoint x: 190, endPoint y: 165, distance: 107.6
click at [190, 162] on div "Agrega el siguiente paso" at bounding box center [205, 158] width 41 height 8
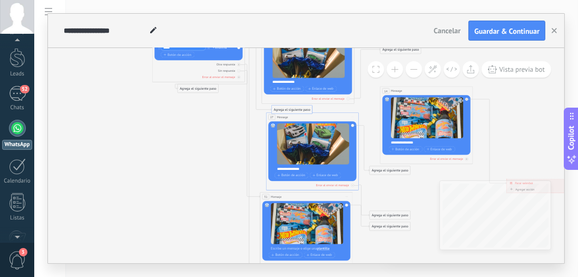
drag, startPoint x: 187, startPoint y: 224, endPoint x: 286, endPoint y: 107, distance: 152.6
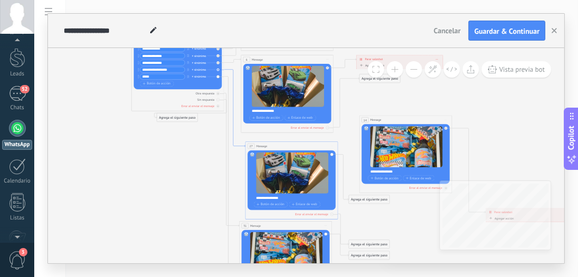
drag, startPoint x: 253, startPoint y: 139, endPoint x: 233, endPoint y: 140, distance: 20.6
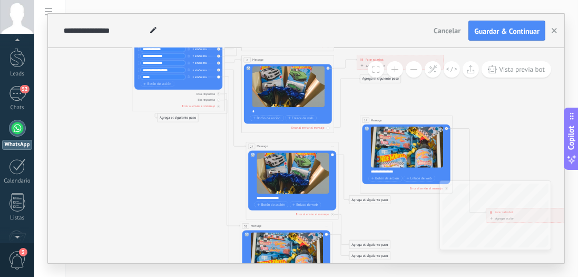
click at [236, 143] on icon at bounding box center [327, 101] width 722 height 647
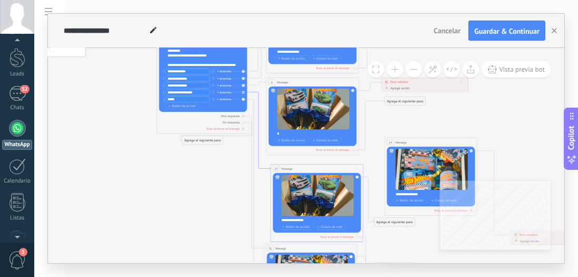
drag, startPoint x: 239, startPoint y: 145, endPoint x: 263, endPoint y: 168, distance: 33.2
click at [257, 94] on icon at bounding box center [260, 130] width 21 height 77
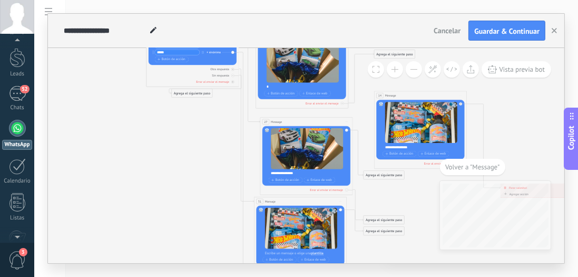
click at [347, 120] on span "Iniciar vista previa aquí Cambiar nombre Duplicar Borrar" at bounding box center [346, 122] width 7 height 7
click at [361, 149] on div "Borrar" at bounding box center [368, 152] width 46 height 8
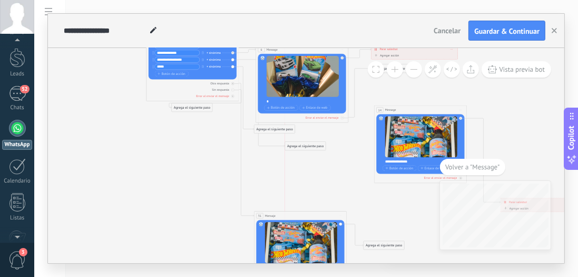
drag, startPoint x: 262, startPoint y: 139, endPoint x: 291, endPoint y: 145, distance: 30.1
click at [291, 145] on div "Agrega el siguiente paso" at bounding box center [305, 146] width 41 height 8
click at [341, 216] on span "Iniciar vista previa aquí Cambiar nombre Duplicar Borrar" at bounding box center [340, 215] width 7 height 7
click at [351, 247] on div "Borrar" at bounding box center [362, 246] width 46 height 8
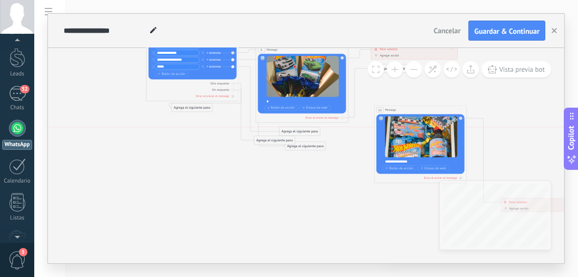
drag, startPoint x: 271, startPoint y: 127, endPoint x: 296, endPoint y: 130, distance: 25.5
click at [296, 130] on div "Agrega el siguiente paso" at bounding box center [300, 132] width 41 height 8
click at [312, 149] on div "Agrega el siguiente paso" at bounding box center [300, 152] width 41 height 8
click at [294, 133] on icon at bounding box center [342, 48] width 722 height 560
click at [290, 140] on div "Agrega el siguiente paso" at bounding box center [275, 140] width 41 height 8
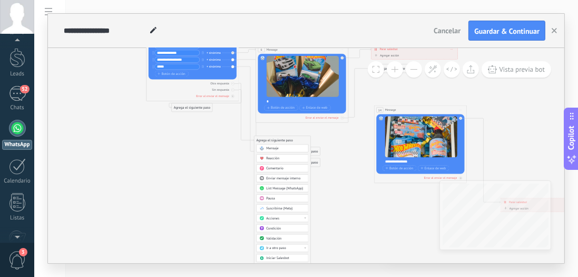
drag, startPoint x: 290, startPoint y: 140, endPoint x: 339, endPoint y: 172, distance: 58.3
click at [339, 172] on icon at bounding box center [342, 48] width 722 height 560
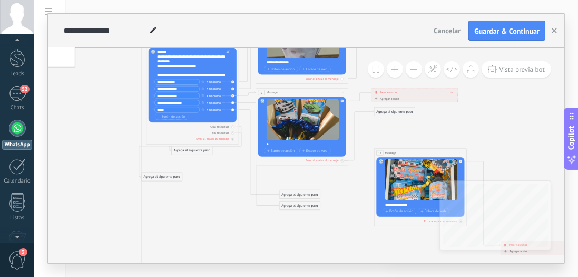
drag, startPoint x: 279, startPoint y: 183, endPoint x: 159, endPoint y: 173, distance: 120.6
click at [159, 173] on div "Agrega el siguiente paso" at bounding box center [162, 177] width 41 height 8
drag, startPoint x: 192, startPoint y: 150, endPoint x: 91, endPoint y: 144, distance: 101.9
click at [91, 144] on div "Agrega el siguiente paso" at bounding box center [90, 144] width 41 height 8
drag, startPoint x: 296, startPoint y: 204, endPoint x: 298, endPoint y: 178, distance: 26.4
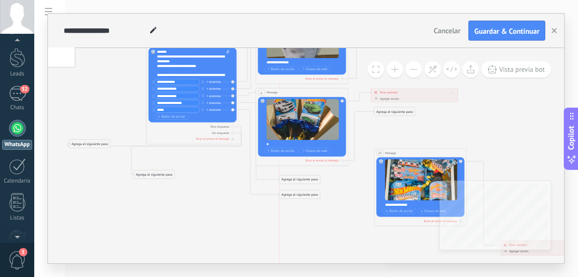
click at [298, 178] on div "Agrega el siguiente paso" at bounding box center [300, 179] width 41 height 8
drag, startPoint x: 299, startPoint y: 195, endPoint x: 278, endPoint y: 233, distance: 43.1
click at [278, 233] on div "Agrega el siguiente paso" at bounding box center [279, 232] width 41 height 8
drag, startPoint x: 302, startPoint y: 178, endPoint x: 294, endPoint y: 197, distance: 20.8
click at [294, 197] on div "Agrega el siguiente paso" at bounding box center [291, 198] width 41 height 8
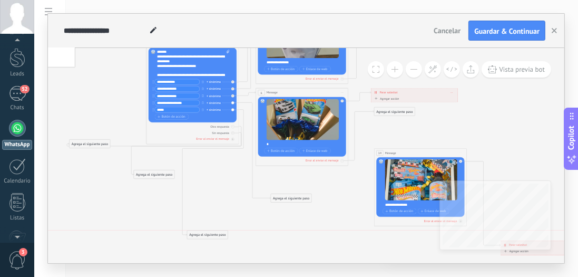
drag, startPoint x: 279, startPoint y: 232, endPoint x: 207, endPoint y: 234, distance: 72.2
click at [207, 234] on div "Agrega el siguiente paso" at bounding box center [207, 235] width 41 height 8
click at [302, 198] on div "Agrega el siguiente paso" at bounding box center [291, 198] width 41 height 8
click at [301, 206] on div "Mensaje" at bounding box center [302, 206] width 39 height 5
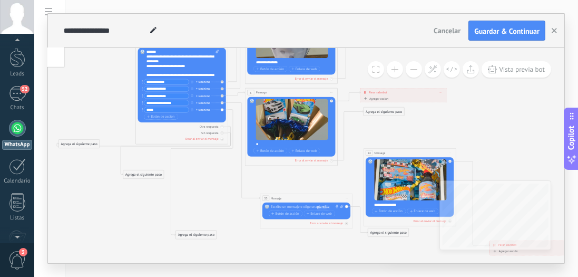
click at [339, 205] on span at bounding box center [341, 206] width 4 height 5
click input "Subir" at bounding box center [0, 0] width 0 height 0
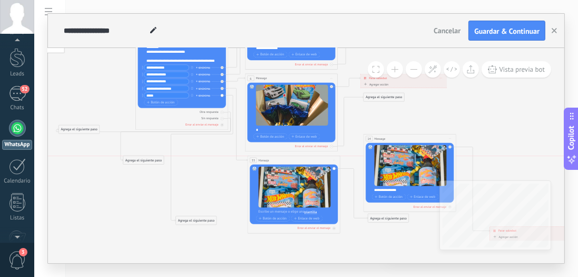
drag, startPoint x: 297, startPoint y: 183, endPoint x: 285, endPoint y: 158, distance: 28.0
click at [285, 158] on div "33 Mensaje ******* (a): Todos los contactos - canales seleccionados Todos los c…" at bounding box center [294, 160] width 92 height 8
click at [208, 222] on div "Agrega el siguiente paso" at bounding box center [196, 221] width 41 height 8
click at [206, 230] on div "Mensaje" at bounding box center [207, 228] width 39 height 5
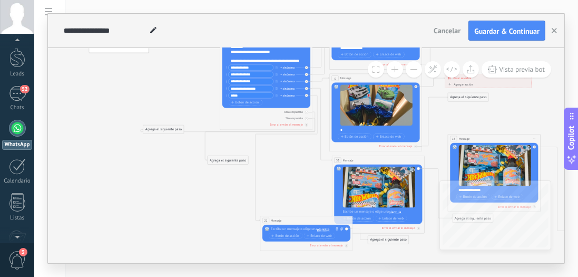
click at [340, 227] on icon at bounding box center [341, 229] width 3 height 4
click input "Subir" at bounding box center [0, 0] width 0 height 0
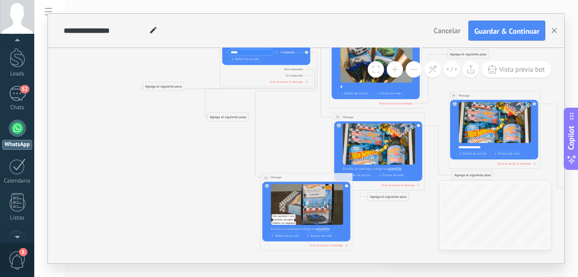
drag, startPoint x: 298, startPoint y: 192, endPoint x: 354, endPoint y: 216, distance: 60.5
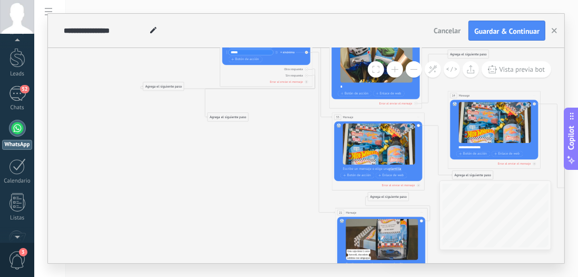
drag, startPoint x: 314, startPoint y: 175, endPoint x: 389, endPoint y: 211, distance: 82.7
click at [389, 211] on div "21 Mensaje ******* (a): Todos los contactos - canales seleccionados Todos los c…" at bounding box center [381, 212] width 92 height 8
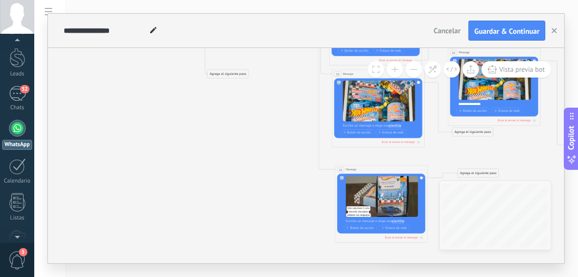
drag, startPoint x: 400, startPoint y: 152, endPoint x: 490, endPoint y: 171, distance: 91.7
click at [490, 171] on div "Agrega el siguiente paso" at bounding box center [478, 173] width 41 height 8
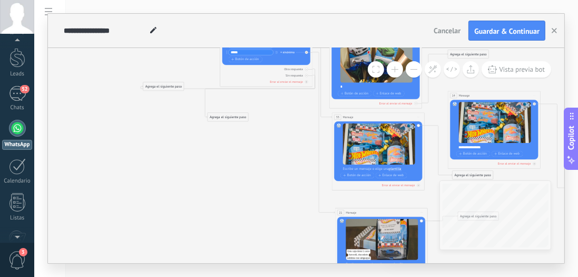
click at [535, 95] on icon at bounding box center [534, 95] width 2 height 1
click at [542, 124] on div "Borrar" at bounding box center [556, 126] width 46 height 8
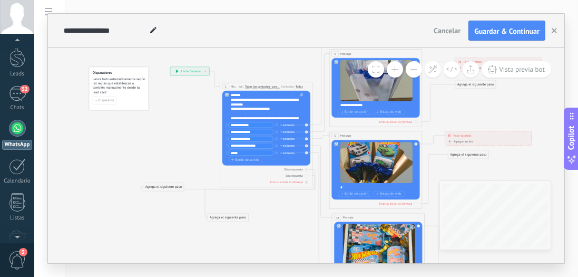
click at [252, 153] on input "****" at bounding box center [251, 152] width 45 height 5
type input "******"
click at [361, 105] on div "**********" at bounding box center [378, 105] width 77 height 5
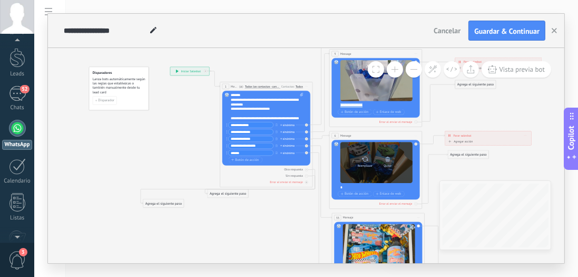
copy div "**********"
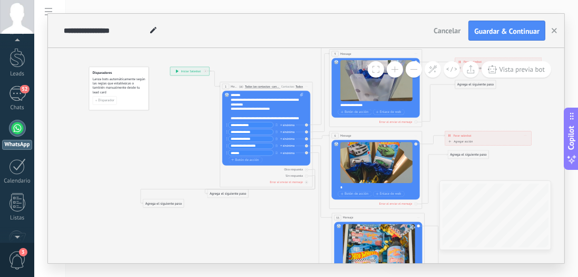
click at [342, 186] on div "*" at bounding box center [378, 187] width 77 height 5
drag, startPoint x: 342, startPoint y: 186, endPoint x: 330, endPoint y: 186, distance: 12.1
click at [330, 186] on div "6 Message ******* (a): Todos los contactos - canales seleccionados Todos los co…" at bounding box center [375, 169] width 93 height 77
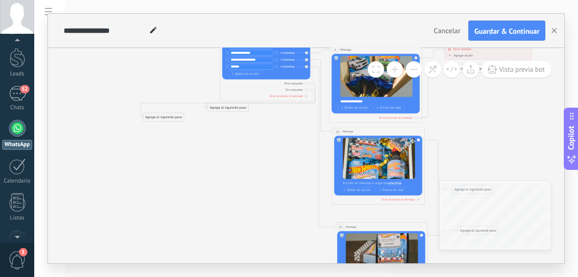
click at [361, 183] on div at bounding box center [381, 183] width 77 height 5
paste div
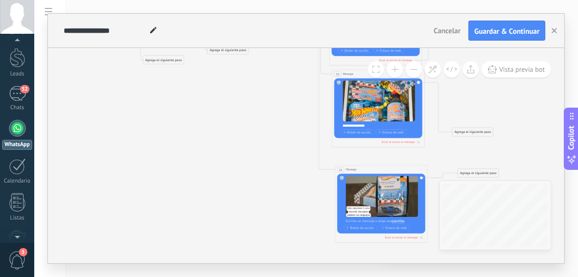
click at [359, 221] on div at bounding box center [384, 221] width 77 height 5
paste div
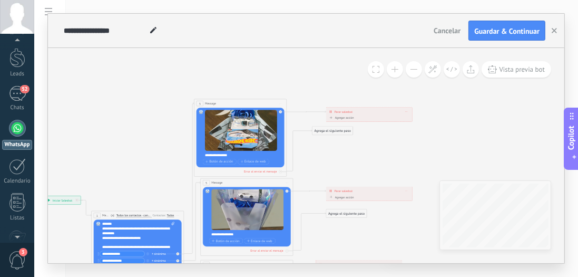
click at [334, 132] on div "Agrega el siguiente paso" at bounding box center [332, 130] width 41 height 7
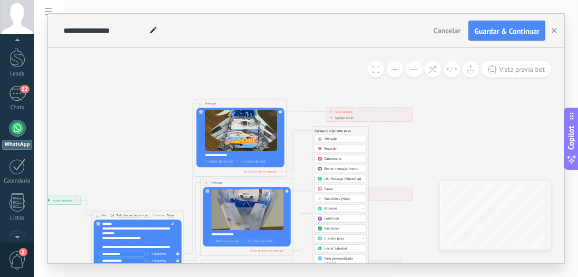
click at [334, 138] on span "Mensaje" at bounding box center [331, 138] width 12 height 4
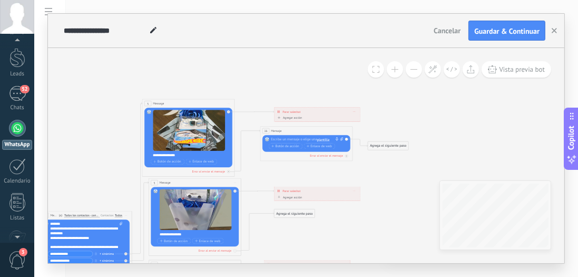
click at [296, 138] on div at bounding box center [305, 139] width 69 height 5
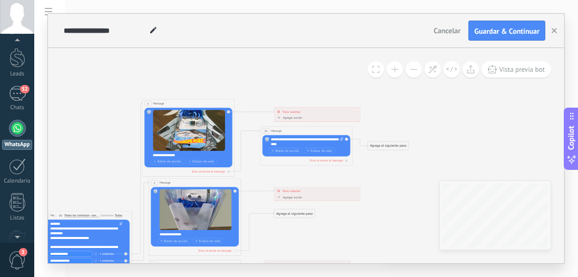
click at [294, 142] on div "**********" at bounding box center [307, 141] width 73 height 9
click at [297, 142] on div "**********" at bounding box center [307, 141] width 73 height 9
click at [295, 144] on div "**********" at bounding box center [307, 141] width 73 height 9
click at [343, 138] on icon at bounding box center [341, 139] width 3 height 4
click input "Subir" at bounding box center [0, 0] width 0 height 0
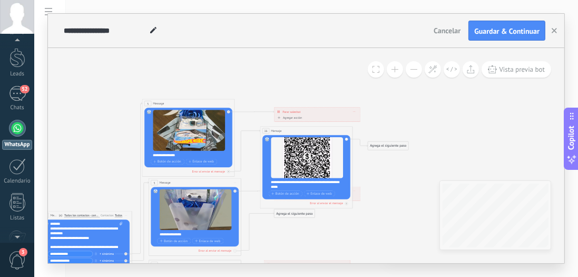
click at [294, 188] on div "**********" at bounding box center [309, 184] width 77 height 9
click at [380, 145] on div "Agrega el siguiente paso" at bounding box center [388, 145] width 41 height 7
click at [414, 81] on icon at bounding box center [178, 269] width 662 height 573
click at [376, 143] on div "Agrega el siguiente paso" at bounding box center [388, 145] width 41 height 7
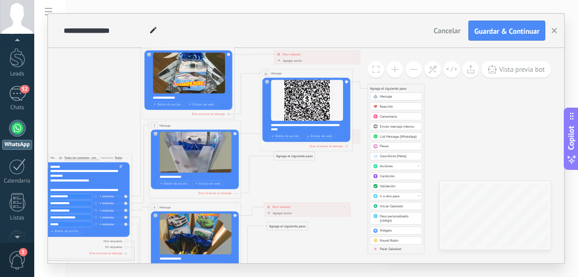
click at [393, 184] on span "Validación" at bounding box center [387, 186] width 15 height 4
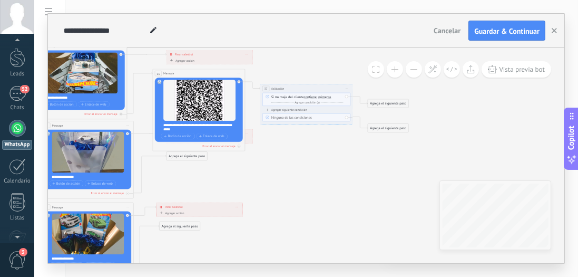
click at [331, 96] on span "números" at bounding box center [324, 97] width 13 height 4
click at [331, 96] on button "números" at bounding box center [345, 97] width 58 height 8
click at [338, 105] on span "letras" at bounding box center [342, 105] width 56 height 5
click at [190, 129] on div "**********" at bounding box center [201, 127] width 77 height 9
click at [321, 116] on div "Ninguna de las condiciones" at bounding box center [307, 117] width 72 height 5
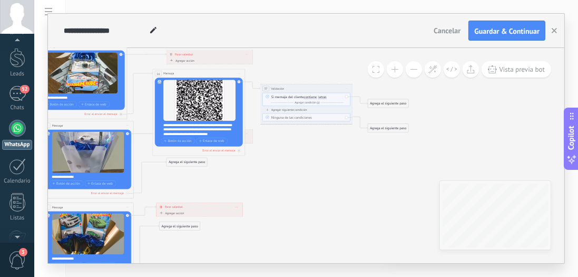
click at [311, 137] on icon at bounding box center [123, 212] width 769 height 573
click at [372, 102] on div "Agrega el siguiente paso" at bounding box center [388, 103] width 41 height 7
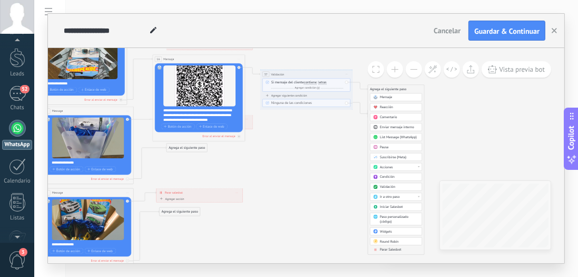
click at [410, 194] on div "Ir a otro paso" at bounding box center [399, 196] width 39 height 5
click at [404, 185] on div "Validación" at bounding box center [399, 186] width 39 height 5
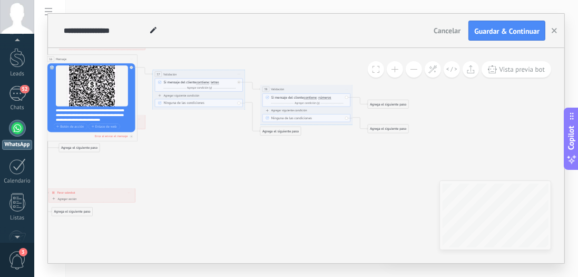
click at [349, 88] on span "Iniciar vista previa aquí Cambiar nombre Duplicar Borrar" at bounding box center [346, 89] width 7 height 7
click at [363, 117] on div "Borrar" at bounding box center [368, 119] width 46 height 8
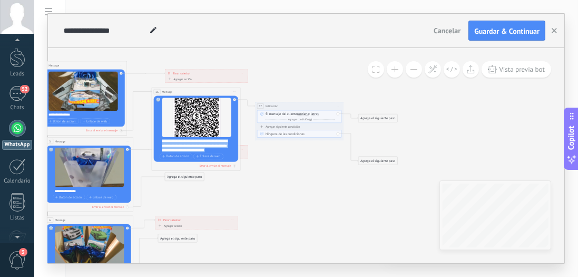
click at [158, 142] on div "Reemplazar Quitar Convertir a mensaje de voz Arrastre la imagen aquí para adjun…" at bounding box center [196, 129] width 84 height 66
drag, startPoint x: 200, startPoint y: 74, endPoint x: 192, endPoint y: 51, distance: 24.8
click at [192, 51] on div "**********" at bounding box center [199, 49] width 83 height 8
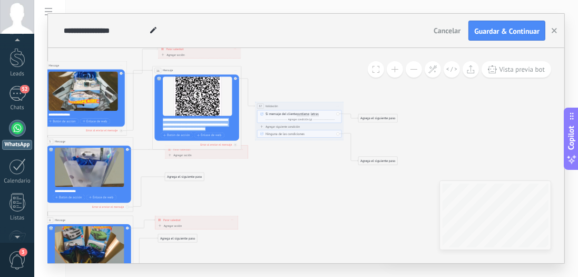
drag, startPoint x: 193, startPoint y: 91, endPoint x: 194, endPoint y: 70, distance: 21.1
click at [194, 70] on div "16 Mensaje ******* (a): Todos los contactos - canales seleccionados Todos los c…" at bounding box center [197, 70] width 89 height 8
drag, startPoint x: 367, startPoint y: 160, endPoint x: 369, endPoint y: 130, distance: 30.1
click at [369, 130] on div "Agrega el siguiente paso" at bounding box center [377, 131] width 39 height 7
click at [365, 117] on div "Agrega el siguiente paso" at bounding box center [377, 117] width 39 height 7
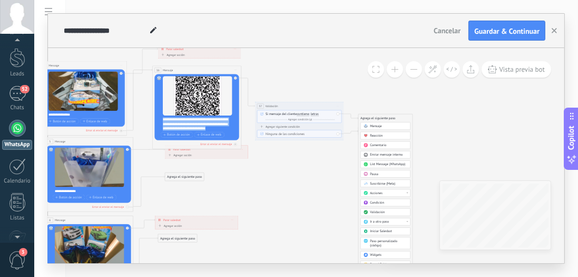
click at [370, 172] on span "Pausa" at bounding box center [374, 174] width 8 height 4
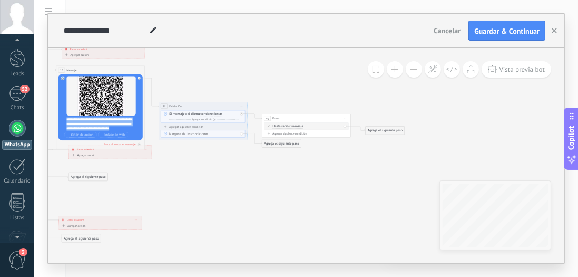
click at [343, 116] on span "Iniciar vista previa aquí Cambiar nombre Duplicar Borrar" at bounding box center [344, 118] width 7 height 6
click at [358, 145] on div "Borrar" at bounding box center [366, 146] width 44 height 7
click at [272, 119] on div "Agrega el siguiente paso" at bounding box center [281, 117] width 39 height 7
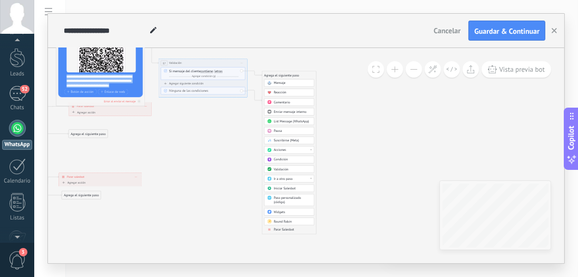
click at [280, 227] on span "Parar Salesbot" at bounding box center [284, 229] width 21 height 4
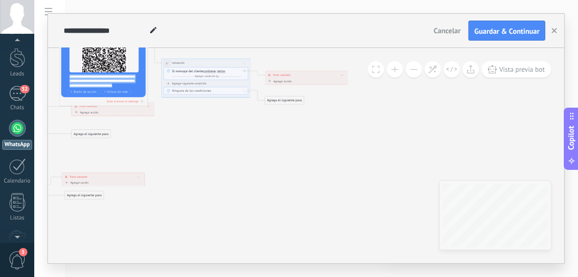
click at [294, 100] on div "Agrega el siguiente paso" at bounding box center [284, 100] width 39 height 7
click at [280, 252] on span "Parar Salesbot" at bounding box center [287, 254] width 21 height 4
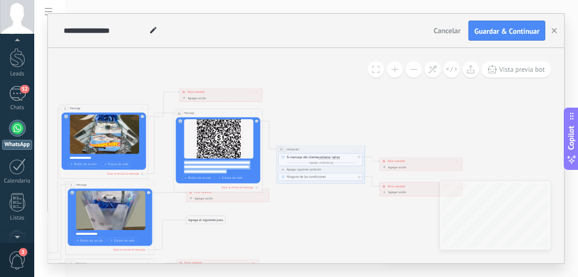
click at [208, 220] on div "Agrega el siguiente paso" at bounding box center [206, 219] width 39 height 7
click at [209, 228] on div "Mensaje" at bounding box center [216, 228] width 37 height 4
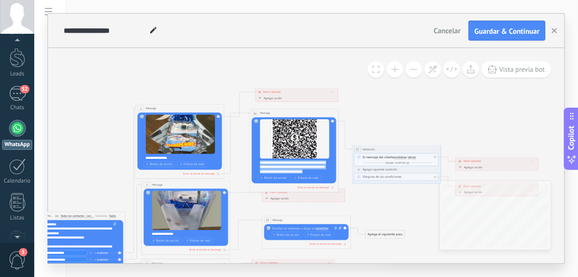
click at [340, 228] on icon at bounding box center [340, 227] width 3 height 3
click input "Subir" at bounding box center [0, 0] width 0 height 0
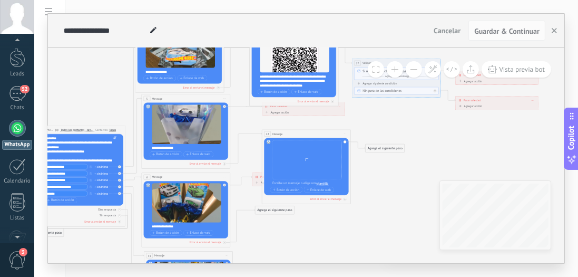
click at [298, 183] on div at bounding box center [309, 183] width 74 height 4
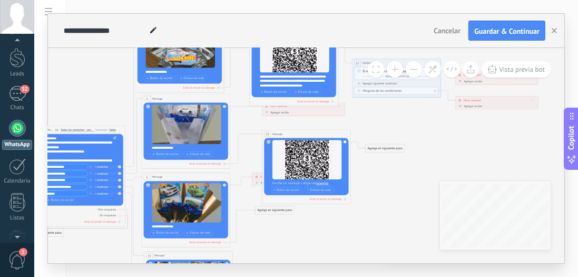
paste div
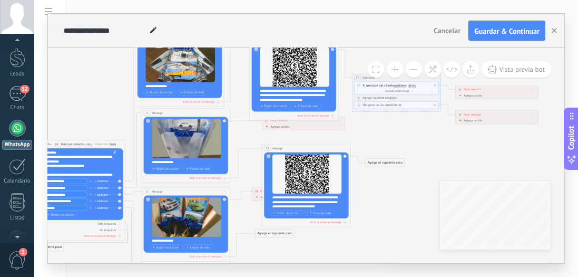
click at [376, 164] on div "Agrega el siguiente paso" at bounding box center [385, 162] width 39 height 7
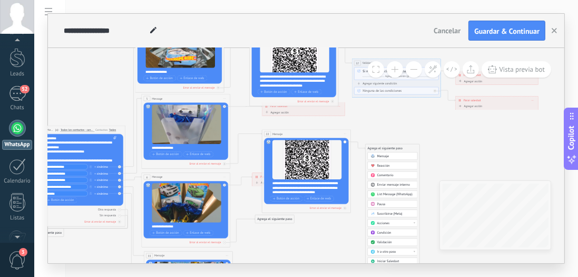
click at [390, 240] on span "Validación" at bounding box center [384, 242] width 15 height 4
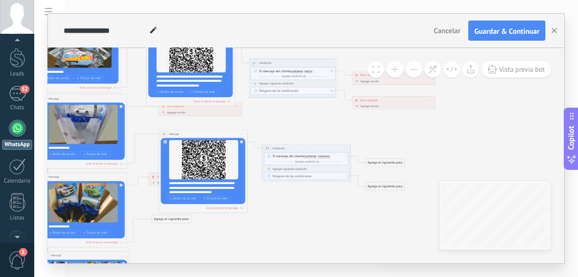
click at [324, 155] on span "números" at bounding box center [324, 156] width 12 height 4
click at [324, 155] on button "números" at bounding box center [343, 156] width 55 height 8
click at [332, 162] on span "letras" at bounding box center [340, 164] width 54 height 4
click at [380, 164] on div "Agrega el siguiente paso" at bounding box center [385, 162] width 39 height 7
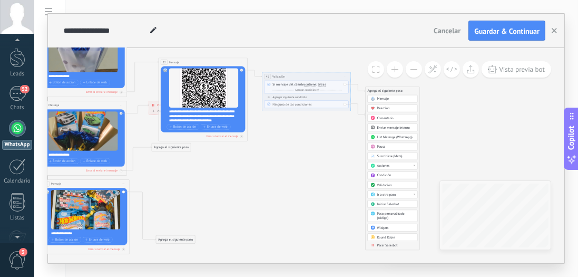
click at [388, 243] on span "Parar Salesbot" at bounding box center [387, 245] width 21 height 4
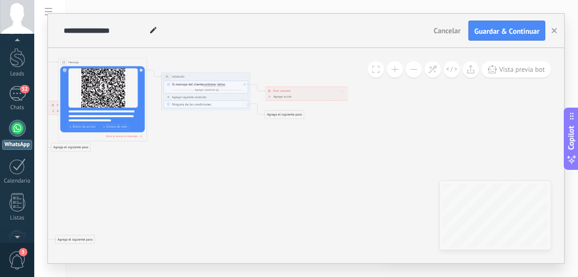
click at [294, 115] on div "Agrega el siguiente paso" at bounding box center [284, 114] width 39 height 7
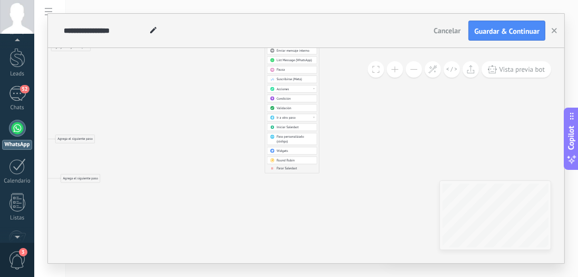
click at [295, 169] on div "Mensaje Mensaje Mensaje Reacción Comentario Enviar mensaje interno" at bounding box center [292, 95] width 50 height 155
click at [296, 167] on span "Parar Salesbot" at bounding box center [287, 168] width 21 height 4
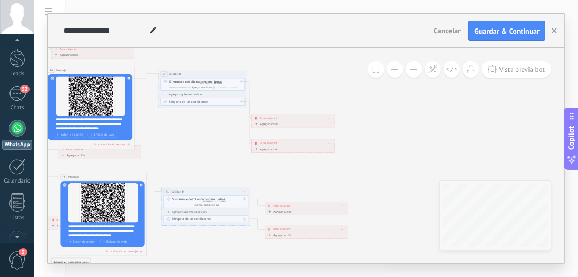
drag, startPoint x: 203, startPoint y: 104, endPoint x: 213, endPoint y: 72, distance: 33.7
click at [213, 72] on div "**********" at bounding box center [203, 74] width 89 height 8
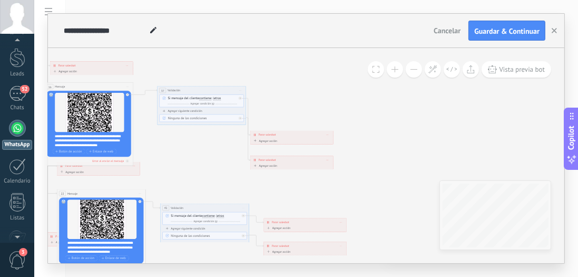
drag, startPoint x: 285, startPoint y: 98, endPoint x: 283, endPoint y: 115, distance: 16.9
click at [283, 115] on icon at bounding box center [52, 268] width 812 height 637
drag, startPoint x: 280, startPoint y: 135, endPoint x: 288, endPoint y: 90, distance: 45.9
click at [288, 90] on div "**********" at bounding box center [299, 93] width 83 height 8
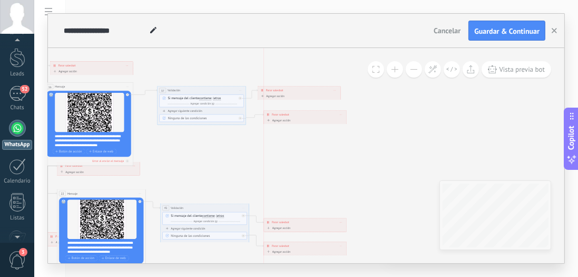
drag, startPoint x: 289, startPoint y: 161, endPoint x: 300, endPoint y: 115, distance: 47.3
click at [300, 115] on div "**********" at bounding box center [305, 115] width 83 height 8
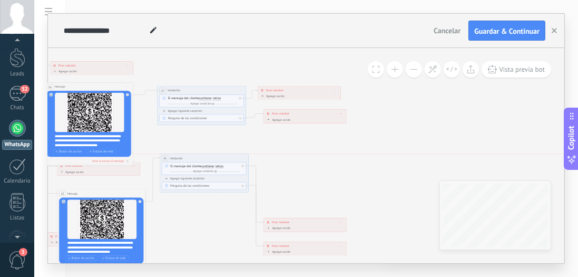
drag, startPoint x: 220, startPoint y: 205, endPoint x: 220, endPoint y: 152, distance: 53.2
click at [220, 154] on div "**********" at bounding box center [204, 158] width 89 height 8
drag, startPoint x: 300, startPoint y: 221, endPoint x: 309, endPoint y: 155, distance: 66.5
click at [309, 155] on div "**********" at bounding box center [313, 158] width 83 height 8
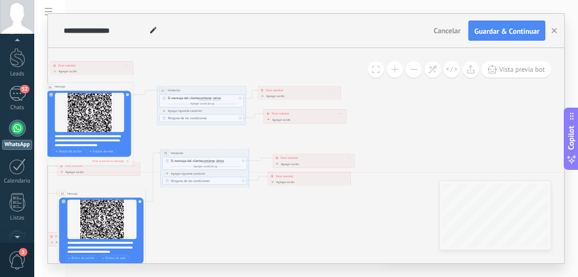
drag, startPoint x: 308, startPoint y: 247, endPoint x: 312, endPoint y: 178, distance: 69.2
click at [312, 178] on div "**********" at bounding box center [309, 176] width 83 height 8
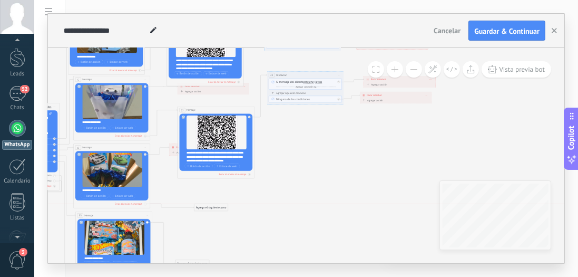
drag, startPoint x: 192, startPoint y: 183, endPoint x: 214, endPoint y: 208, distance: 33.2
click at [214, 208] on div "Agrega el siguiente paso" at bounding box center [211, 207] width 34 height 6
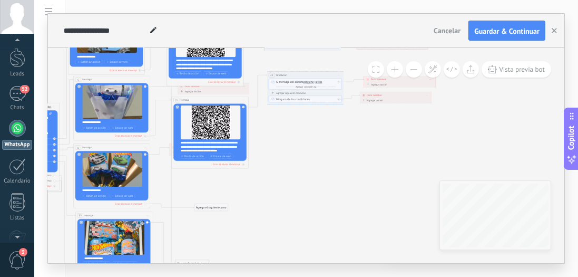
drag, startPoint x: 219, startPoint y: 110, endPoint x: 211, endPoint y: 99, distance: 13.2
click at [211, 99] on div "22 Mensaje ******* (a): Todos los contactos - canales seleccionados Todos los c…" at bounding box center [210, 99] width 76 height 7
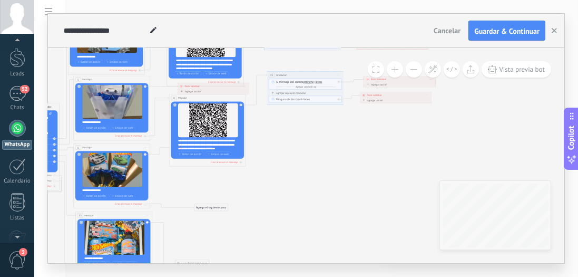
drag, startPoint x: 207, startPoint y: 91, endPoint x: 213, endPoint y: 90, distance: 6.5
click at [213, 90] on div "Agregar acción Conversación marcada como cerrada Iniciar Salesbot Conversación …" at bounding box center [214, 92] width 68 height 5
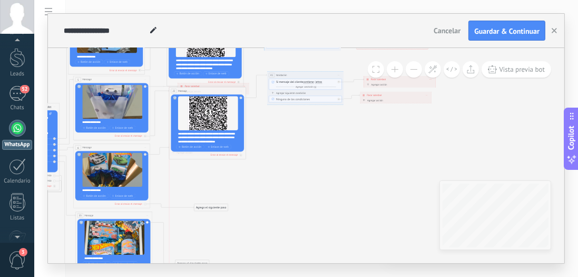
drag, startPoint x: 212, startPoint y: 99, endPoint x: 212, endPoint y: 92, distance: 6.9
click at [212, 92] on div "22 Mensaje ******* (a): Todos los contactos - canales seleccionados Todos los c…" at bounding box center [207, 90] width 76 height 7
click at [208, 207] on div "Agrega el siguiente paso" at bounding box center [211, 207] width 34 height 6
click at [210, 213] on span "Mensaje" at bounding box center [209, 214] width 10 height 4
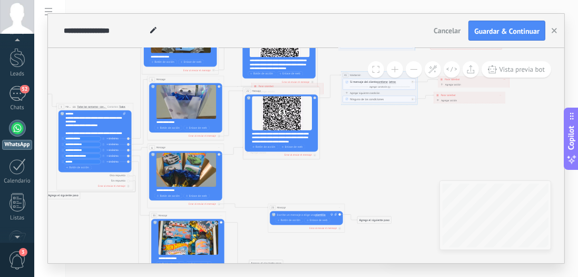
click at [334, 214] on span at bounding box center [336, 215] width 4 height 4
click input "Subir" at bounding box center [0, 0] width 0 height 0
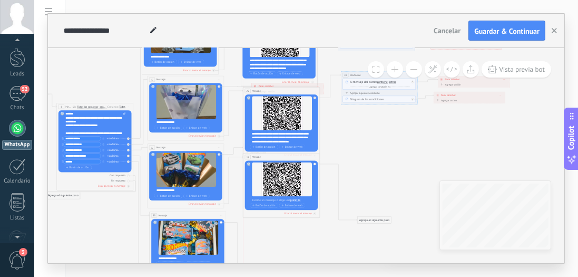
drag, startPoint x: 296, startPoint y: 207, endPoint x: 271, endPoint y: 157, distance: 55.9
click at [271, 157] on div "23 Mensaje ******* (a): Todos los contactos - canales seleccionados Todos los c…" at bounding box center [281, 156] width 76 height 7
click at [268, 198] on div at bounding box center [284, 200] width 64 height 4
paste div
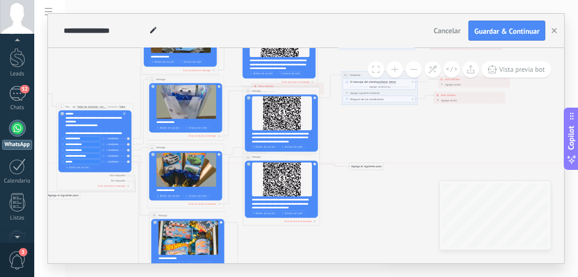
drag, startPoint x: 371, startPoint y: 219, endPoint x: 363, endPoint y: 167, distance: 52.8
click at [363, 167] on div "Agrega el siguiente paso" at bounding box center [367, 166] width 34 height 6
click at [363, 167] on div "Agrega el siguiente paso" at bounding box center [366, 166] width 34 height 6
click at [374, 163] on div "Agrega el siguiente paso Mensaje Mensaje Mensaje Reacción Comentario Enviar men…" at bounding box center [366, 166] width 34 height 7
click at [373, 163] on div "Agrega el siguiente paso" at bounding box center [366, 166] width 34 height 6
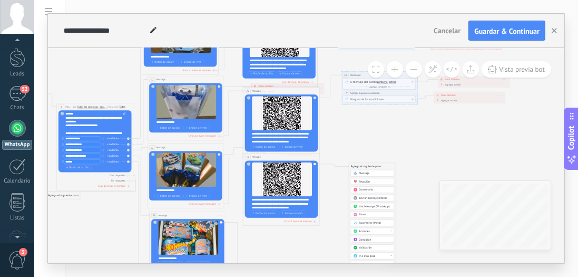
click at [371, 246] on span "Validación" at bounding box center [365, 248] width 13 height 4
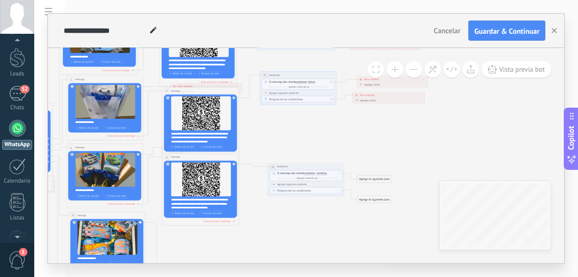
click at [328, 173] on div "Si mensaje del cliente contiene es igual a no es igual contiene no contiene tie…" at bounding box center [307, 176] width 60 height 8
click at [322, 172] on span "números números letras teléfono email rango de números números números letras t…" at bounding box center [322, 174] width 12 height 4
click at [322, 174] on span "números números letras teléfono email rango de números números números letras t…" at bounding box center [322, 174] width 12 height 4
click at [322, 172] on span "números números letras teléfono email rango de números números números letras t…" at bounding box center [322, 174] width 12 height 4
click at [324, 172] on span "números números letras teléfono email rango de números números números letras t…" at bounding box center [322, 174] width 12 height 4
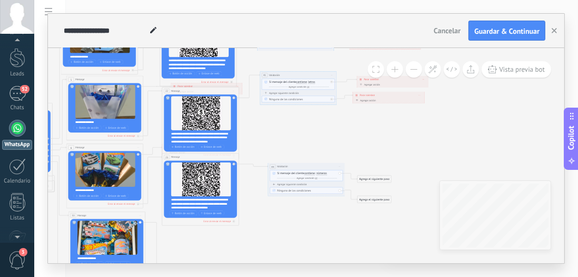
click at [324, 172] on span "números números letras teléfono email rango de números números números letras t…" at bounding box center [322, 174] width 12 height 4
click at [323, 173] on span "números" at bounding box center [321, 173] width 11 height 3
click at [323, 173] on button "números" at bounding box center [339, 173] width 48 height 7
click at [331, 179] on span "letras" at bounding box center [335, 181] width 46 height 4
click at [364, 179] on div "Agrega el siguiente paso" at bounding box center [375, 179] width 34 height 6
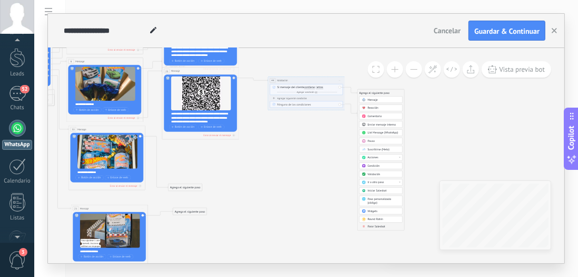
click at [380, 224] on span "Parar Salesbot" at bounding box center [377, 226] width 18 height 4
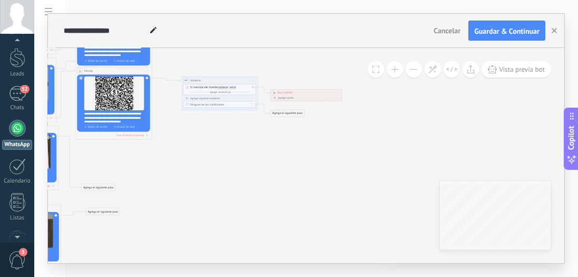
click at [285, 112] on div "Agrega el siguiente paso" at bounding box center [288, 113] width 34 height 6
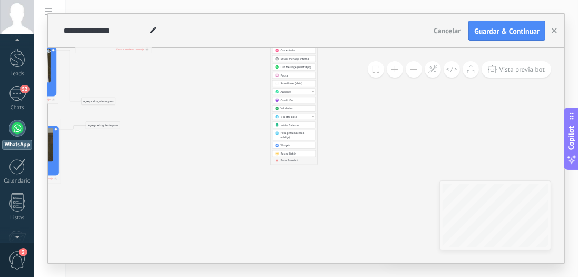
click at [290, 159] on span "Parar Salesbot" at bounding box center [290, 161] width 18 height 4
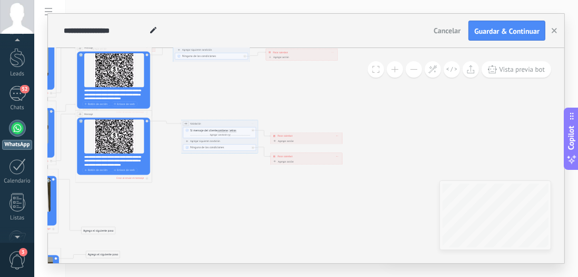
drag, startPoint x: 162, startPoint y: 194, endPoint x: 220, endPoint y: 194, distance: 58.0
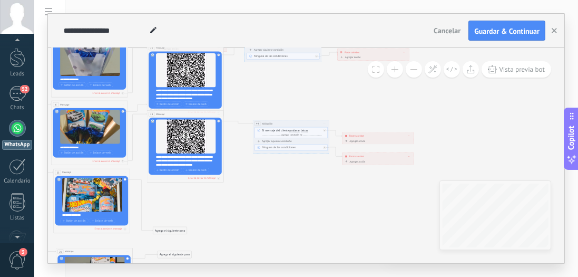
click at [178, 232] on div "Agrega el siguiente paso" at bounding box center [170, 230] width 34 height 6
click at [181, 236] on div "Mensaje" at bounding box center [179, 238] width 32 height 4
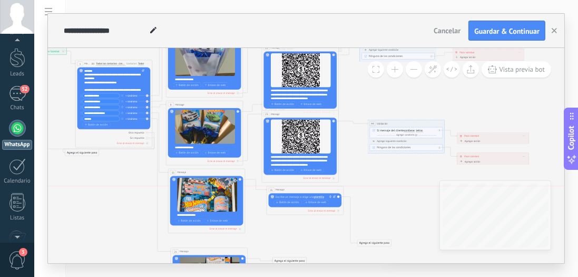
drag, startPoint x: 301, startPoint y: 232, endPoint x: 299, endPoint y: 191, distance: 40.6
click at [299, 191] on div "35 Mensaje ******* (a): Todos los contactos - canales seleccionados Todos los c…" at bounding box center [305, 189] width 76 height 7
click at [334, 197] on icon at bounding box center [334, 196] width 3 height 3
click input "Subir" at bounding box center [0, 0] width 0 height 0
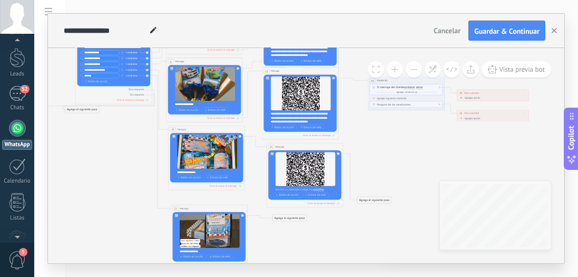
click at [296, 188] on div at bounding box center [308, 190] width 64 height 4
paste div
drag, startPoint x: 377, startPoint y: 201, endPoint x: 388, endPoint y: 157, distance: 45.8
click at [388, 157] on div "Agrega el siguiente paso" at bounding box center [385, 156] width 34 height 6
click at [388, 157] on div "Agrega el siguiente paso" at bounding box center [385, 155] width 34 height 6
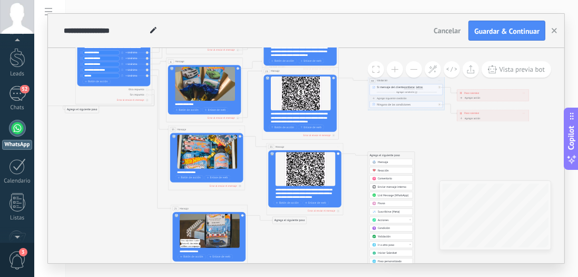
click at [392, 234] on div "Validación" at bounding box center [394, 236] width 32 height 4
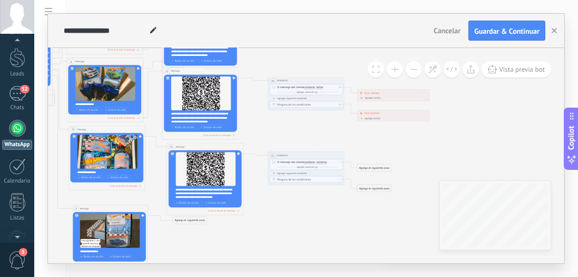
click at [361, 169] on div "Agrega el siguiente paso" at bounding box center [375, 167] width 34 height 6
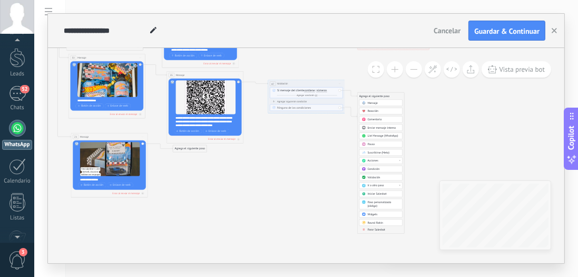
click at [375, 228] on span "Parar Salesbot" at bounding box center [377, 230] width 18 height 4
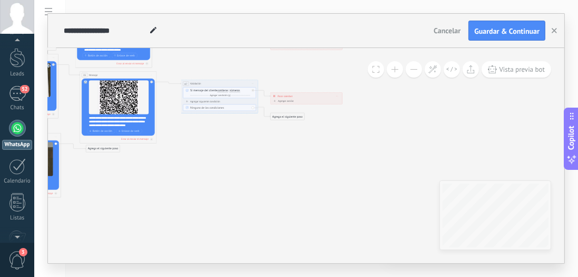
click at [302, 117] on div "Agrega el siguiente paso" at bounding box center [288, 116] width 34 height 6
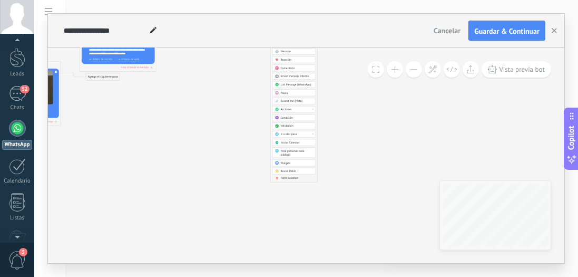
click at [294, 176] on span "Parar Salesbot" at bounding box center [290, 178] width 18 height 4
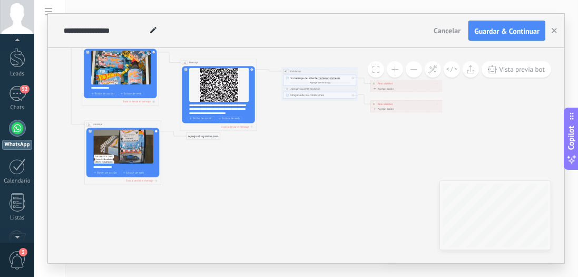
click at [202, 134] on div "Agrega el siguiente paso" at bounding box center [204, 136] width 34 height 6
click at [203, 141] on span "Mensaje" at bounding box center [202, 143] width 10 height 4
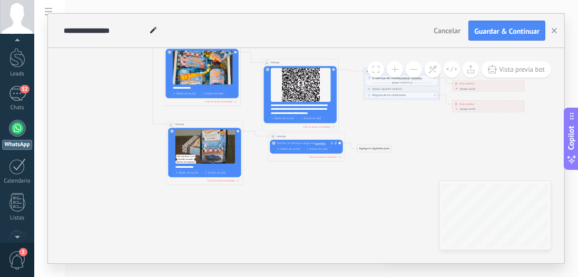
click at [336, 143] on icon at bounding box center [336, 142] width 3 height 3
click input "Subir" at bounding box center [0, 0] width 0 height 0
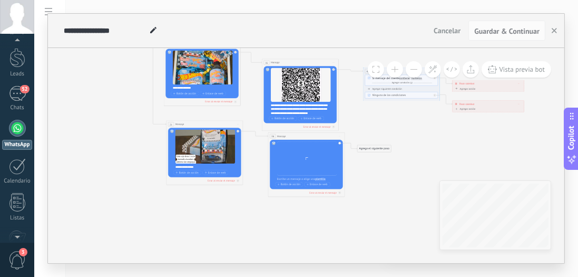
click at [298, 178] on div at bounding box center [309, 179] width 64 height 4
paste div
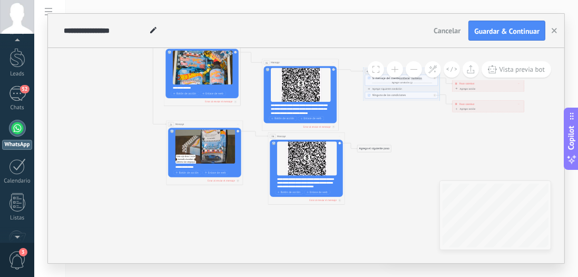
click at [368, 149] on div "Agrega el siguiente paso" at bounding box center [375, 148] width 34 height 6
click at [380, 229] on div "Validación" at bounding box center [383, 230] width 32 height 4
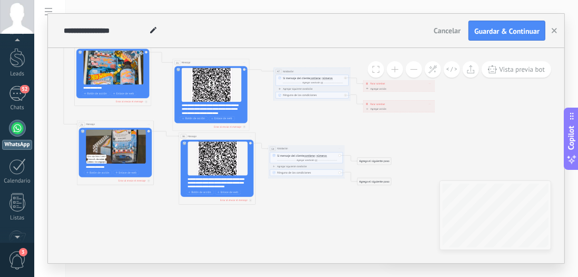
click at [376, 158] on div "Agrega el siguiente paso" at bounding box center [375, 161] width 34 height 6
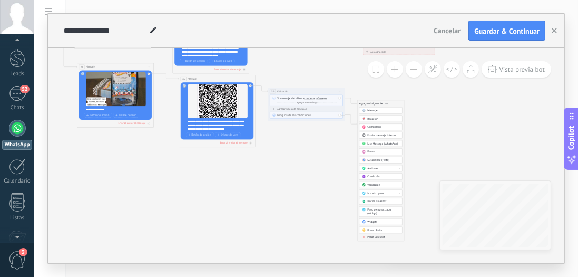
click at [380, 236] on div "Parar Salesbot" at bounding box center [383, 237] width 32 height 4
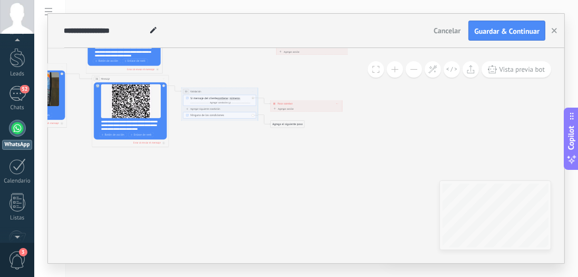
click at [296, 122] on div "Agrega el siguiente paso" at bounding box center [288, 124] width 34 height 6
click at [287, 256] on span "Parar Salesbot" at bounding box center [289, 258] width 17 height 4
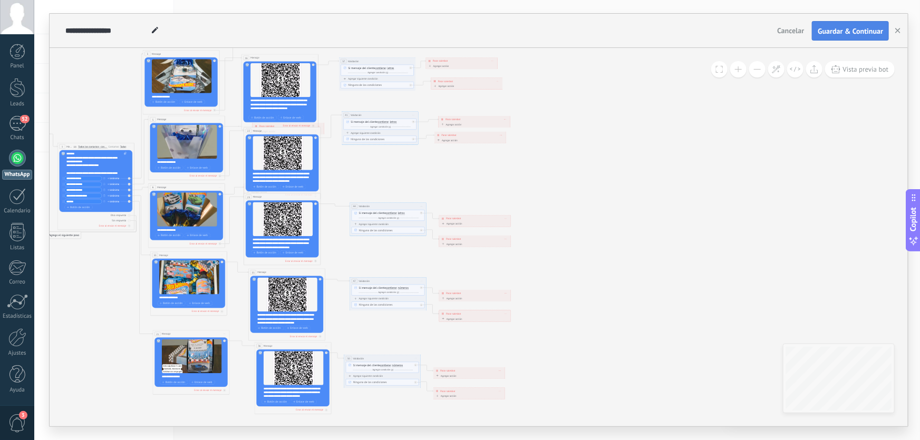
click at [578, 33] on span "Guardar & Continuar" at bounding box center [849, 30] width 65 height 7
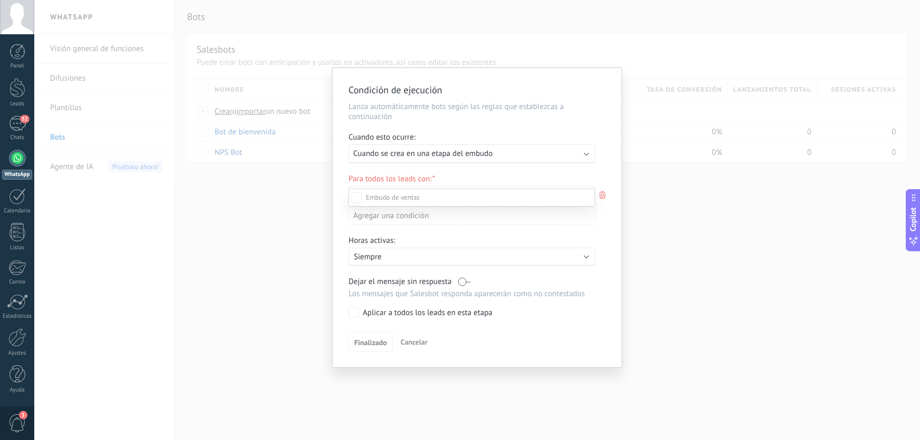
click at [0, 0] on label "Debate contractual" at bounding box center [0, 0] width 0 height 0
click at [461, 276] on div "Incoming leads Contacto inicial Negociación Debate contractual Discusión de con…" at bounding box center [471, 313] width 247 height 249
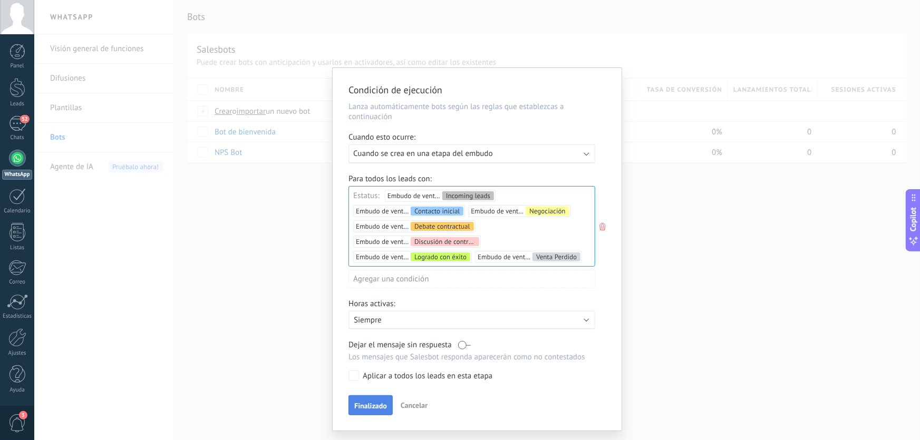
click at [364, 276] on span "Finalizado" at bounding box center [370, 405] width 33 height 7
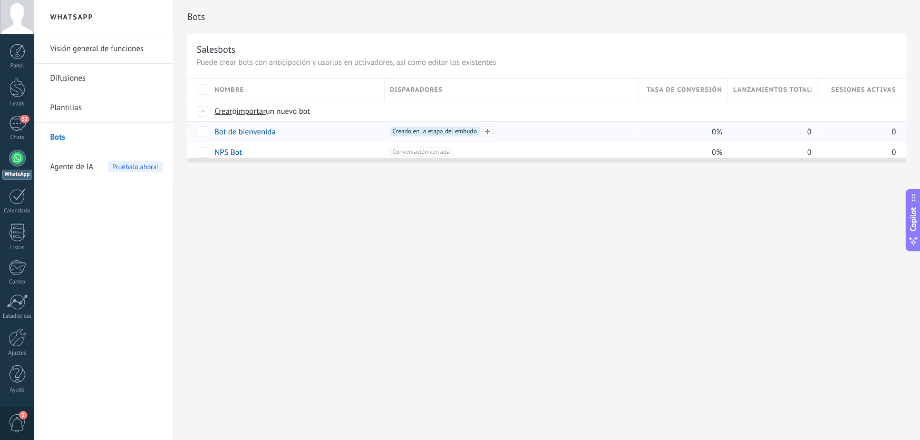
click at [452, 131] on span "Creado en la etapa del embudo +0" at bounding box center [435, 131] width 90 height 9
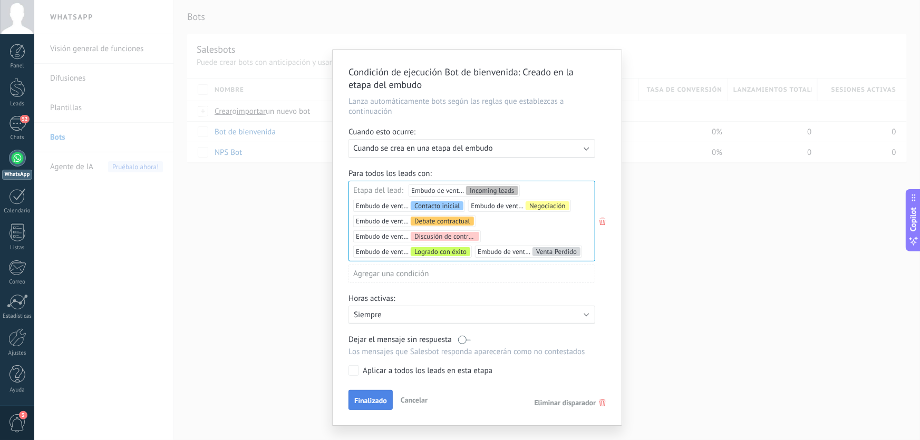
click at [368, 276] on button "Finalizado" at bounding box center [370, 400] width 44 height 20
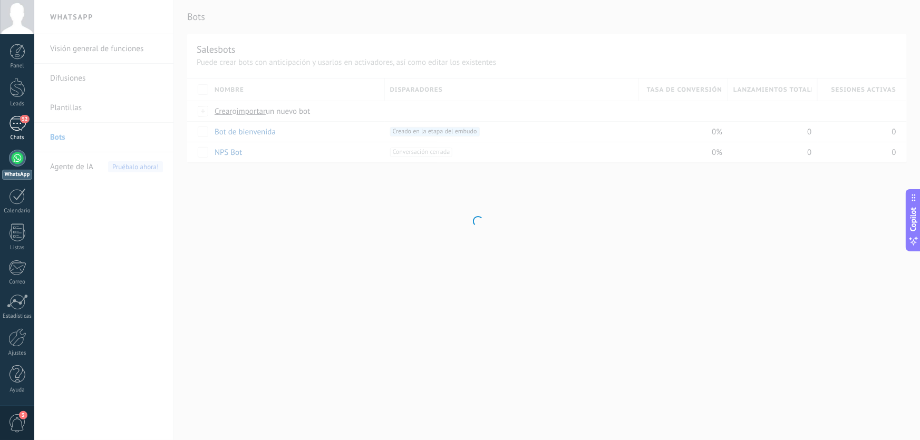
click at [17, 125] on div "52" at bounding box center [17, 123] width 17 height 15
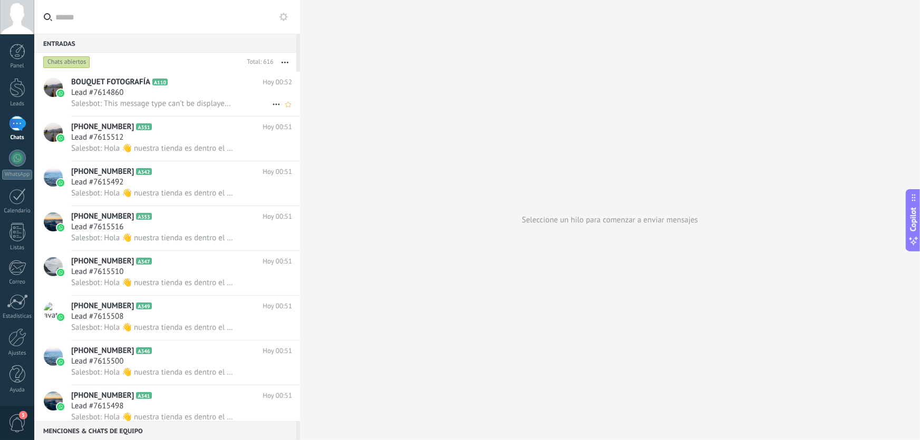
click at [188, 91] on div "Lead #7614860" at bounding box center [181, 92] width 221 height 11
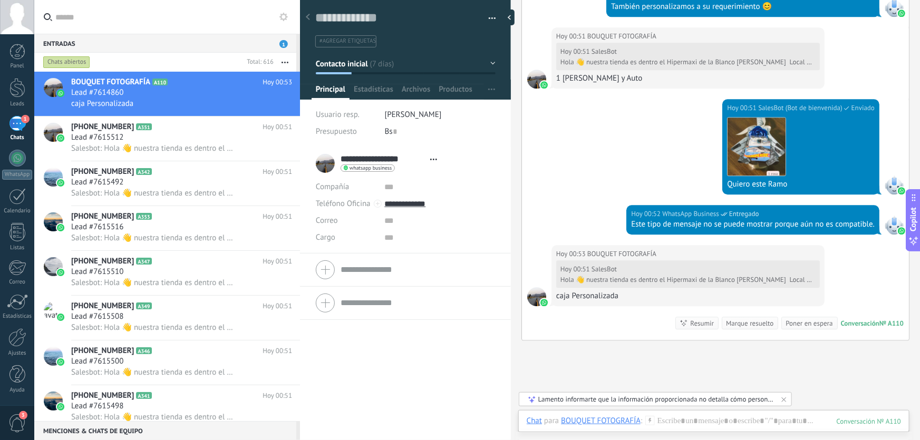
scroll to position [1280, 0]
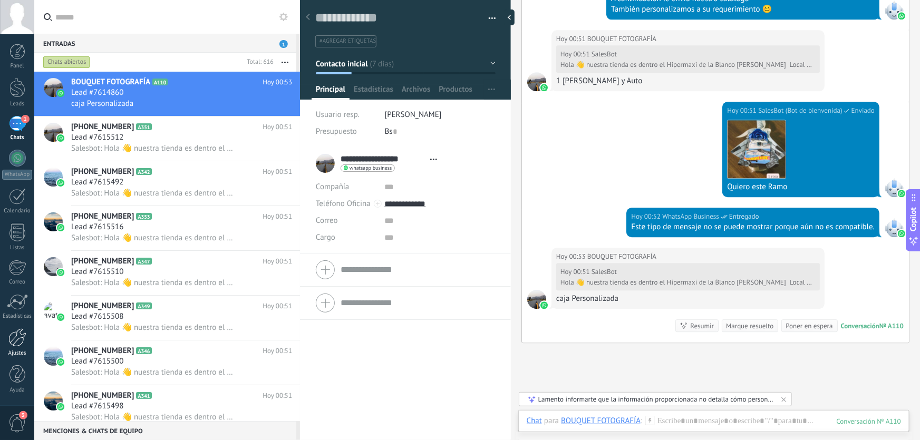
click at [19, 276] on div at bounding box center [17, 337] width 18 height 18
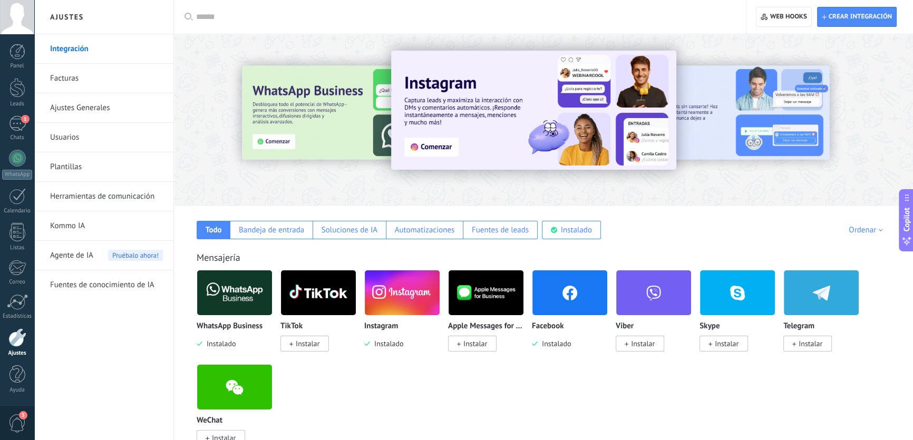
click at [69, 229] on link "Kommo IA" at bounding box center [106, 226] width 113 height 30
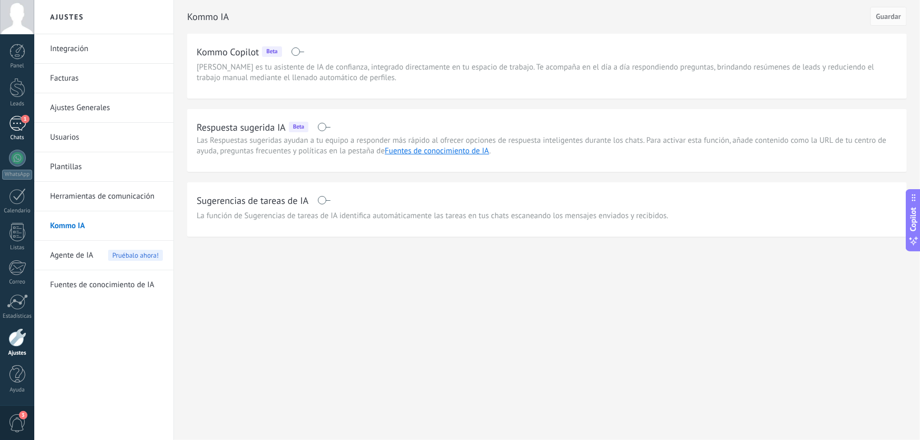
click at [16, 128] on div "1" at bounding box center [17, 123] width 17 height 15
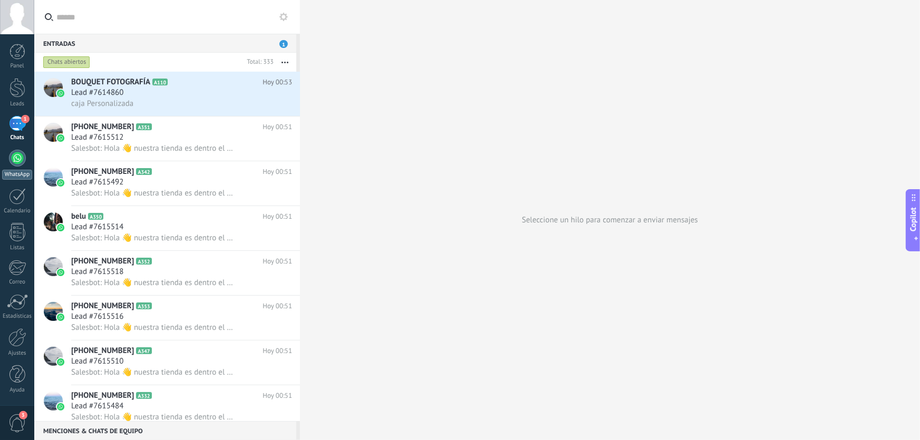
click at [16, 156] on div at bounding box center [17, 158] width 17 height 17
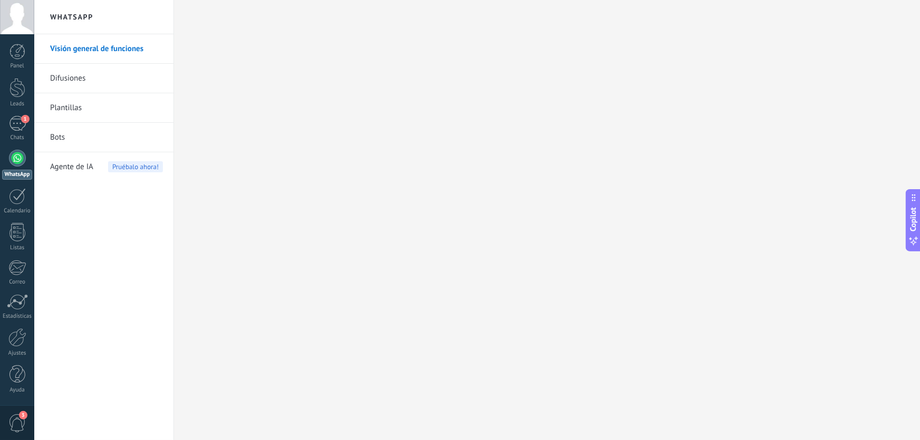
click at [59, 132] on link "Bots" at bounding box center [106, 138] width 113 height 30
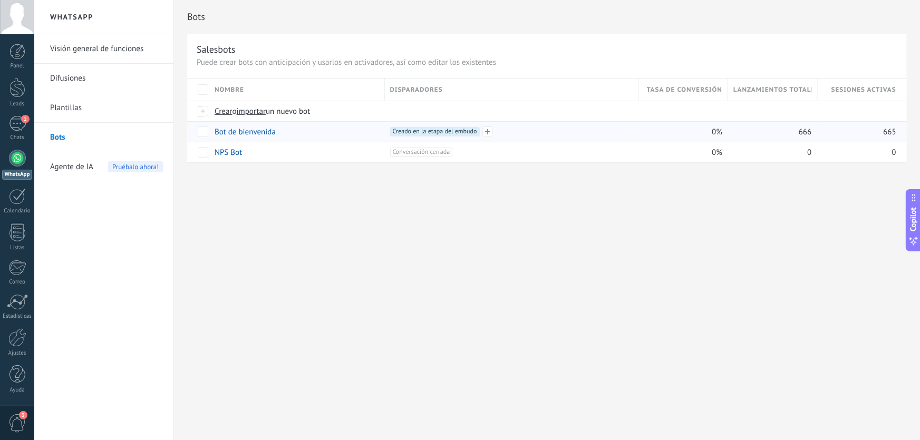
click at [412, 129] on span "Creado en la etapa del embudo +0" at bounding box center [435, 131] width 90 height 9
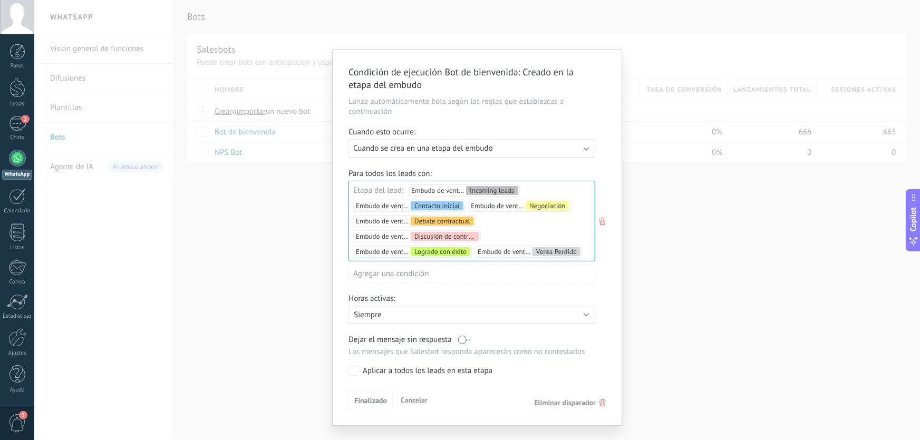
click at [395, 148] on span "Cuando se crea en una etapa del embudo" at bounding box center [422, 148] width 139 height 10
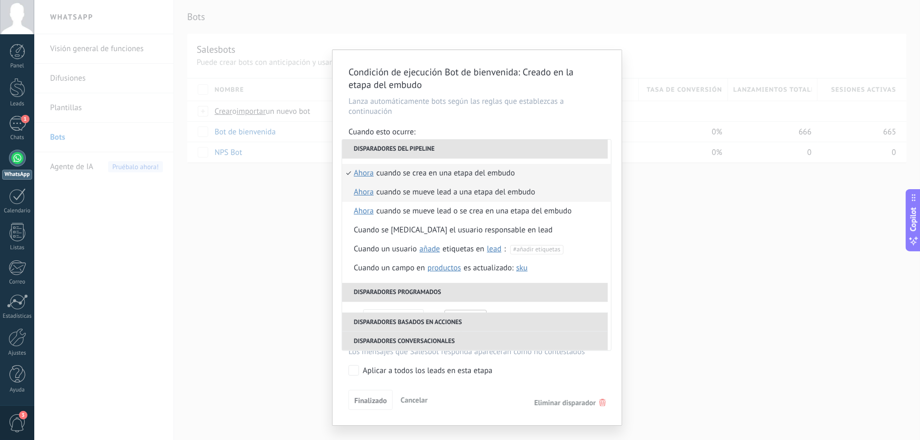
click at [415, 199] on div "Cuando se mueve lead a una etapa del embudo" at bounding box center [455, 192] width 159 height 19
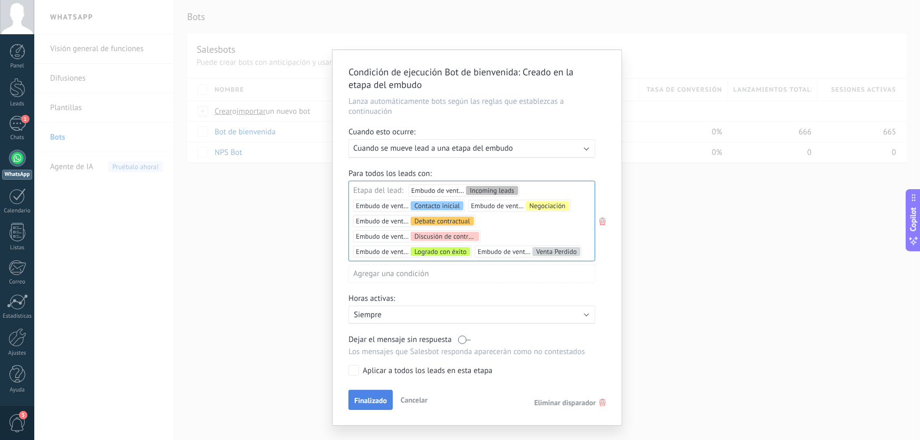
click at [376, 276] on span "Finalizado" at bounding box center [370, 400] width 33 height 7
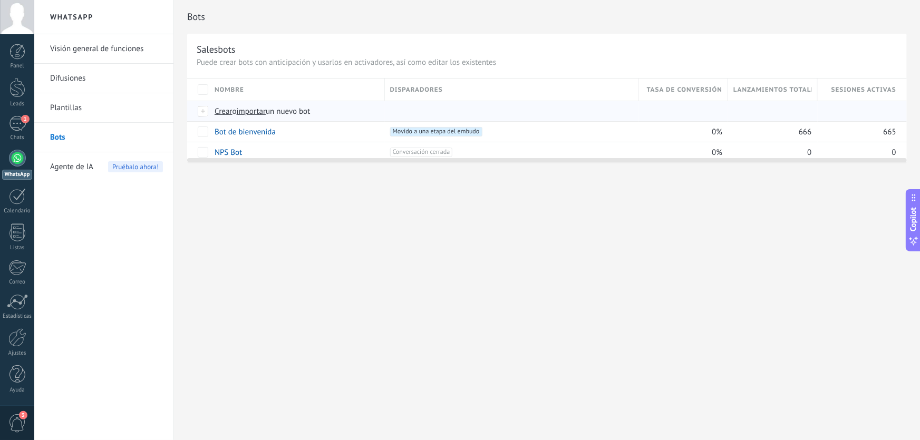
click at [223, 111] on span "Crear" at bounding box center [223, 111] width 18 height 10
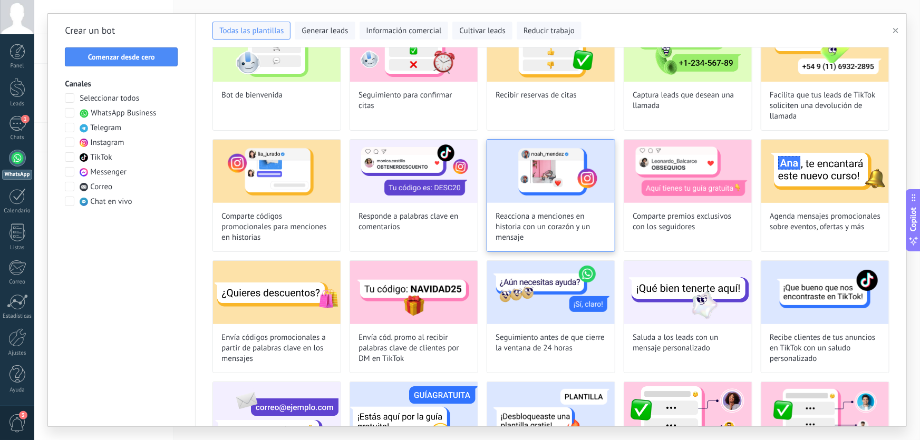
scroll to position [95, 0]
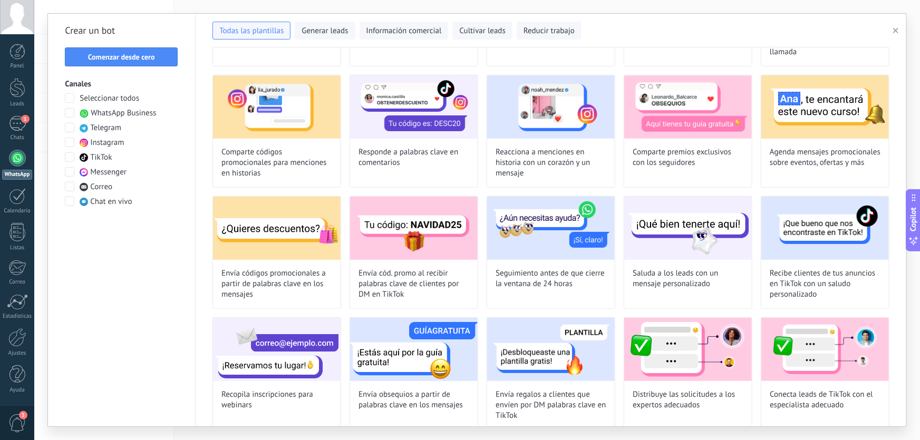
click at [143, 115] on span "WhatsApp Business" at bounding box center [123, 113] width 65 height 11
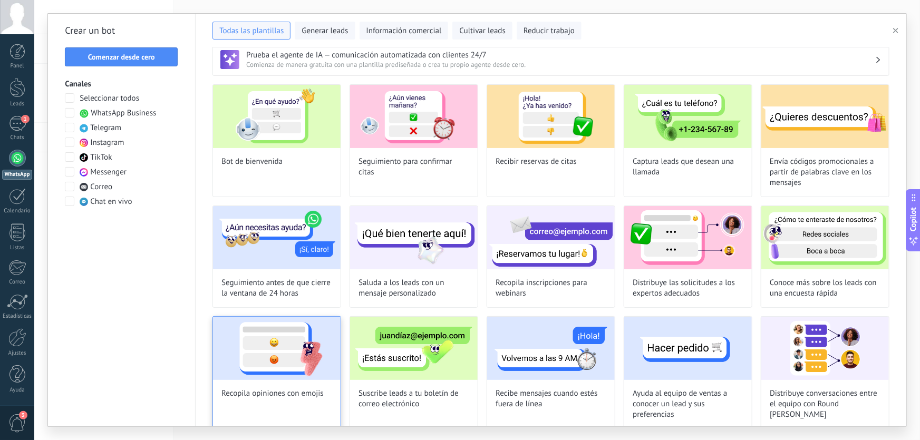
scroll to position [22, 0]
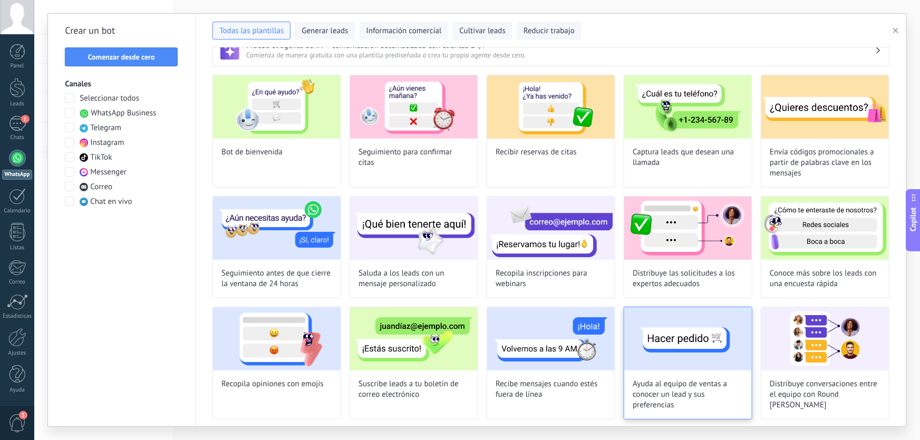
click at [578, 276] on img at bounding box center [688, 338] width 128 height 63
type input "**********"
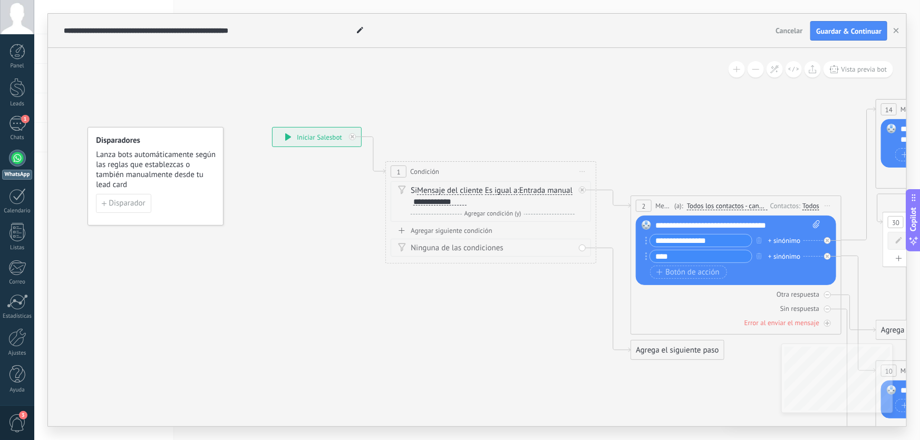
click at [578, 223] on icon at bounding box center [816, 224] width 7 height 8
click input "Subir" at bounding box center [0, 0] width 0 height 0
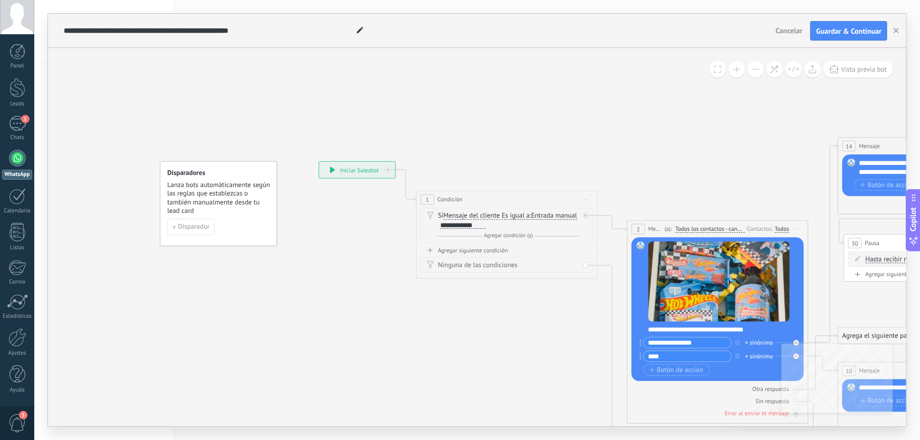
drag, startPoint x: 694, startPoint y: 163, endPoint x: 623, endPoint y: 158, distance: 70.8
